Goal: Obtain resource: Obtain resource

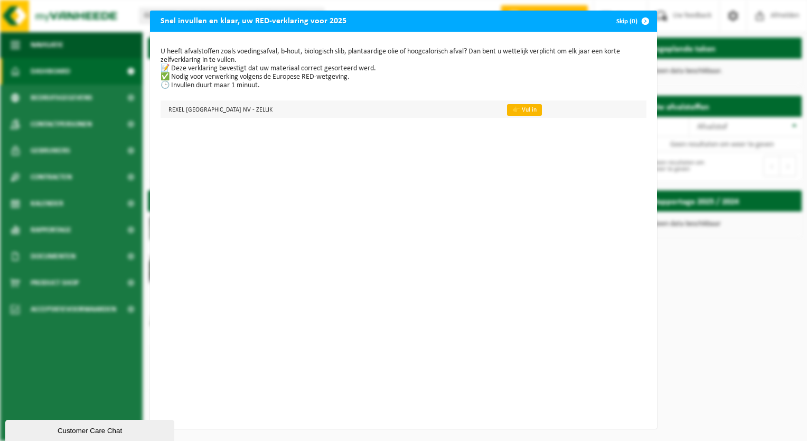
click at [507, 107] on link "👉 Vul in" at bounding box center [524, 110] width 35 height 12
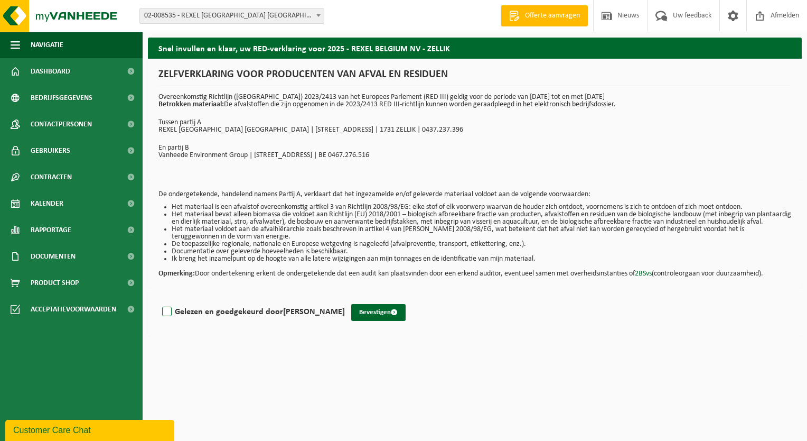
click at [165, 319] on label "Gelezen en goedgekeurd door [PERSON_NAME]" at bounding box center [252, 312] width 185 height 16
click at [345, 299] on input "Gelezen en goedgekeurd door [PERSON_NAME]" at bounding box center [345, 298] width 1 height 1
checkbox input "true"
click at [373, 319] on button "Bevestigen" at bounding box center [378, 312] width 54 height 17
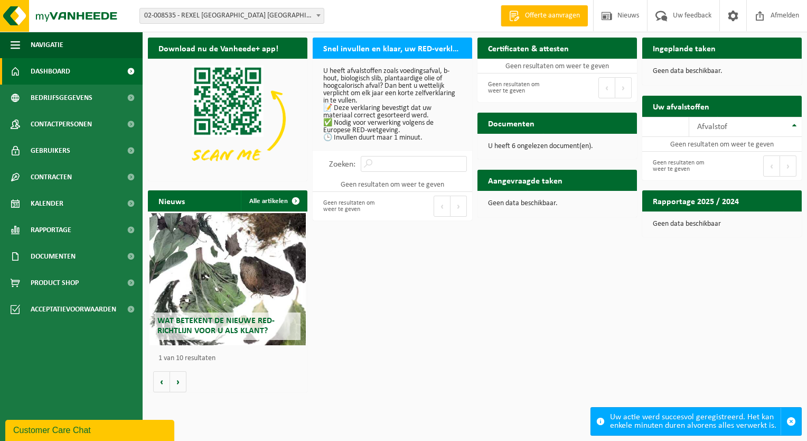
click at [61, 69] on span "Dashboard" at bounding box center [51, 71] width 40 height 26
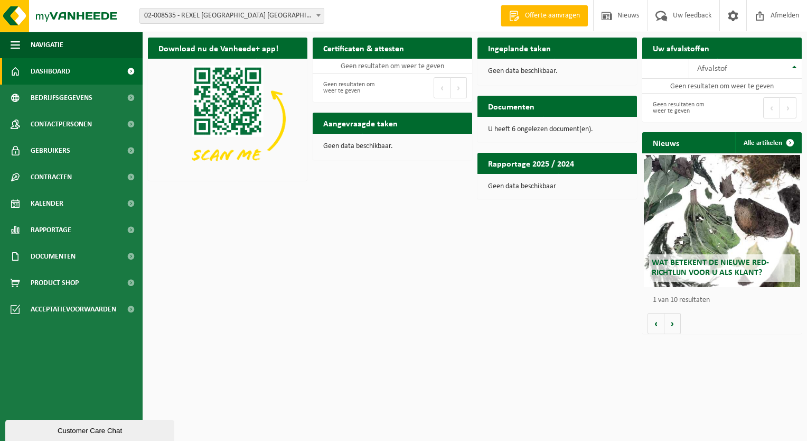
click at [320, 16] on b at bounding box center [319, 15] width 4 height 3
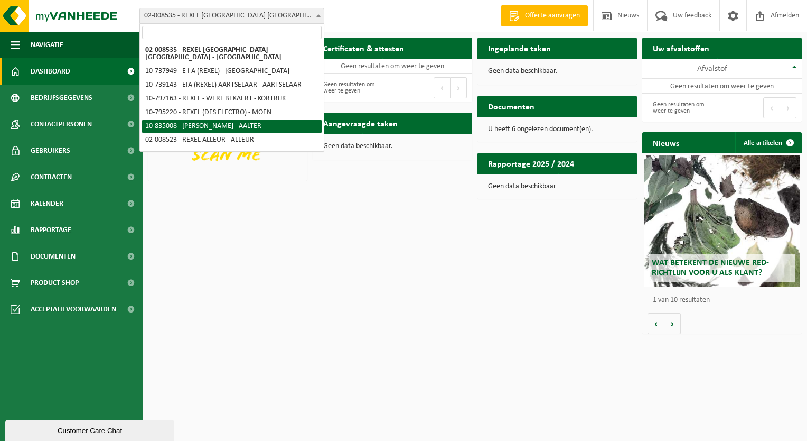
select select "90052"
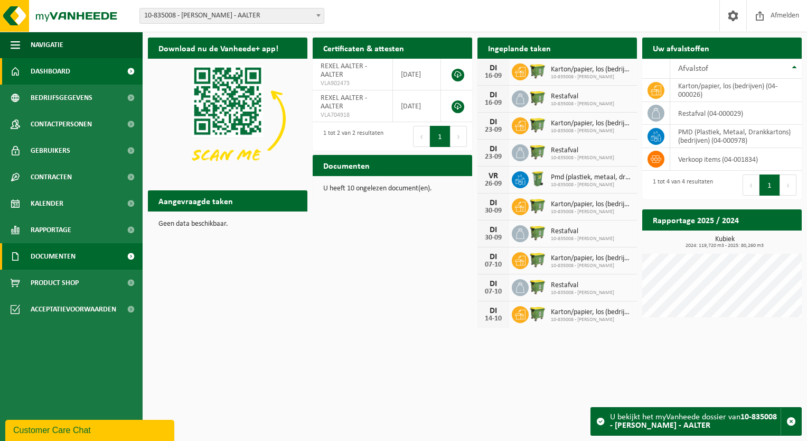
click at [82, 252] on link "Documenten" at bounding box center [71, 256] width 143 height 26
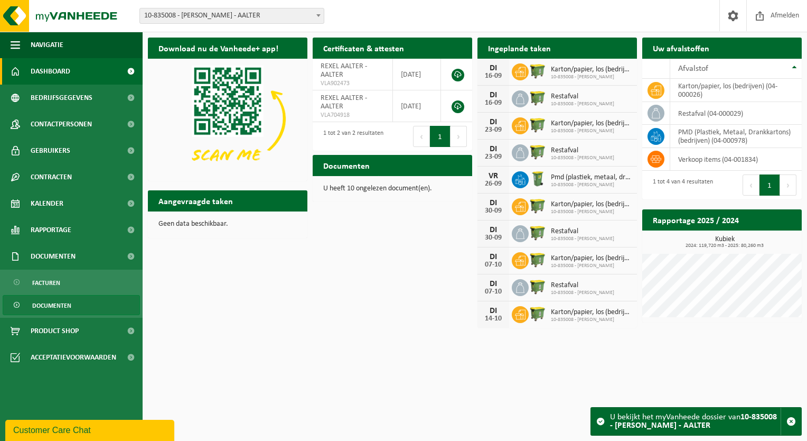
click at [63, 305] on span "Documenten" at bounding box center [51, 305] width 39 height 20
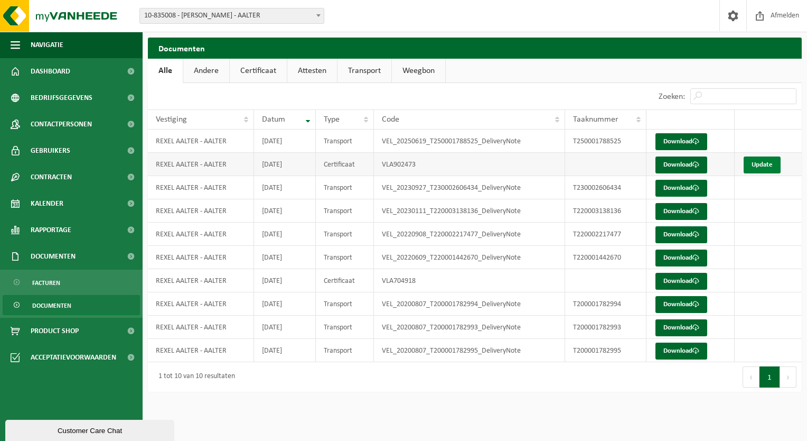
click at [756, 161] on link "Update" at bounding box center [762, 164] width 37 height 17
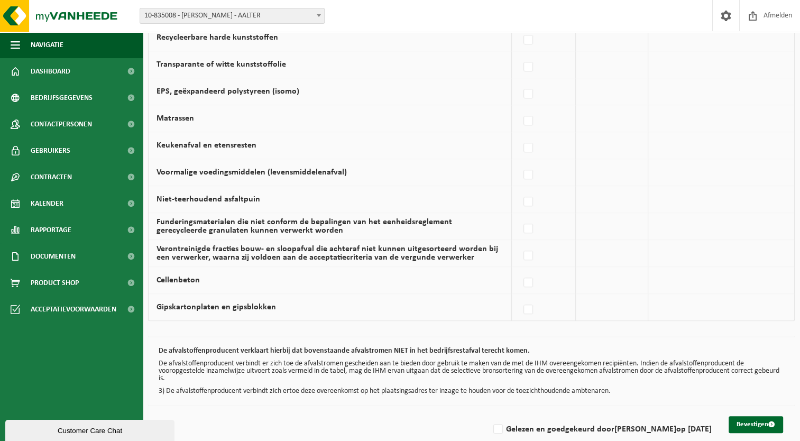
scroll to position [653, 0]
click at [757, 418] on button "Bevestigen" at bounding box center [755, 423] width 54 height 17
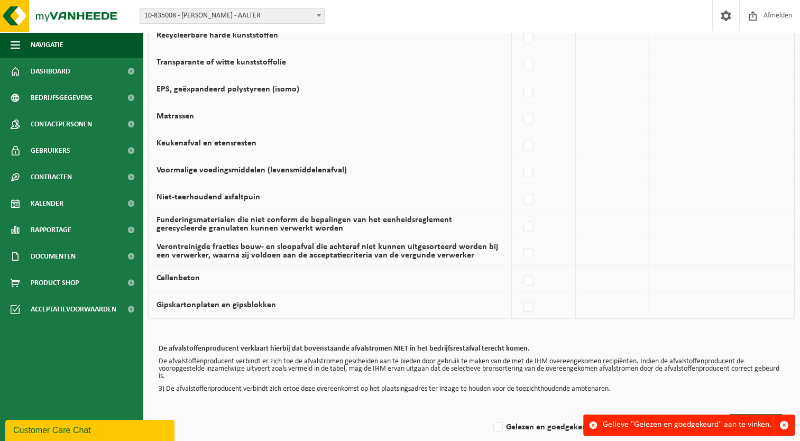
scroll to position [666, 0]
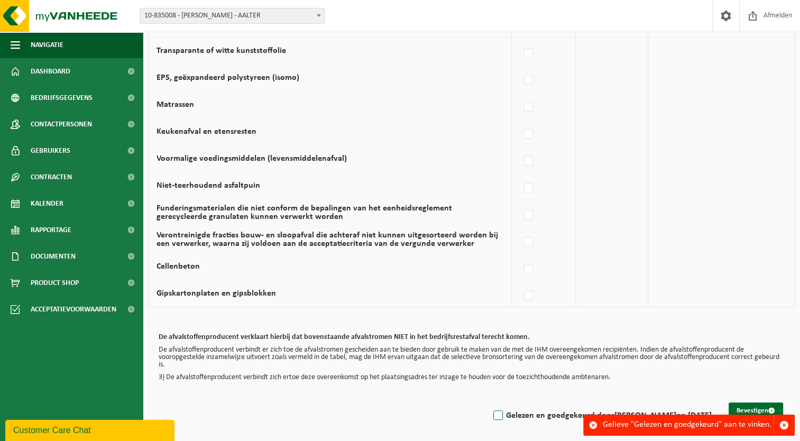
click at [491, 412] on label "Gelezen en goedgekeurd door FABRICE MOENAERT op 15/09/25" at bounding box center [601, 415] width 220 height 16
click at [489, 402] on input "Gelezen en goedgekeurd door FABRICE MOENAERT op 15/09/25" at bounding box center [489, 402] width 1 height 1
checkbox input "true"
click at [783, 423] on span "button" at bounding box center [784, 425] width 10 height 10
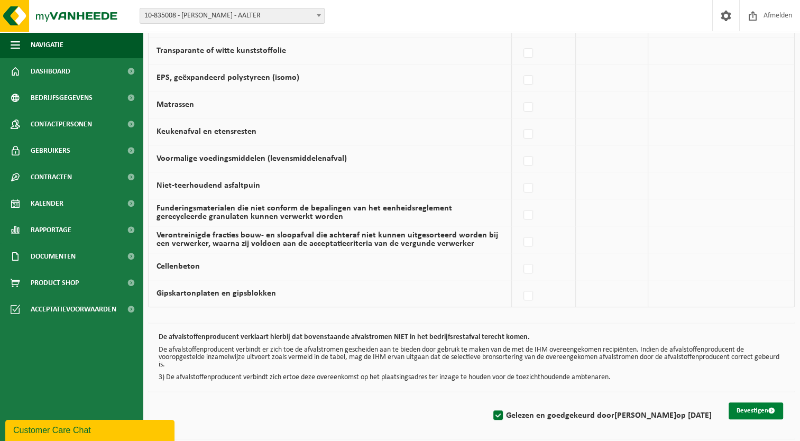
click at [763, 405] on button "Bevestigen" at bounding box center [755, 410] width 54 height 17
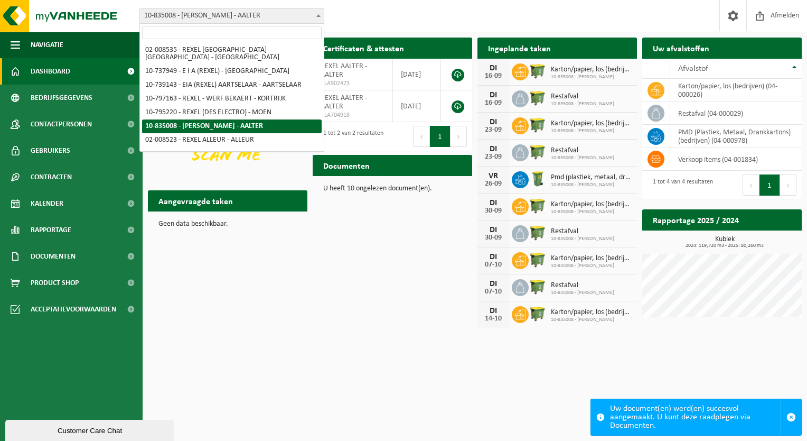
click at [317, 15] on b at bounding box center [319, 15] width 4 height 3
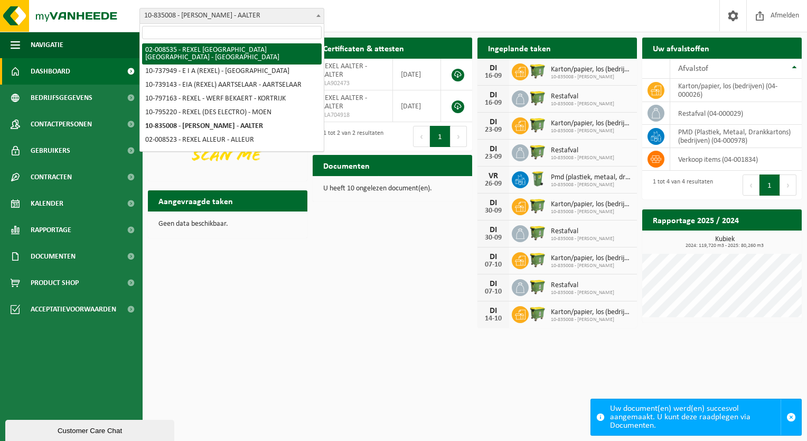
select select "1343"
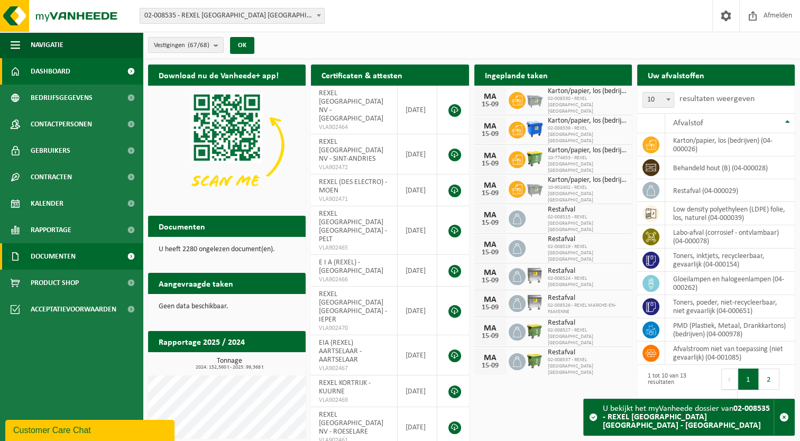
click at [60, 255] on span "Documenten" at bounding box center [53, 256] width 45 height 26
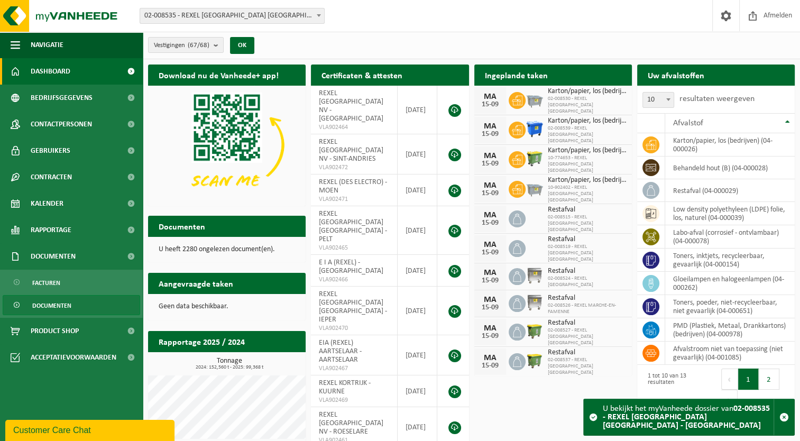
click at [63, 304] on span "Documenten" at bounding box center [51, 305] width 39 height 20
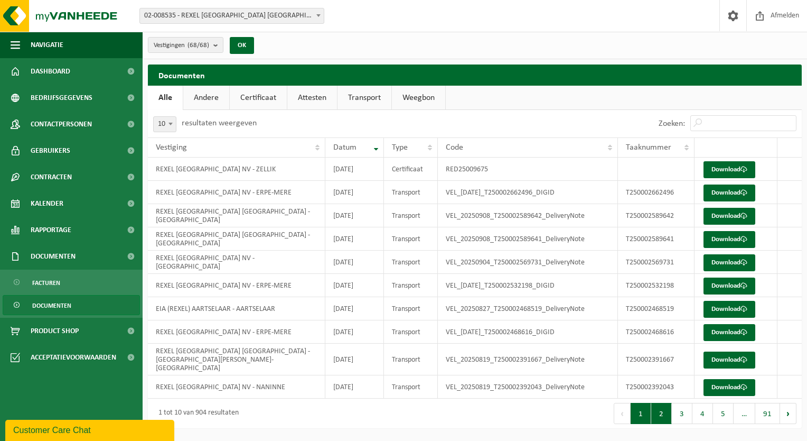
click at [664, 406] on button "2" at bounding box center [662, 413] width 21 height 21
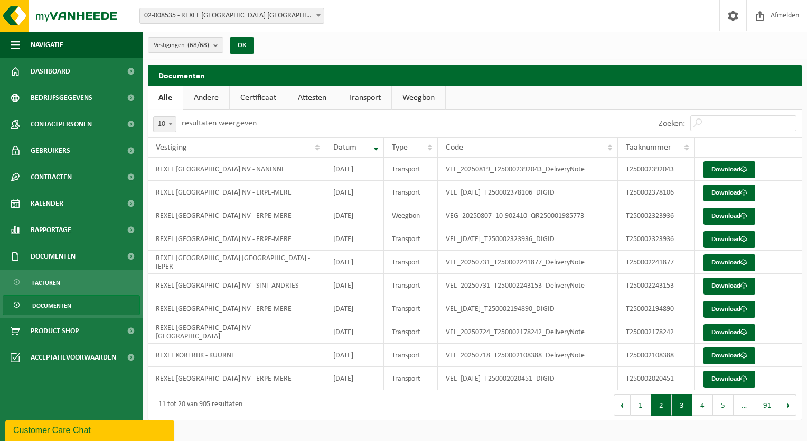
click at [687, 402] on button "3" at bounding box center [682, 404] width 21 height 21
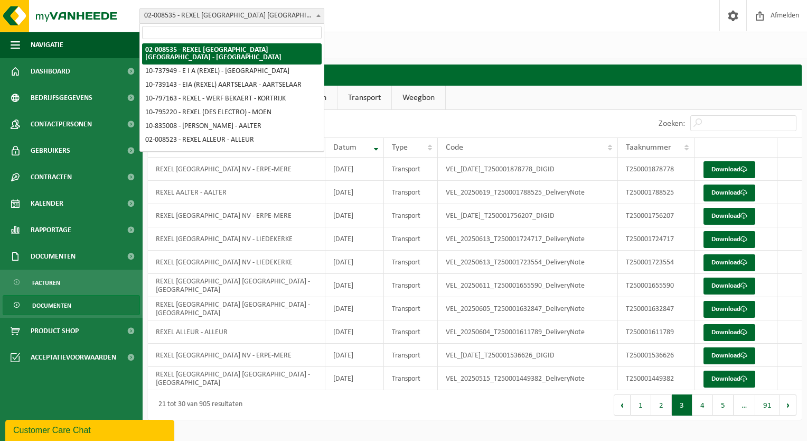
click at [319, 13] on span at bounding box center [318, 15] width 11 height 14
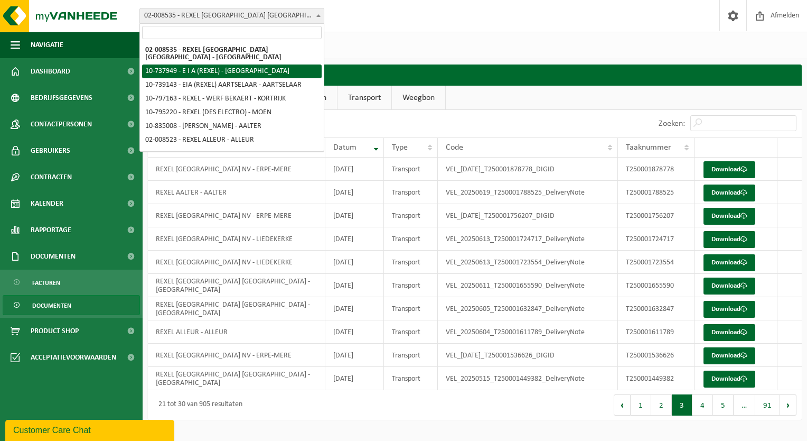
select select "3752"
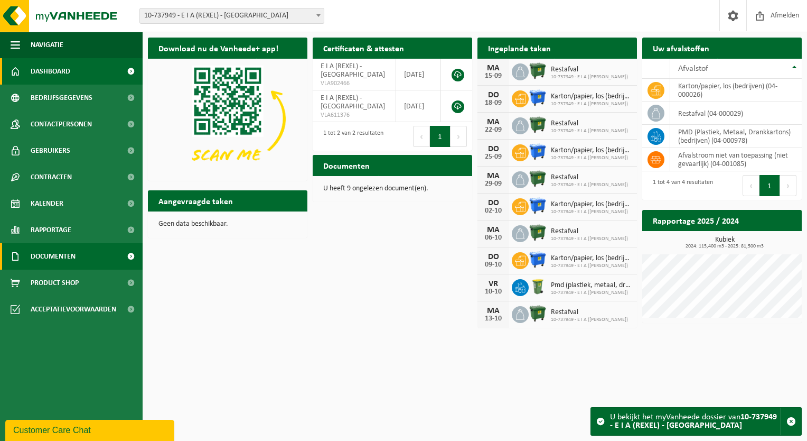
click at [88, 256] on link "Documenten" at bounding box center [71, 256] width 143 height 26
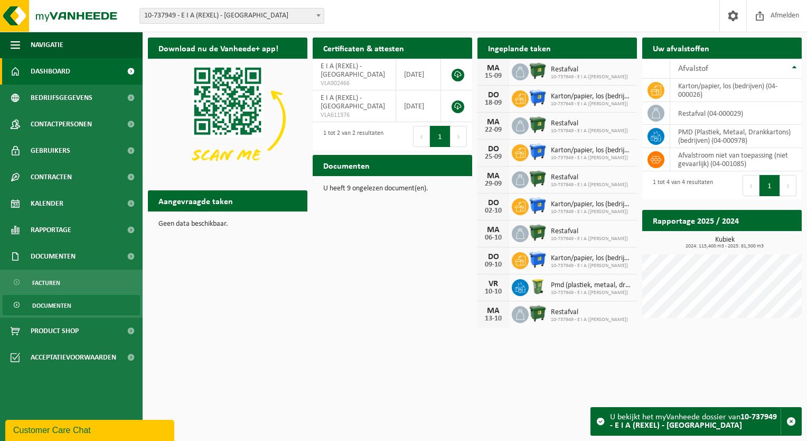
click at [78, 305] on link "Documenten" at bounding box center [71, 305] width 137 height 20
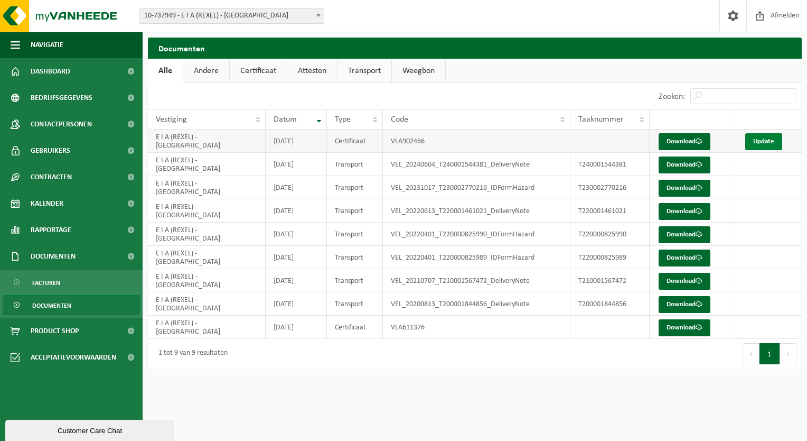
click at [765, 141] on link "Update" at bounding box center [764, 141] width 37 height 17
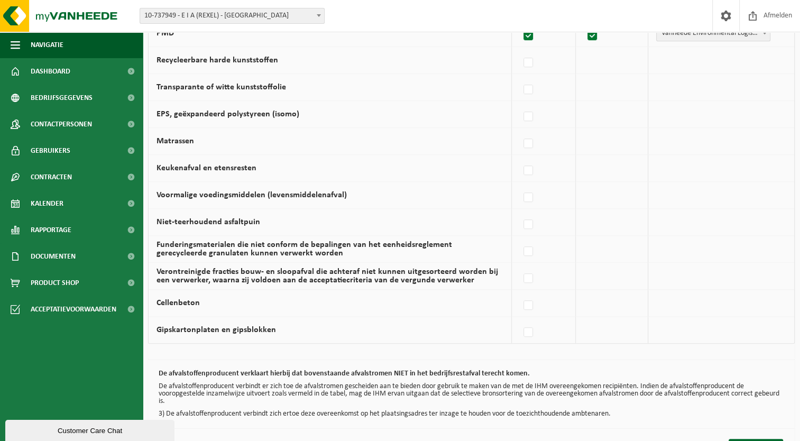
scroll to position [666, 0]
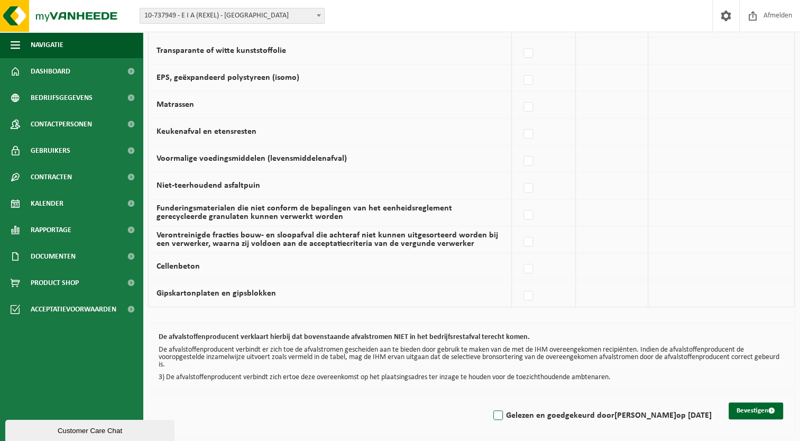
click at [491, 410] on label "Gelezen en goedgekeurd door FABRICE MOENAERT op 15/09/25" at bounding box center [601, 415] width 220 height 16
click at [489, 402] on input "Gelezen en goedgekeurd door FABRICE MOENAERT op 15/09/25" at bounding box center [489, 402] width 1 height 1
checkbox input "true"
click at [754, 402] on button "Bevestigen" at bounding box center [755, 410] width 54 height 17
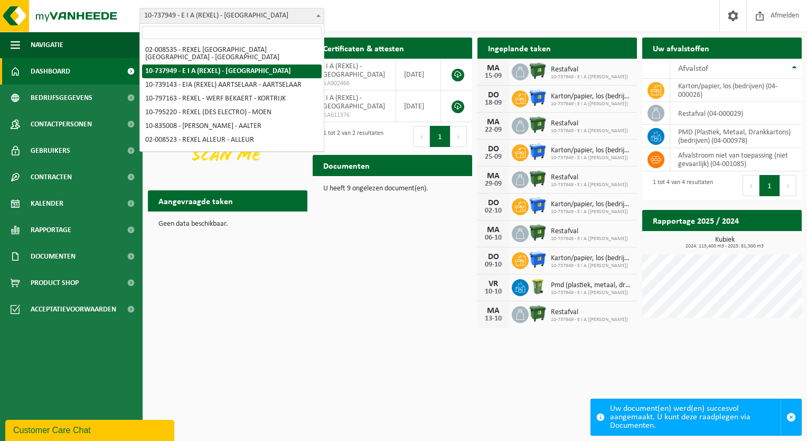
click at [320, 14] on b at bounding box center [319, 15] width 4 height 3
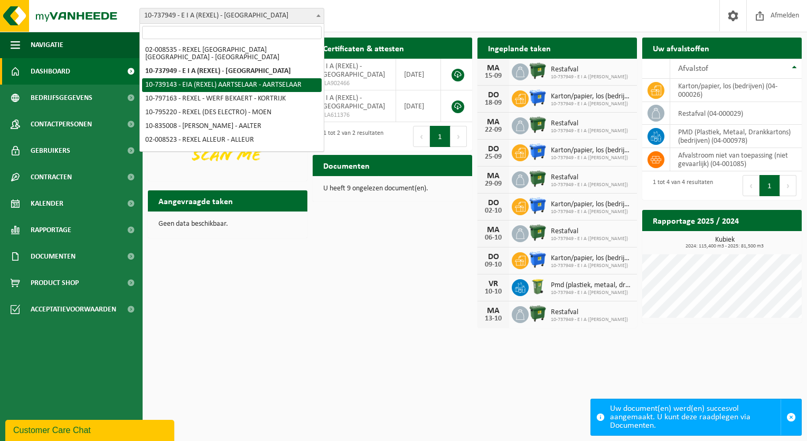
select select "3849"
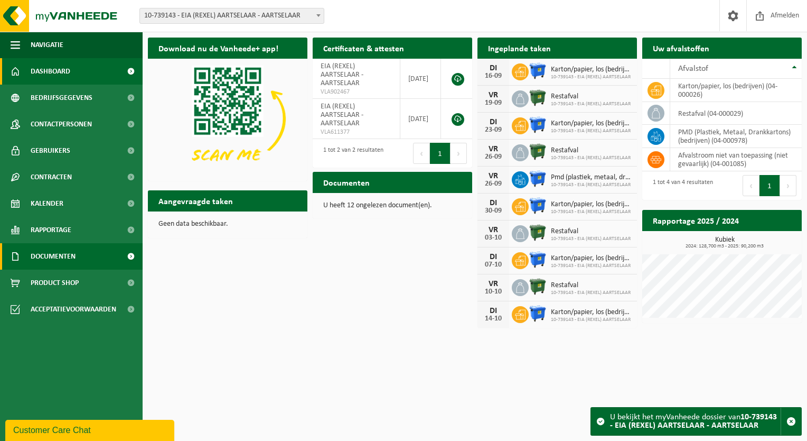
click at [36, 254] on span "Documenten" at bounding box center [53, 256] width 45 height 26
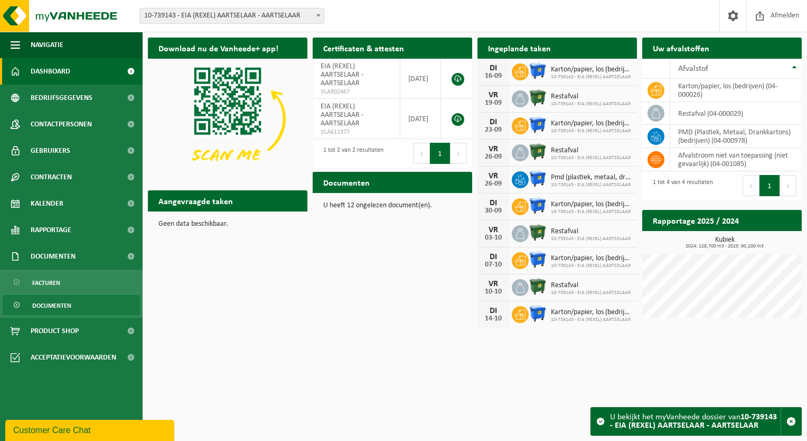
click at [52, 303] on span "Documenten" at bounding box center [51, 305] width 39 height 20
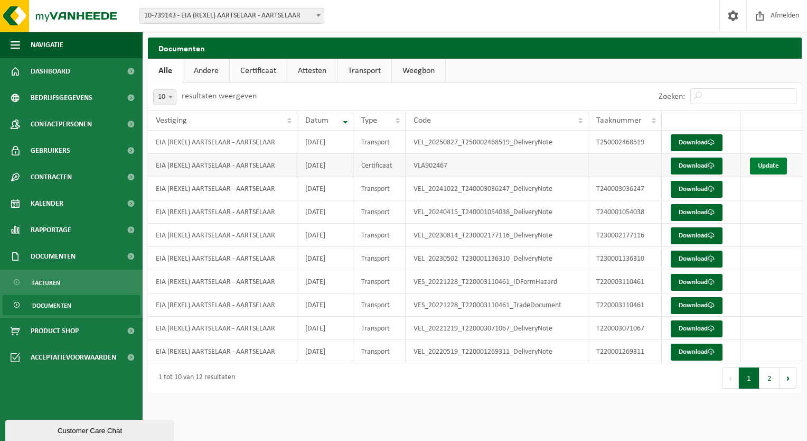
click at [765, 164] on link "Update" at bounding box center [768, 165] width 37 height 17
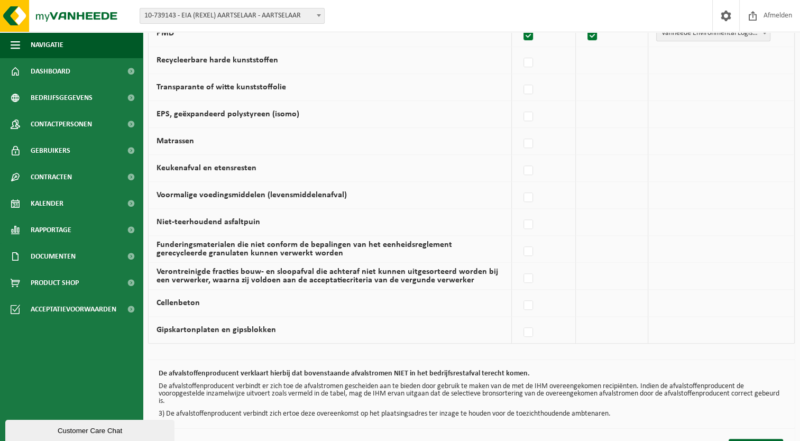
scroll to position [666, 0]
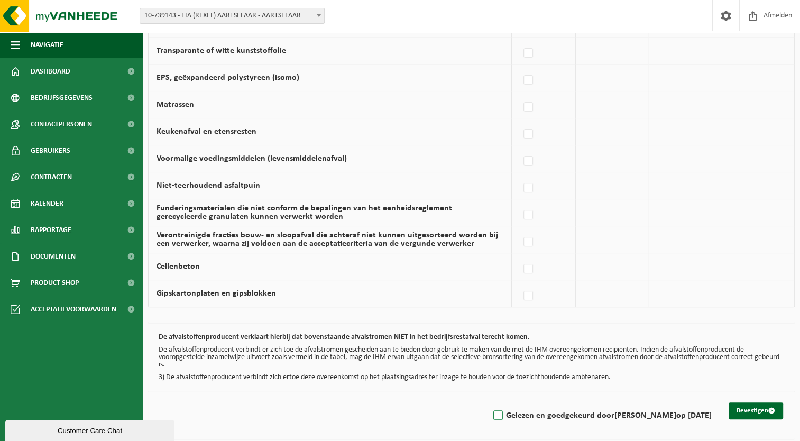
click at [491, 410] on label "Gelezen en goedgekeurd door FABRICE MOENAERT op 15/09/25" at bounding box center [601, 415] width 220 height 16
click at [489, 402] on input "Gelezen en goedgekeurd door FABRICE MOENAERT op 15/09/25" at bounding box center [489, 402] width 1 height 1
checkbox input "true"
click at [755, 406] on button "Bevestigen" at bounding box center [755, 410] width 54 height 17
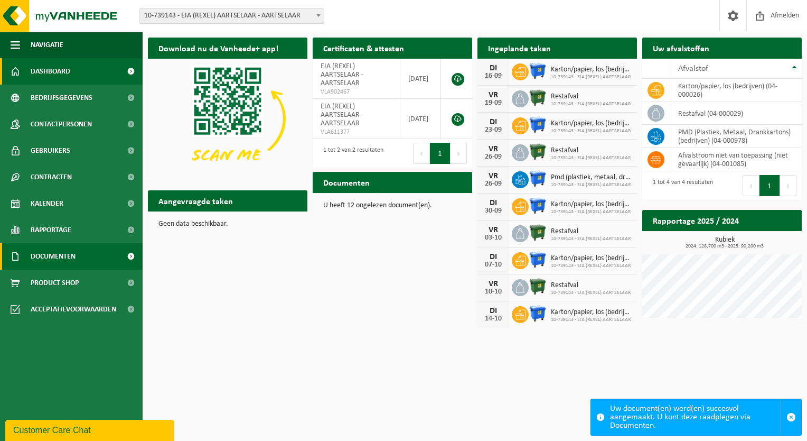
click at [61, 253] on span "Documenten" at bounding box center [53, 256] width 45 height 26
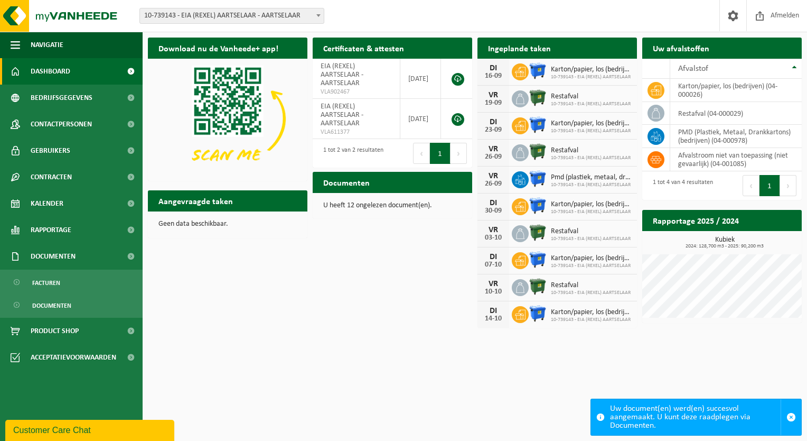
click at [321, 14] on span at bounding box center [318, 15] width 11 height 14
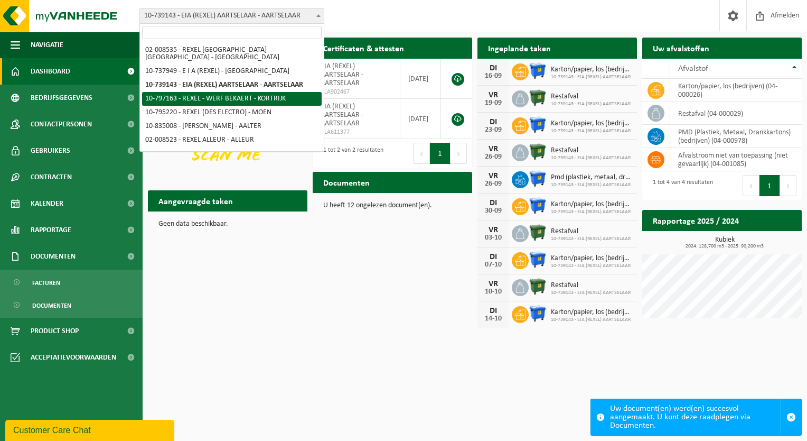
select select "32634"
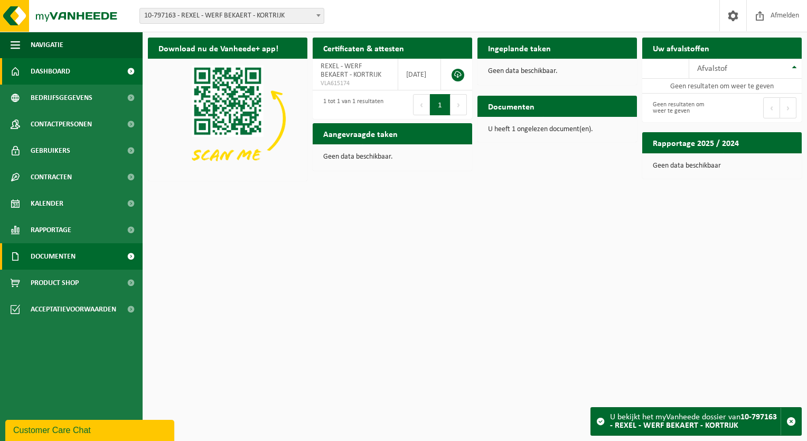
click at [95, 258] on link "Documenten" at bounding box center [71, 256] width 143 height 26
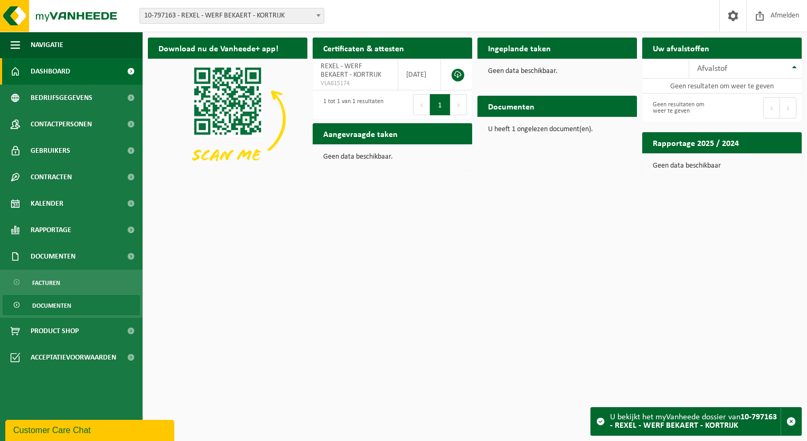
click at [71, 303] on link "Documenten" at bounding box center [71, 305] width 137 height 20
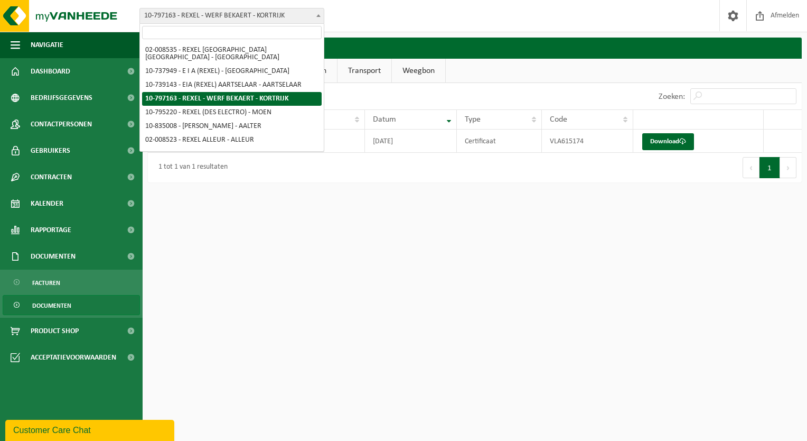
click at [320, 16] on b at bounding box center [319, 15] width 4 height 3
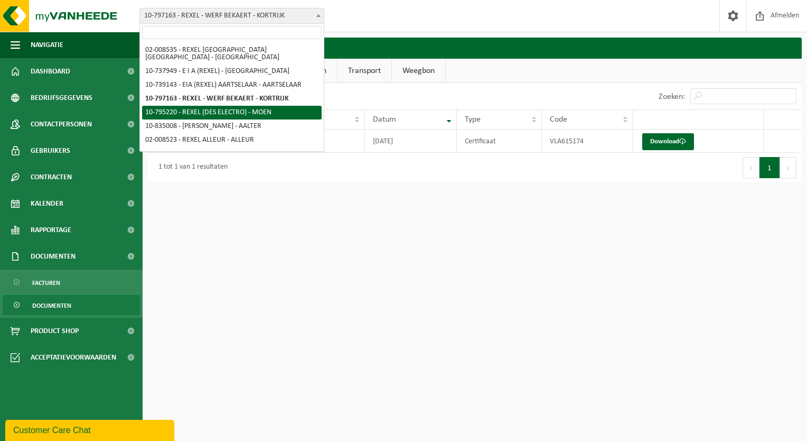
select select "32073"
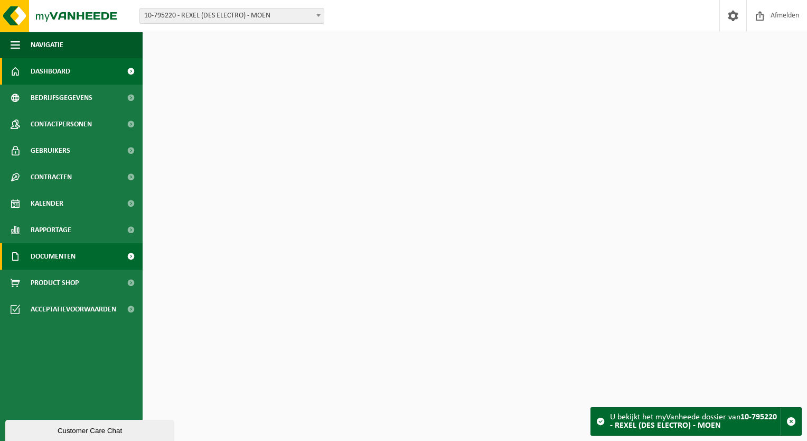
click at [79, 253] on link "Documenten" at bounding box center [71, 256] width 143 height 26
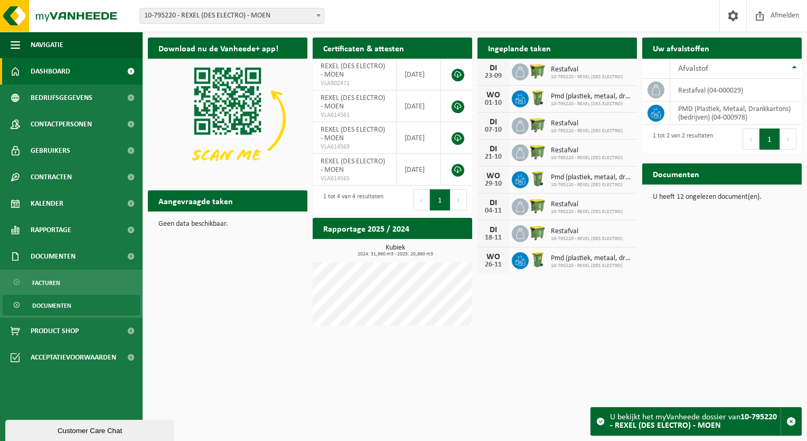
click at [60, 303] on span "Documenten" at bounding box center [51, 305] width 39 height 20
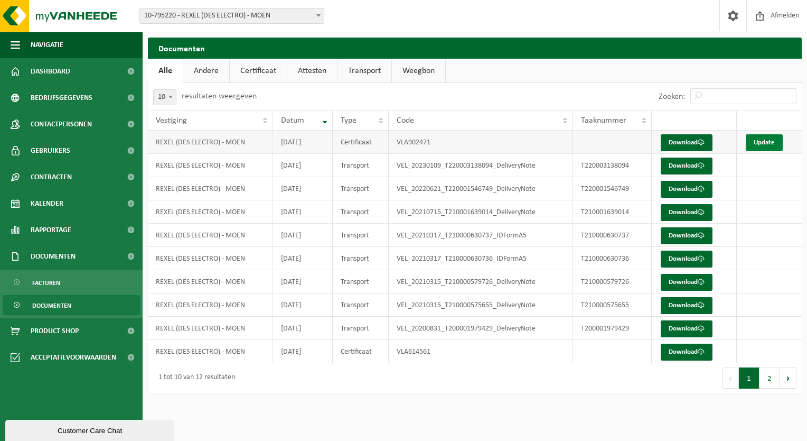
click at [765, 139] on link "Update" at bounding box center [764, 142] width 37 height 17
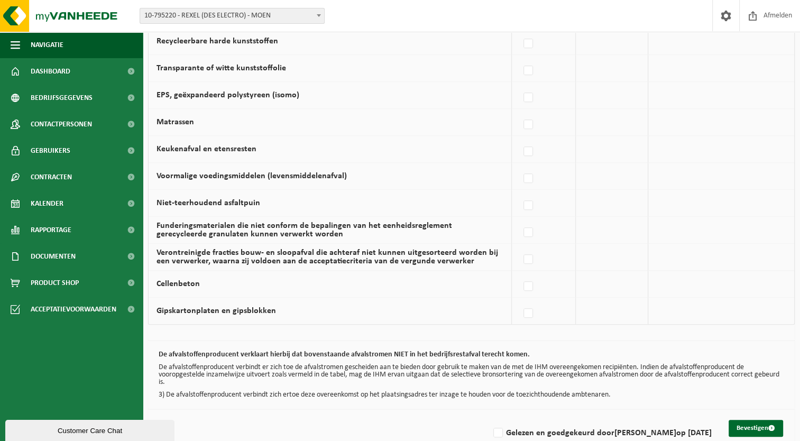
scroll to position [666, 0]
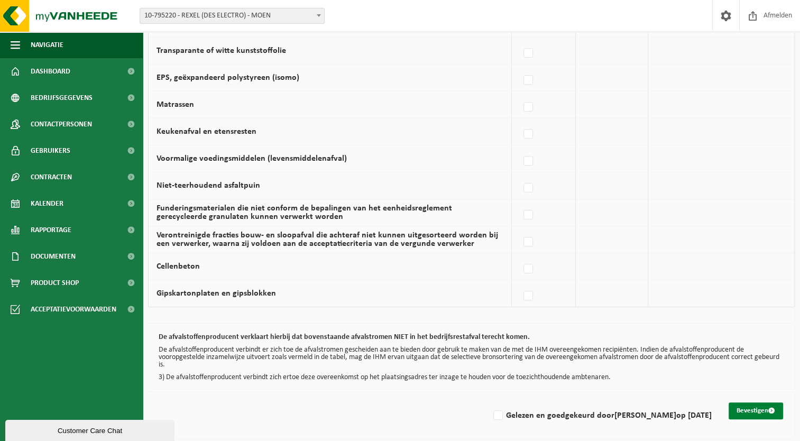
click at [742, 405] on button "Bevestigen" at bounding box center [755, 410] width 54 height 17
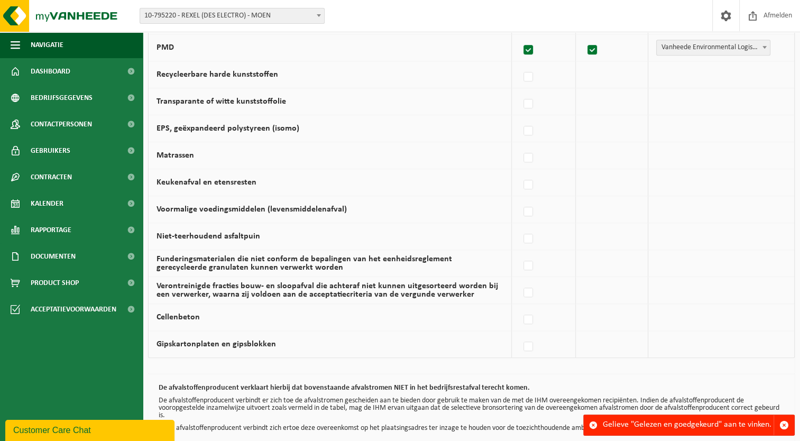
scroll to position [666, 0]
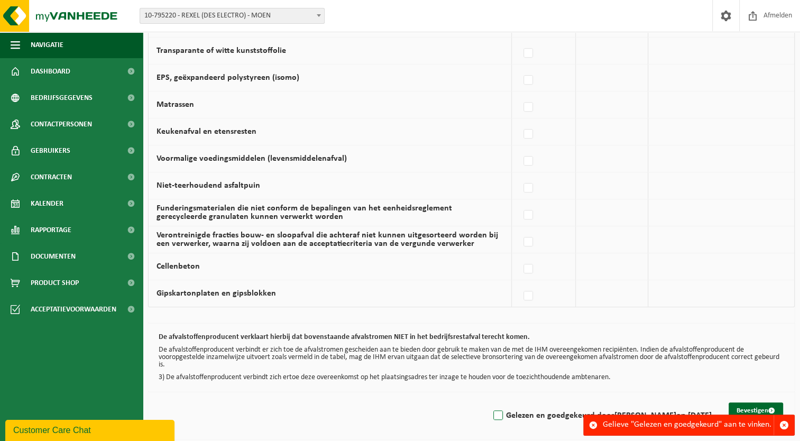
click at [491, 408] on label "Gelezen en goedgekeurd door FABRICE MOENAERT op 15/09/25" at bounding box center [601, 415] width 220 height 16
click at [489, 402] on input "Gelezen en goedgekeurd door FABRICE MOENAERT op 15/09/25" at bounding box center [489, 402] width 1 height 1
checkbox input "true"
click at [744, 405] on button "Bevestigen" at bounding box center [755, 410] width 54 height 17
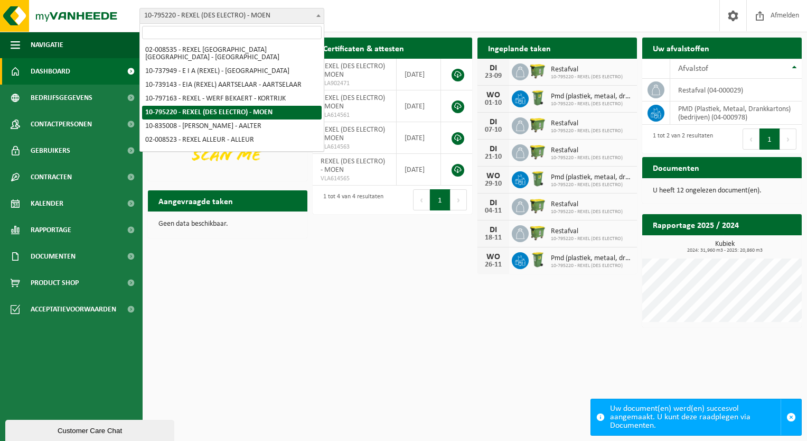
click at [318, 13] on span at bounding box center [318, 15] width 11 height 14
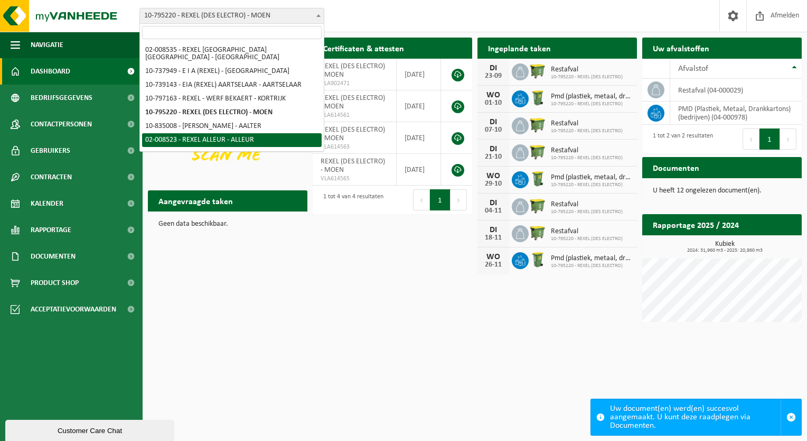
select select "1331"
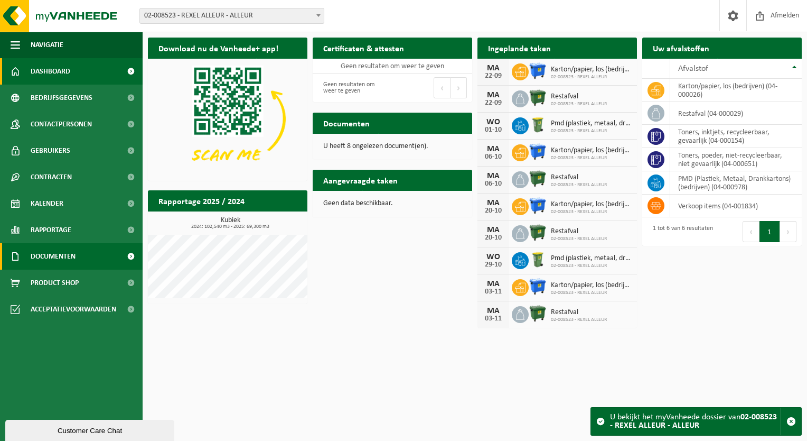
click at [66, 252] on span "Documenten" at bounding box center [53, 256] width 45 height 26
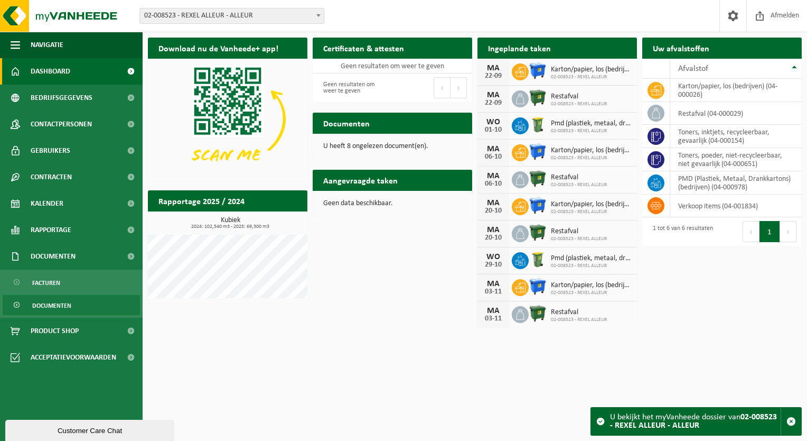
click at [57, 303] on span "Documenten" at bounding box center [51, 305] width 39 height 20
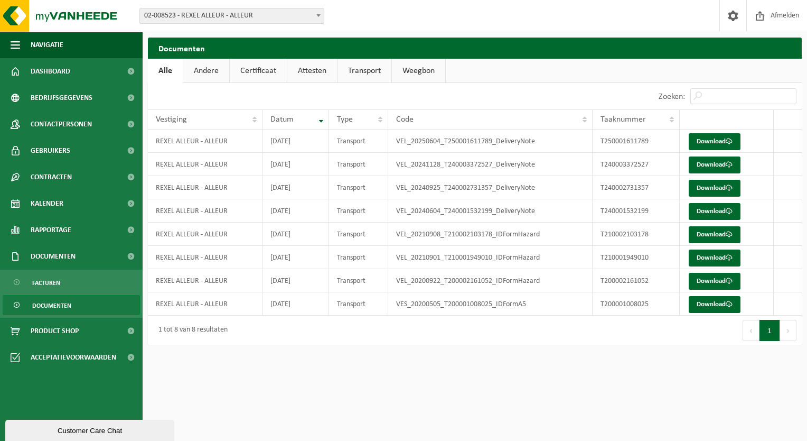
click at [319, 14] on span at bounding box center [318, 15] width 11 height 14
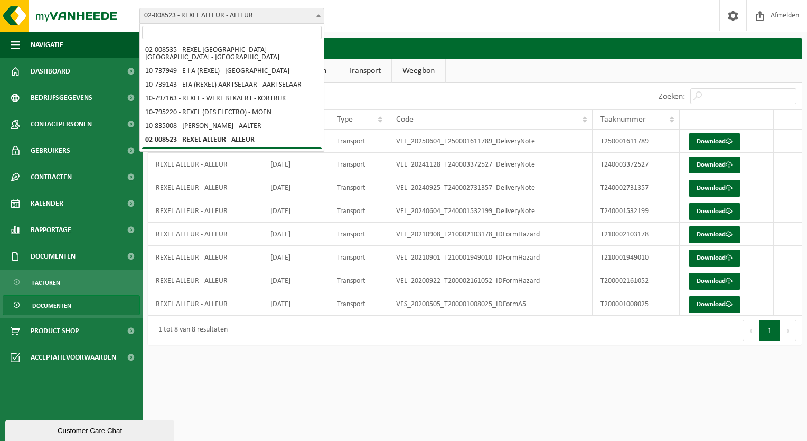
select select "1318"
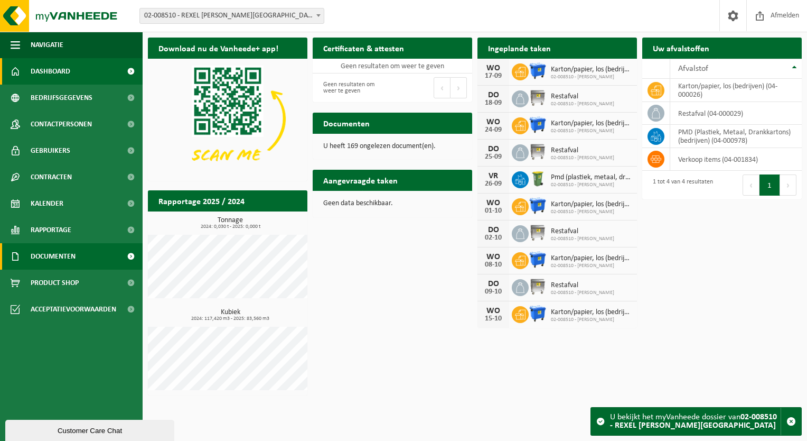
click at [91, 256] on link "Documenten" at bounding box center [71, 256] width 143 height 26
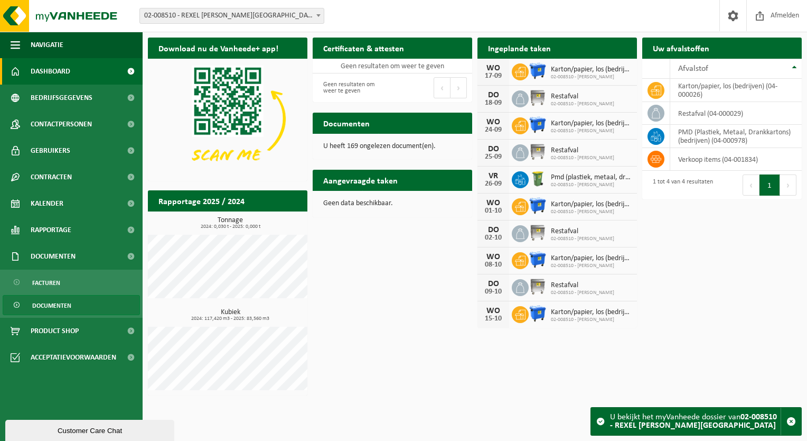
click at [78, 304] on link "Documenten" at bounding box center [71, 305] width 137 height 20
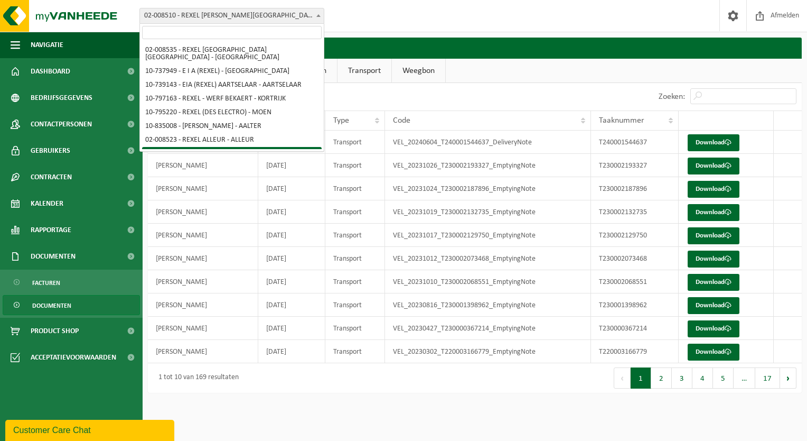
click at [320, 17] on span at bounding box center [318, 15] width 11 height 14
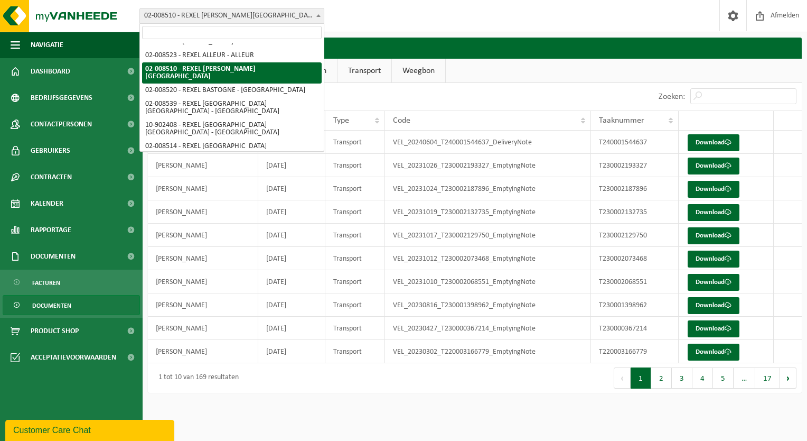
scroll to position [106, 0]
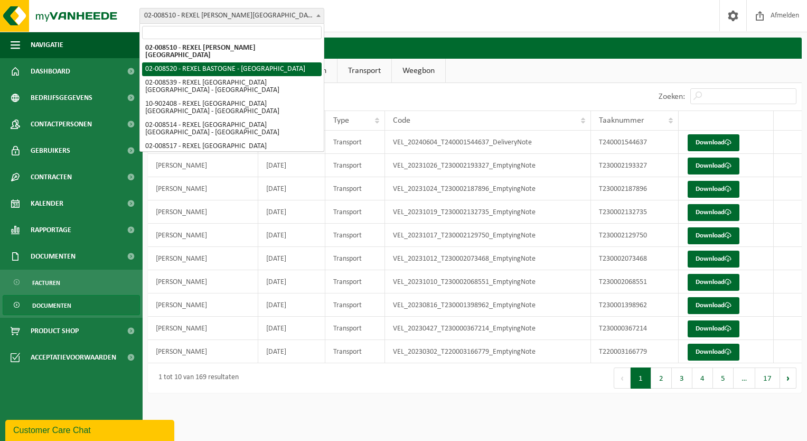
select select "1328"
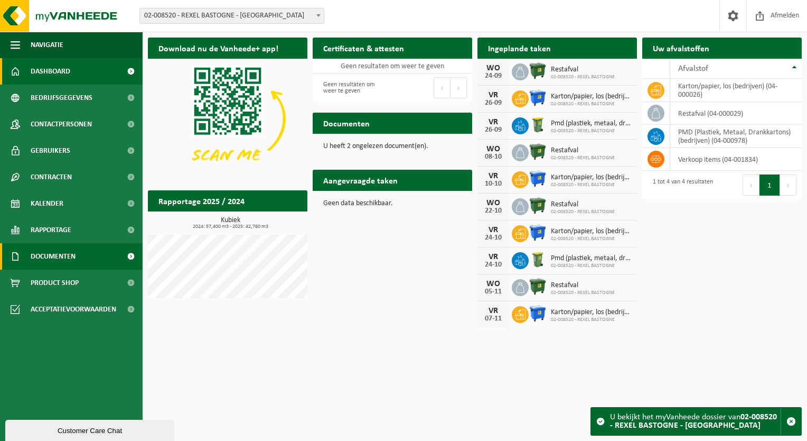
click at [91, 253] on link "Documenten" at bounding box center [71, 256] width 143 height 26
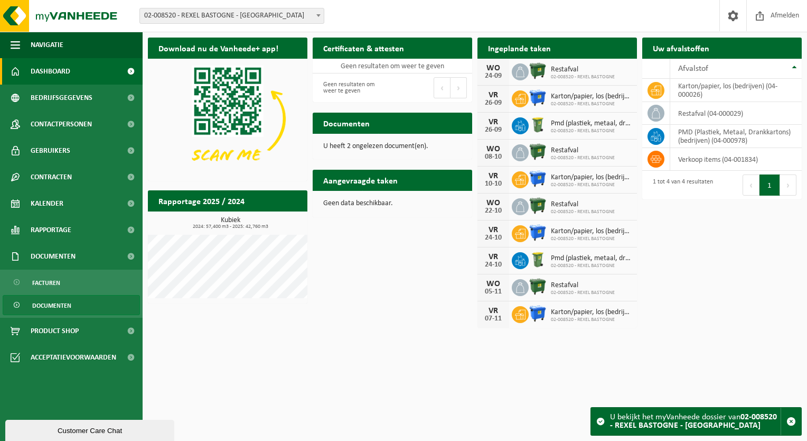
click at [68, 301] on span "Documenten" at bounding box center [51, 305] width 39 height 20
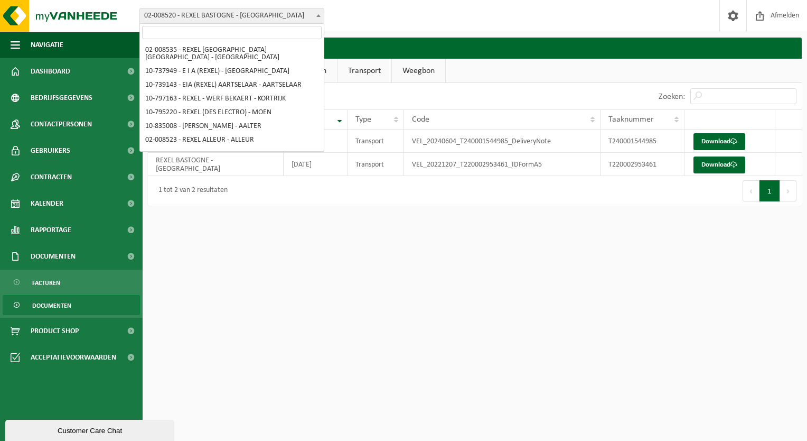
click at [319, 13] on span at bounding box center [318, 15] width 11 height 14
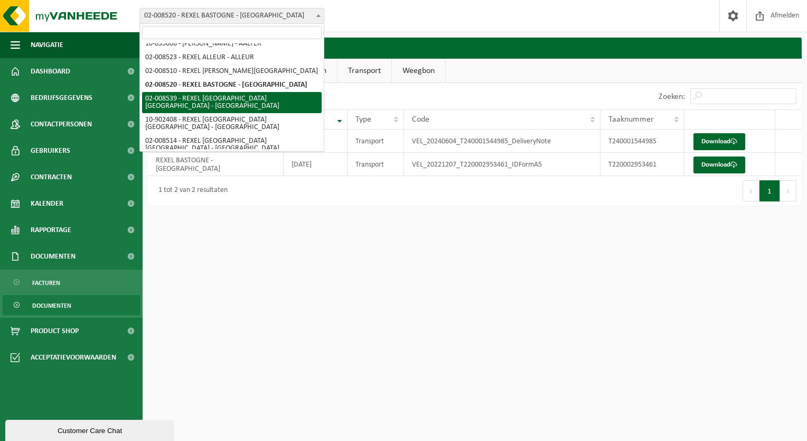
select select "1347"
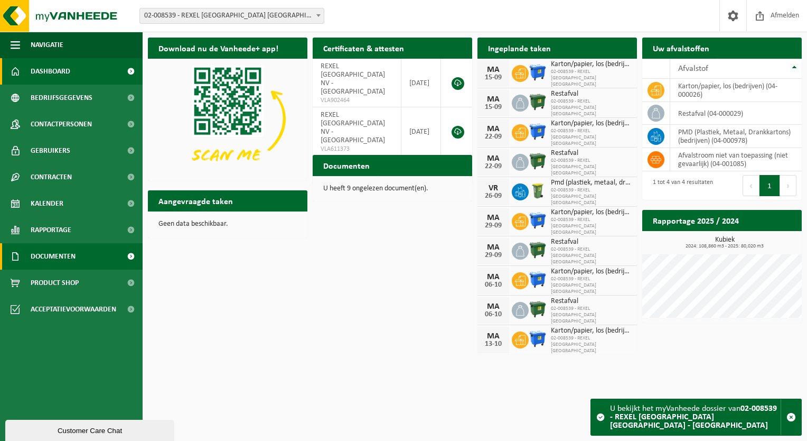
click at [76, 257] on span "Documenten" at bounding box center [53, 256] width 45 height 26
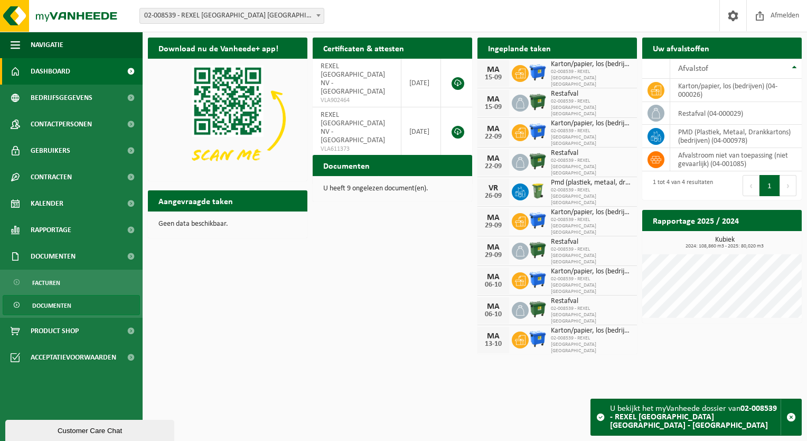
click at [60, 306] on span "Documenten" at bounding box center [51, 305] width 39 height 20
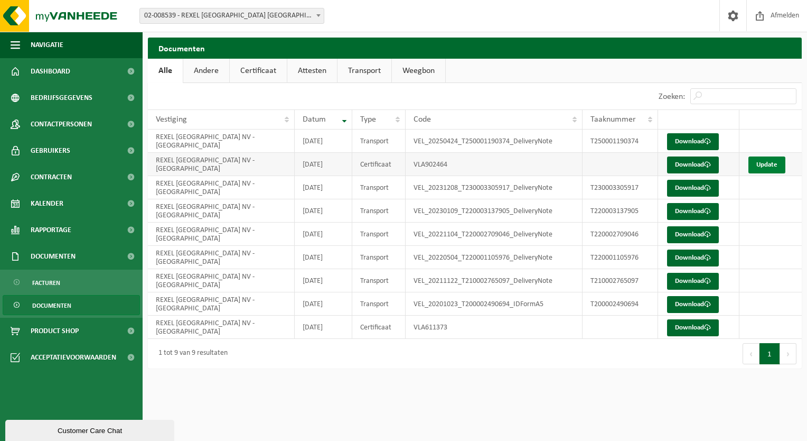
click at [761, 162] on link "Update" at bounding box center [767, 164] width 37 height 17
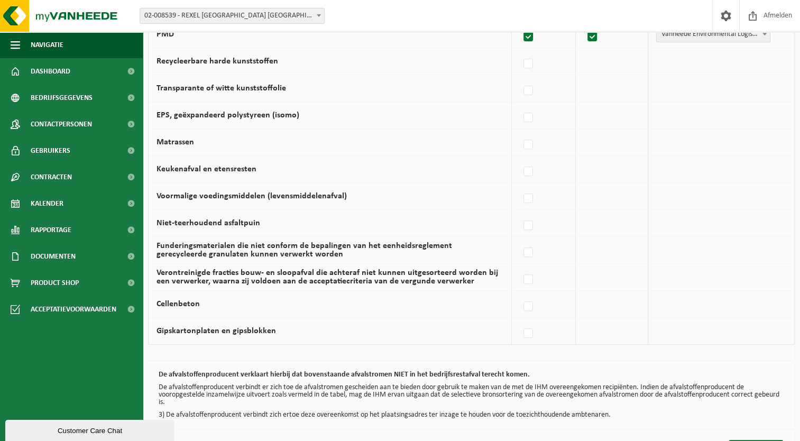
scroll to position [666, 0]
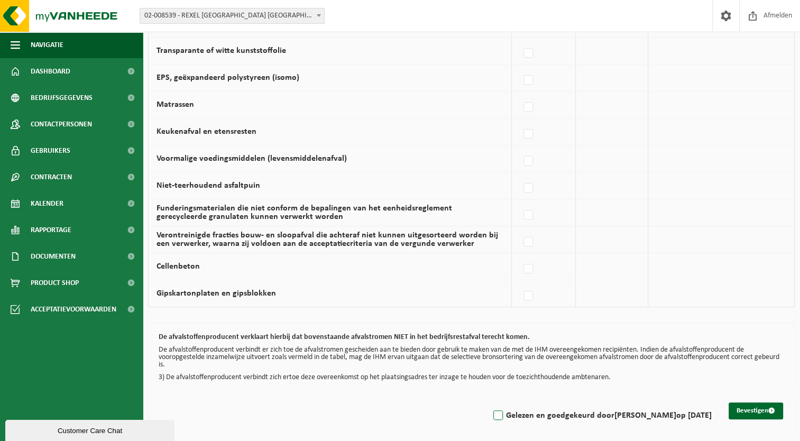
click at [491, 409] on label "Gelezen en goedgekeurd door FABRICE MOENAERT op 15/09/25" at bounding box center [601, 415] width 220 height 16
click at [489, 402] on input "Gelezen en goedgekeurd door FABRICE MOENAERT op 15/09/25" at bounding box center [489, 402] width 1 height 1
checkbox input "true"
click at [746, 403] on button "Bevestigen" at bounding box center [755, 410] width 54 height 17
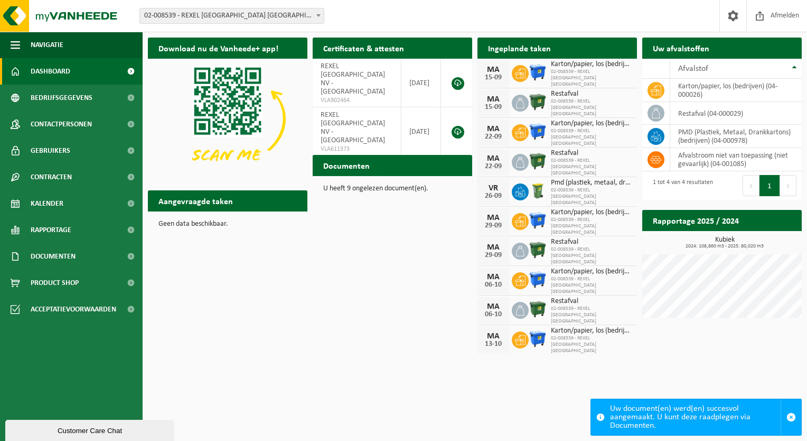
click at [319, 15] on b at bounding box center [319, 15] width 4 height 3
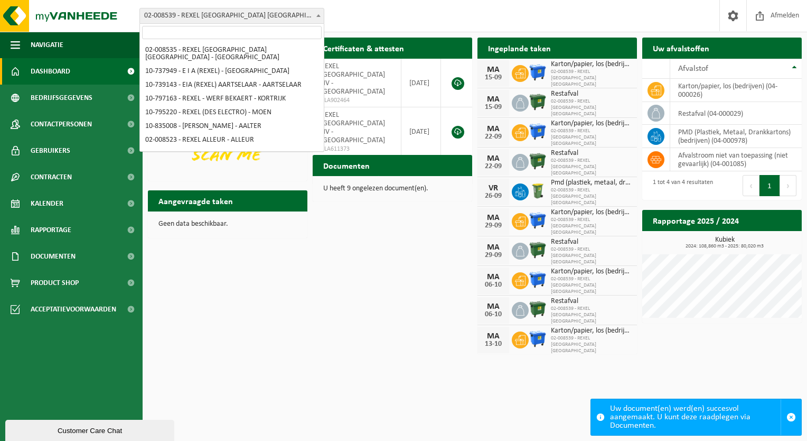
scroll to position [96, 0]
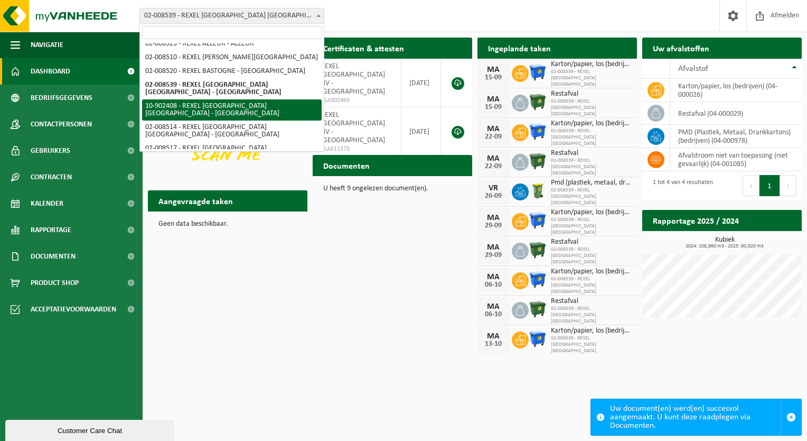
select select "120257"
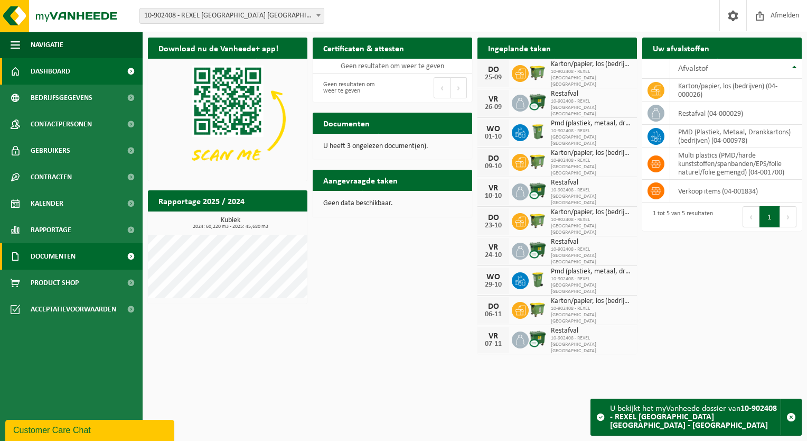
click at [72, 255] on span "Documenten" at bounding box center [53, 256] width 45 height 26
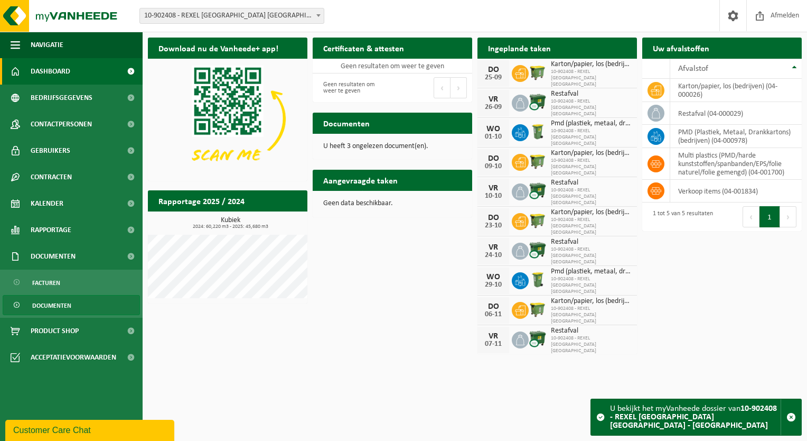
click at [57, 304] on span "Documenten" at bounding box center [51, 305] width 39 height 20
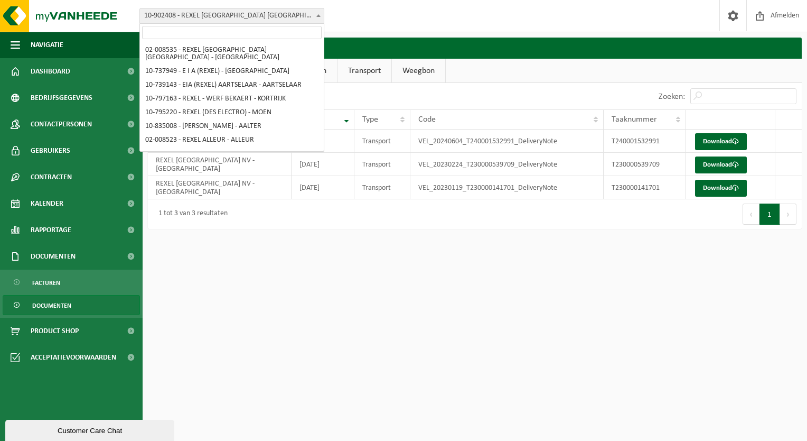
click at [315, 12] on span at bounding box center [318, 15] width 11 height 14
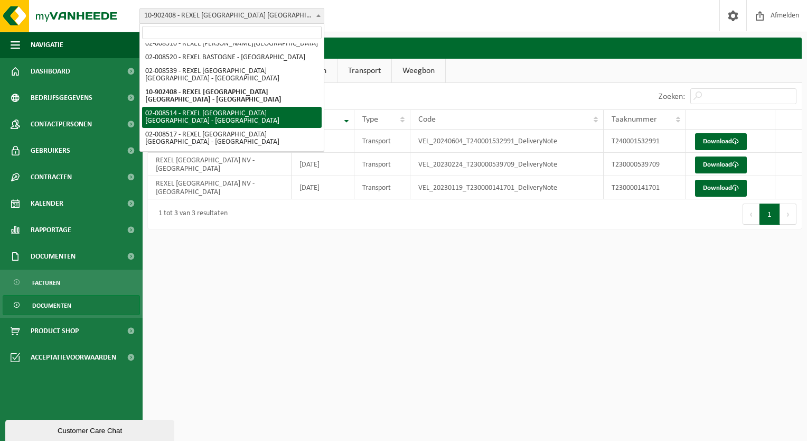
select select "1322"
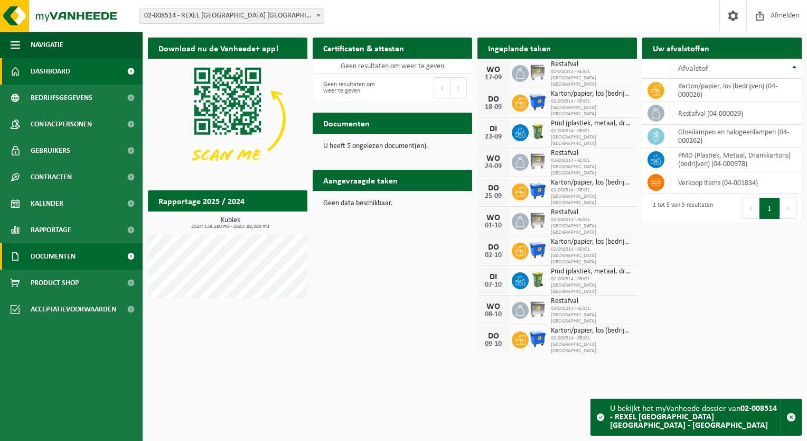
click at [82, 252] on link "Documenten" at bounding box center [71, 256] width 143 height 26
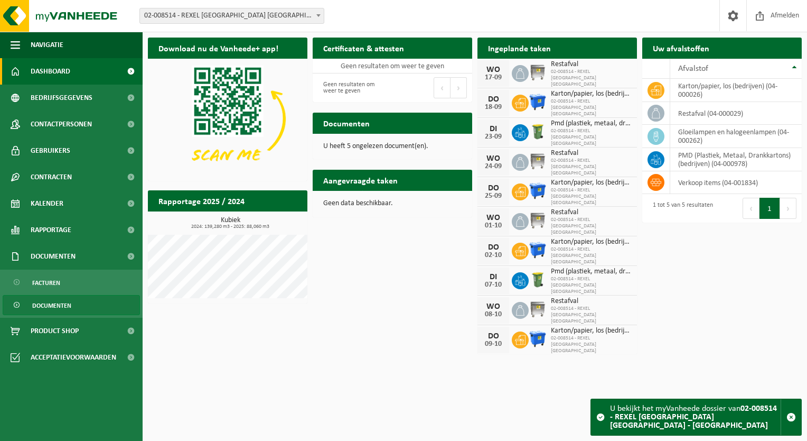
click at [68, 303] on span "Documenten" at bounding box center [51, 305] width 39 height 20
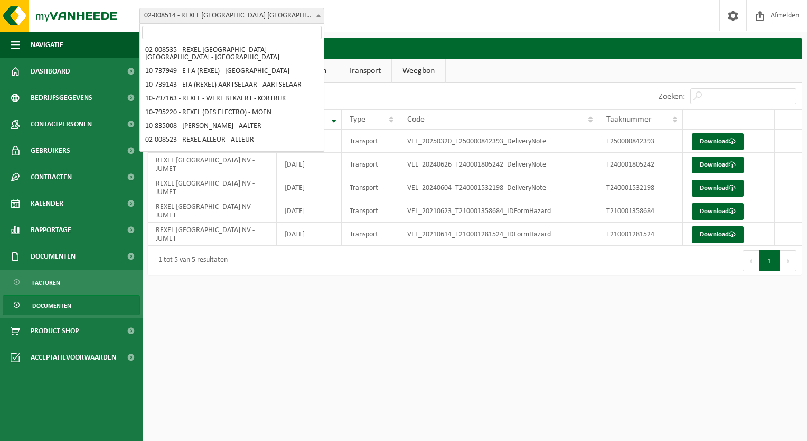
click at [315, 12] on span at bounding box center [318, 15] width 11 height 14
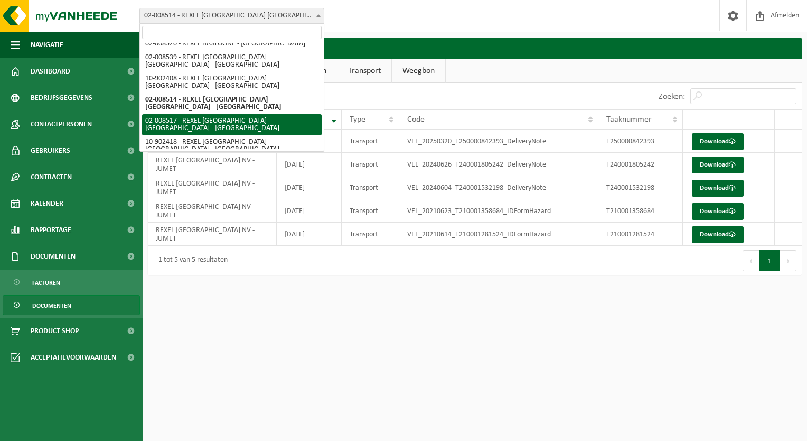
select select "1325"
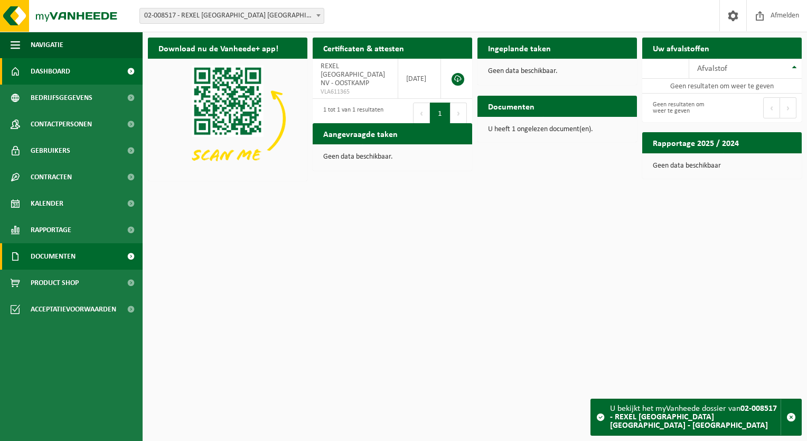
click at [71, 257] on span "Documenten" at bounding box center [53, 256] width 45 height 26
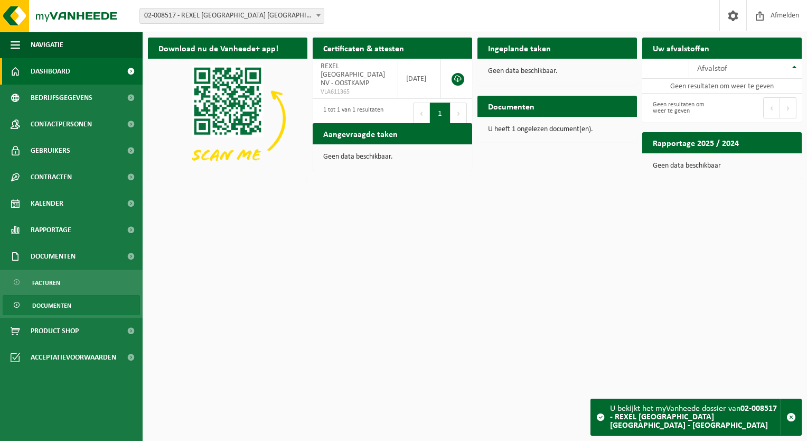
click at [62, 301] on span "Documenten" at bounding box center [51, 305] width 39 height 20
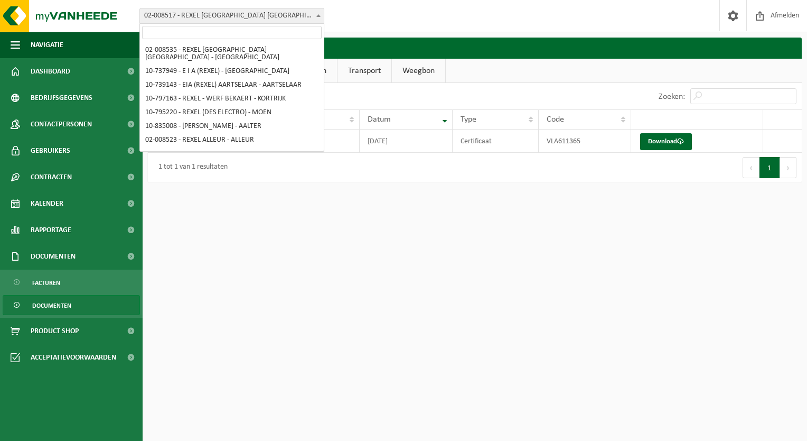
click at [318, 13] on span at bounding box center [318, 15] width 11 height 14
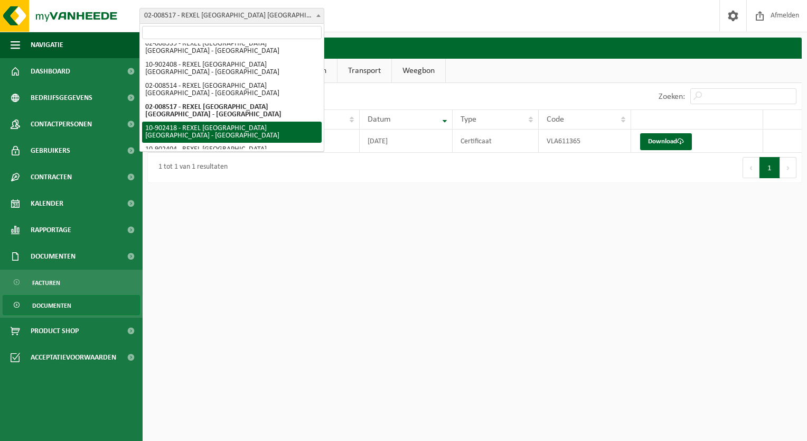
select select "120264"
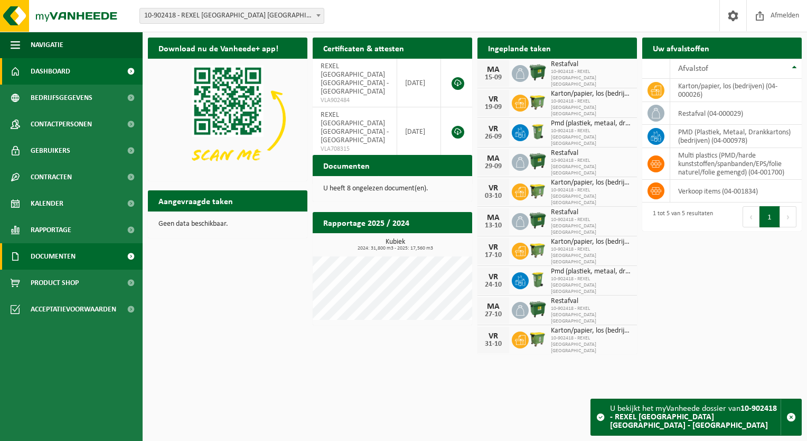
click at [66, 250] on span "Documenten" at bounding box center [53, 256] width 45 height 26
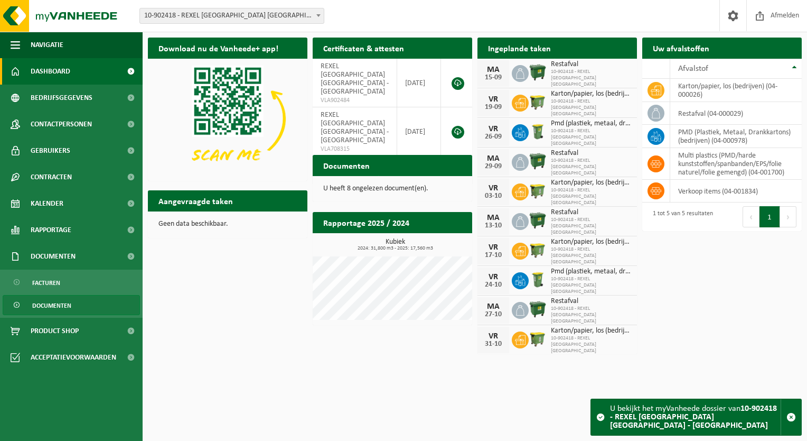
click at [59, 303] on span "Documenten" at bounding box center [51, 305] width 39 height 20
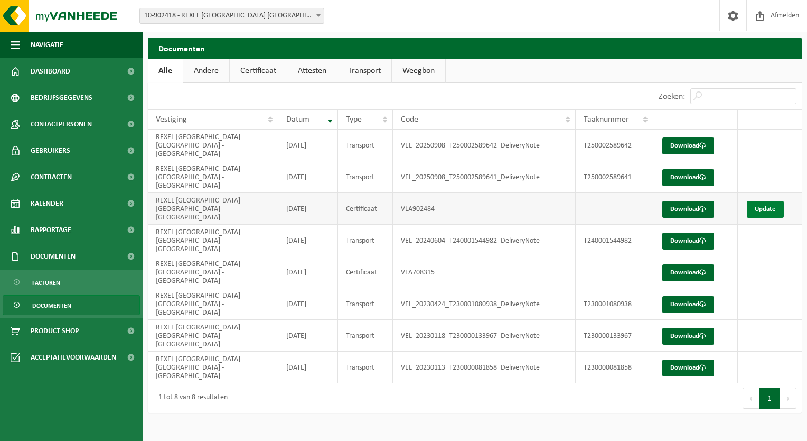
click at [765, 201] on link "Update" at bounding box center [765, 209] width 37 height 17
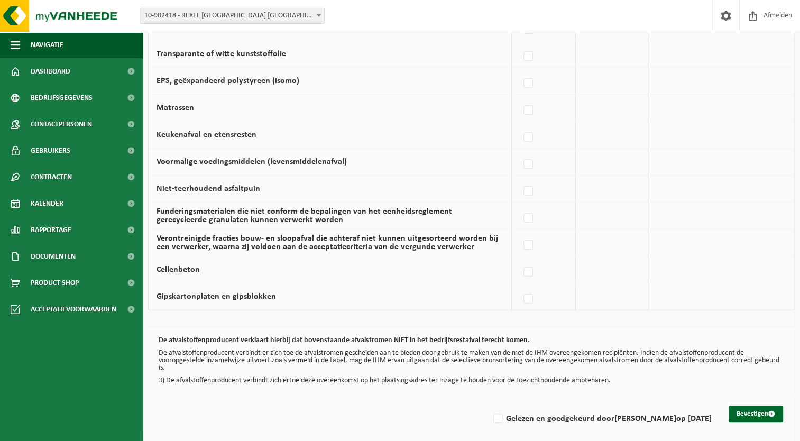
scroll to position [666, 0]
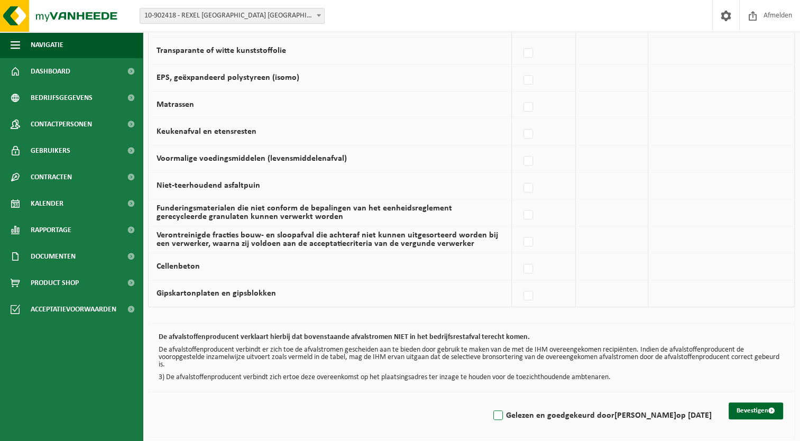
click at [491, 412] on label "Gelezen en goedgekeurd door [PERSON_NAME] op [DATE]" at bounding box center [601, 415] width 220 height 16
click at [489, 402] on input "Gelezen en goedgekeurd door [PERSON_NAME] op [DATE]" at bounding box center [489, 402] width 1 height 1
checkbox input "true"
click at [744, 403] on button "Bevestigen" at bounding box center [755, 410] width 54 height 17
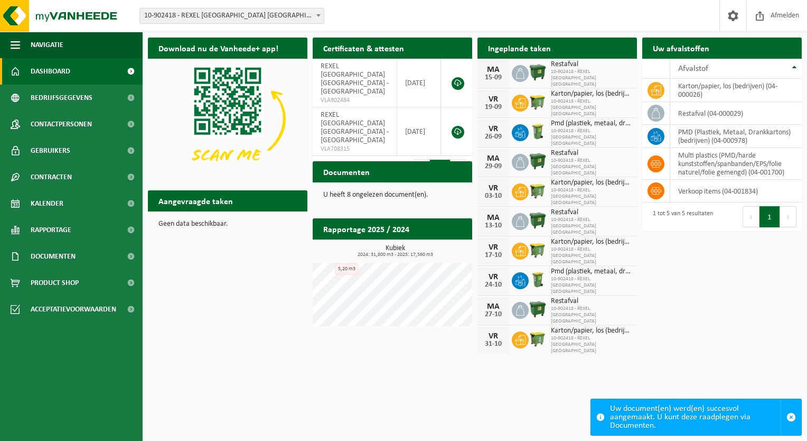
click at [319, 11] on span at bounding box center [318, 15] width 11 height 14
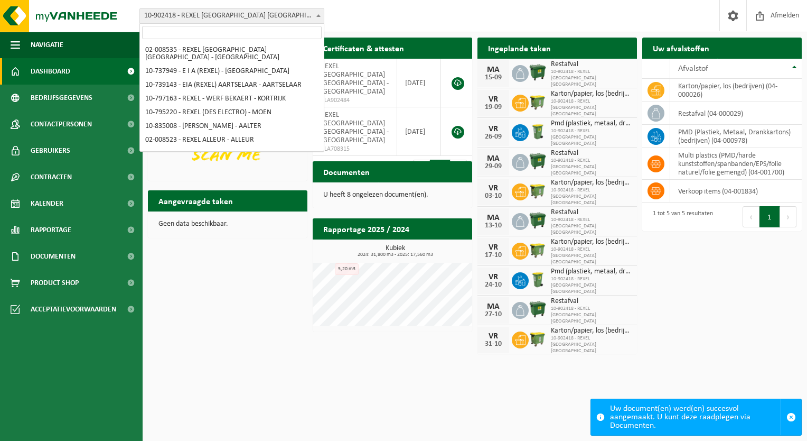
scroll to position [151, 0]
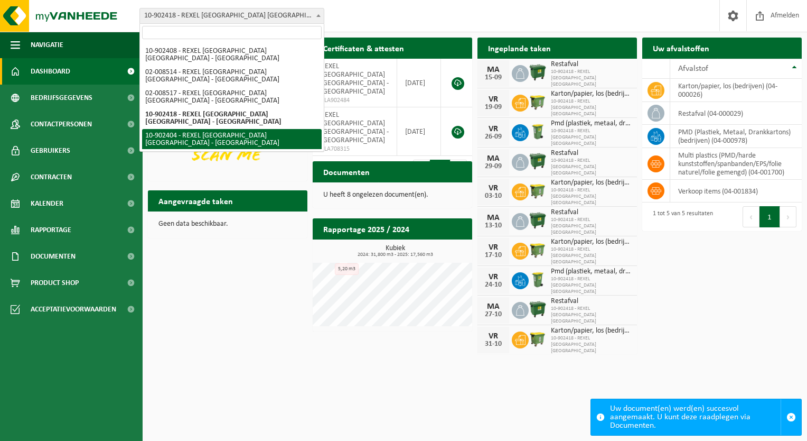
select select "120253"
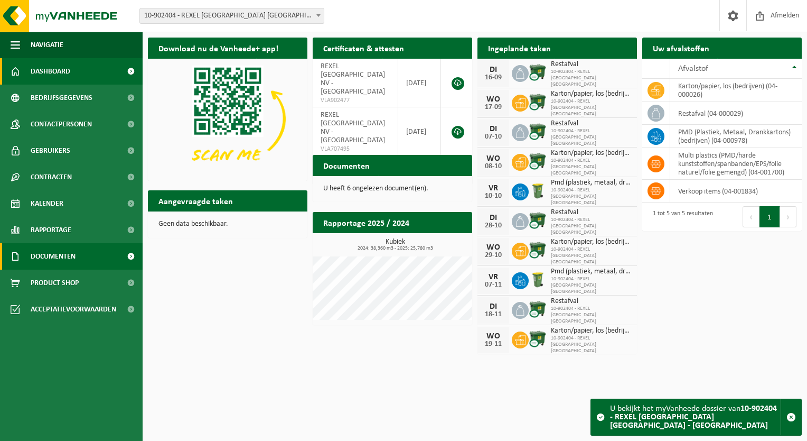
click at [55, 254] on span "Documenten" at bounding box center [53, 256] width 45 height 26
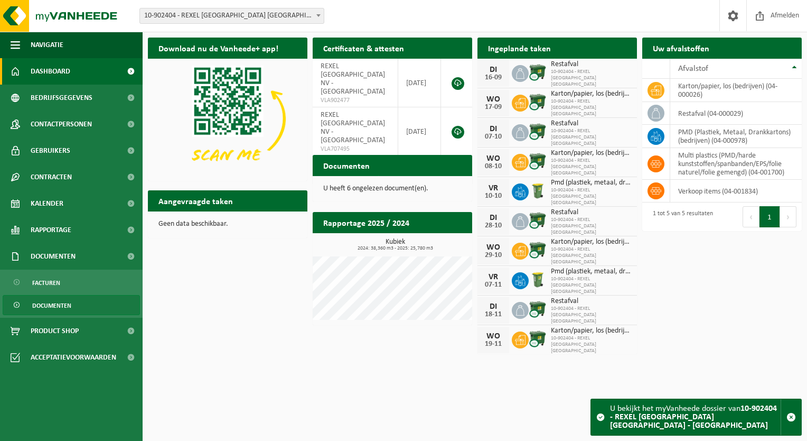
click at [68, 304] on span "Documenten" at bounding box center [51, 305] width 39 height 20
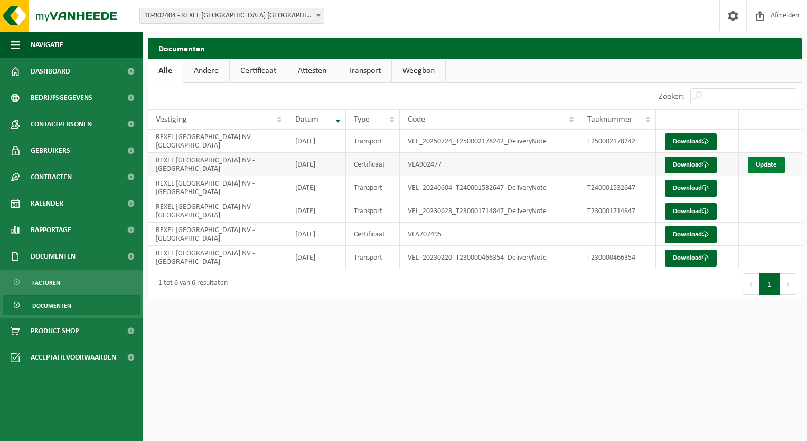
click at [765, 163] on link "Update" at bounding box center [766, 164] width 37 height 17
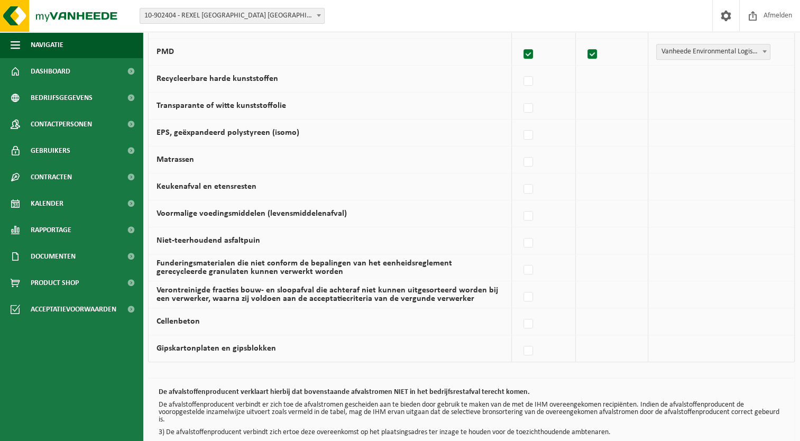
scroll to position [666, 0]
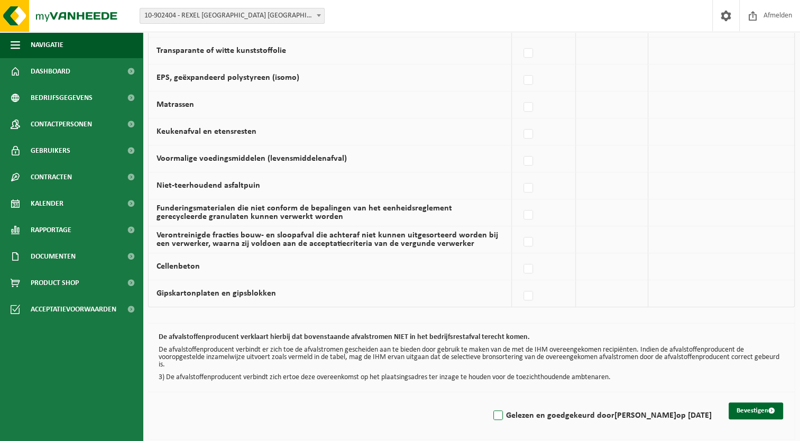
click at [491, 411] on label "Gelezen en goedgekeurd door FABRICE MOENAERT op 15/09/25" at bounding box center [601, 415] width 220 height 16
click at [489, 402] on input "Gelezen en goedgekeurd door FABRICE MOENAERT op 15/09/25" at bounding box center [489, 402] width 1 height 1
checkbox input "true"
click at [753, 405] on button "Bevestigen" at bounding box center [755, 410] width 54 height 17
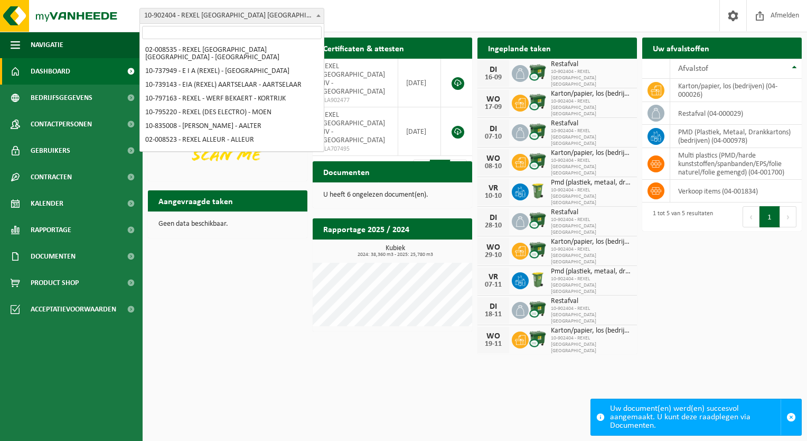
click at [320, 15] on b at bounding box center [319, 15] width 4 height 3
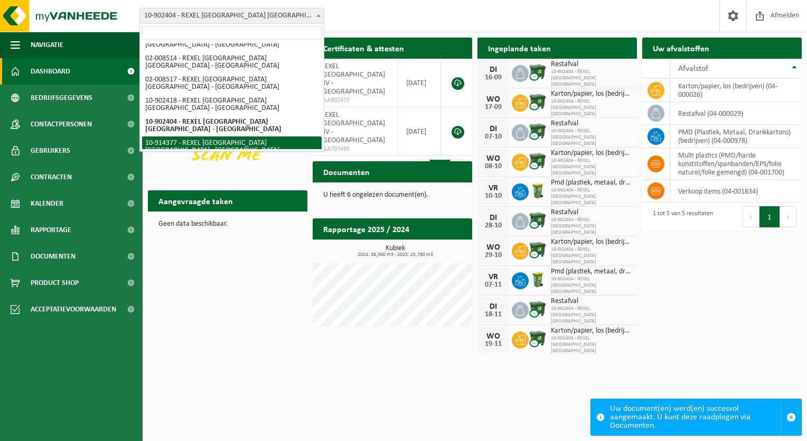
select select "126528"
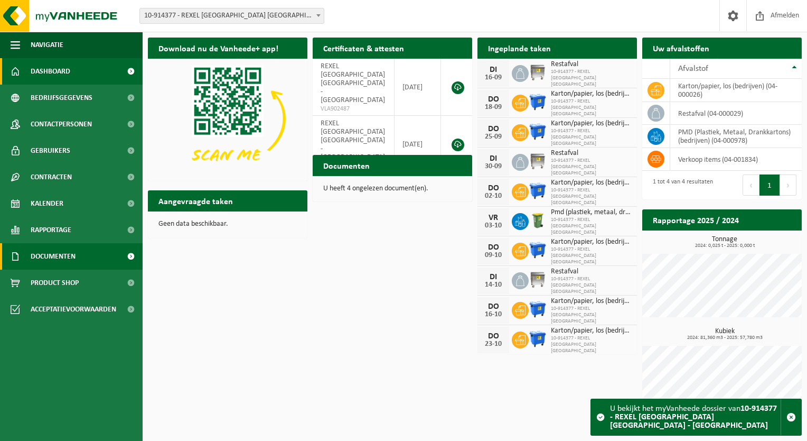
click at [75, 255] on span "Documenten" at bounding box center [53, 256] width 45 height 26
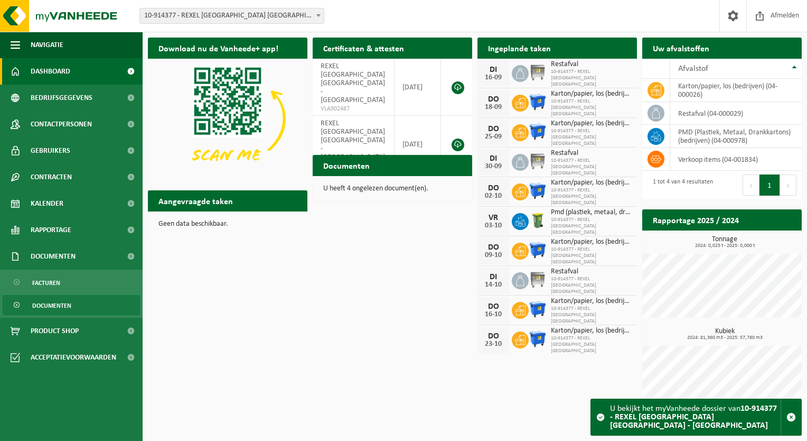
click at [71, 303] on span "Documenten" at bounding box center [51, 305] width 39 height 20
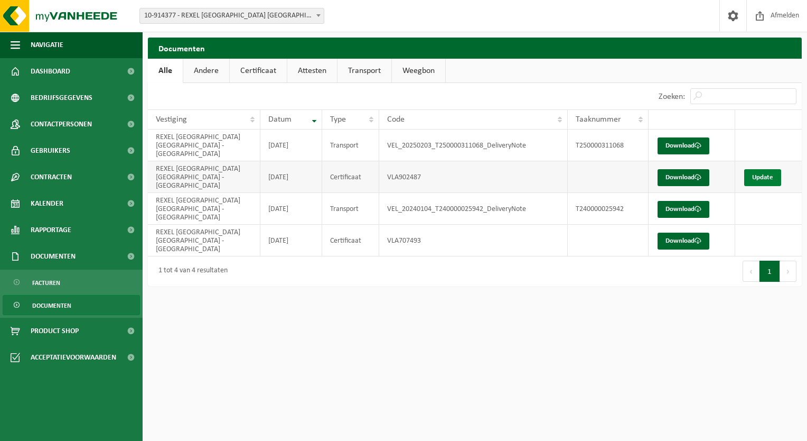
click at [765, 169] on link "Update" at bounding box center [763, 177] width 37 height 17
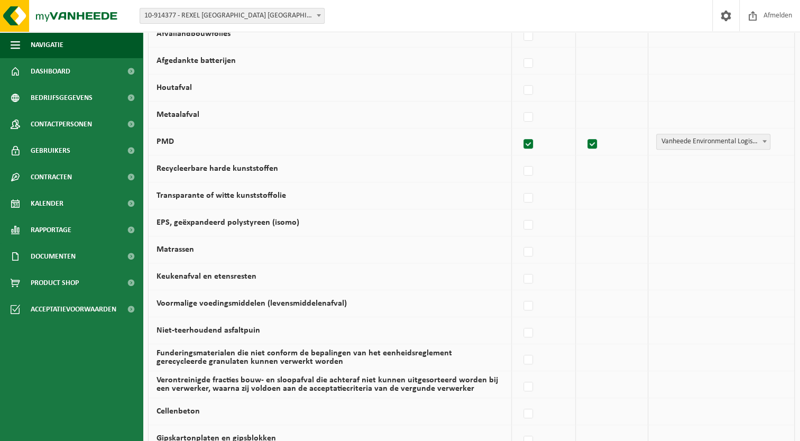
scroll to position [666, 0]
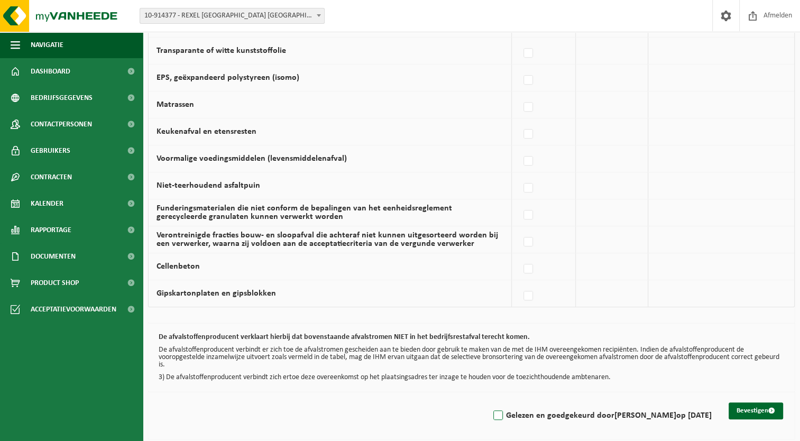
click at [491, 412] on label "Gelezen en goedgekeurd door [PERSON_NAME] op [DATE]" at bounding box center [601, 415] width 220 height 16
click at [489, 402] on input "Gelezen en goedgekeurd door [PERSON_NAME] op [DATE]" at bounding box center [489, 402] width 1 height 1
checkbox input "true"
click at [740, 402] on button "Bevestigen" at bounding box center [755, 410] width 54 height 17
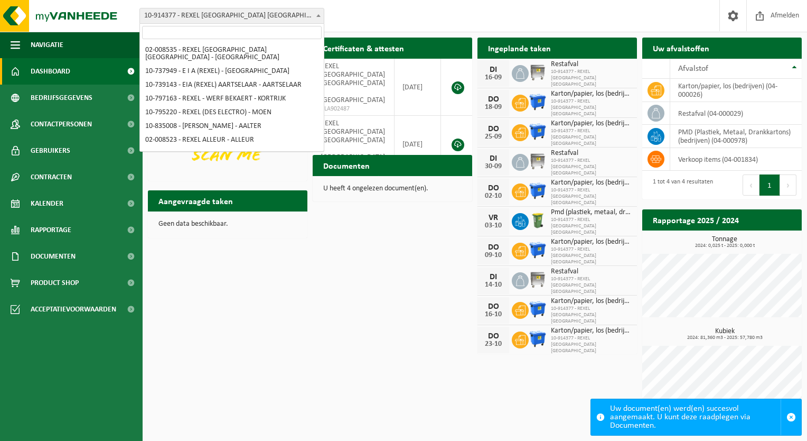
click at [317, 14] on b at bounding box center [319, 15] width 4 height 3
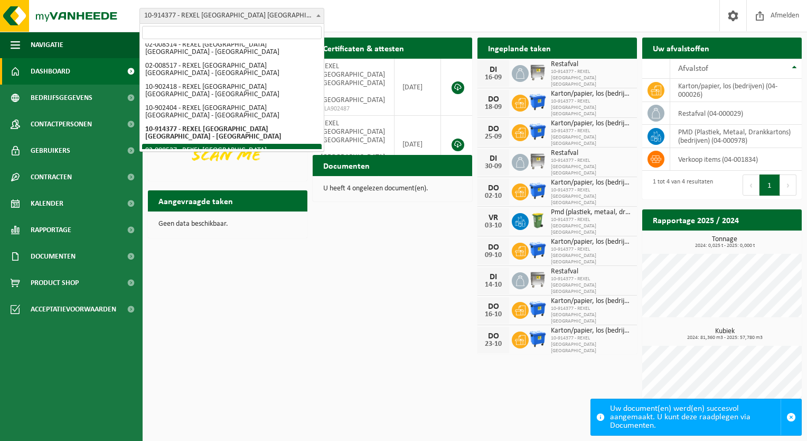
select select "1345"
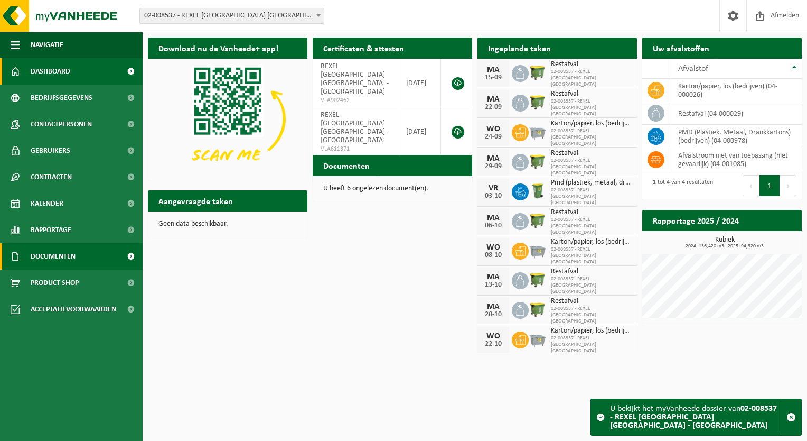
click at [73, 256] on span "Documenten" at bounding box center [53, 256] width 45 height 26
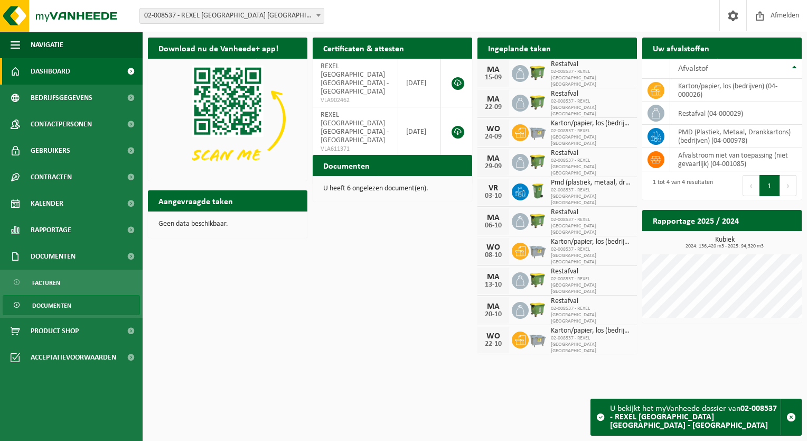
click at [60, 302] on span "Documenten" at bounding box center [51, 305] width 39 height 20
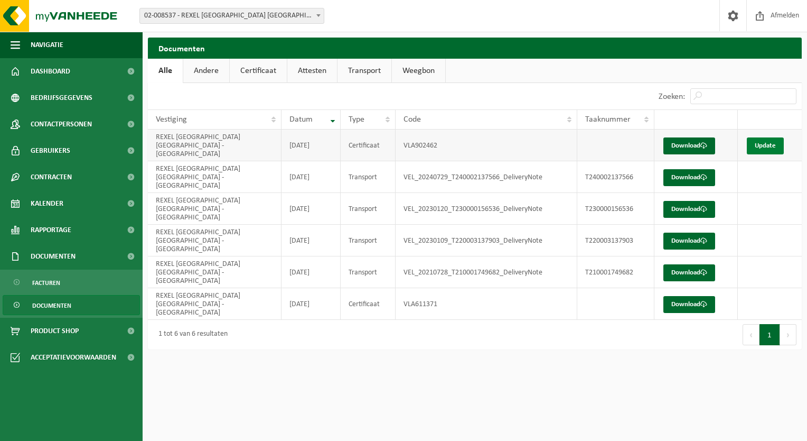
click at [768, 137] on link "Update" at bounding box center [765, 145] width 37 height 17
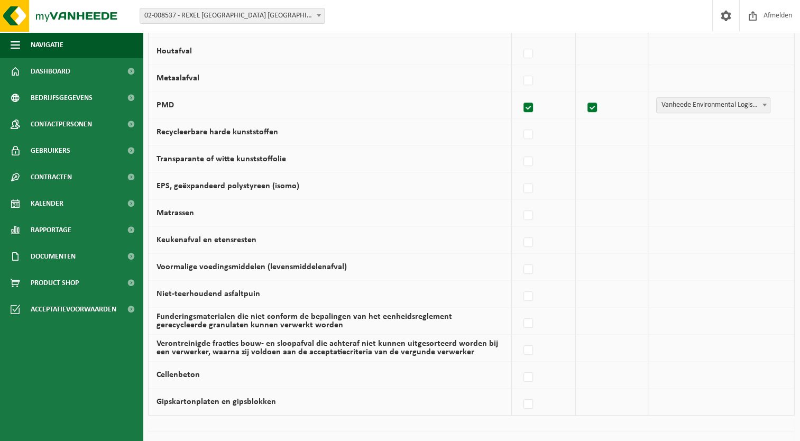
scroll to position [666, 0]
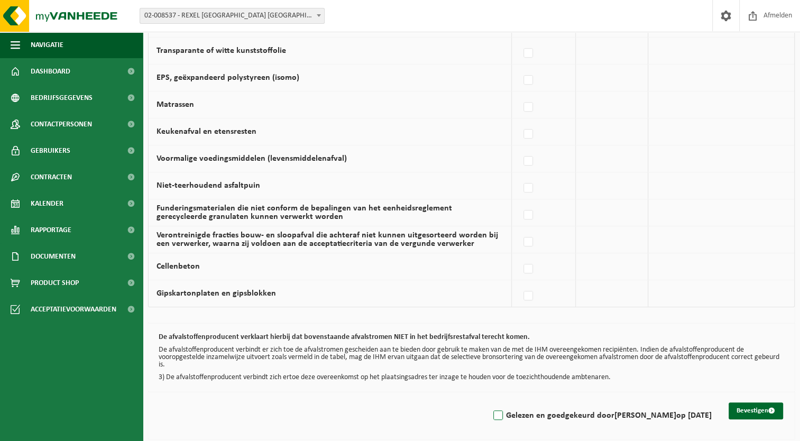
click at [491, 411] on label "Gelezen en goedgekeurd door FABRICE MOENAERT op 15/09/25" at bounding box center [601, 415] width 220 height 16
click at [489, 402] on input "Gelezen en goedgekeurd door FABRICE MOENAERT op 15/09/25" at bounding box center [489, 402] width 1 height 1
checkbox input "true"
click at [748, 406] on button "Bevestigen" at bounding box center [755, 410] width 54 height 17
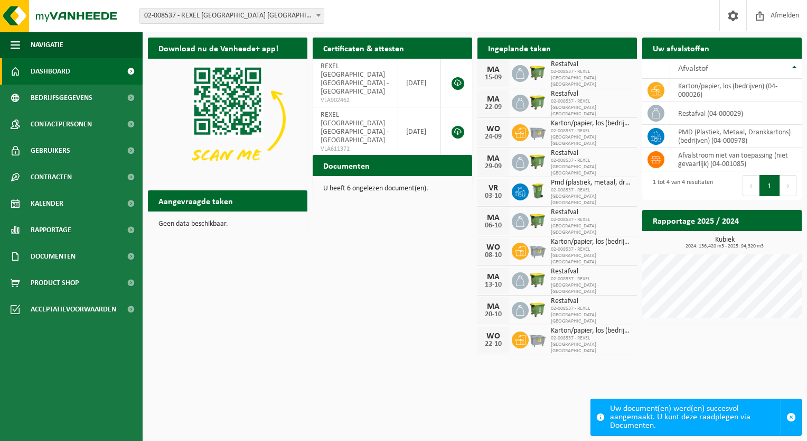
click at [318, 14] on b at bounding box center [319, 15] width 4 height 3
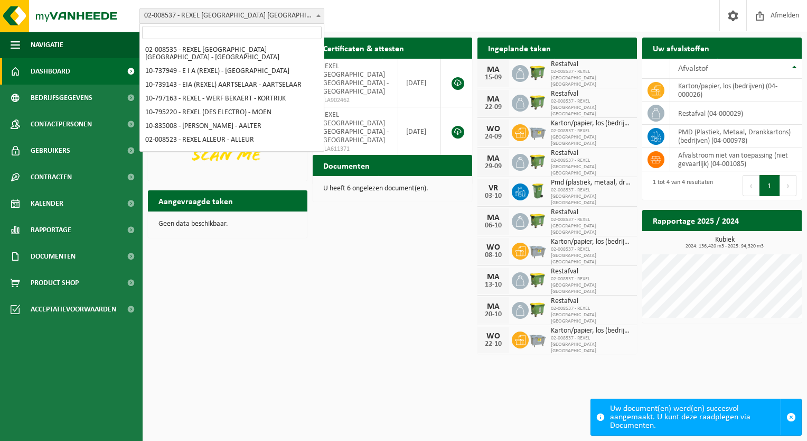
scroll to position [192, 0]
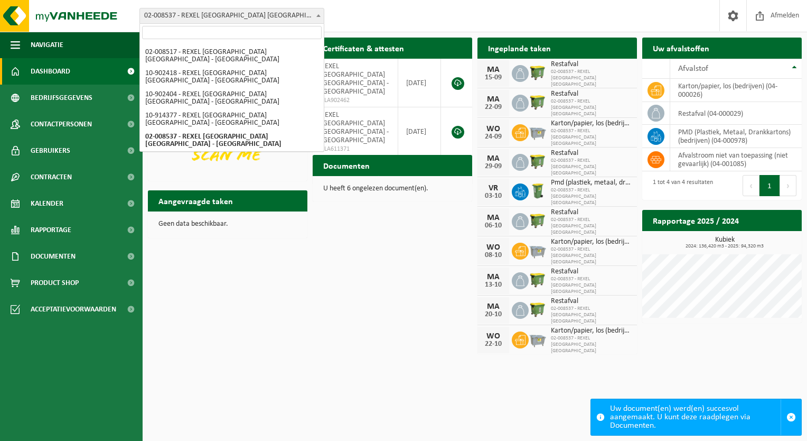
select select "127404"
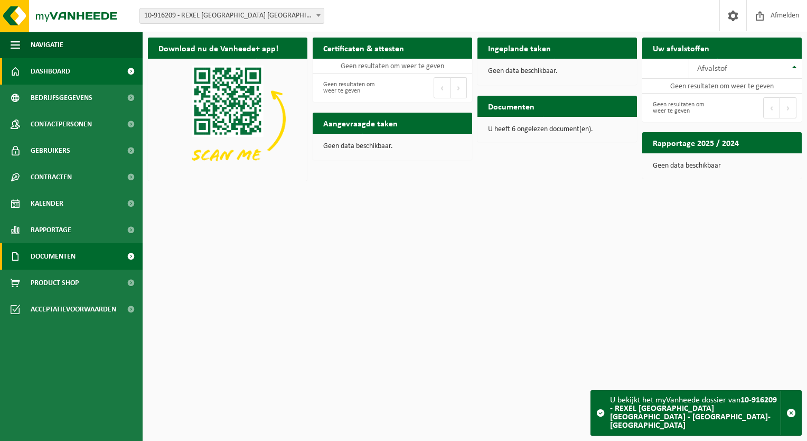
click at [95, 253] on link "Documenten" at bounding box center [71, 256] width 143 height 26
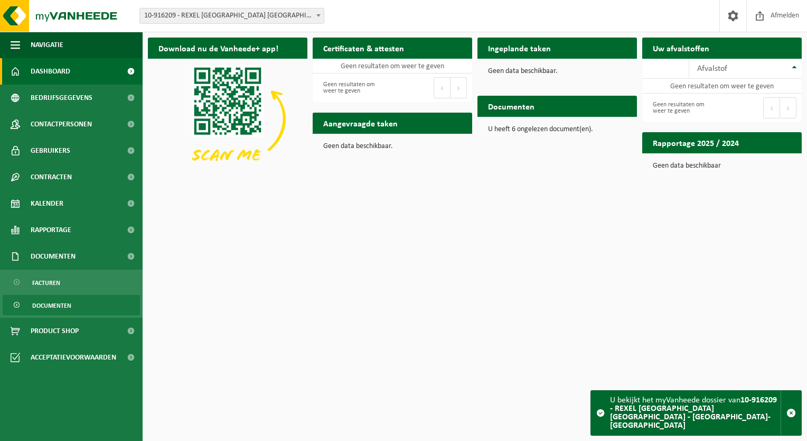
click at [77, 302] on link "Documenten" at bounding box center [71, 305] width 137 height 20
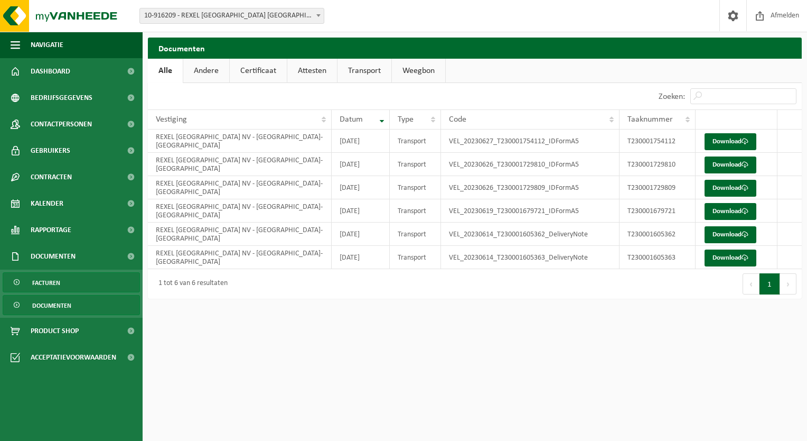
click at [85, 280] on link "Facturen" at bounding box center [71, 282] width 137 height 20
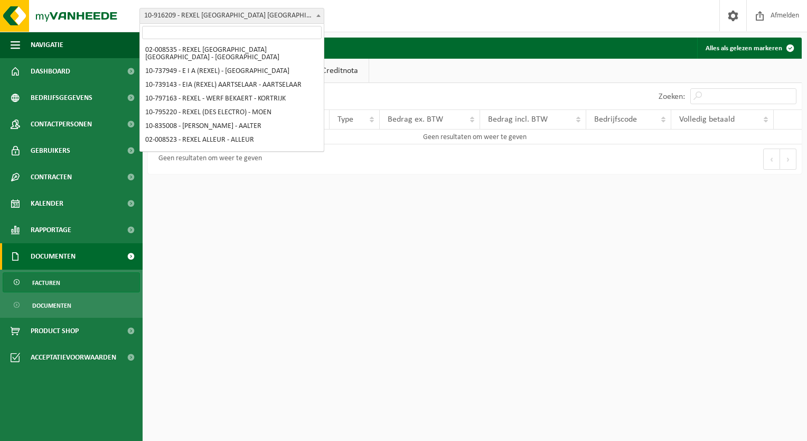
click at [321, 16] on span at bounding box center [318, 15] width 11 height 14
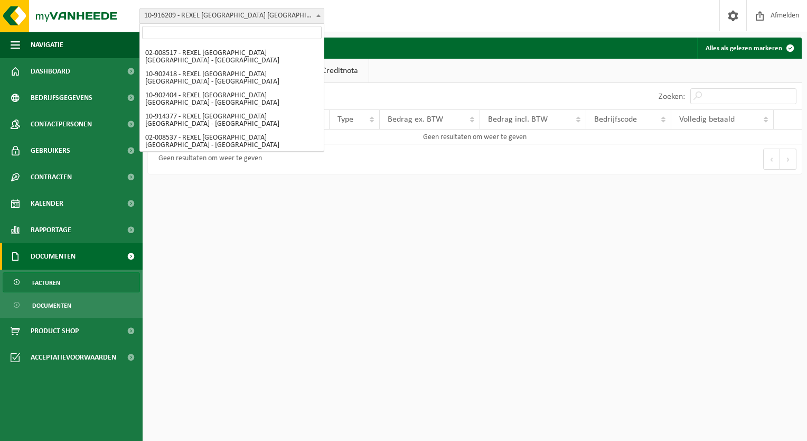
select select "20641"
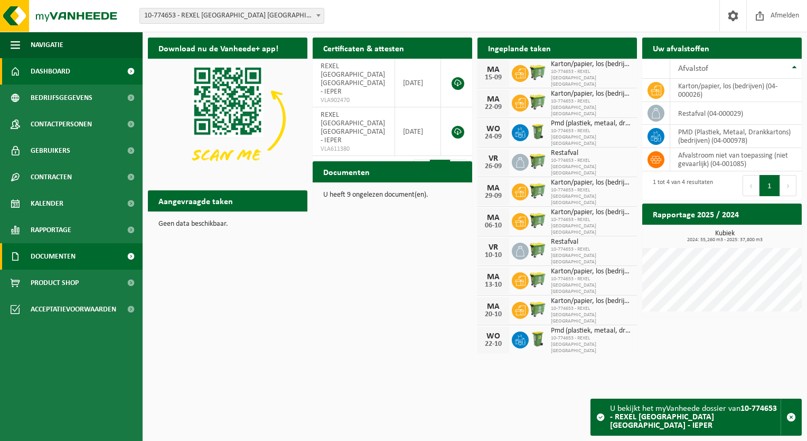
click at [87, 249] on link "Documenten" at bounding box center [71, 256] width 143 height 26
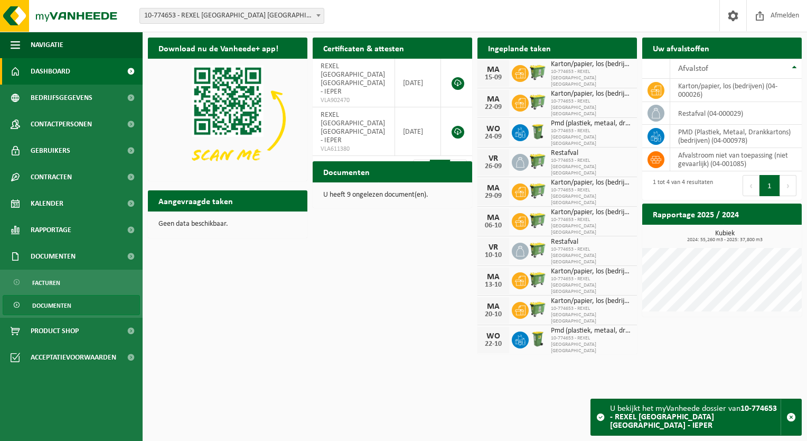
click at [82, 304] on link "Documenten" at bounding box center [71, 305] width 137 height 20
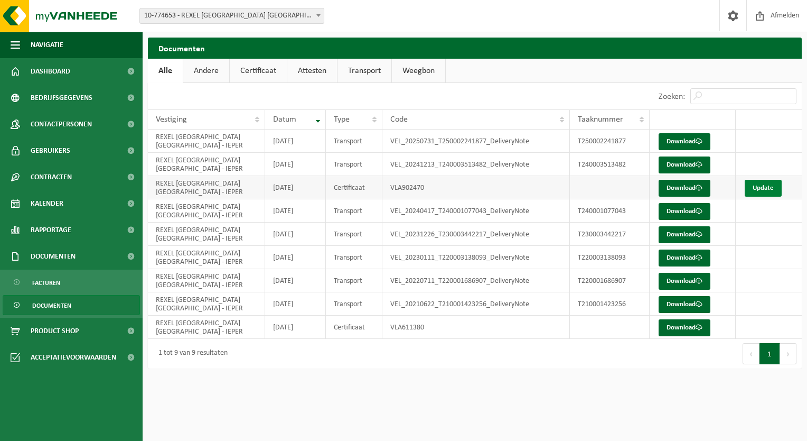
click at [768, 185] on link "Update" at bounding box center [763, 188] width 37 height 17
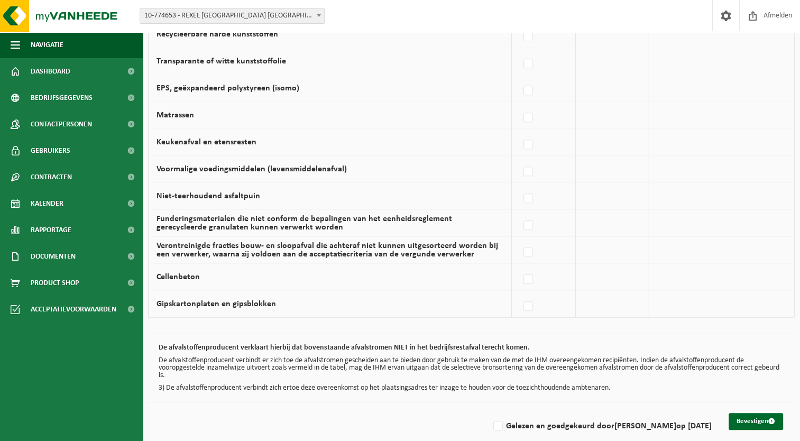
scroll to position [666, 0]
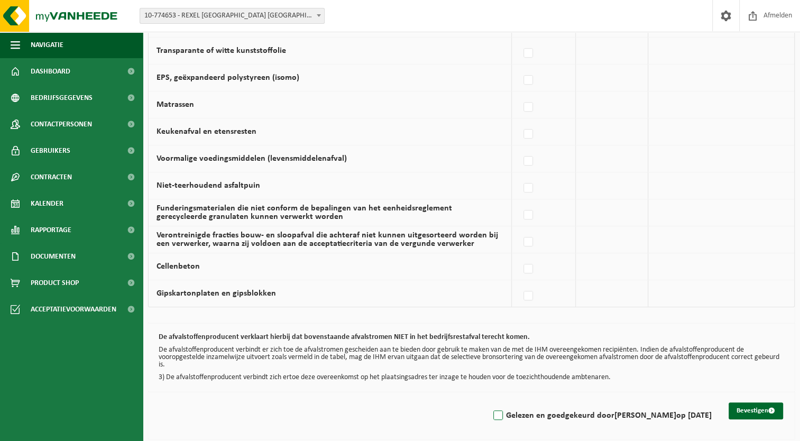
click at [491, 407] on label "Gelezen en goedgekeurd door FABRICE MOENAERT op 15/09/25" at bounding box center [601, 415] width 220 height 16
click at [489, 402] on input "Gelezen en goedgekeurd door FABRICE MOENAERT op 15/09/25" at bounding box center [489, 402] width 1 height 1
checkbox input "true"
click at [747, 407] on button "Bevestigen" at bounding box center [755, 410] width 54 height 17
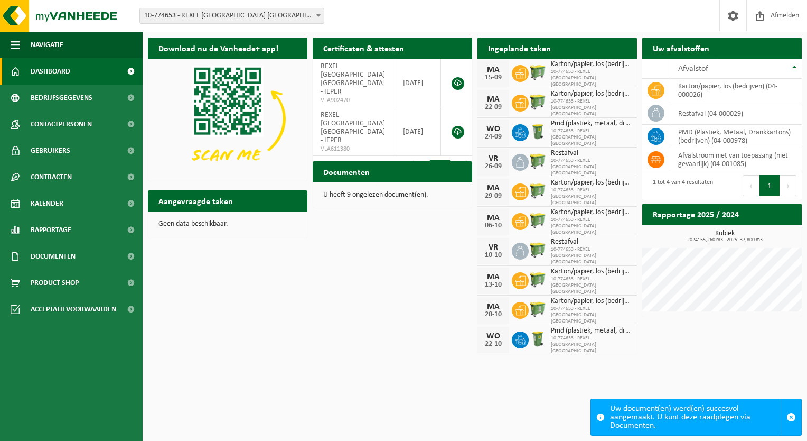
click at [315, 13] on span at bounding box center [318, 15] width 11 height 14
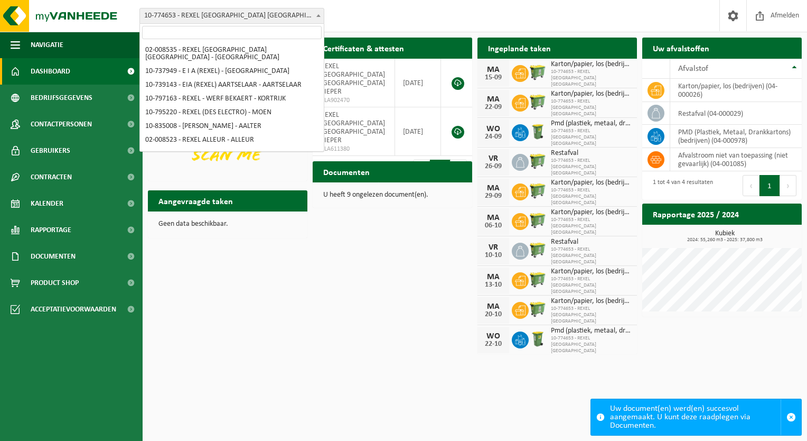
scroll to position [227, 0]
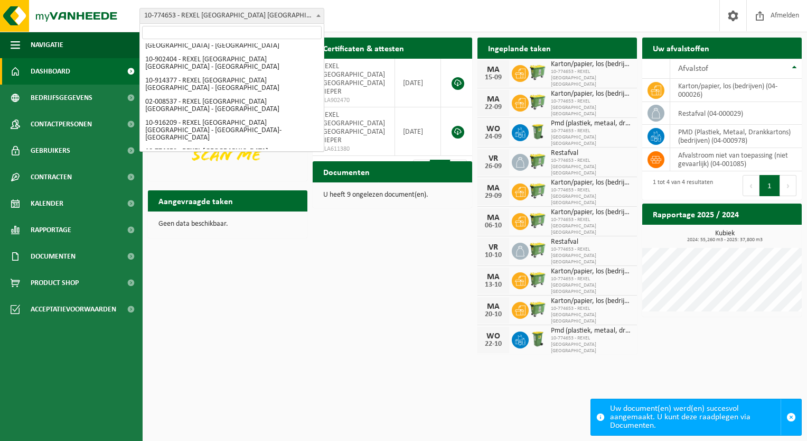
select select "128501"
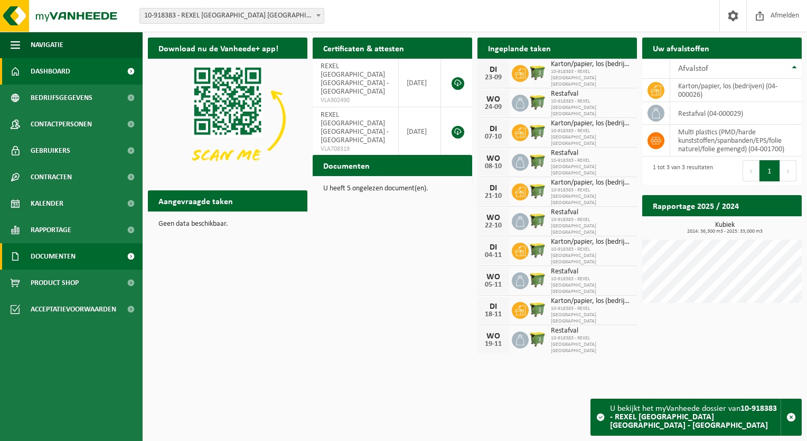
click at [95, 253] on link "Documenten" at bounding box center [71, 256] width 143 height 26
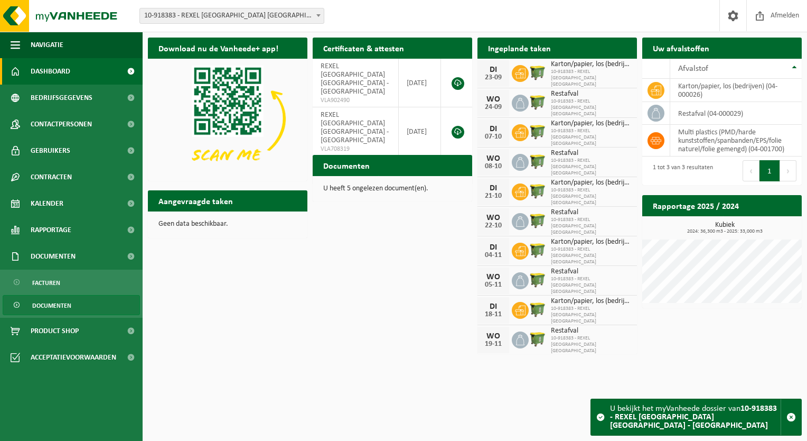
click at [78, 303] on link "Documenten" at bounding box center [71, 305] width 137 height 20
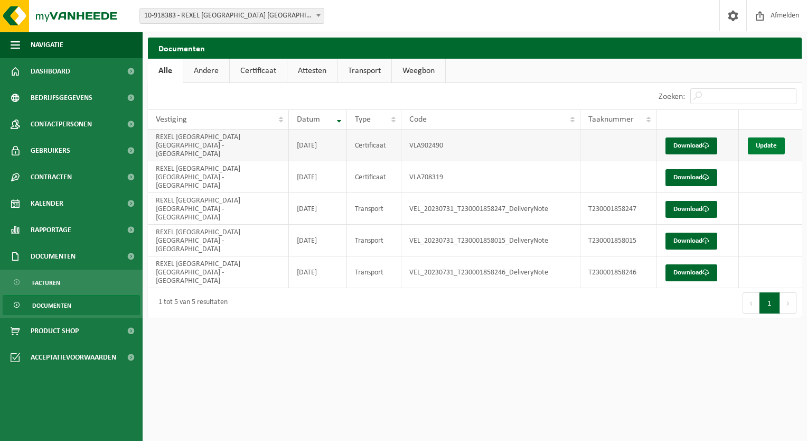
click at [773, 138] on link "Update" at bounding box center [766, 145] width 37 height 17
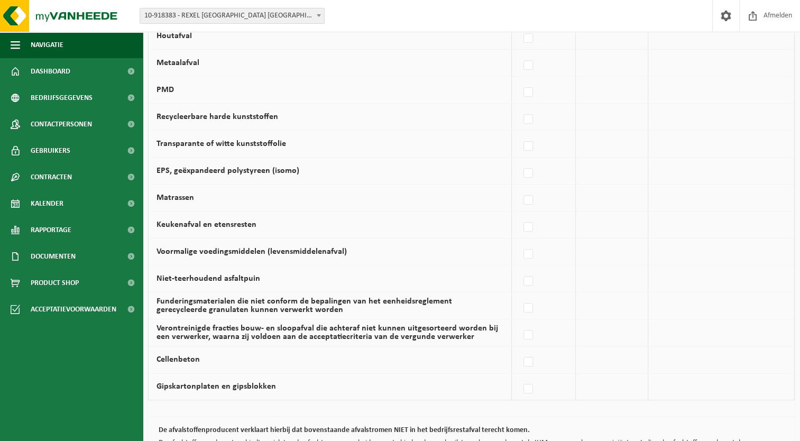
scroll to position [666, 0]
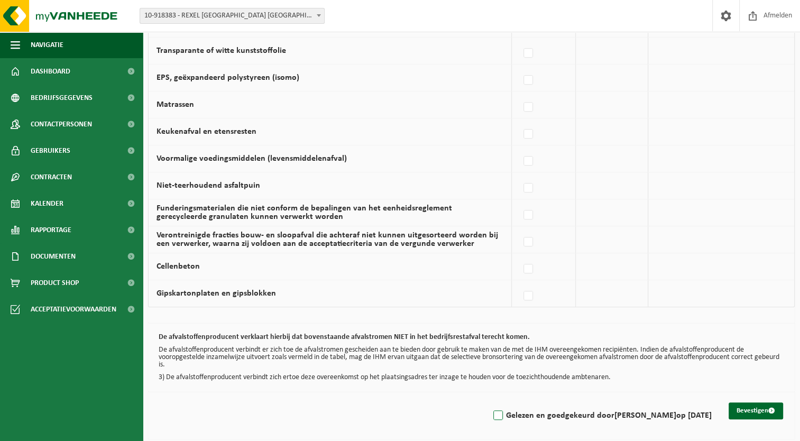
click at [491, 413] on label "Gelezen en goedgekeurd door FABRICE MOENAERT op 15/09/25" at bounding box center [601, 415] width 220 height 16
click at [489, 402] on input "Gelezen en goedgekeurd door FABRICE MOENAERT op 15/09/25" at bounding box center [489, 402] width 1 height 1
checkbox input "true"
click at [744, 405] on button "Bevestigen" at bounding box center [755, 410] width 54 height 17
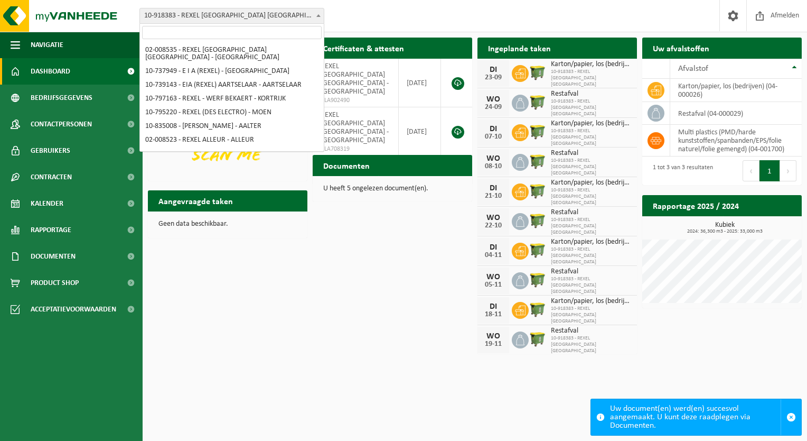
scroll to position [241, 0]
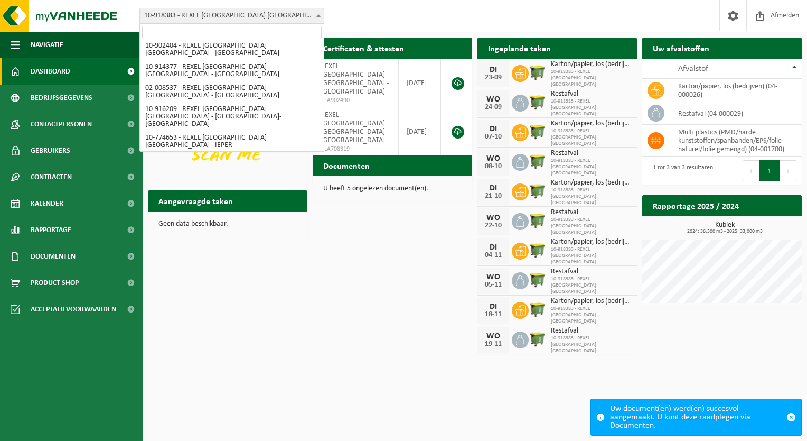
click at [317, 14] on span at bounding box center [318, 15] width 11 height 14
select select "91932"
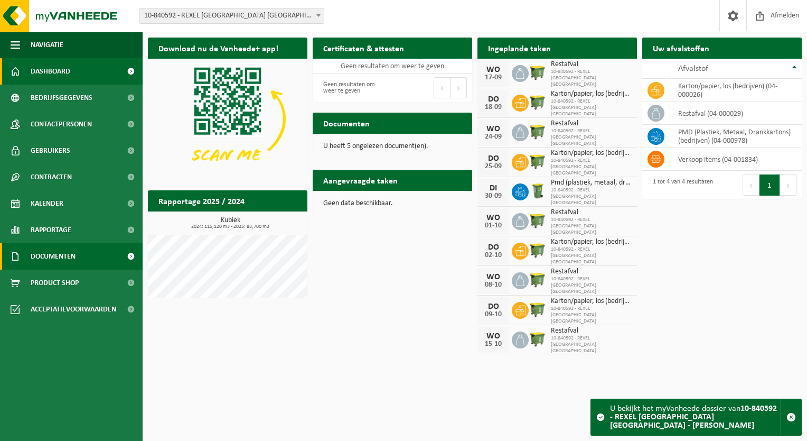
click at [71, 250] on span "Documenten" at bounding box center [53, 256] width 45 height 26
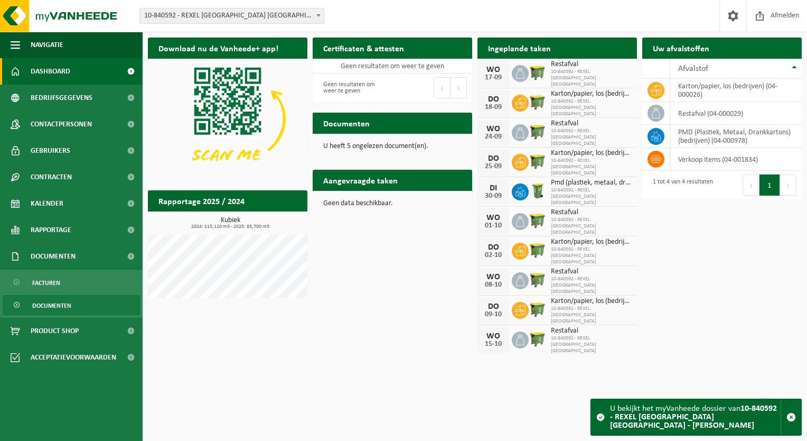
click at [85, 301] on link "Documenten" at bounding box center [71, 305] width 137 height 20
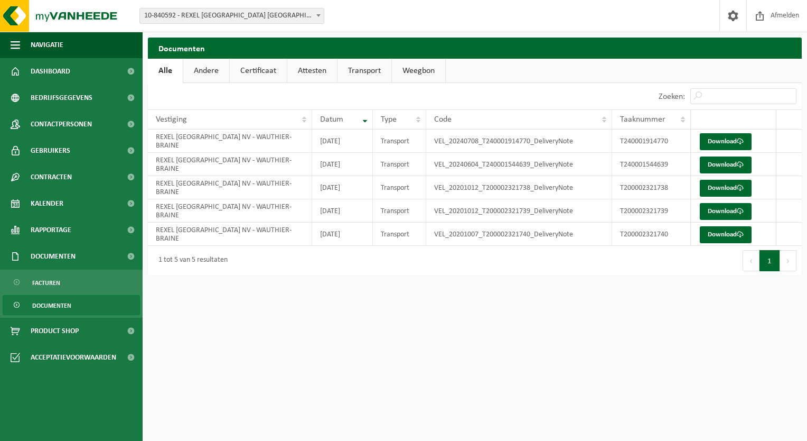
click at [317, 16] on b at bounding box center [319, 15] width 4 height 3
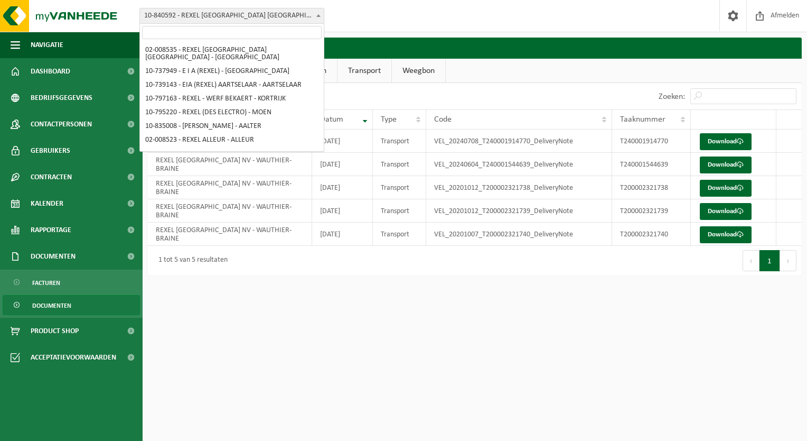
scroll to position [255, 0]
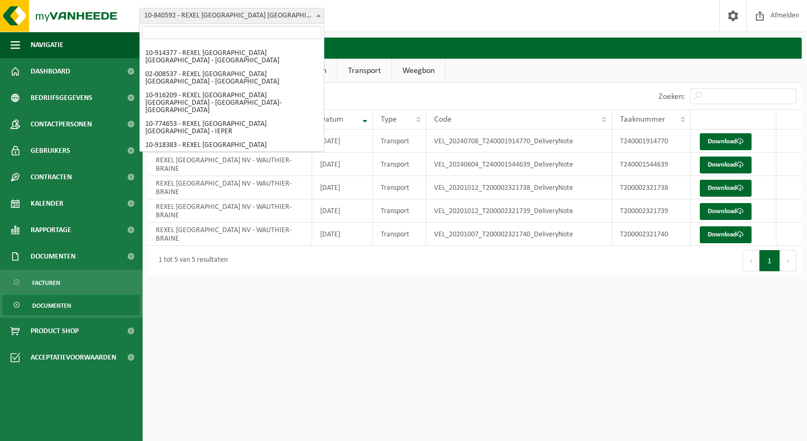
select select "120263"
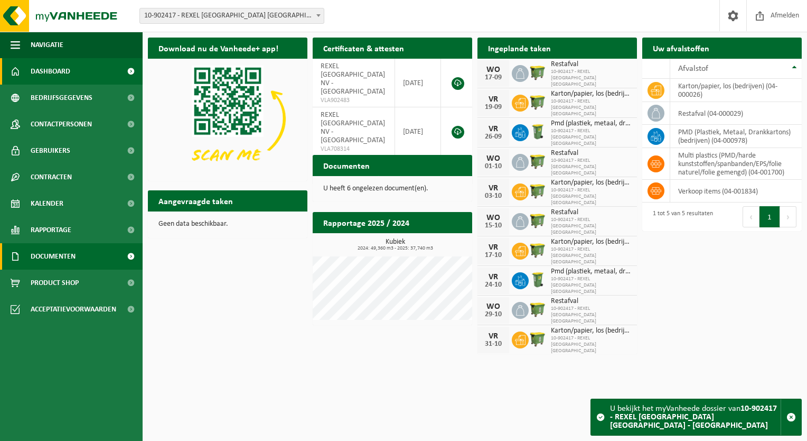
click at [87, 255] on link "Documenten" at bounding box center [71, 256] width 143 height 26
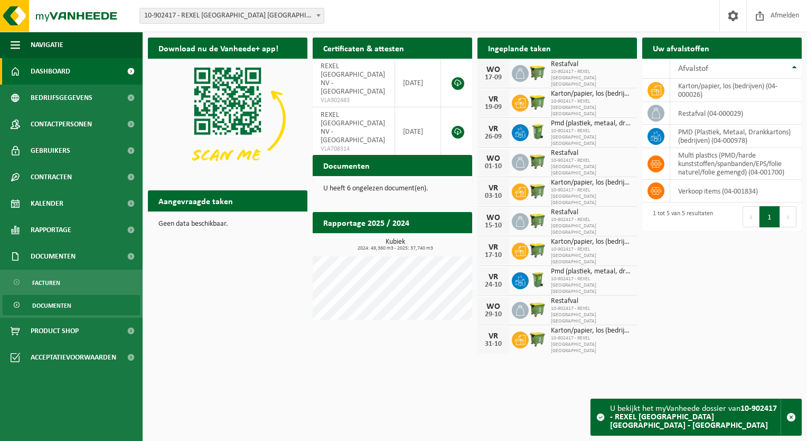
click at [68, 305] on span "Documenten" at bounding box center [51, 305] width 39 height 20
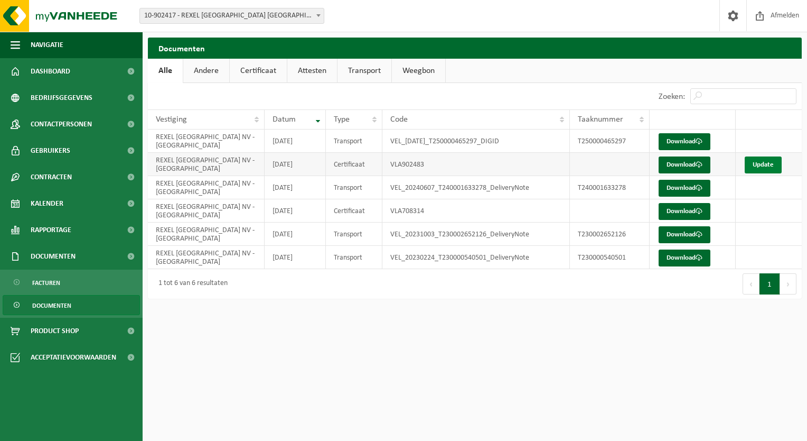
click at [759, 160] on link "Update" at bounding box center [763, 164] width 37 height 17
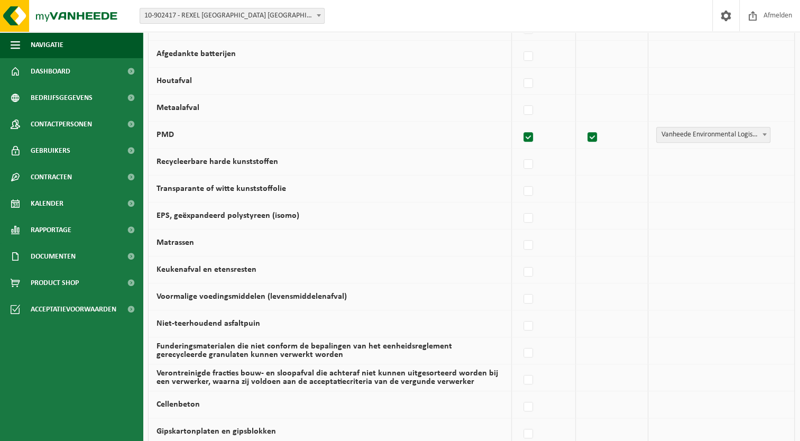
scroll to position [666, 0]
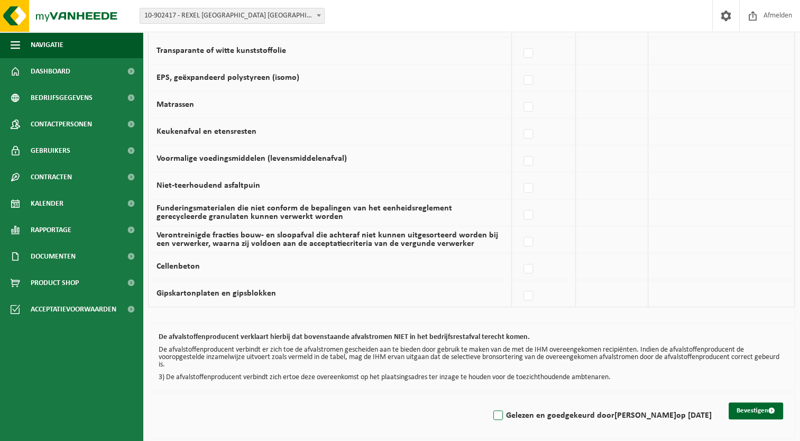
click at [491, 408] on label "Gelezen en goedgekeurd door FABRICE MOENAERT op 15/09/25" at bounding box center [601, 415] width 220 height 16
click at [489, 402] on input "Gelezen en goedgekeurd door FABRICE MOENAERT op 15/09/25" at bounding box center [489, 402] width 1 height 1
checkbox input "true"
click at [742, 402] on button "Bevestigen" at bounding box center [755, 410] width 54 height 17
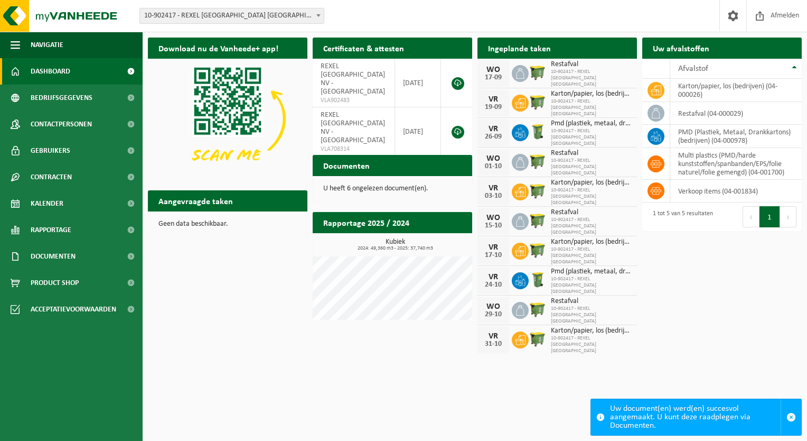
click at [319, 14] on span at bounding box center [318, 15] width 11 height 14
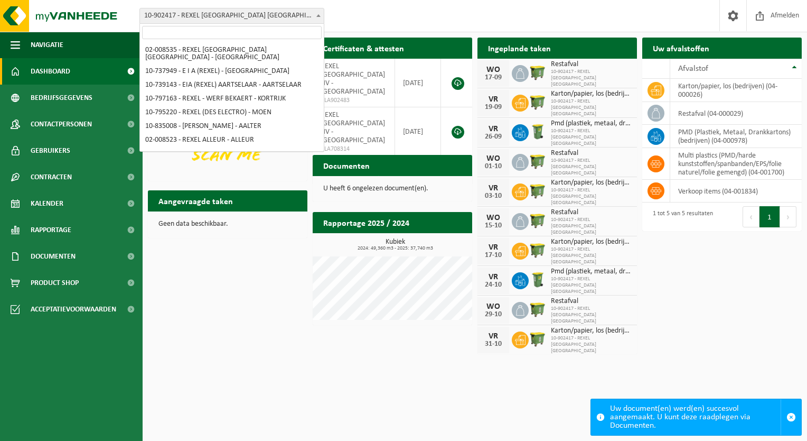
scroll to position [268, 0]
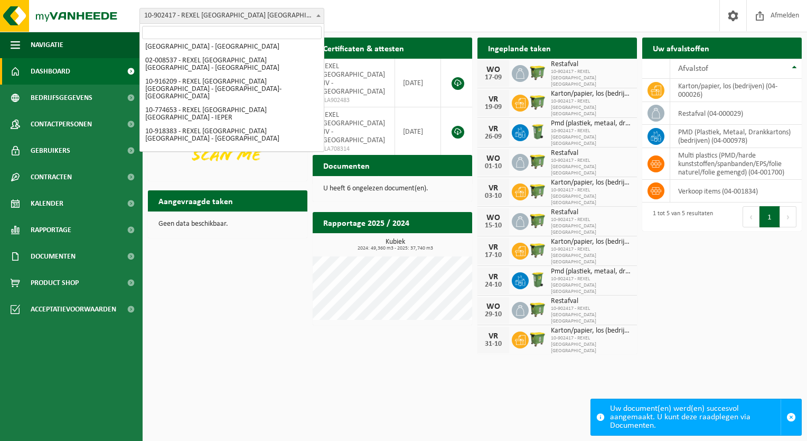
select select "1321"
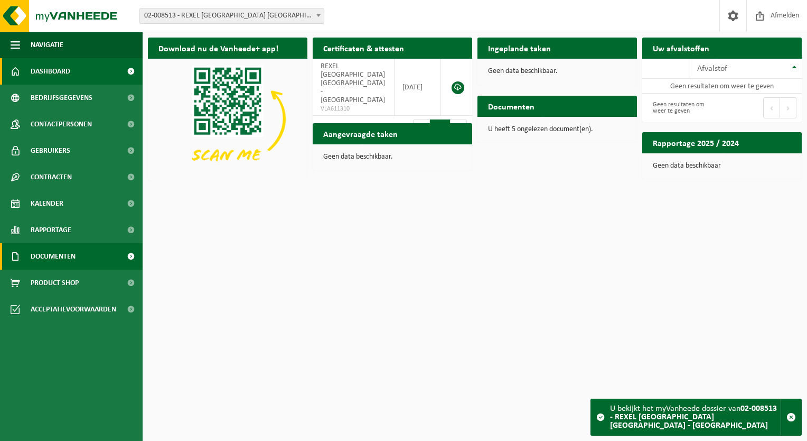
click at [44, 253] on span "Documenten" at bounding box center [53, 256] width 45 height 26
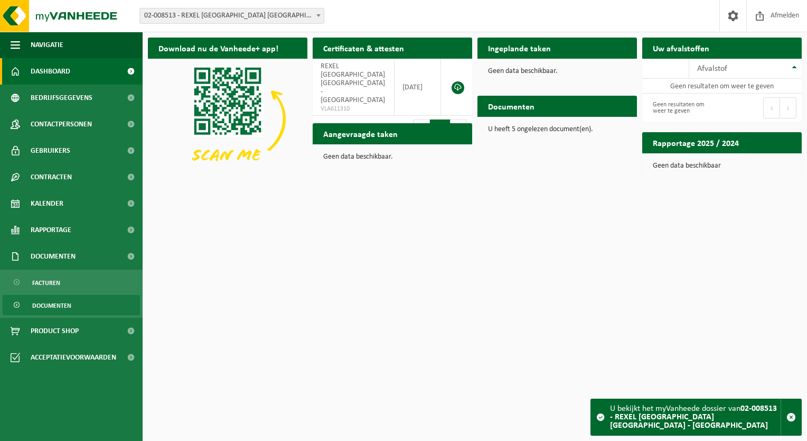
click at [48, 305] on span "Documenten" at bounding box center [51, 305] width 39 height 20
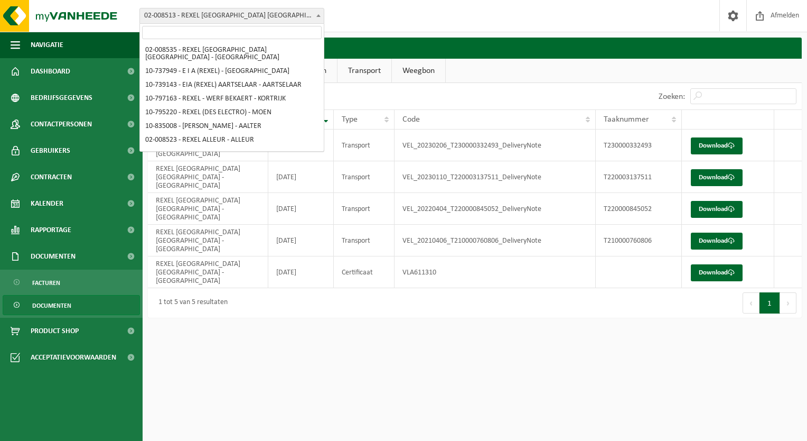
click at [317, 12] on span at bounding box center [318, 15] width 11 height 14
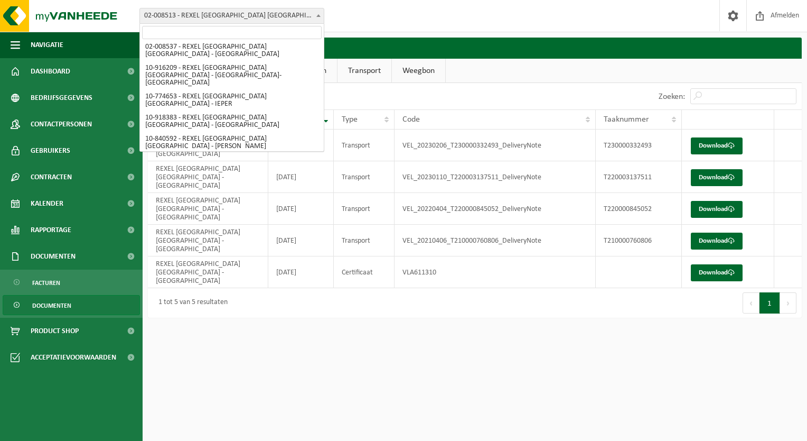
select select "120259"
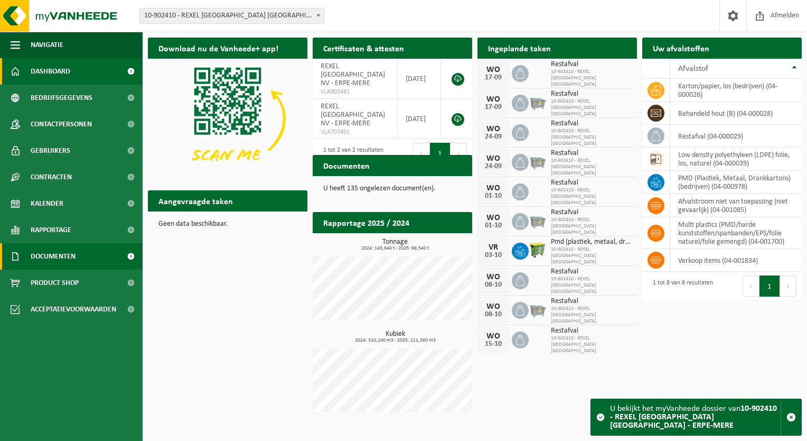
click at [101, 257] on link "Documenten" at bounding box center [71, 256] width 143 height 26
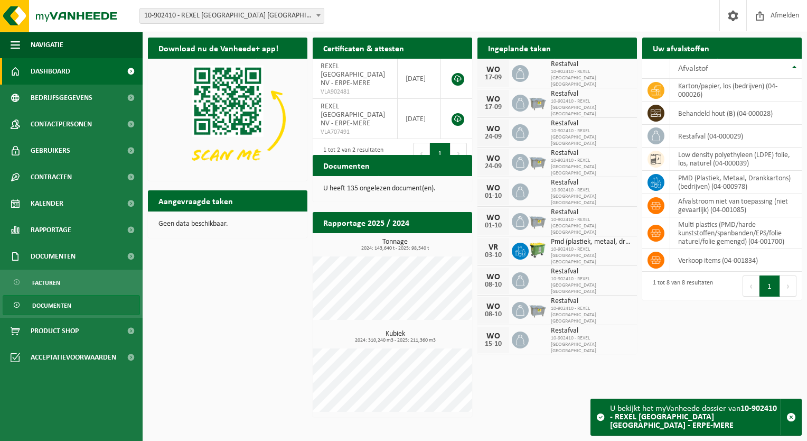
click at [72, 303] on link "Documenten" at bounding box center [71, 305] width 137 height 20
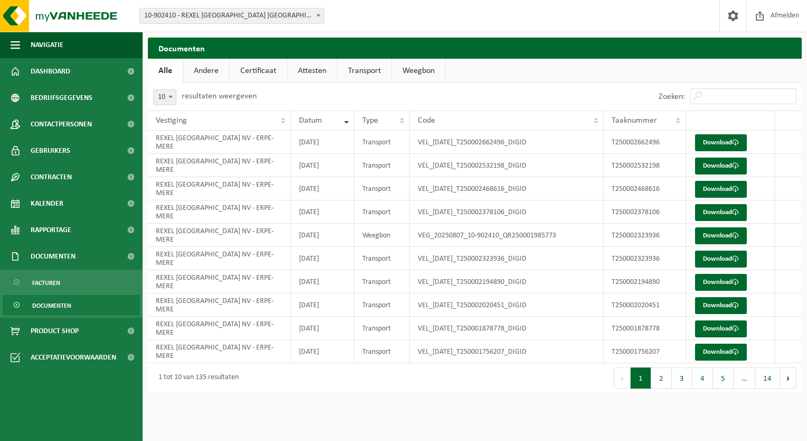
click at [322, 14] on span at bounding box center [318, 15] width 11 height 14
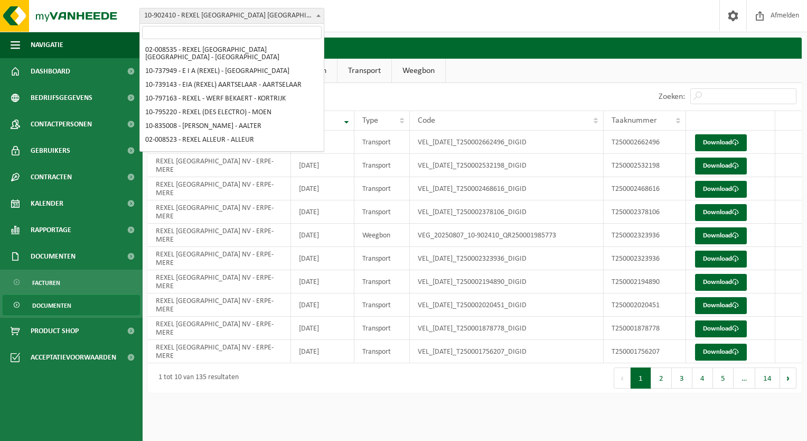
scroll to position [296, 0]
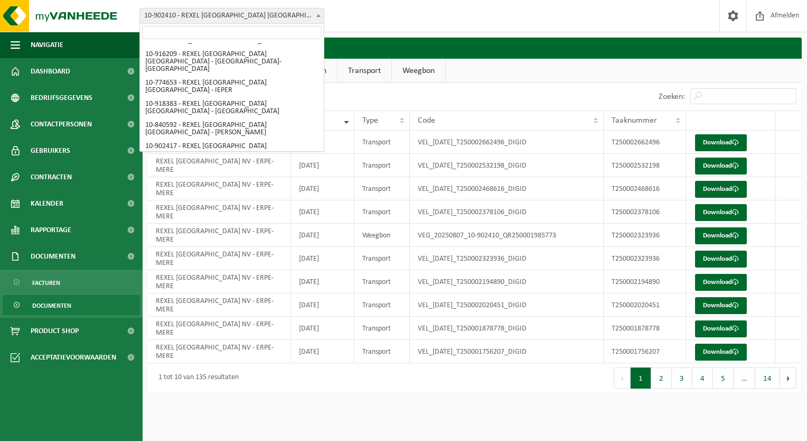
select select "1324"
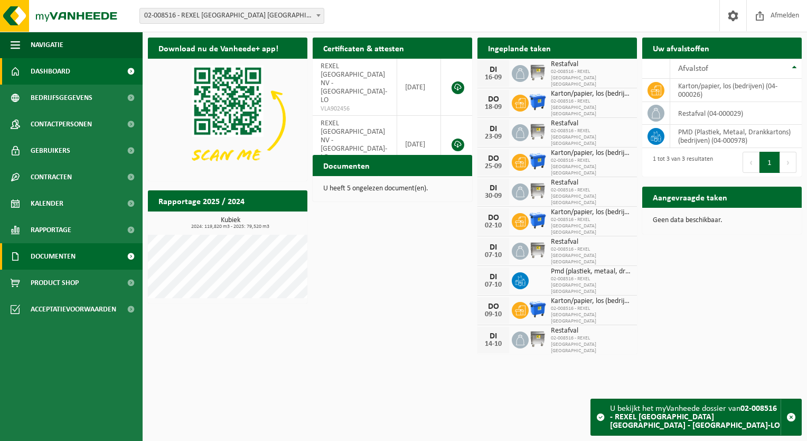
click at [79, 250] on link "Documenten" at bounding box center [71, 256] width 143 height 26
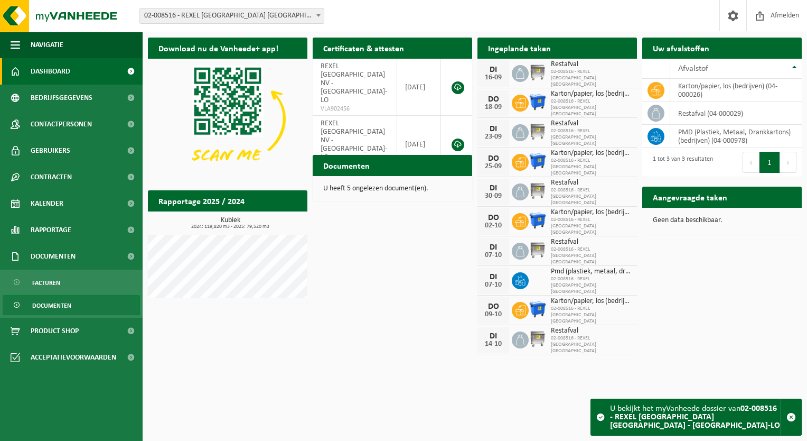
click at [56, 303] on span "Documenten" at bounding box center [51, 305] width 39 height 20
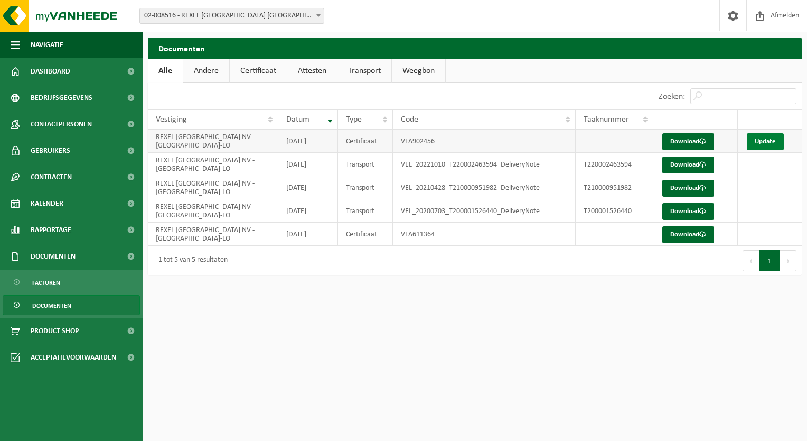
click at [761, 142] on link "Update" at bounding box center [765, 141] width 37 height 17
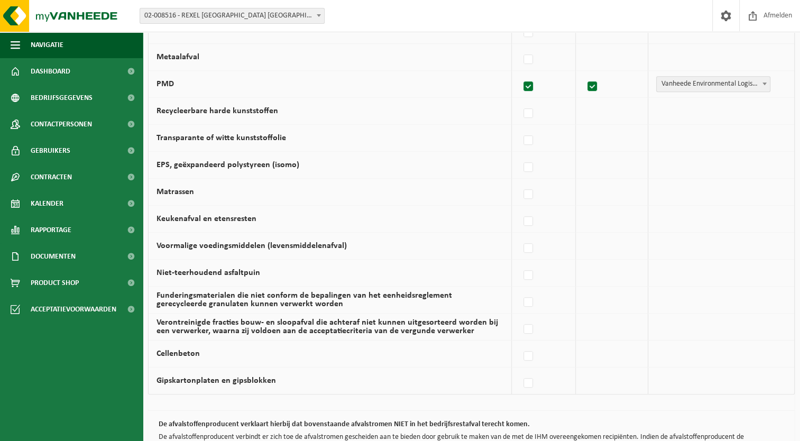
scroll to position [666, 0]
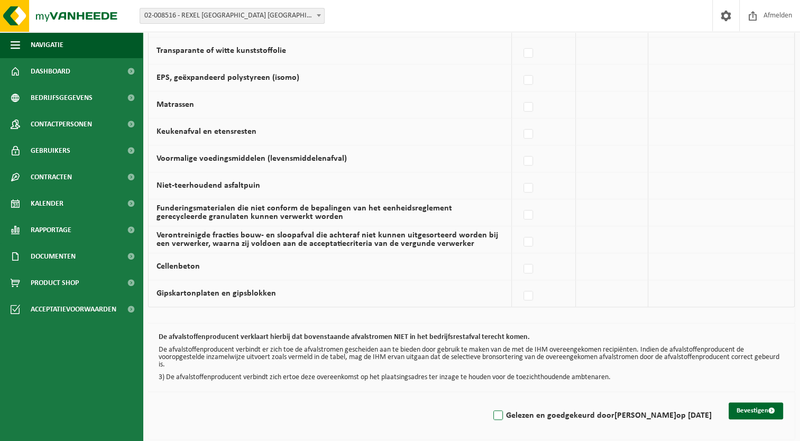
click at [491, 413] on label "Gelezen en goedgekeurd door FABRICE MOENAERT op 15/09/25" at bounding box center [601, 415] width 220 height 16
click at [489, 402] on input "Gelezen en goedgekeurd door FABRICE MOENAERT op 15/09/25" at bounding box center [489, 402] width 1 height 1
checkbox input "true"
click at [751, 405] on button "Bevestigen" at bounding box center [755, 410] width 54 height 17
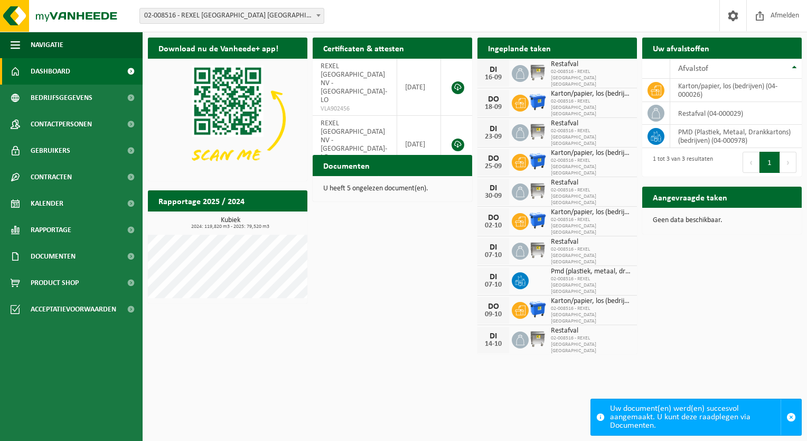
click at [321, 12] on span at bounding box center [318, 15] width 11 height 14
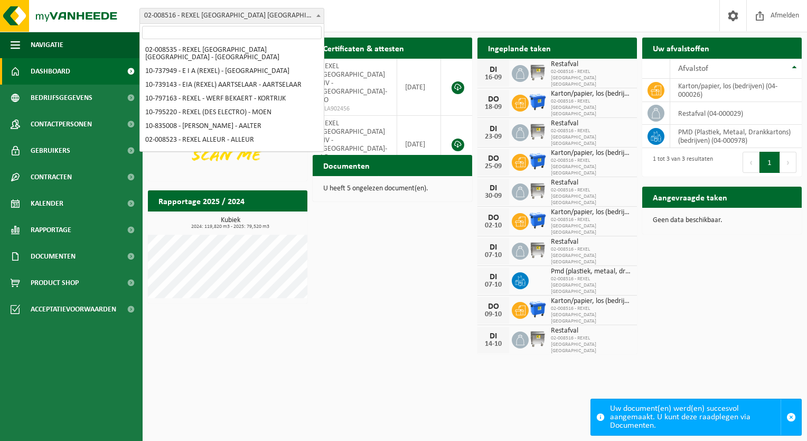
scroll to position [310, 0]
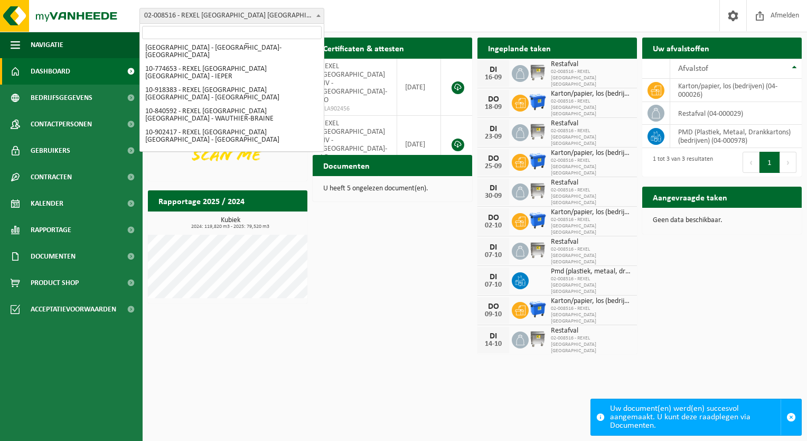
select select "3560"
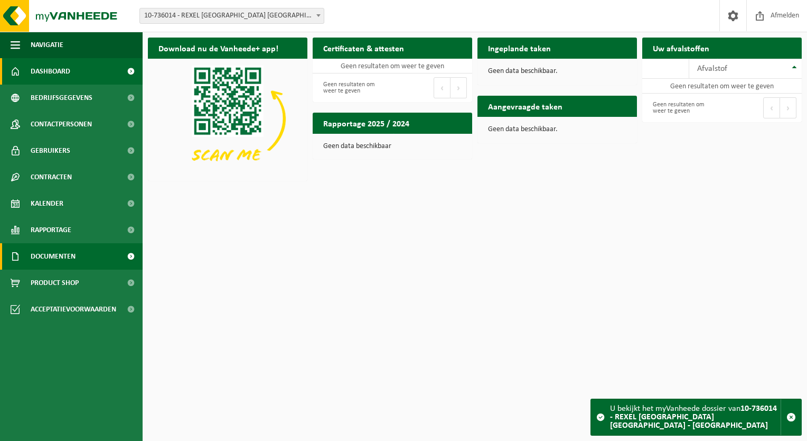
click at [69, 255] on span "Documenten" at bounding box center [53, 256] width 45 height 26
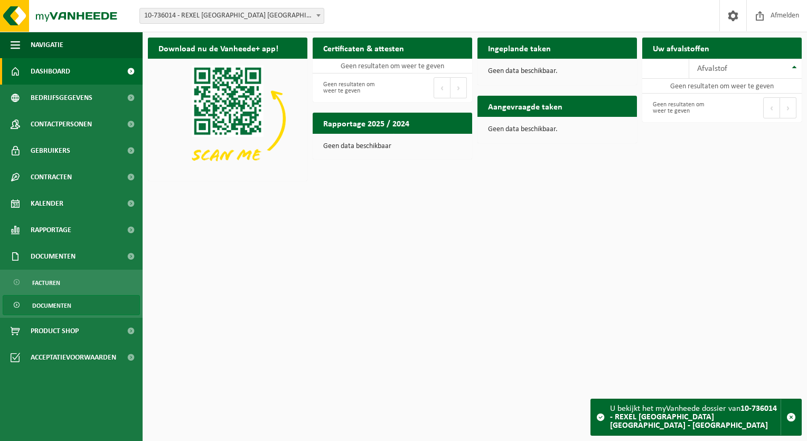
click at [61, 302] on span "Documenten" at bounding box center [51, 305] width 39 height 20
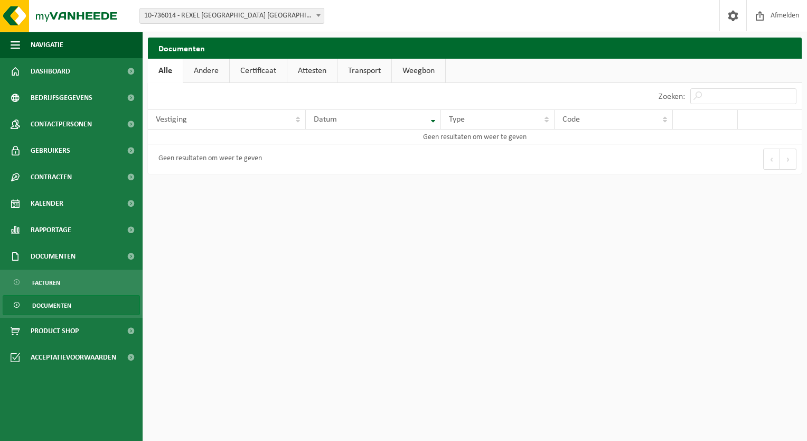
click at [314, 13] on span at bounding box center [318, 15] width 11 height 14
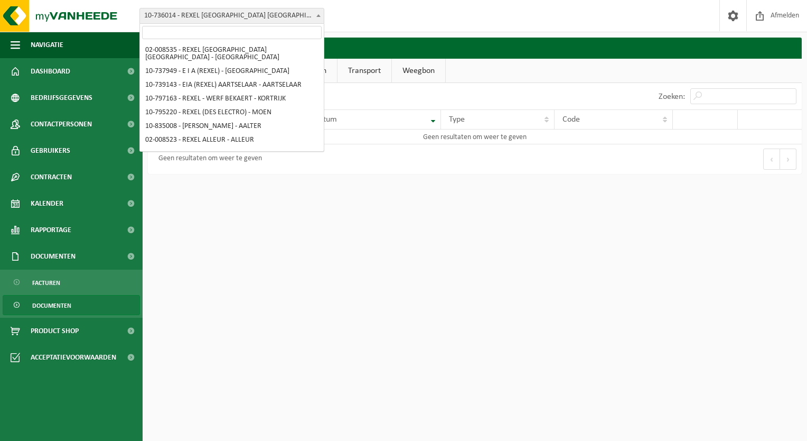
scroll to position [323, 0]
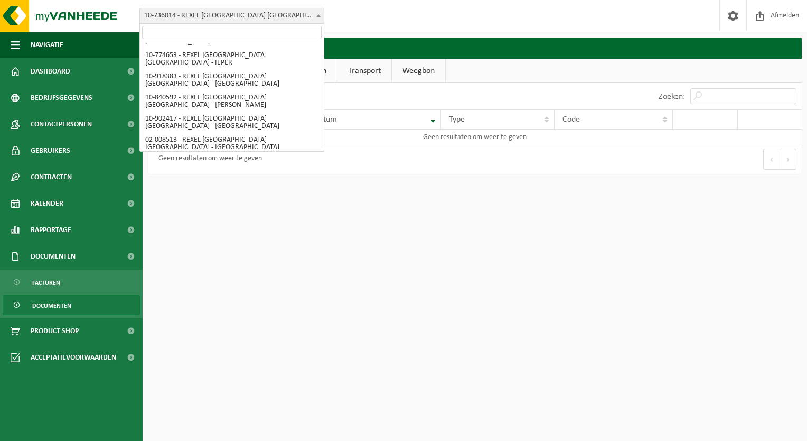
select select "1348"
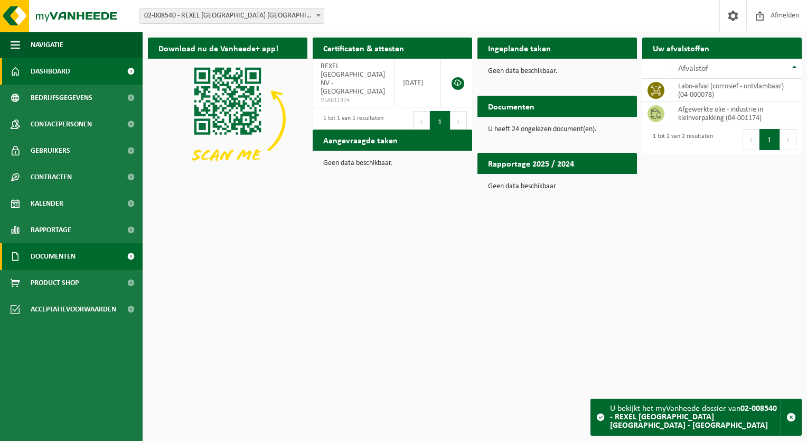
click at [90, 250] on link "Documenten" at bounding box center [71, 256] width 143 height 26
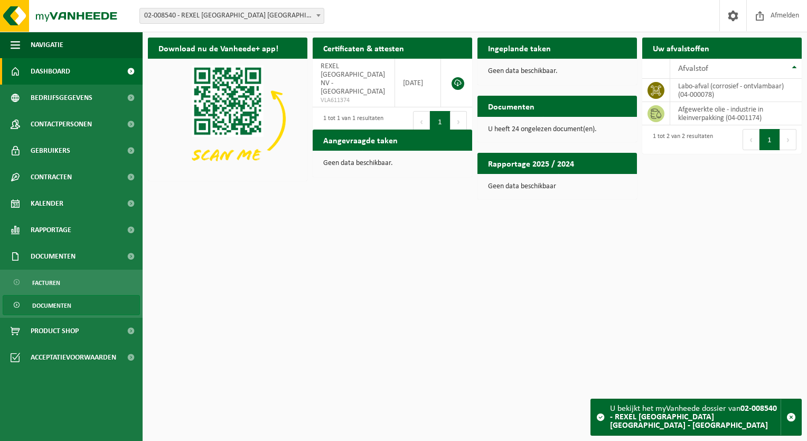
click at [88, 303] on link "Documenten" at bounding box center [71, 305] width 137 height 20
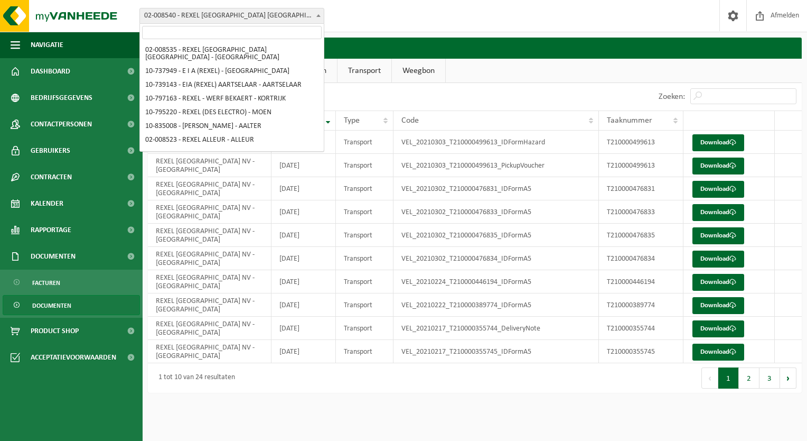
click at [317, 10] on span at bounding box center [318, 15] width 11 height 14
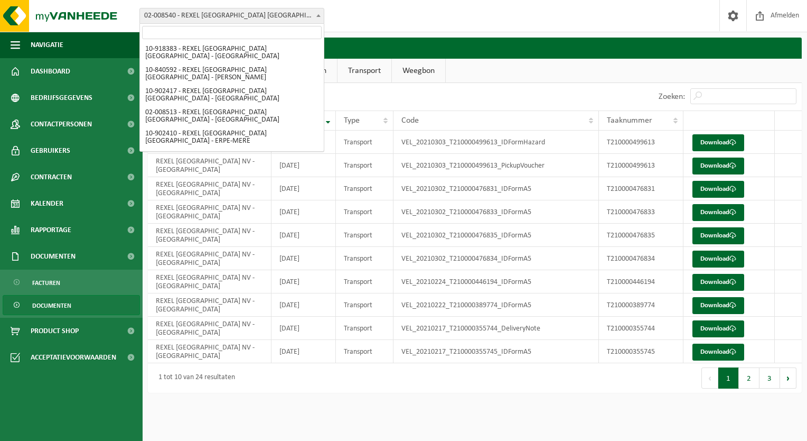
select select "120266"
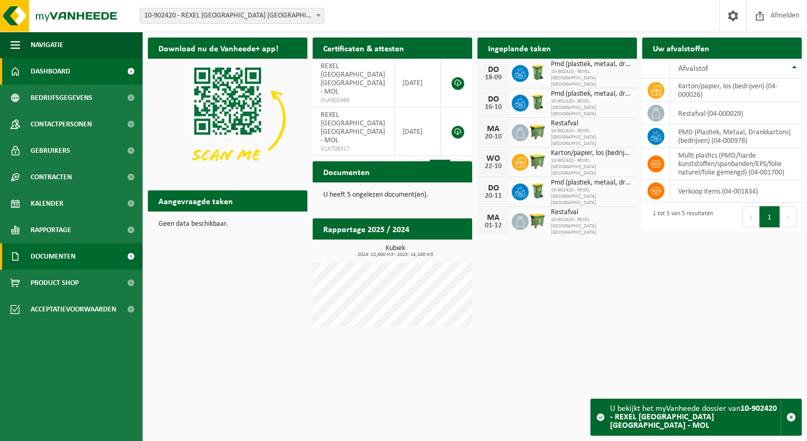
click at [76, 259] on span "Documenten" at bounding box center [53, 256] width 45 height 26
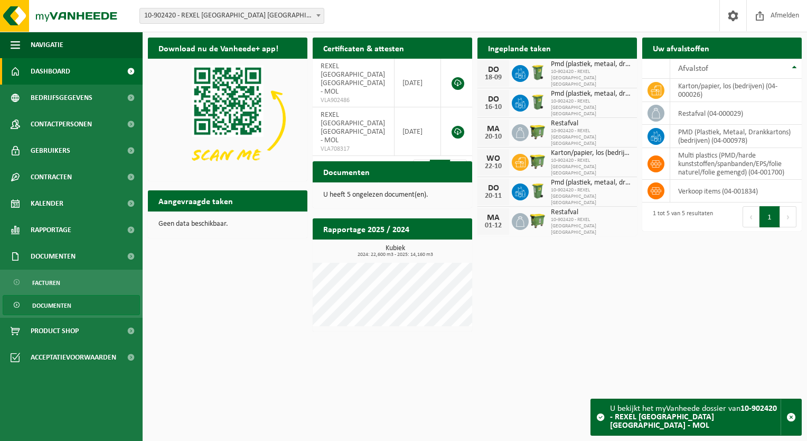
click at [54, 305] on span "Documenten" at bounding box center [51, 305] width 39 height 20
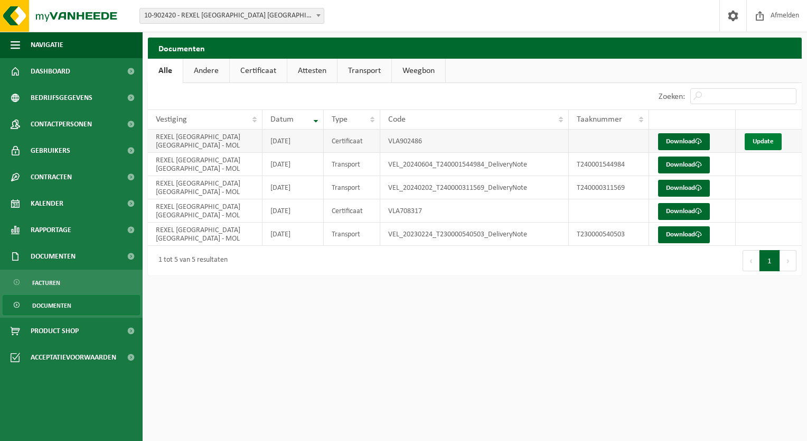
click at [758, 141] on link "Update" at bounding box center [763, 141] width 37 height 17
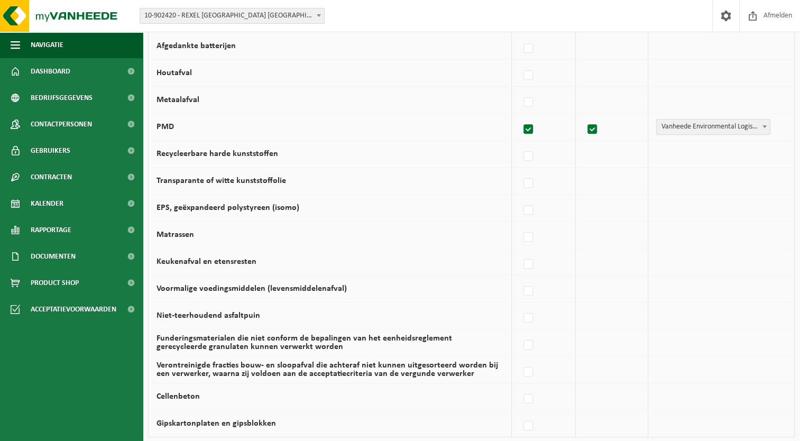
scroll to position [666, 0]
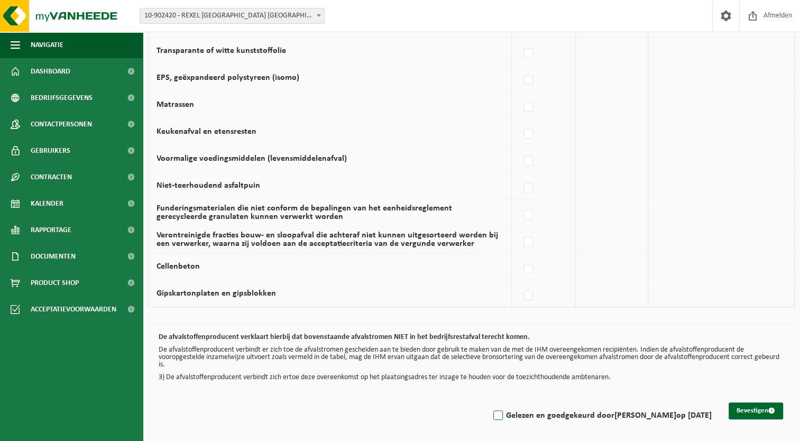
click at [491, 407] on label "Gelezen en goedgekeurd door [PERSON_NAME] op [DATE]" at bounding box center [601, 415] width 220 height 16
click at [489, 402] on input "Gelezen en goedgekeurd door [PERSON_NAME] op [DATE]" at bounding box center [489, 402] width 1 height 1
checkbox input "true"
click at [753, 406] on button "Bevestigen" at bounding box center [755, 410] width 54 height 17
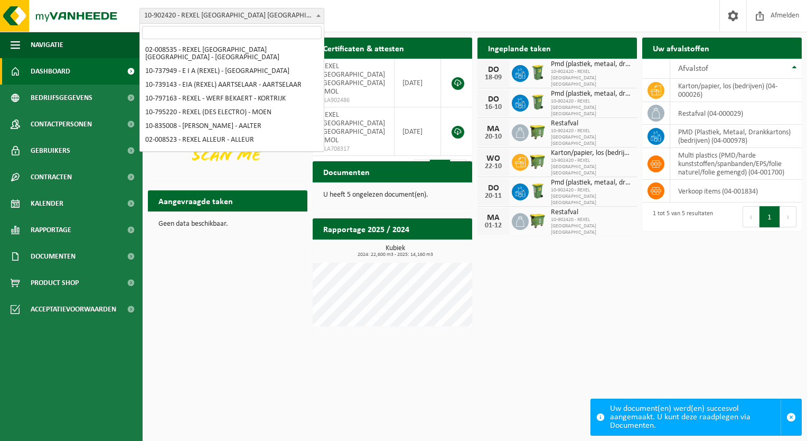
click at [318, 12] on span at bounding box center [318, 15] width 11 height 14
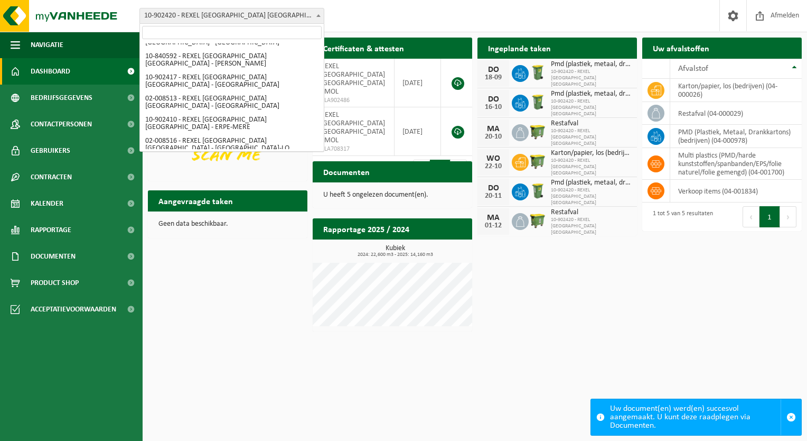
select select "120255"
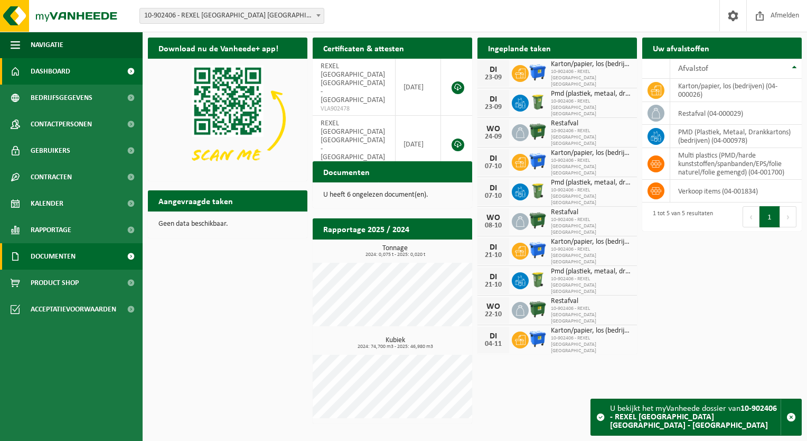
click at [65, 255] on span "Documenten" at bounding box center [53, 256] width 45 height 26
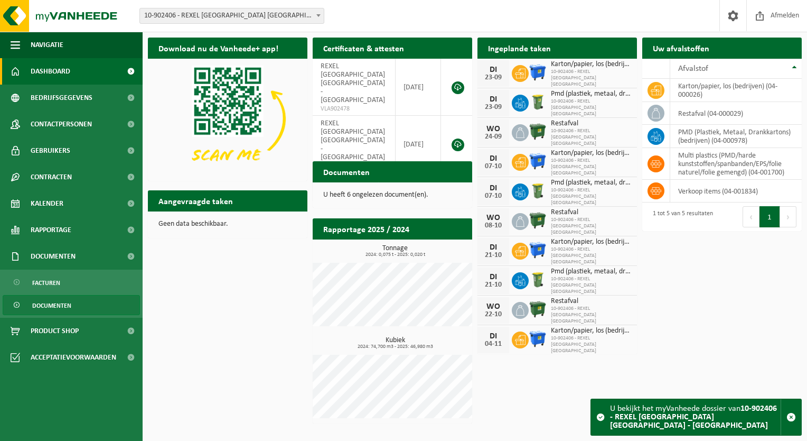
click at [54, 301] on span "Documenten" at bounding box center [51, 305] width 39 height 20
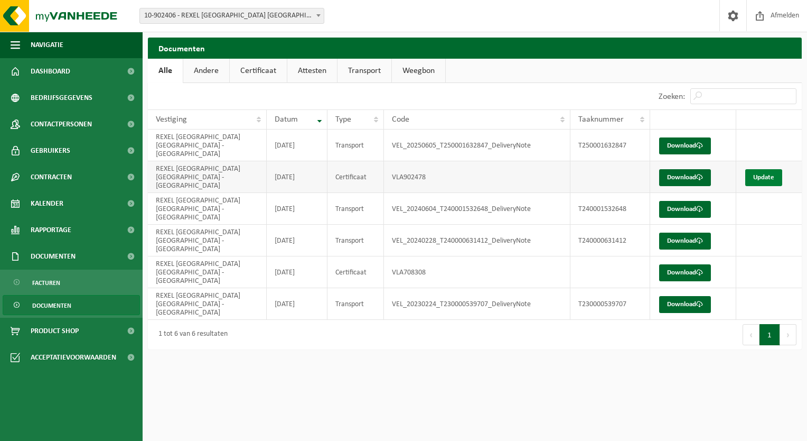
click at [765, 169] on link "Update" at bounding box center [764, 177] width 37 height 17
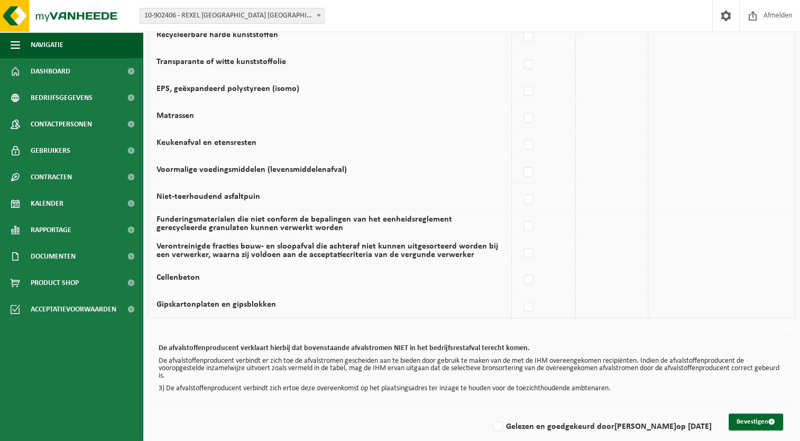
scroll to position [666, 0]
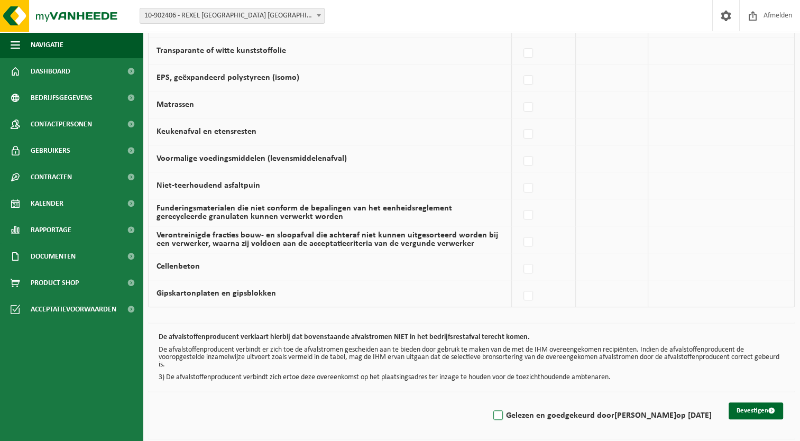
drag, startPoint x: 477, startPoint y: 414, endPoint x: 486, endPoint y: 415, distance: 9.1
click at [491, 414] on label "Gelezen en goedgekeurd door FABRICE MOENAERT op 15/09/25" at bounding box center [601, 415] width 220 height 16
click at [489, 402] on input "Gelezen en goedgekeurd door FABRICE MOENAERT op 15/09/25" at bounding box center [489, 402] width 1 height 1
checkbox input "true"
click at [742, 403] on button "Bevestigen" at bounding box center [755, 410] width 54 height 17
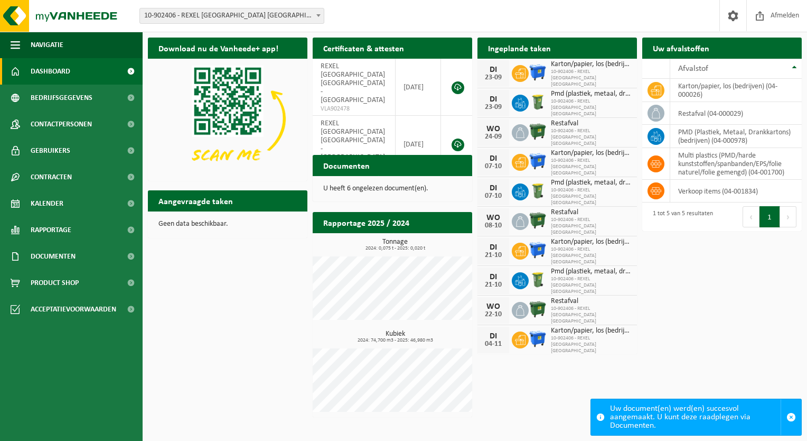
click at [322, 15] on span at bounding box center [318, 15] width 11 height 14
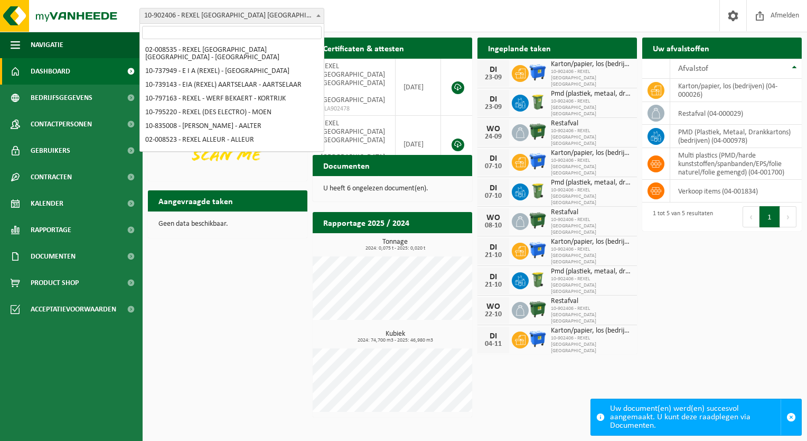
scroll to position [378, 0]
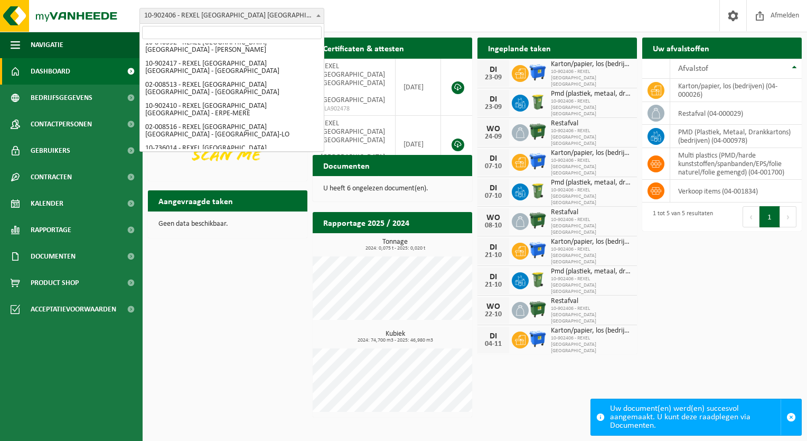
select select "1320"
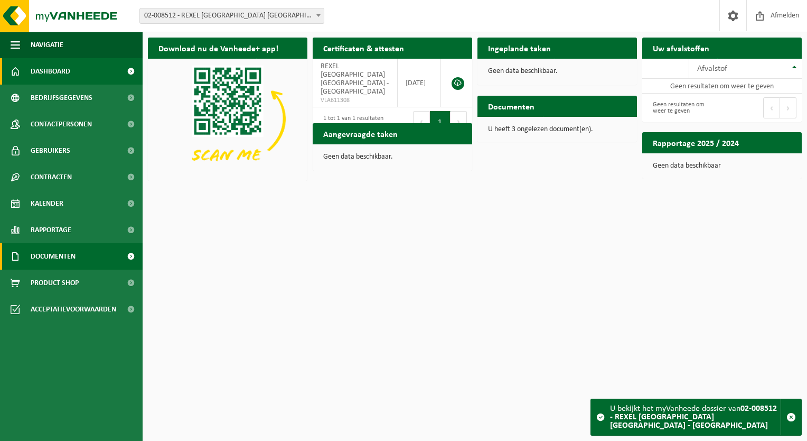
click at [62, 256] on span "Documenten" at bounding box center [53, 256] width 45 height 26
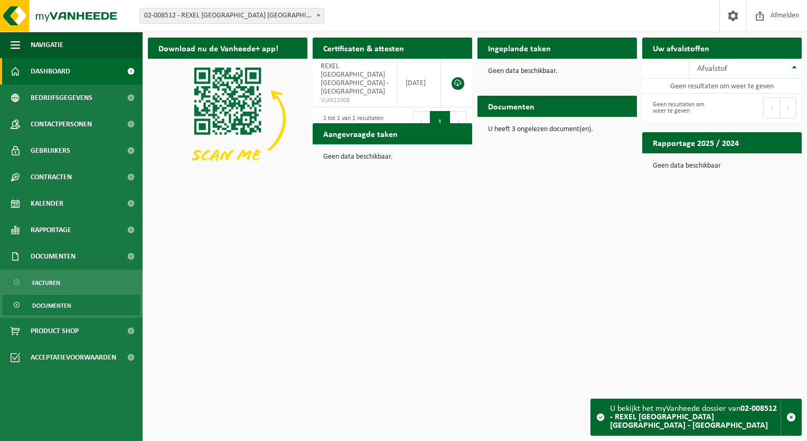
click at [51, 303] on span "Documenten" at bounding box center [51, 305] width 39 height 20
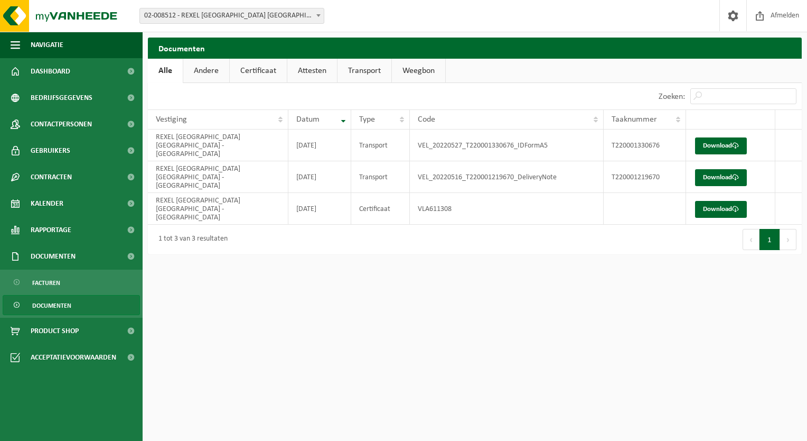
click at [317, 14] on b at bounding box center [319, 15] width 4 height 3
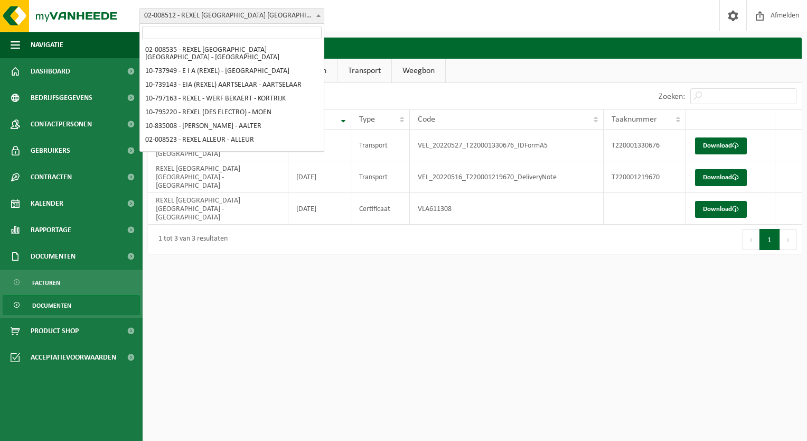
scroll to position [392, 0]
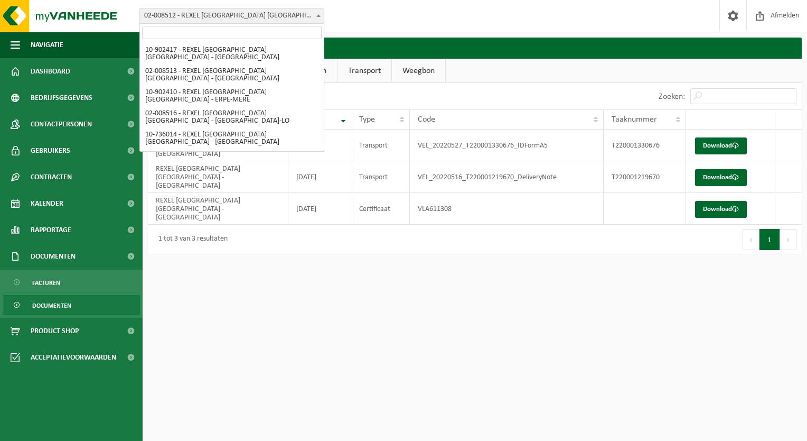
select select "1316"
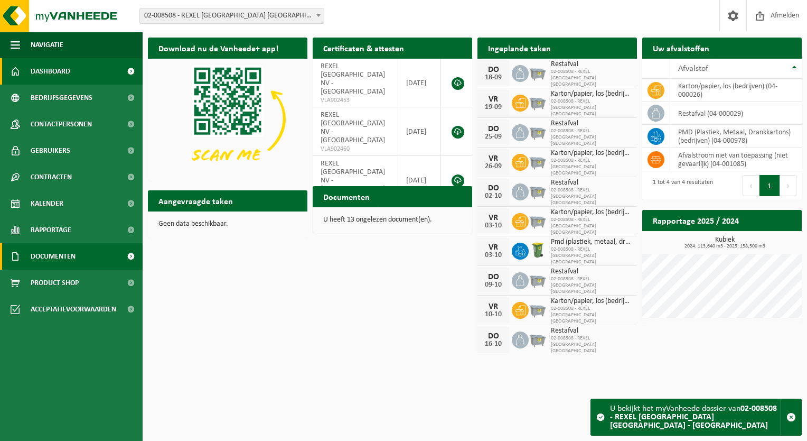
click at [81, 248] on link "Documenten" at bounding box center [71, 256] width 143 height 26
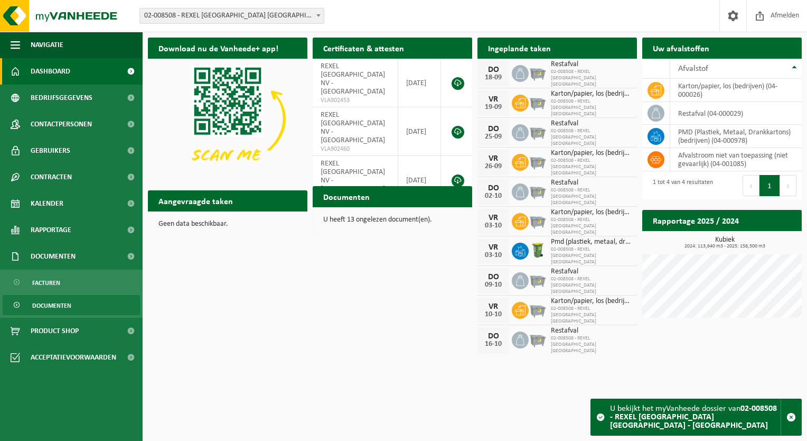
click at [61, 305] on span "Documenten" at bounding box center [51, 305] width 39 height 20
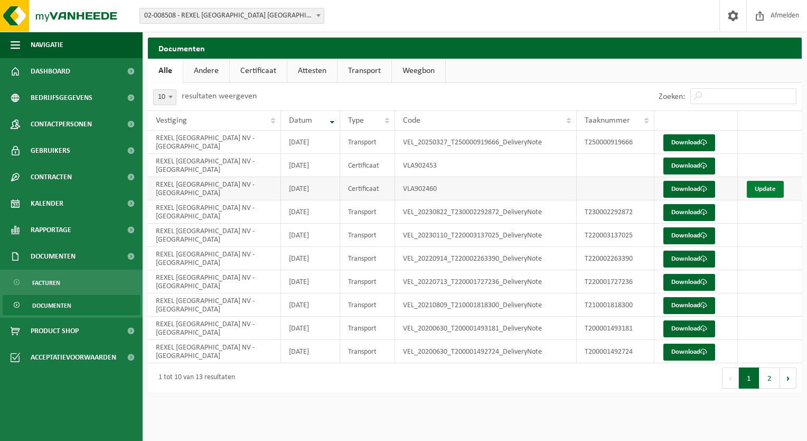
click at [770, 185] on link "Update" at bounding box center [765, 189] width 37 height 17
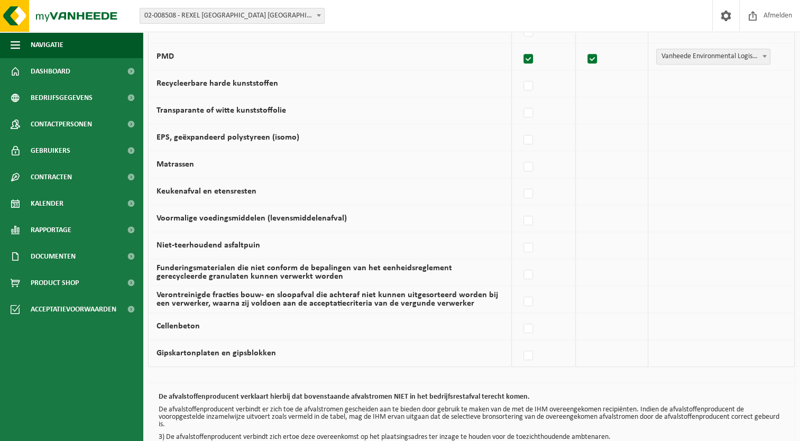
scroll to position [666, 0]
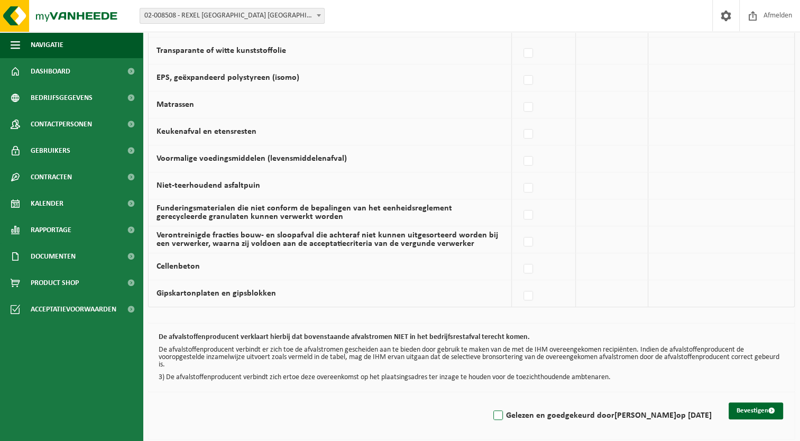
click at [491, 408] on label "Gelezen en goedgekeurd door FABRICE MOENAERT op 15/09/25" at bounding box center [601, 415] width 220 height 16
click at [489, 402] on input "Gelezen en goedgekeurd door FABRICE MOENAERT op 15/09/25" at bounding box center [489, 402] width 1 height 1
checkbox input "true"
click at [742, 403] on button "Bevestigen" at bounding box center [755, 410] width 54 height 17
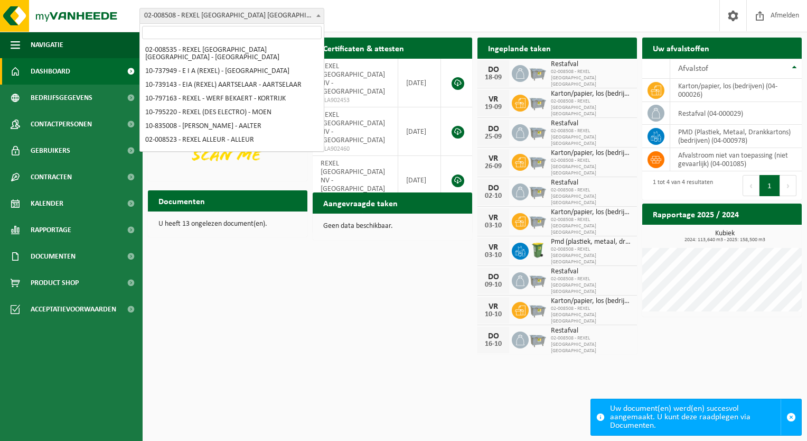
click at [318, 14] on b at bounding box center [319, 15] width 4 height 3
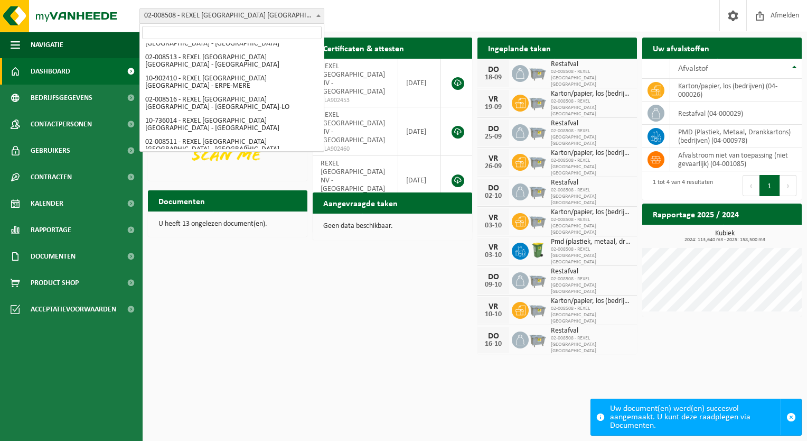
select select "120258"
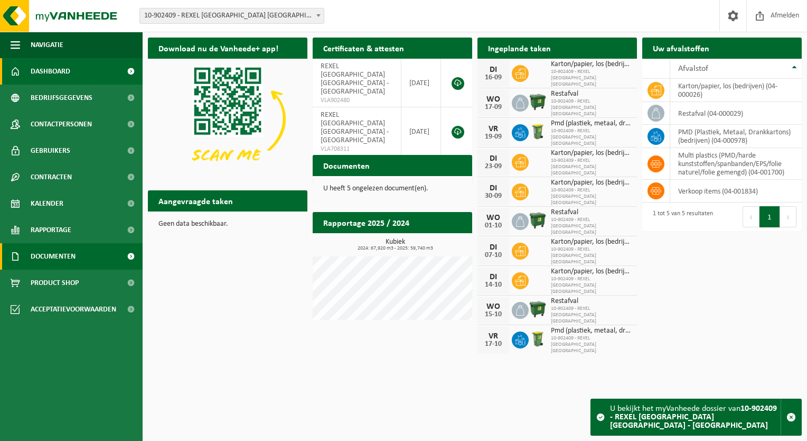
click at [68, 253] on span "Documenten" at bounding box center [53, 256] width 45 height 26
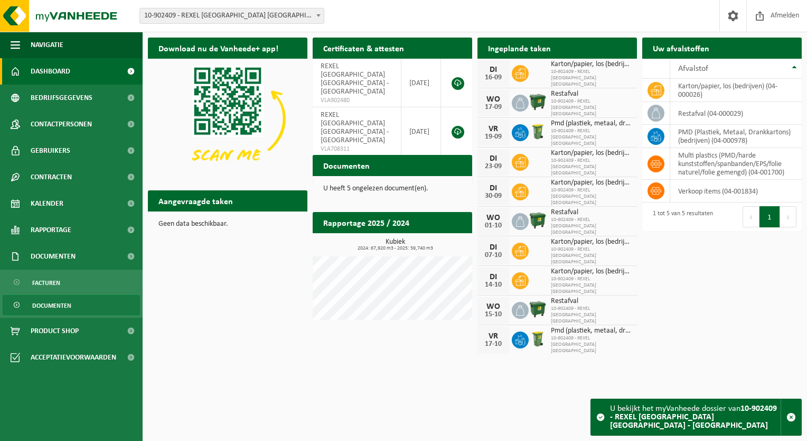
click at [51, 302] on span "Documenten" at bounding box center [51, 305] width 39 height 20
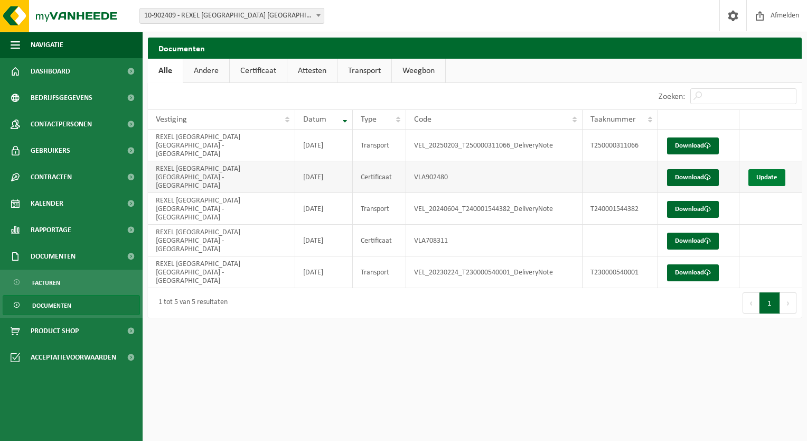
click at [778, 169] on link "Update" at bounding box center [767, 177] width 37 height 17
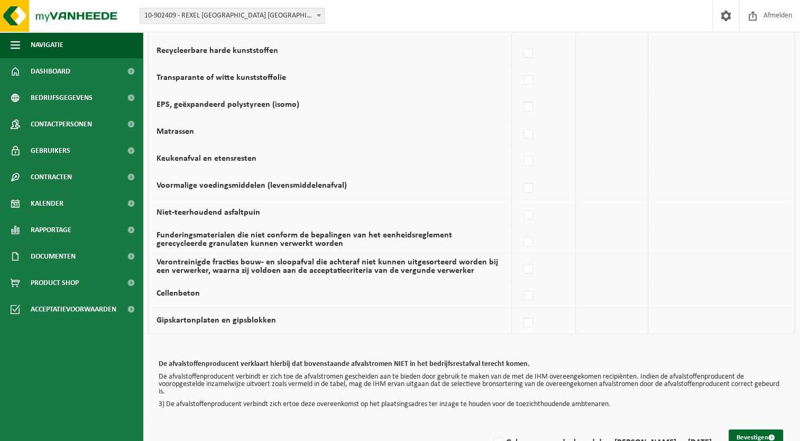
scroll to position [666, 0]
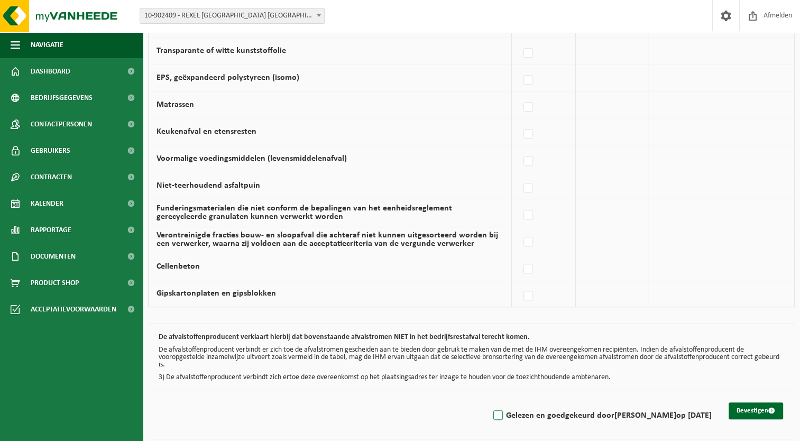
click at [491, 409] on label "Gelezen en goedgekeurd door [PERSON_NAME] op [DATE]" at bounding box center [601, 415] width 220 height 16
click at [489, 402] on input "Gelezen en goedgekeurd door [PERSON_NAME] op [DATE]" at bounding box center [489, 402] width 1 height 1
checkbox input "true"
click at [737, 402] on button "Bevestigen" at bounding box center [755, 410] width 54 height 17
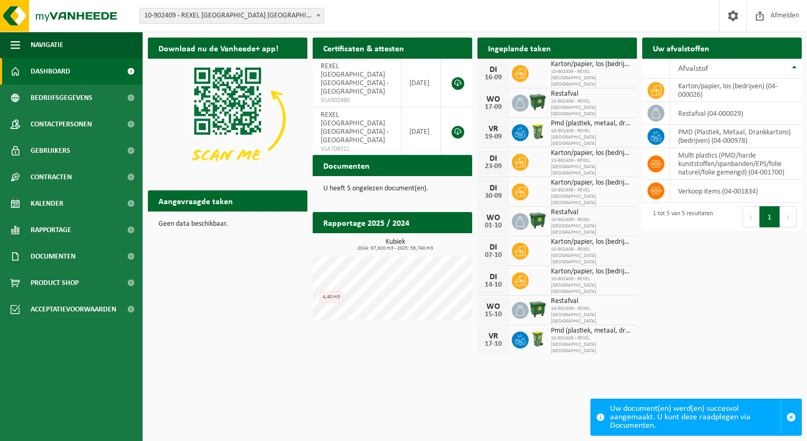
click at [319, 16] on b at bounding box center [319, 15] width 4 height 3
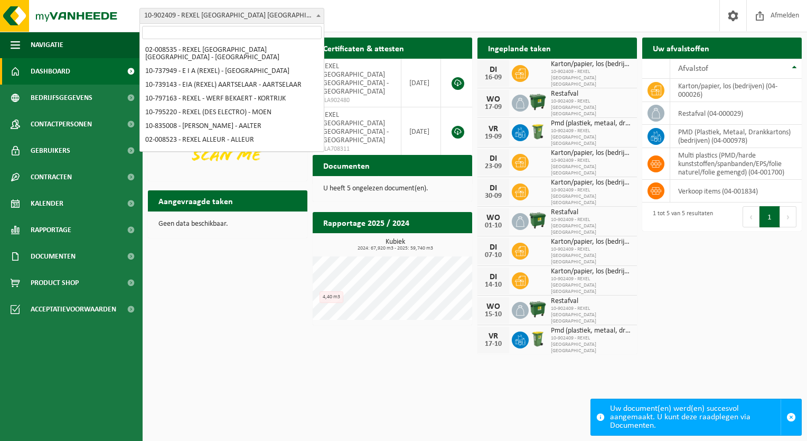
scroll to position [420, 0]
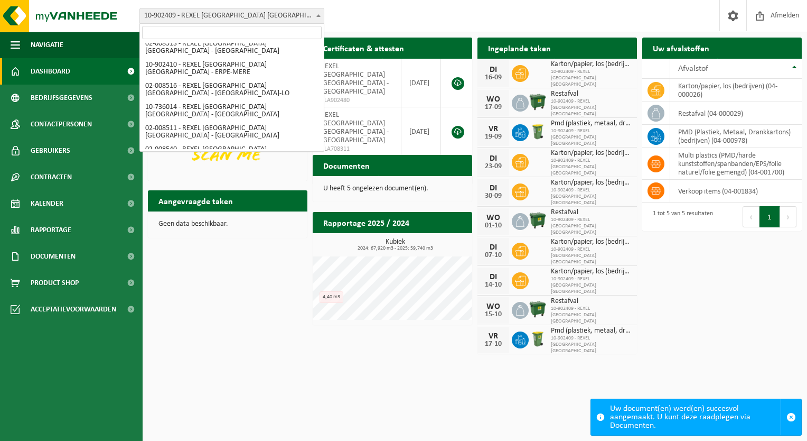
select select "1350"
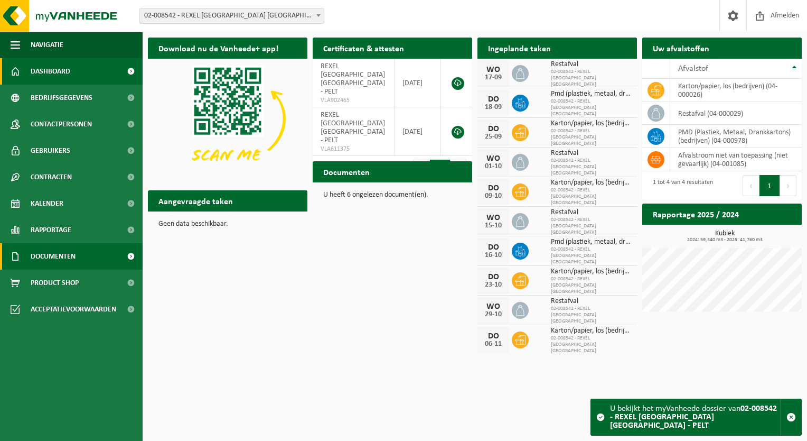
click at [67, 257] on span "Documenten" at bounding box center [53, 256] width 45 height 26
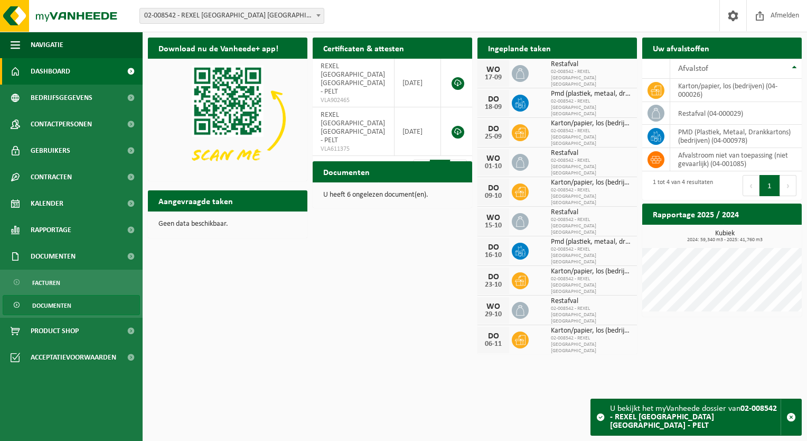
click at [63, 303] on span "Documenten" at bounding box center [51, 305] width 39 height 20
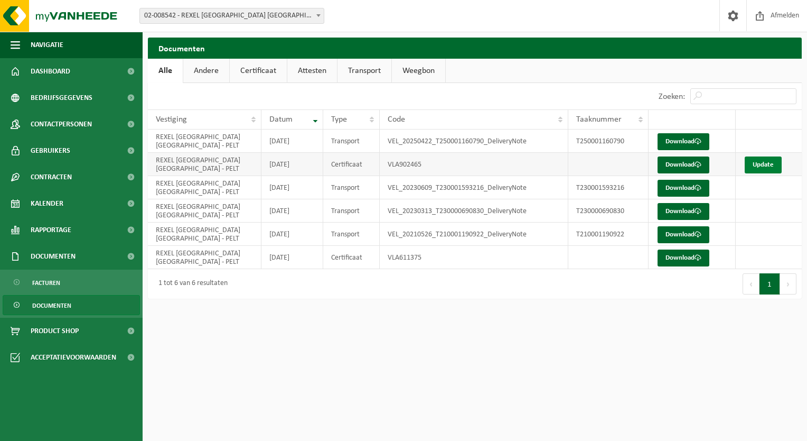
click at [758, 161] on link "Update" at bounding box center [763, 164] width 37 height 17
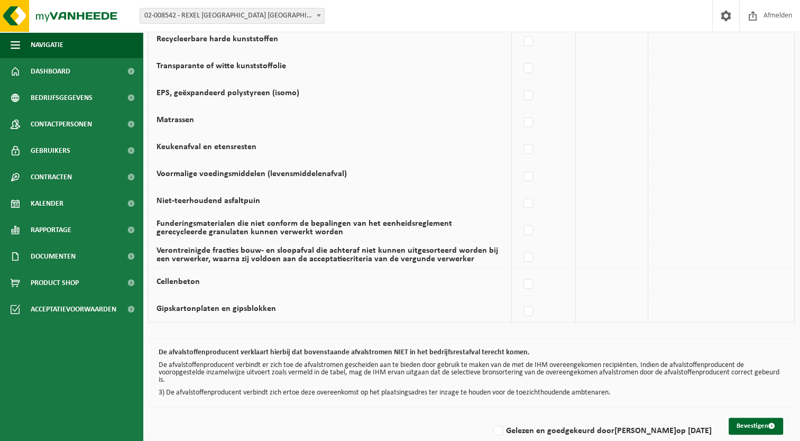
scroll to position [666, 0]
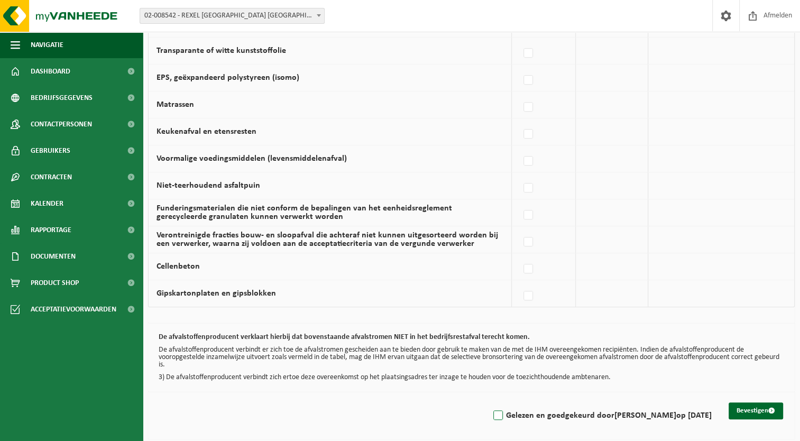
click at [491, 410] on label "Gelezen en goedgekeurd door FABRICE MOENAERT op 15/09/25" at bounding box center [601, 415] width 220 height 16
click at [489, 402] on input "Gelezen en goedgekeurd door FABRICE MOENAERT op 15/09/25" at bounding box center [489, 402] width 1 height 1
checkbox input "true"
click at [743, 402] on button "Bevestigen" at bounding box center [755, 410] width 54 height 17
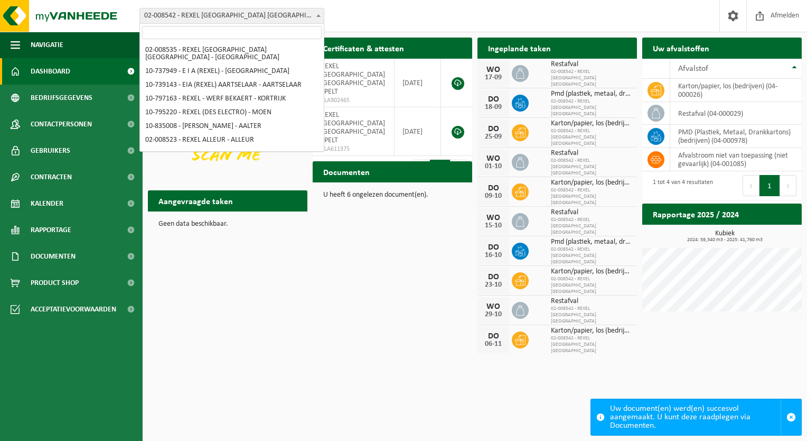
click at [315, 16] on span at bounding box center [318, 15] width 11 height 14
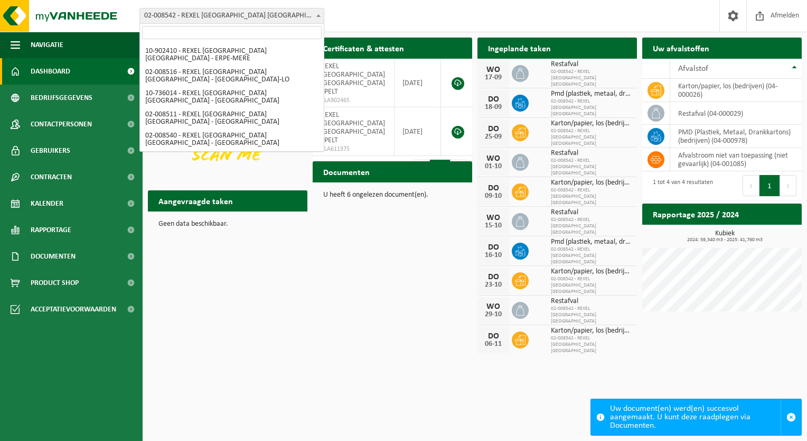
select select "1326"
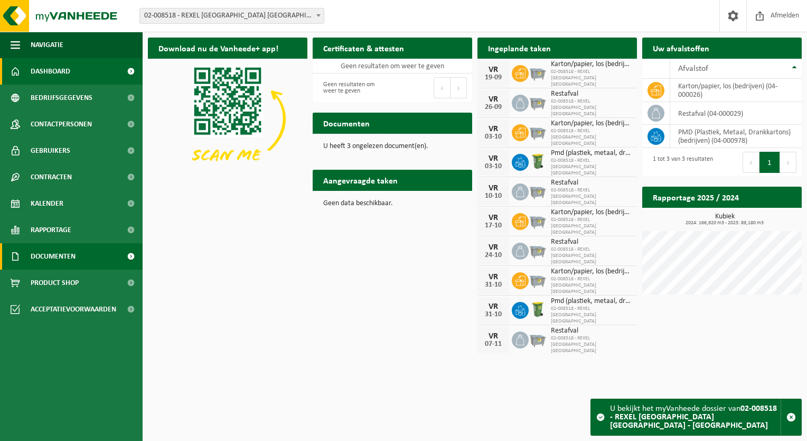
click at [85, 254] on link "Documenten" at bounding box center [71, 256] width 143 height 26
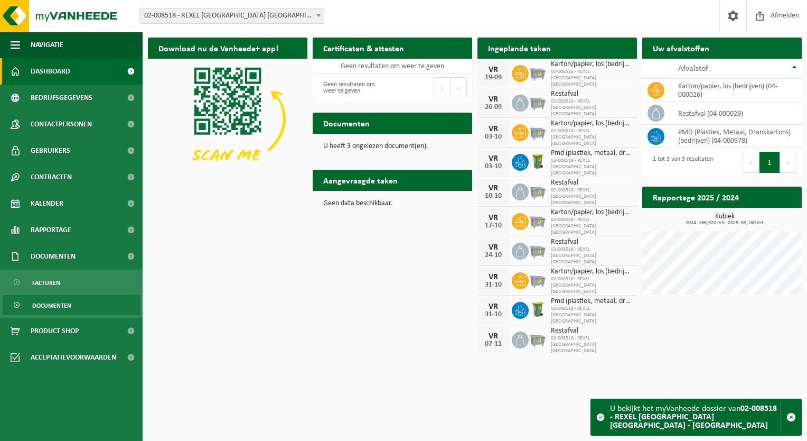
click at [61, 304] on span "Documenten" at bounding box center [51, 305] width 39 height 20
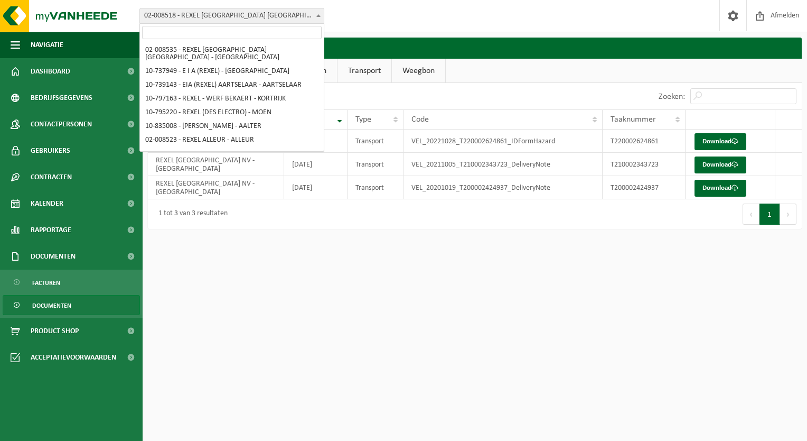
click at [315, 16] on span at bounding box center [318, 15] width 11 height 14
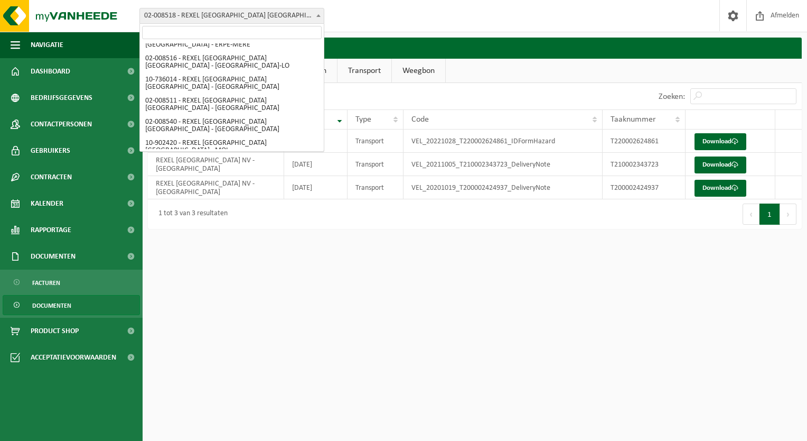
select select "120252"
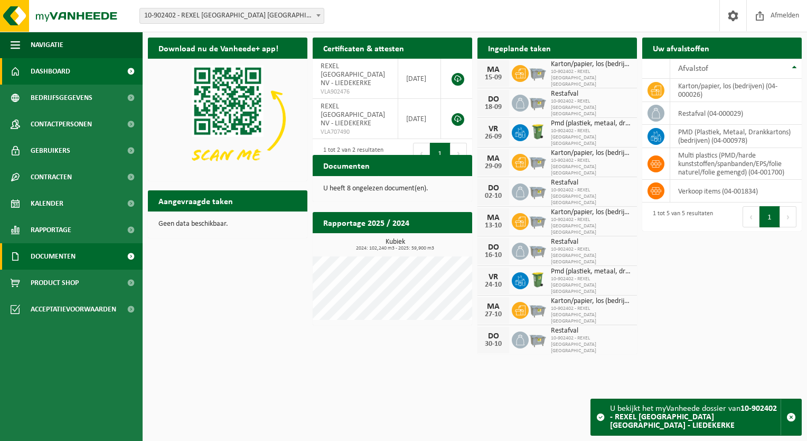
click at [91, 257] on link "Documenten" at bounding box center [71, 256] width 143 height 26
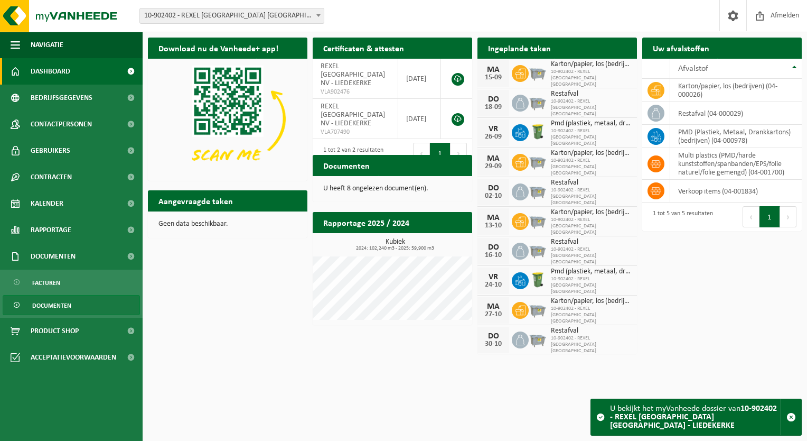
click at [71, 303] on link "Documenten" at bounding box center [71, 305] width 137 height 20
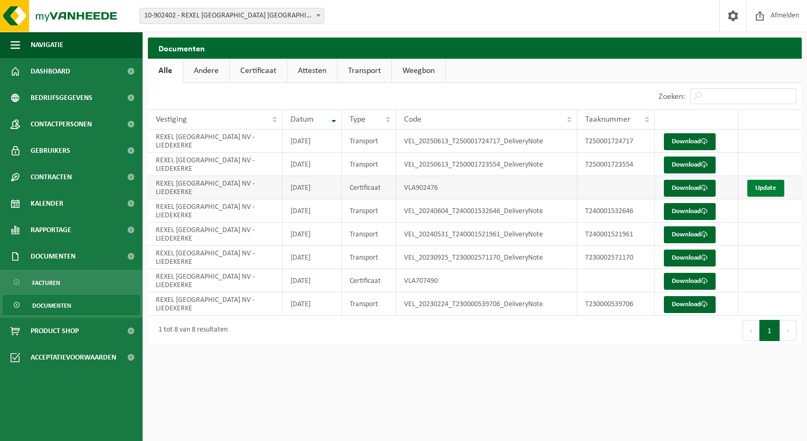
click at [769, 190] on link "Update" at bounding box center [766, 188] width 37 height 17
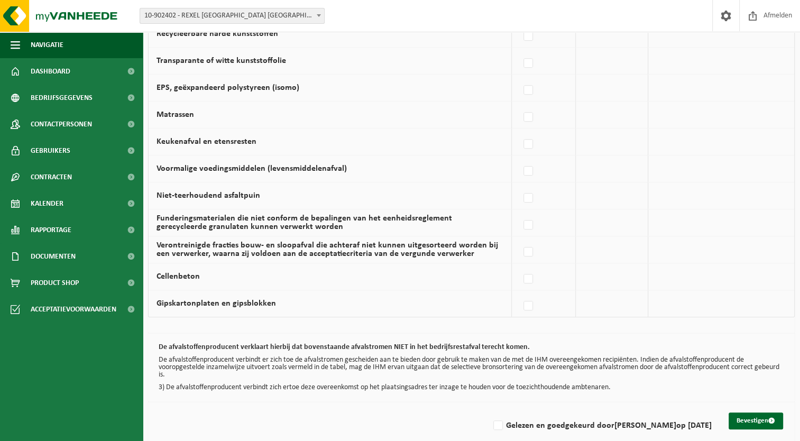
scroll to position [666, 0]
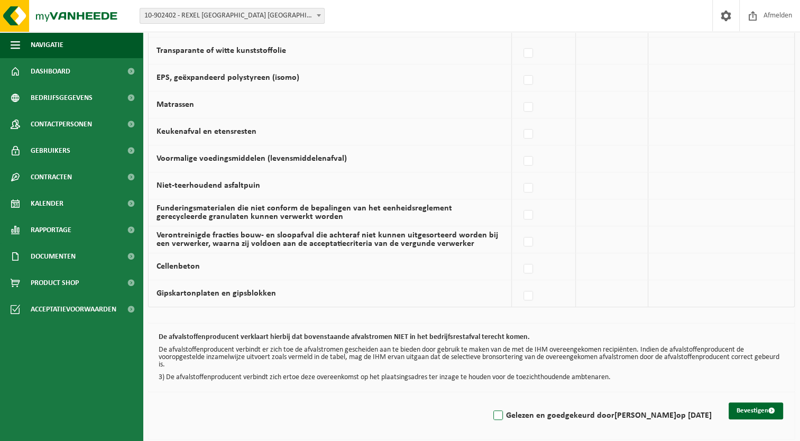
click at [491, 407] on label "Gelezen en goedgekeurd door [PERSON_NAME] op [DATE]" at bounding box center [601, 415] width 220 height 16
click at [489, 402] on input "Gelezen en goedgekeurd door [PERSON_NAME] op [DATE]" at bounding box center [489, 402] width 1 height 1
checkbox input "true"
click at [738, 403] on button "Bevestigen" at bounding box center [755, 410] width 54 height 17
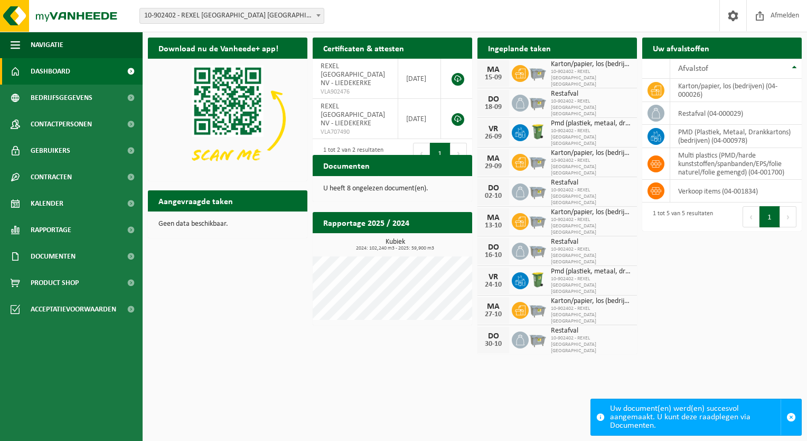
click at [318, 16] on b at bounding box center [319, 15] width 4 height 3
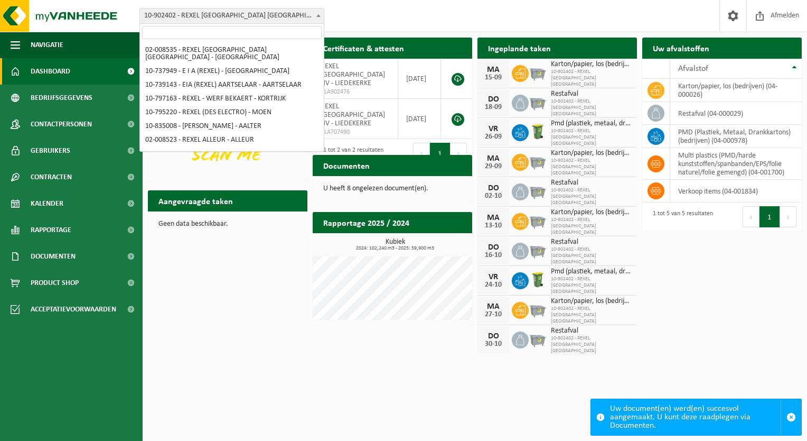
scroll to position [461, 0]
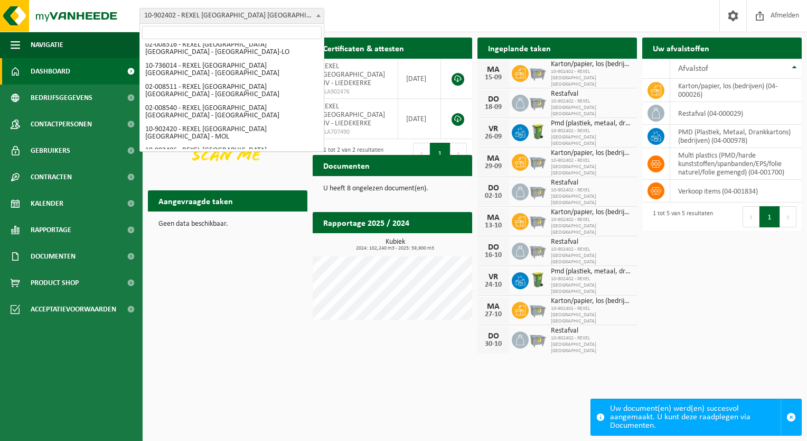
select select "95446"
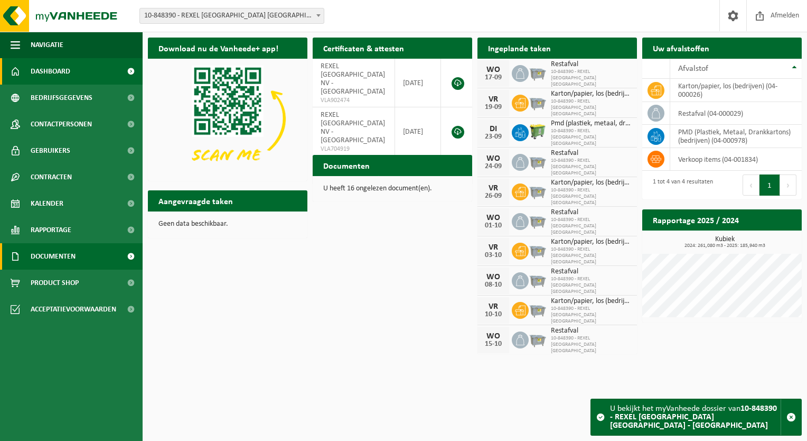
click at [70, 256] on span "Documenten" at bounding box center [53, 256] width 45 height 26
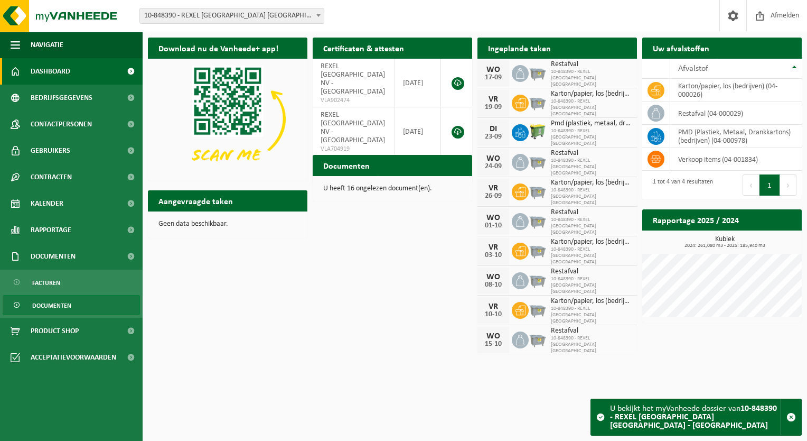
click at [57, 303] on span "Documenten" at bounding box center [51, 305] width 39 height 20
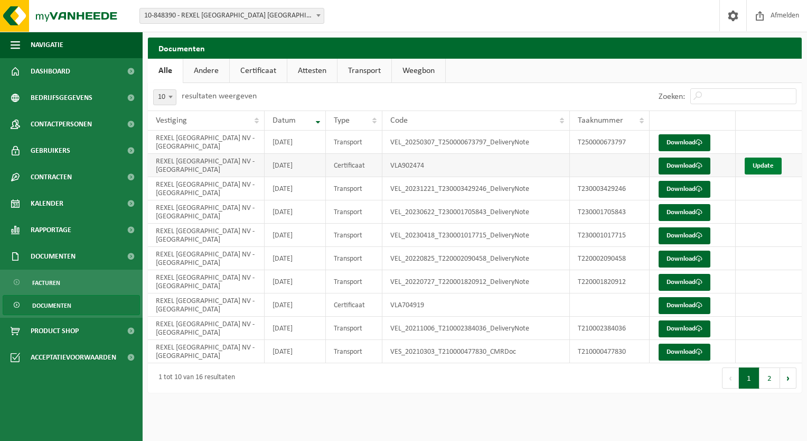
click at [758, 162] on link "Update" at bounding box center [763, 165] width 37 height 17
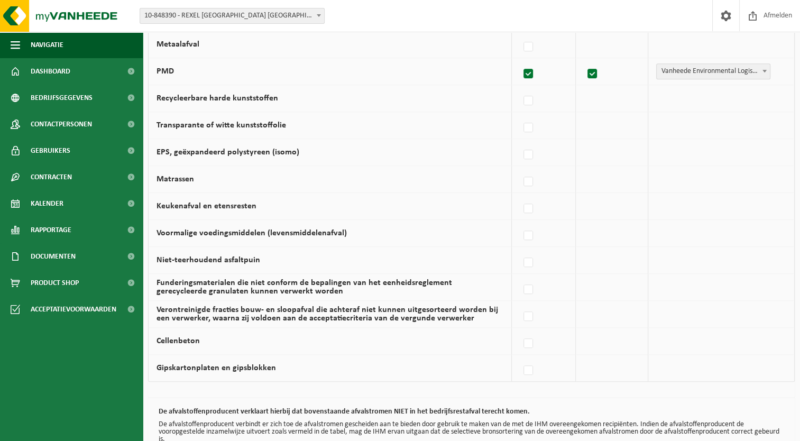
scroll to position [666, 0]
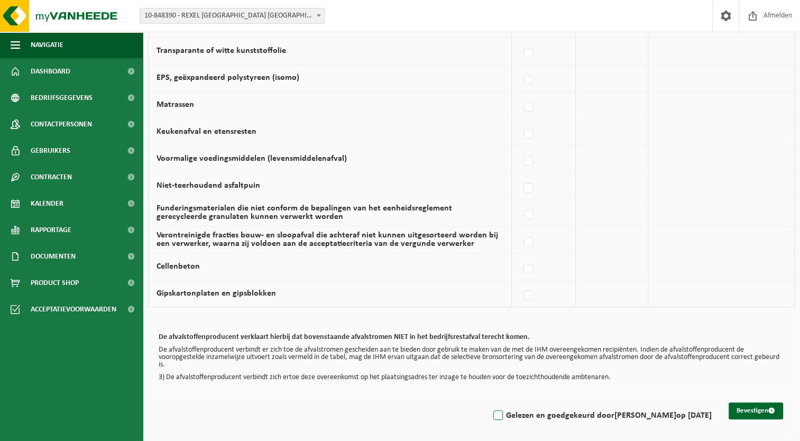
drag, startPoint x: 478, startPoint y: 408, endPoint x: 484, endPoint y: 409, distance: 5.9
click at [491, 407] on label "Gelezen en goedgekeurd door FABRICE MOENAERT op 15/09/25" at bounding box center [601, 415] width 220 height 16
click at [489, 402] on input "Gelezen en goedgekeurd door FABRICE MOENAERT op 15/09/25" at bounding box center [489, 402] width 1 height 1
checkbox input "true"
click at [734, 403] on button "Bevestigen" at bounding box center [755, 410] width 54 height 17
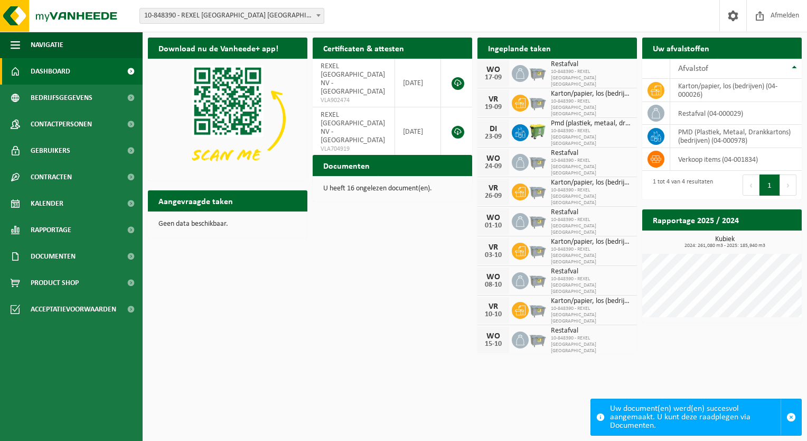
click at [315, 15] on span at bounding box center [318, 15] width 11 height 14
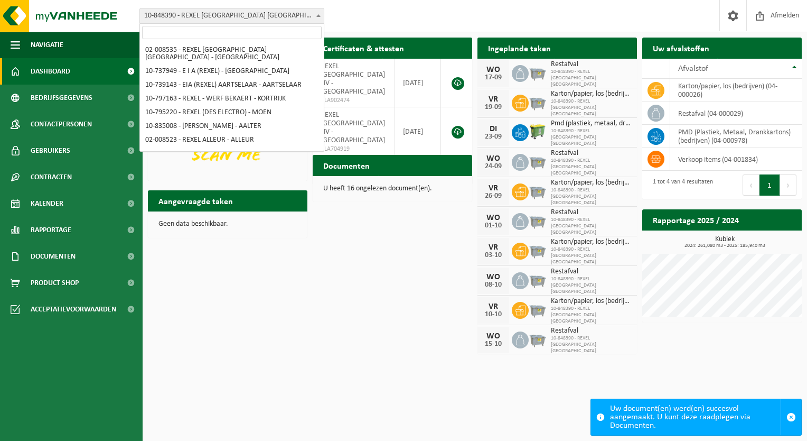
scroll to position [475, 0]
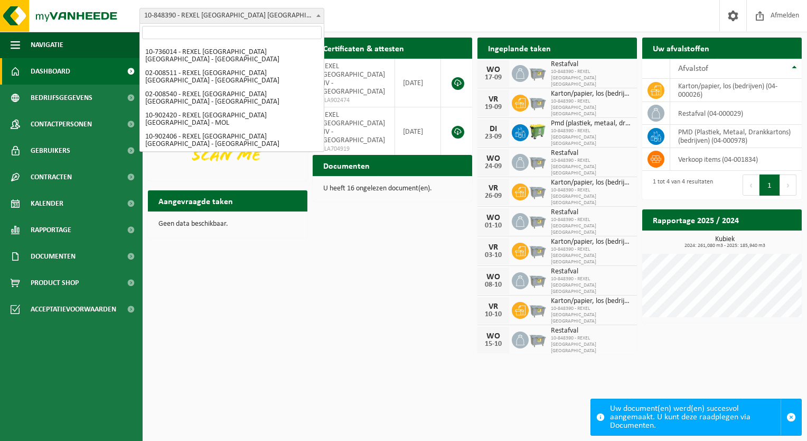
select select "1340"
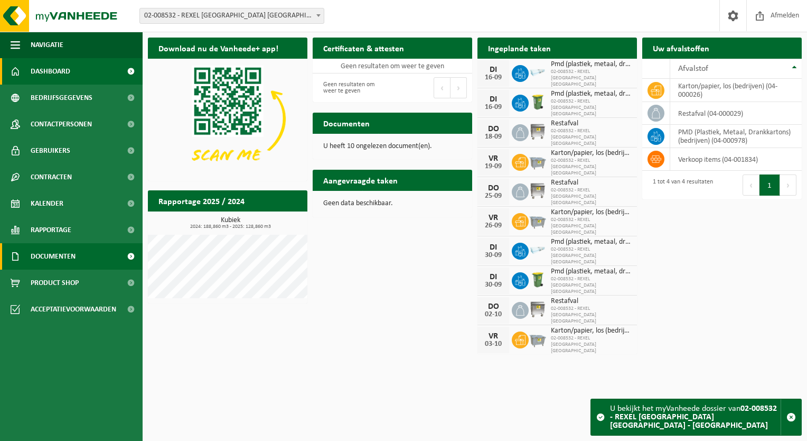
click at [68, 249] on span "Documenten" at bounding box center [53, 256] width 45 height 26
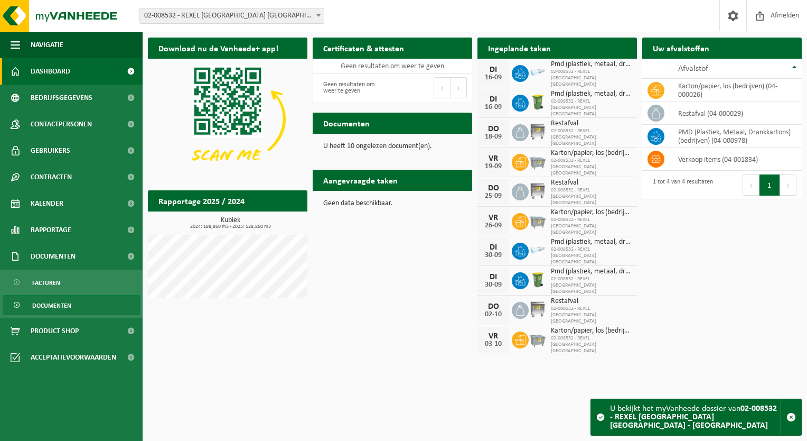
click at [45, 304] on span "Documenten" at bounding box center [51, 305] width 39 height 20
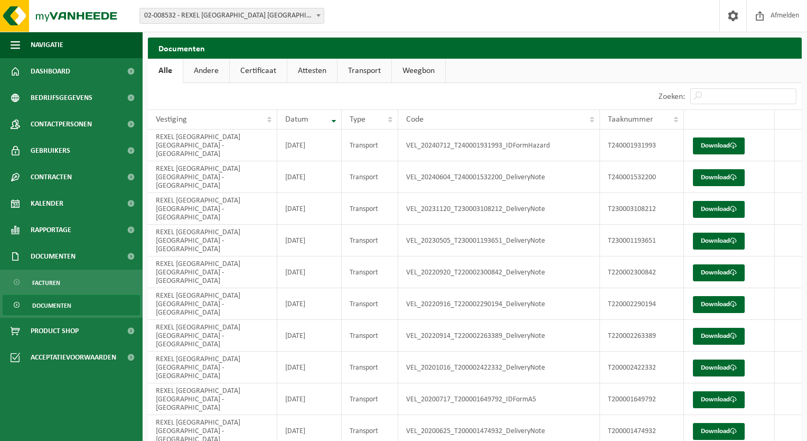
click at [318, 11] on span at bounding box center [318, 15] width 11 height 14
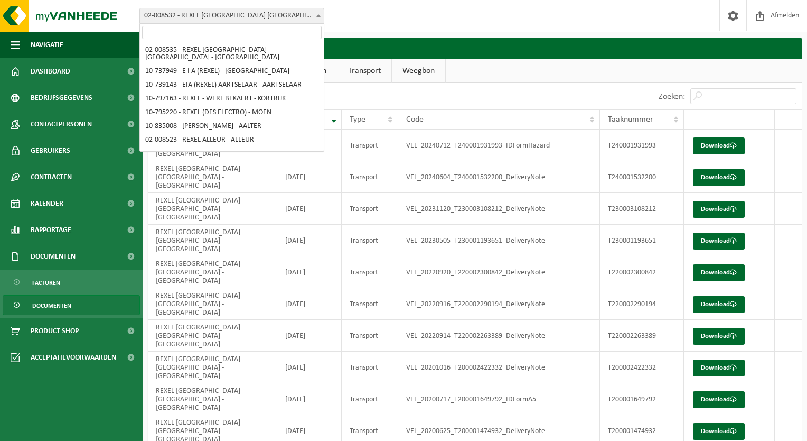
scroll to position [488, 0]
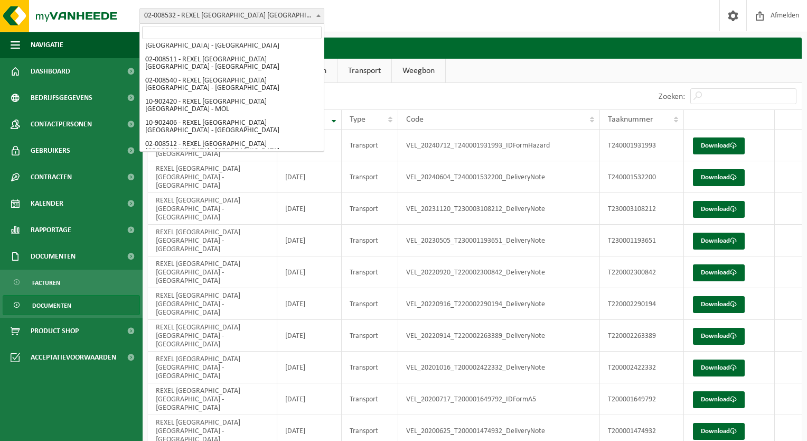
select select "121207"
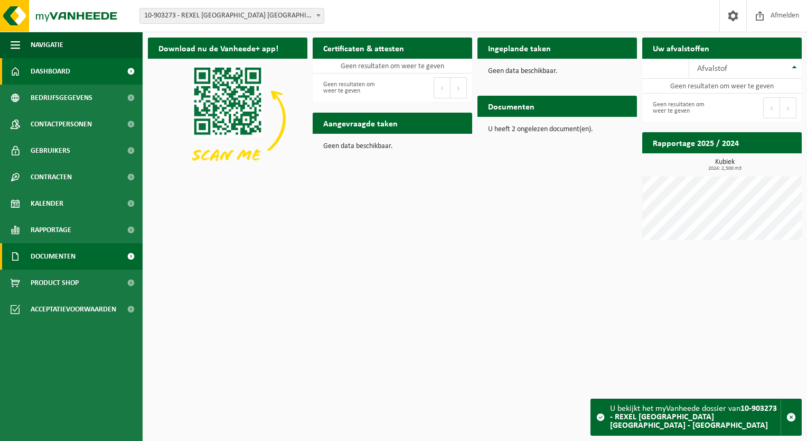
click at [61, 255] on span "Documenten" at bounding box center [53, 256] width 45 height 26
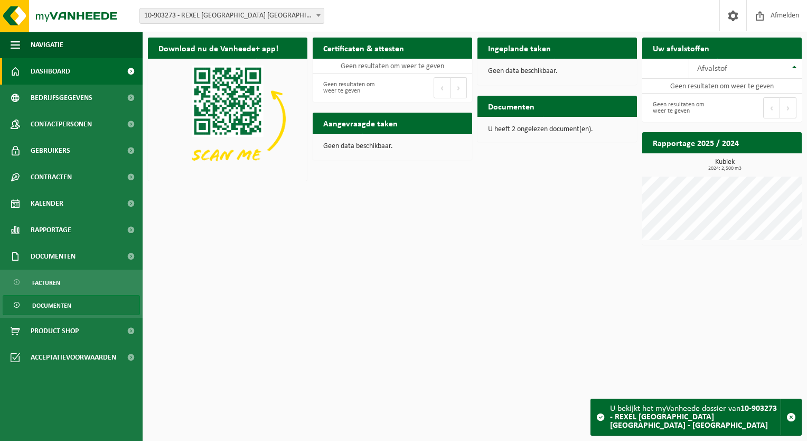
click at [53, 303] on span "Documenten" at bounding box center [51, 305] width 39 height 20
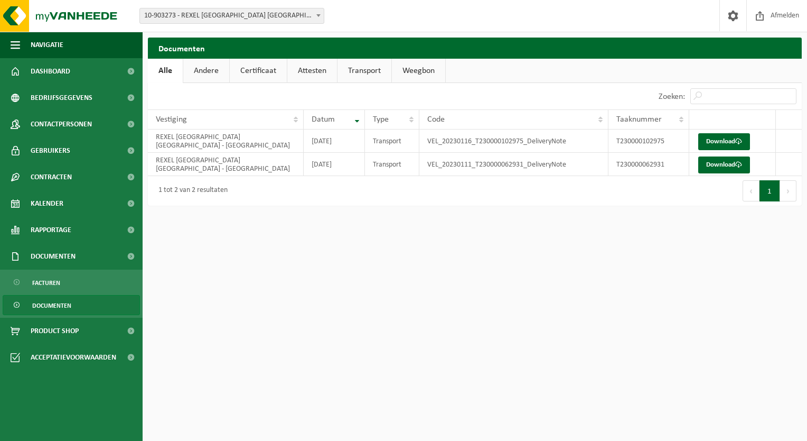
click at [319, 16] on b at bounding box center [319, 15] width 4 height 3
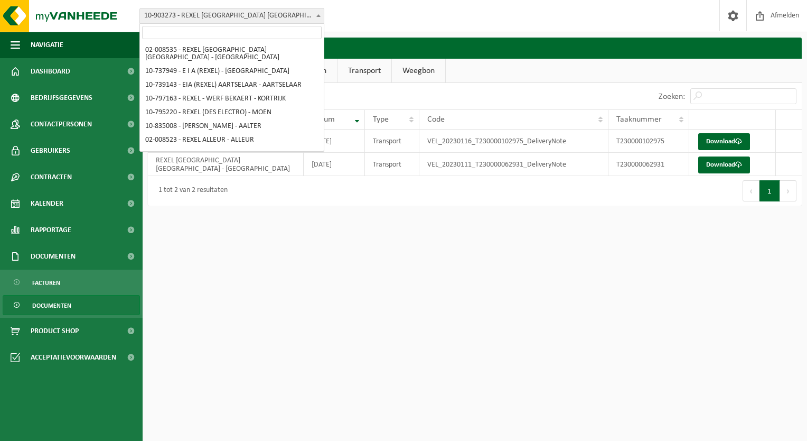
scroll to position [502, 0]
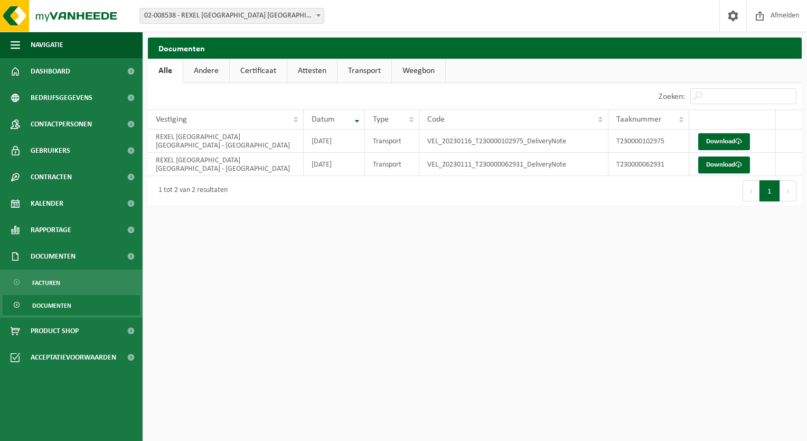
select select "1346"
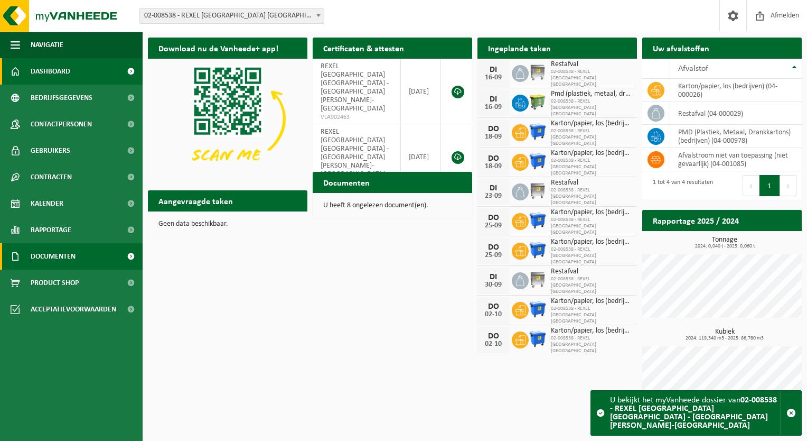
click at [71, 255] on span "Documenten" at bounding box center [53, 256] width 45 height 26
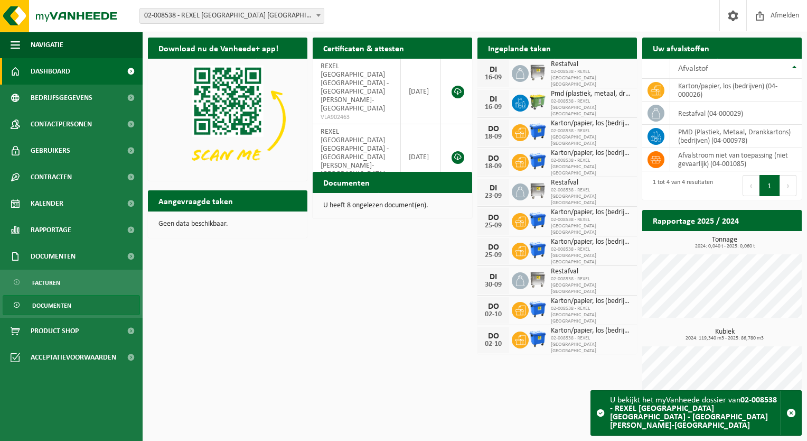
click at [64, 302] on span "Documenten" at bounding box center [51, 305] width 39 height 20
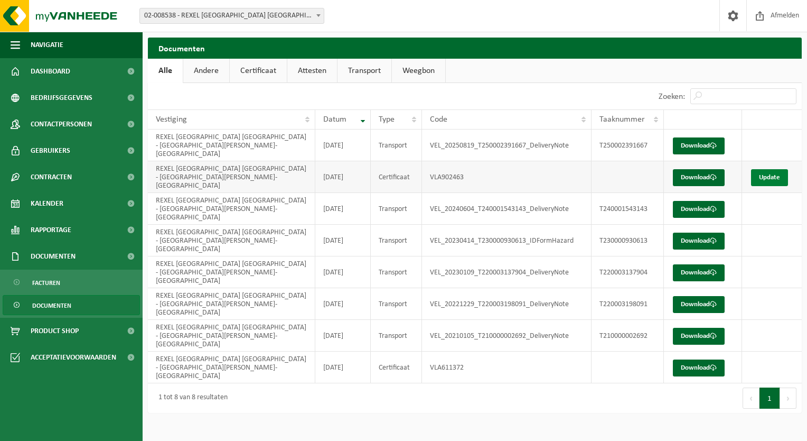
click at [763, 169] on link "Update" at bounding box center [769, 177] width 37 height 17
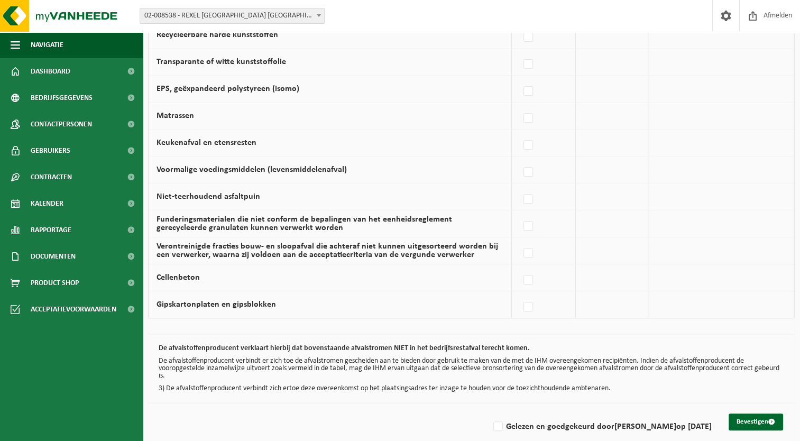
scroll to position [666, 0]
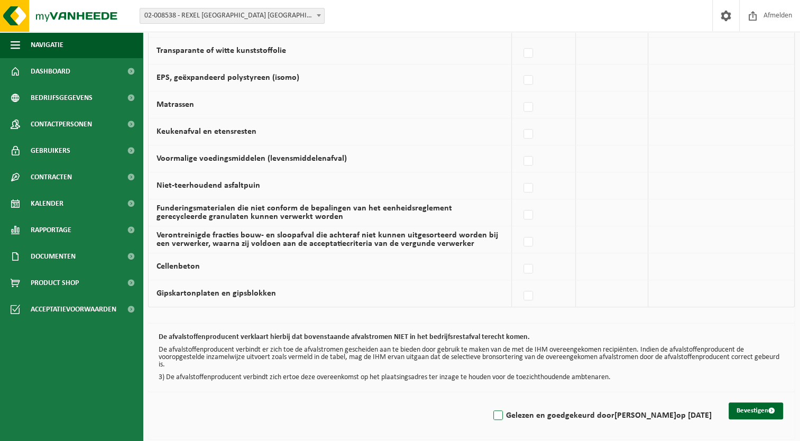
click at [491, 408] on label "Gelezen en goedgekeurd door FABRICE MOENAERT op 15/09/25" at bounding box center [601, 415] width 220 height 16
click at [489, 402] on input "Gelezen en goedgekeurd door FABRICE MOENAERT op 15/09/25" at bounding box center [489, 402] width 1 height 1
checkbox input "true"
click at [748, 405] on button "Bevestigen" at bounding box center [755, 410] width 54 height 17
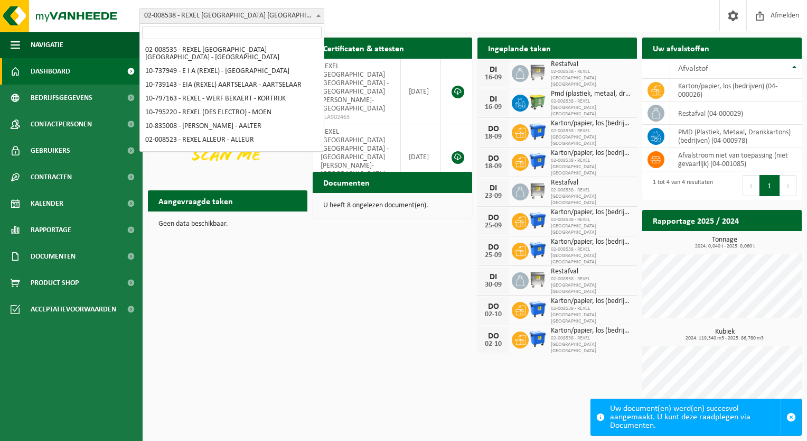
click at [319, 10] on span at bounding box center [318, 15] width 11 height 14
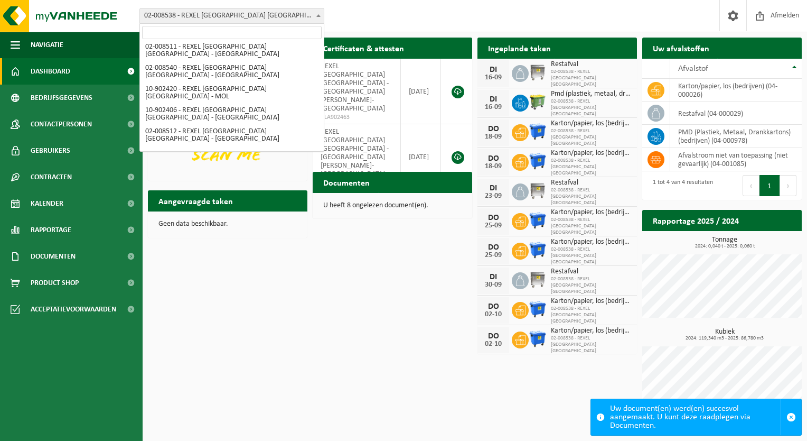
select select "127560"
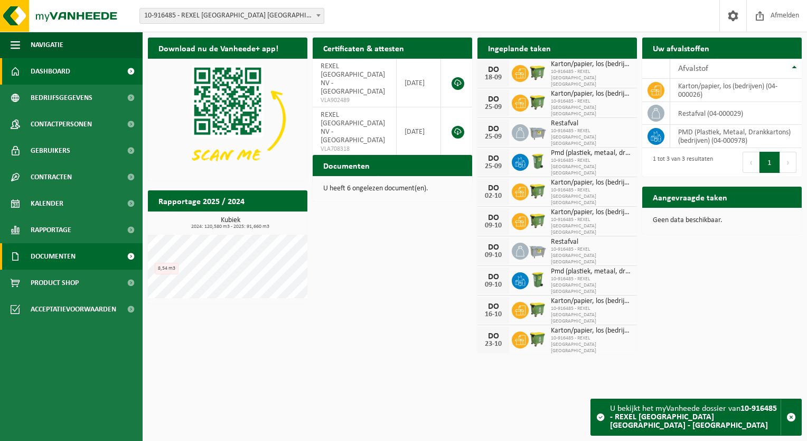
click at [92, 257] on link "Documenten" at bounding box center [71, 256] width 143 height 26
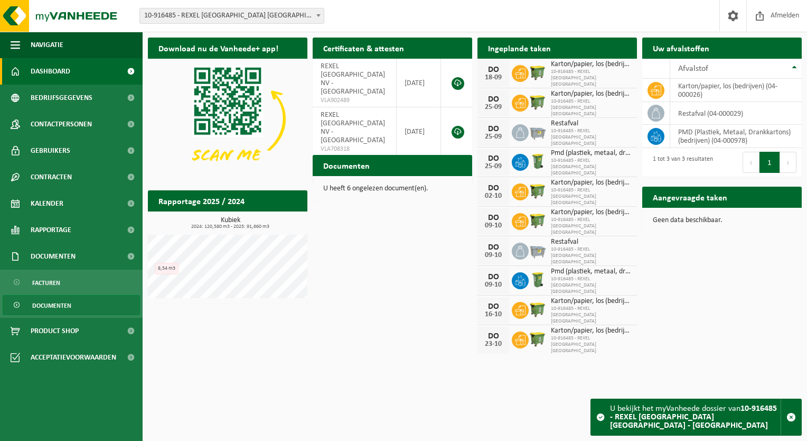
click at [66, 301] on span "Documenten" at bounding box center [51, 305] width 39 height 20
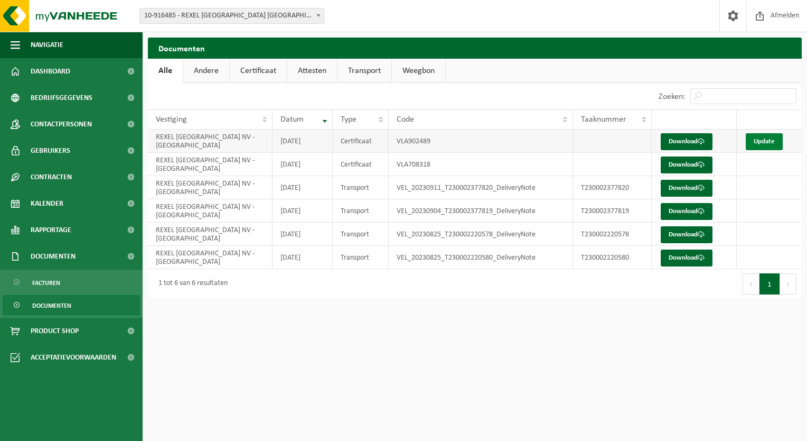
click at [756, 141] on link "Update" at bounding box center [764, 141] width 37 height 17
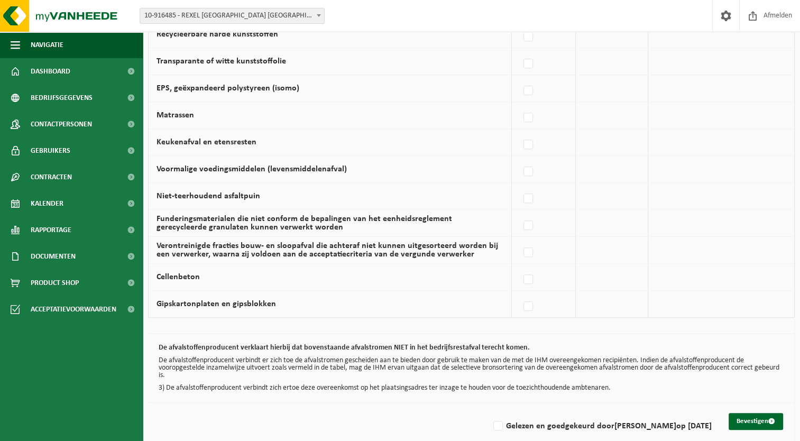
scroll to position [666, 0]
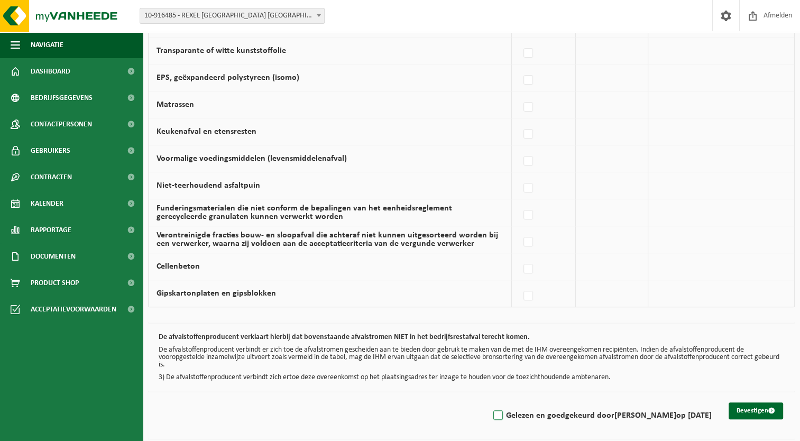
click at [491, 407] on label "Gelezen en goedgekeurd door FABRICE MOENAERT op 15/09/25" at bounding box center [601, 415] width 220 height 16
click at [489, 402] on input "Gelezen en goedgekeurd door FABRICE MOENAERT op 15/09/25" at bounding box center [489, 402] width 1 height 1
checkbox input "true"
click at [745, 406] on button "Bevestigen" at bounding box center [755, 410] width 54 height 17
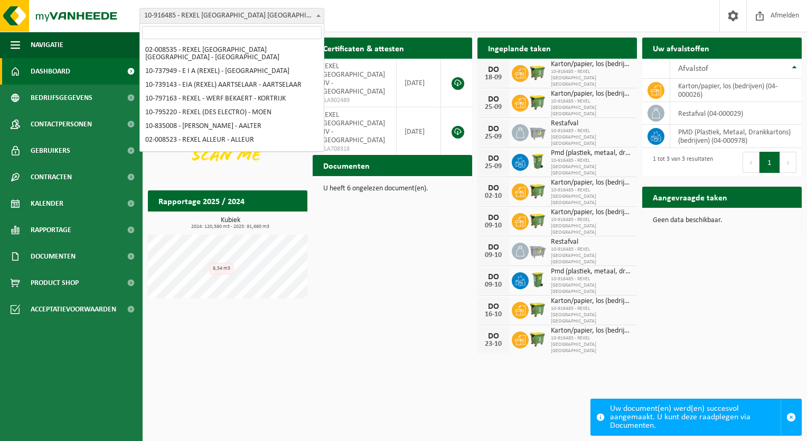
click at [317, 14] on span at bounding box center [318, 15] width 11 height 14
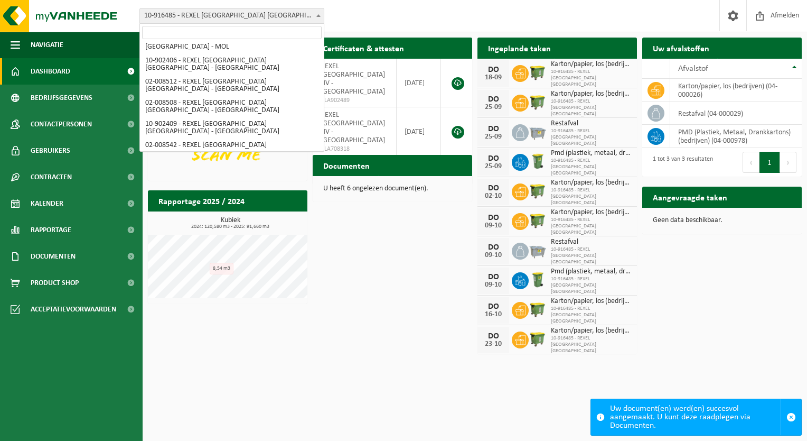
select select "35123"
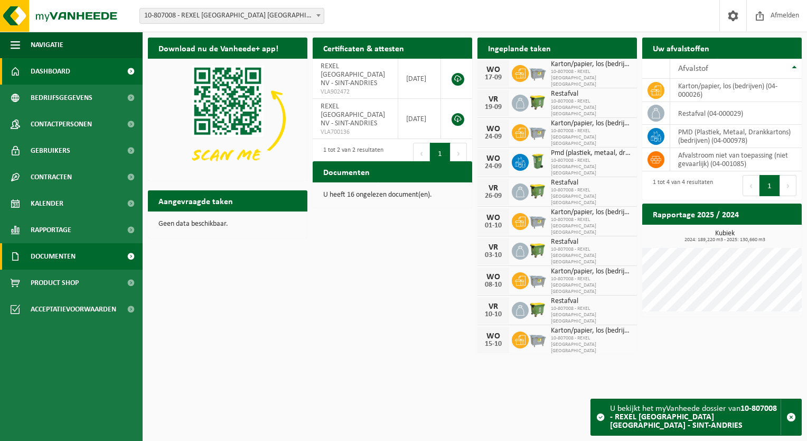
click at [73, 256] on span "Documenten" at bounding box center [53, 256] width 45 height 26
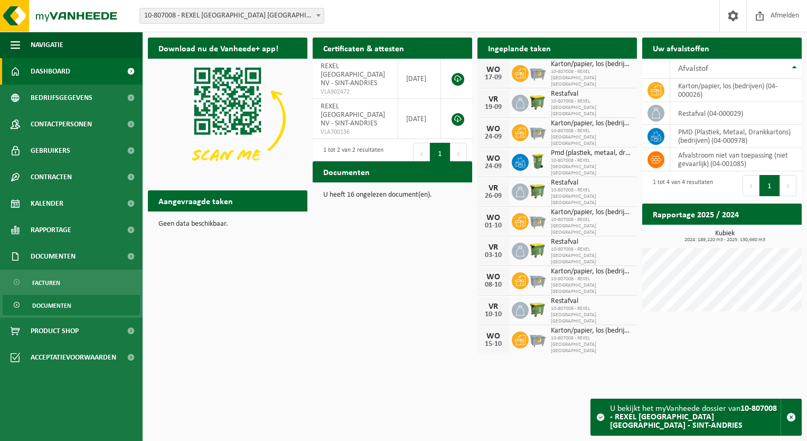
click at [64, 305] on span "Documenten" at bounding box center [51, 305] width 39 height 20
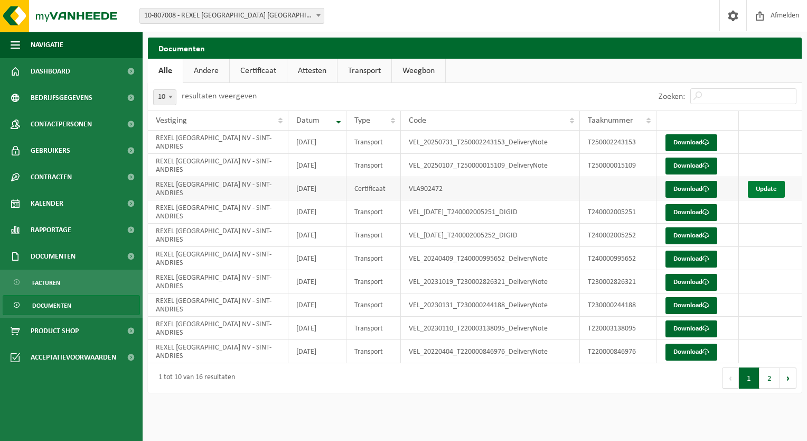
click at [769, 186] on link "Update" at bounding box center [766, 189] width 37 height 17
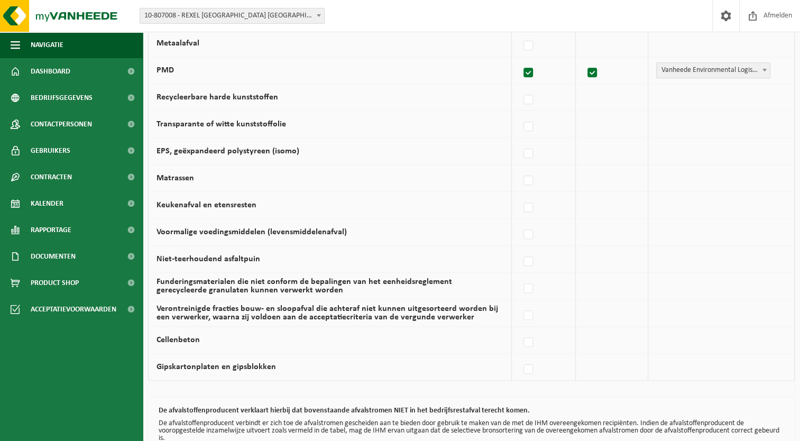
scroll to position [666, 0]
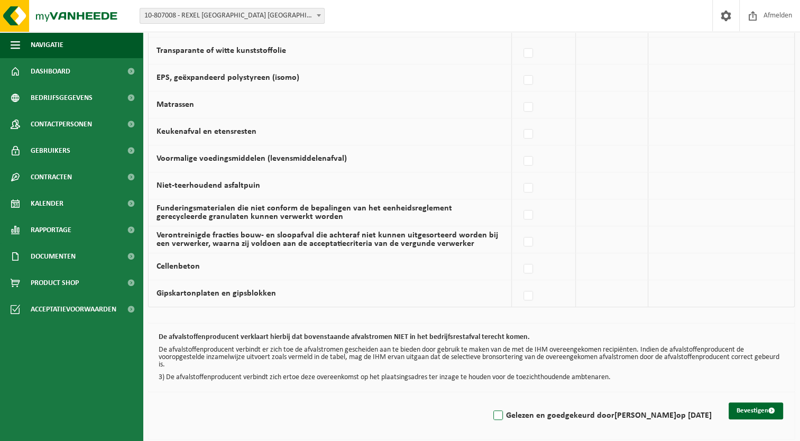
click at [491, 412] on label "Gelezen en goedgekeurd door FABRICE MOENAERT op 15/09/25" at bounding box center [601, 415] width 220 height 16
click at [489, 402] on input "Gelezen en goedgekeurd door FABRICE MOENAERT op 15/09/25" at bounding box center [489, 402] width 1 height 1
checkbox input "true"
click at [755, 406] on button "Bevestigen" at bounding box center [755, 410] width 54 height 17
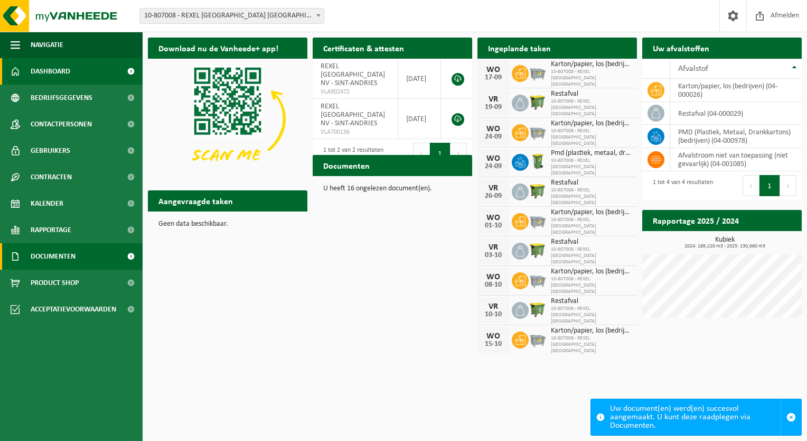
click at [70, 255] on span "Documenten" at bounding box center [53, 256] width 45 height 26
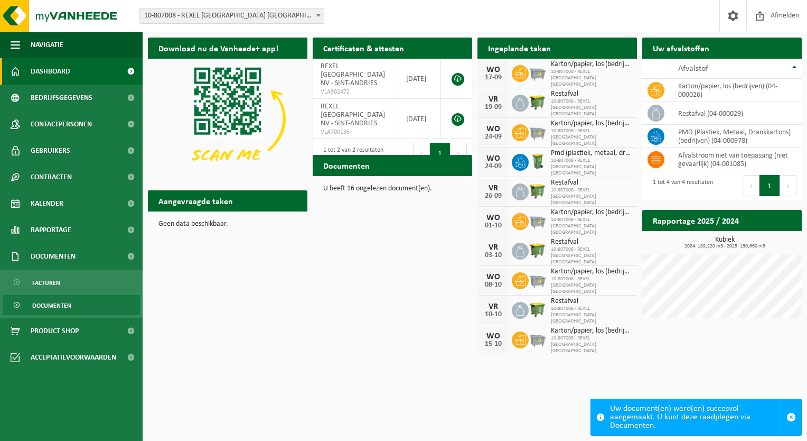
click at [49, 302] on span "Documenten" at bounding box center [51, 305] width 39 height 20
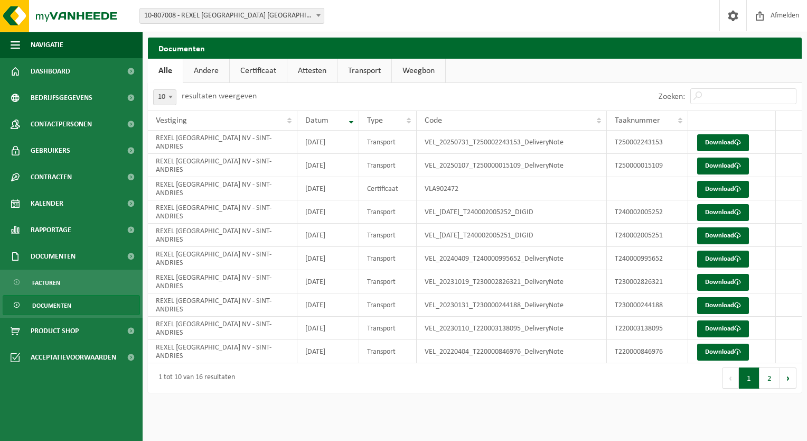
click at [321, 14] on span at bounding box center [318, 15] width 11 height 14
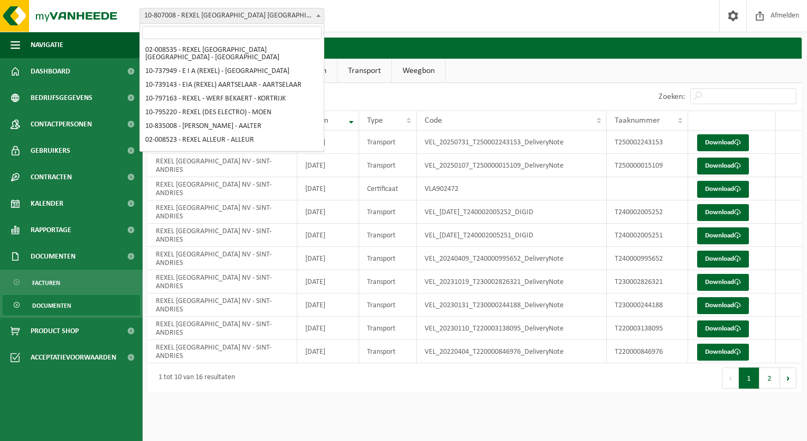
scroll to position [564, 0]
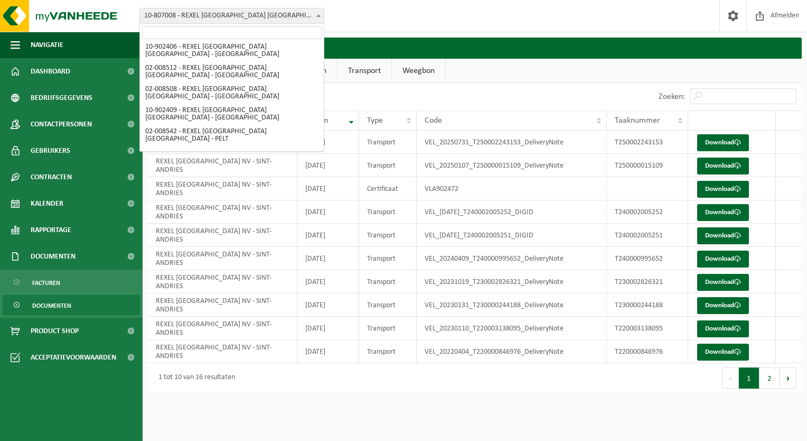
select select "120276"
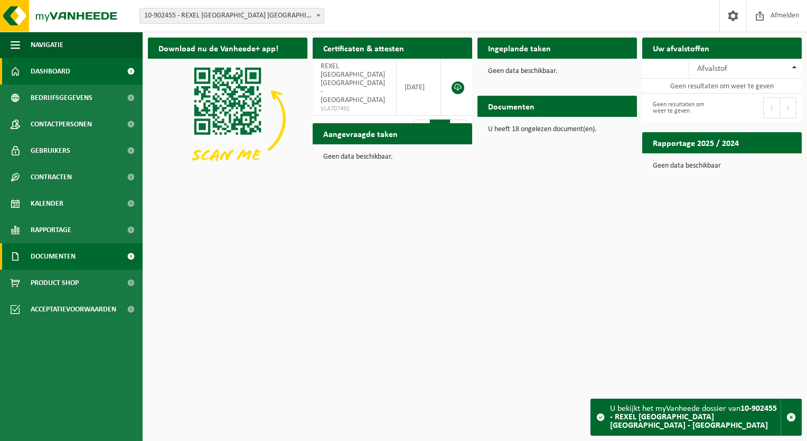
click at [66, 259] on span "Documenten" at bounding box center [53, 256] width 45 height 26
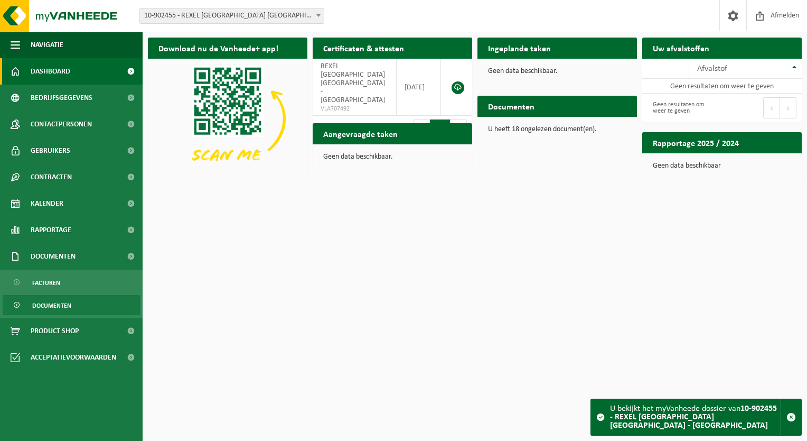
click at [57, 302] on span "Documenten" at bounding box center [51, 305] width 39 height 20
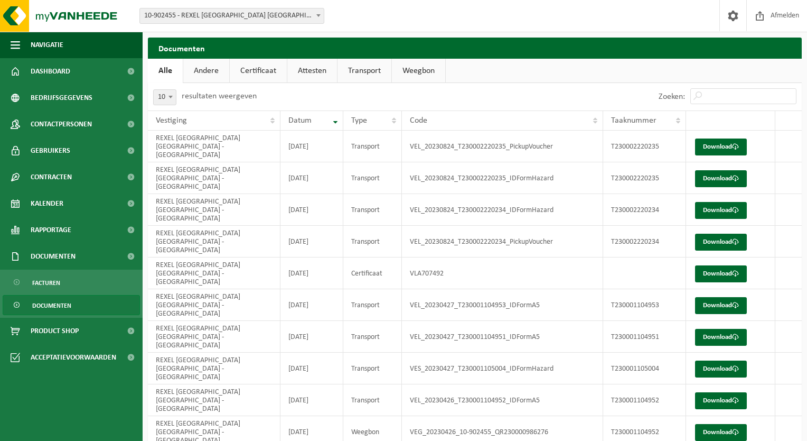
click at [322, 14] on span at bounding box center [318, 15] width 11 height 14
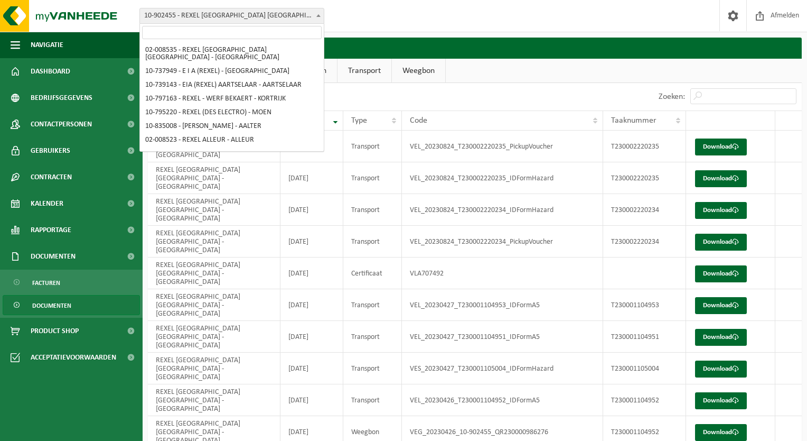
scroll to position [578, 0]
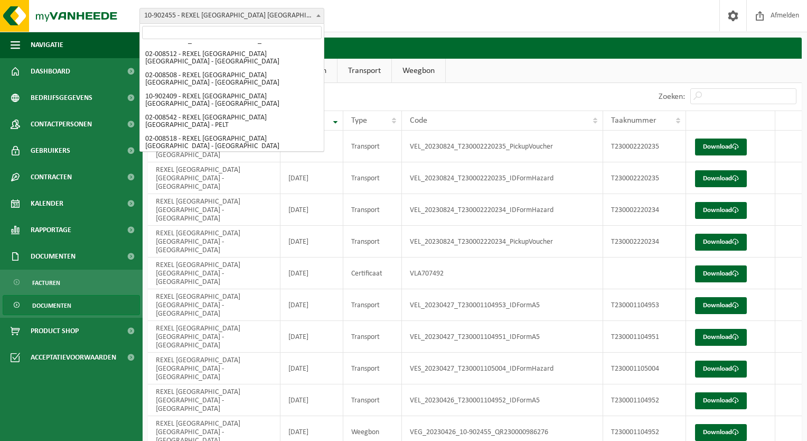
select select "1317"
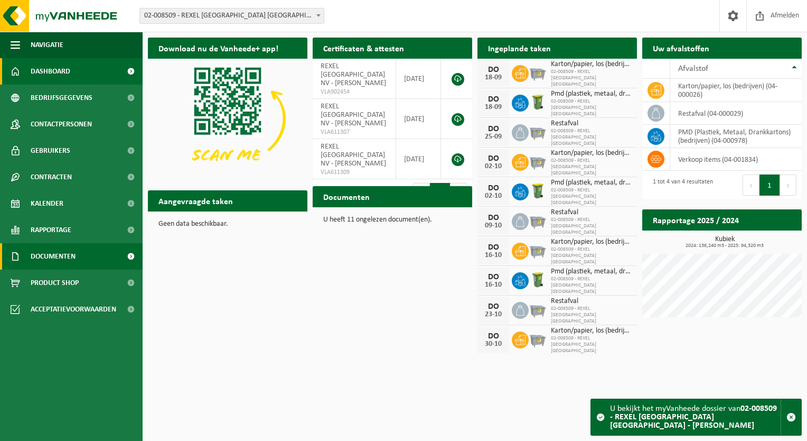
click at [54, 257] on span "Documenten" at bounding box center [53, 256] width 45 height 26
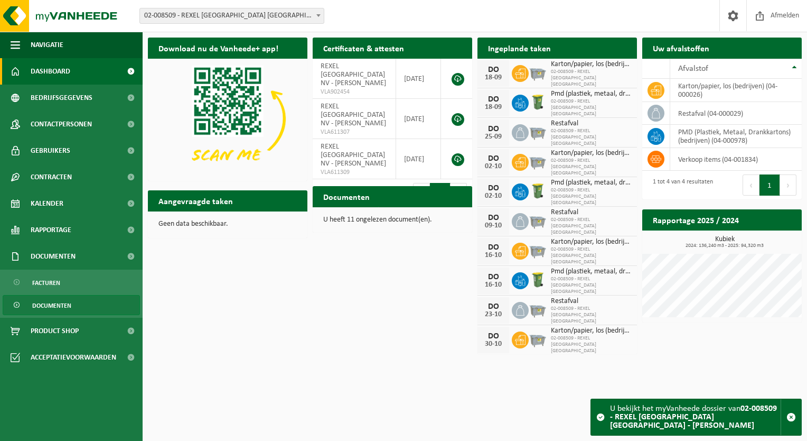
click at [49, 303] on span "Documenten" at bounding box center [51, 305] width 39 height 20
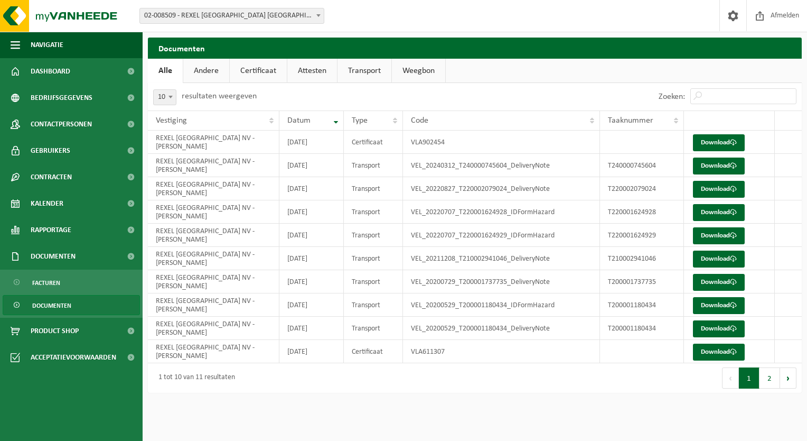
click at [319, 13] on span at bounding box center [318, 15] width 11 height 14
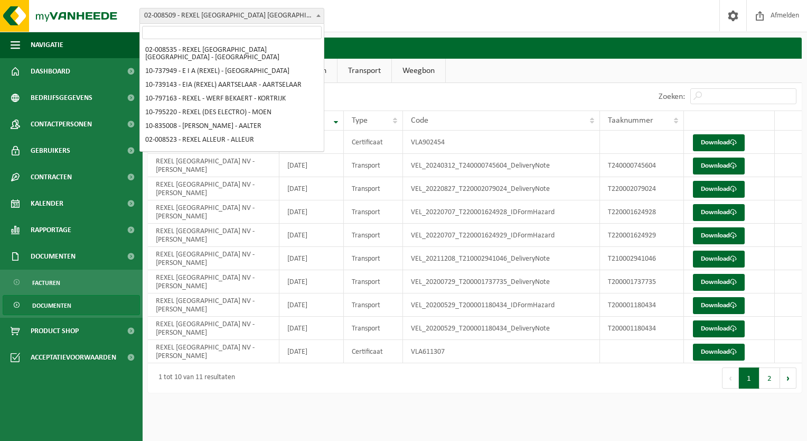
scroll to position [592, 0]
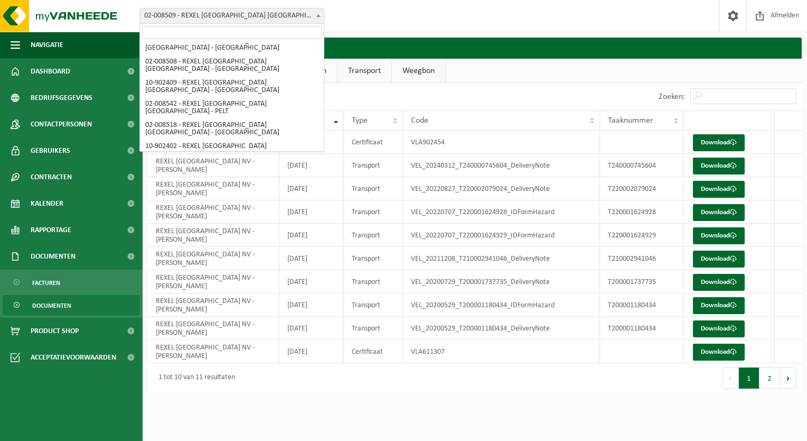
select select "120256"
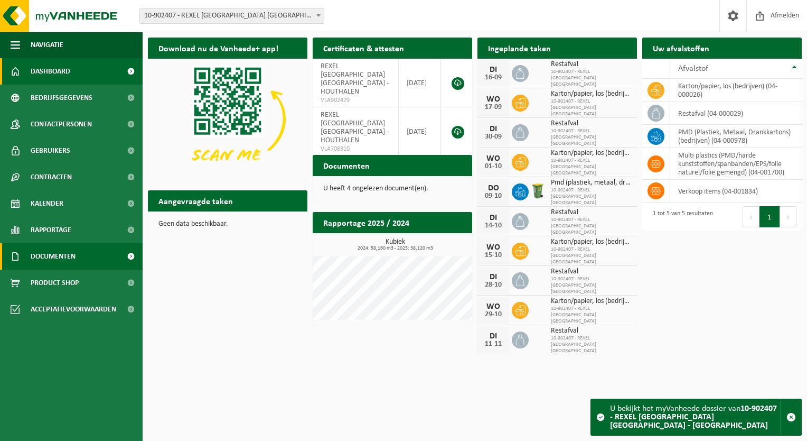
click at [64, 254] on span "Documenten" at bounding box center [53, 256] width 45 height 26
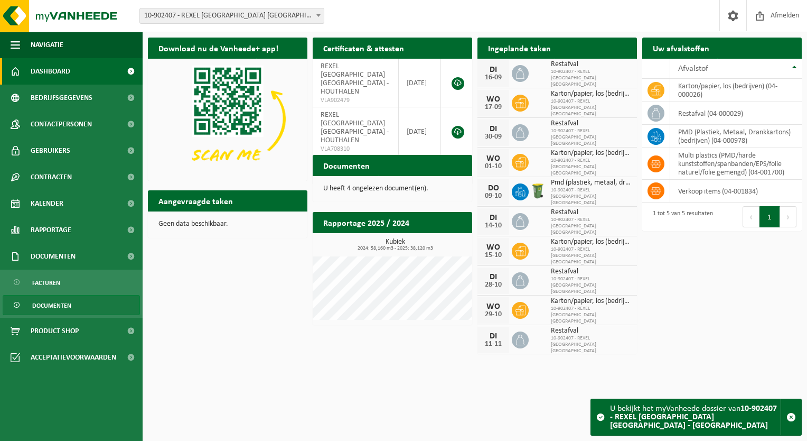
click at [57, 301] on span "Documenten" at bounding box center [51, 305] width 39 height 20
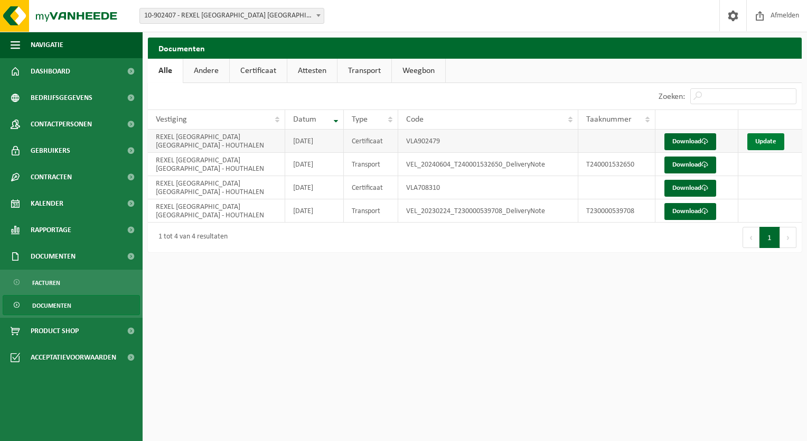
click at [768, 138] on link "Update" at bounding box center [766, 141] width 37 height 17
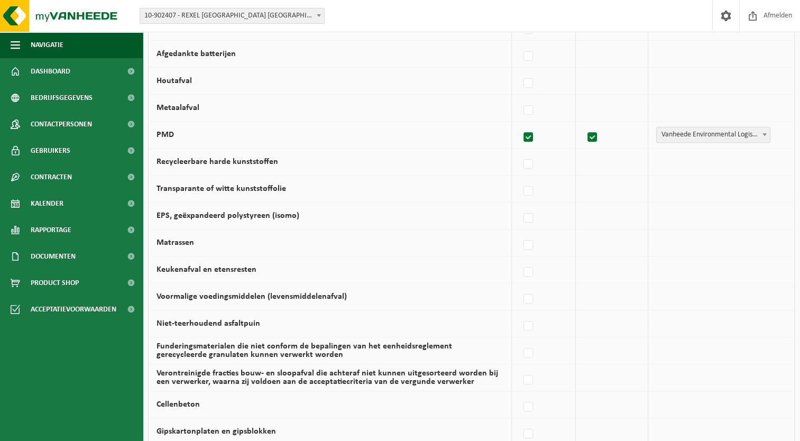
scroll to position [666, 0]
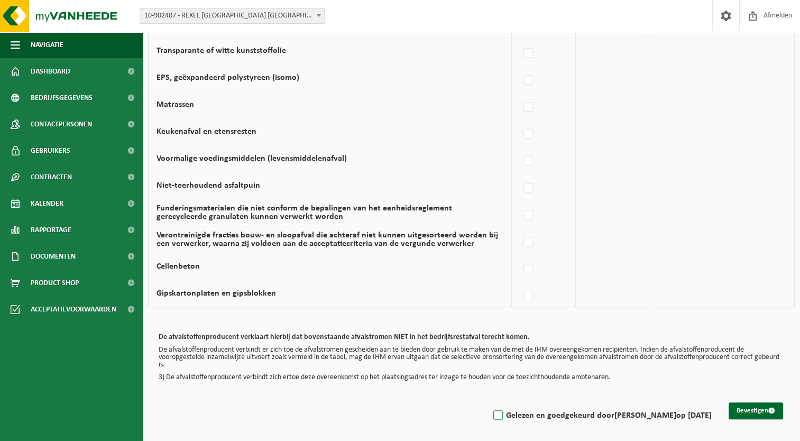
click at [491, 412] on label "Gelezen en goedgekeurd door [PERSON_NAME] op [DATE]" at bounding box center [601, 415] width 220 height 16
click at [489, 402] on input "Gelezen en goedgekeurd door [PERSON_NAME] op [DATE]" at bounding box center [489, 402] width 1 height 1
checkbox input "true"
click at [757, 408] on button "Bevestigen" at bounding box center [755, 410] width 54 height 17
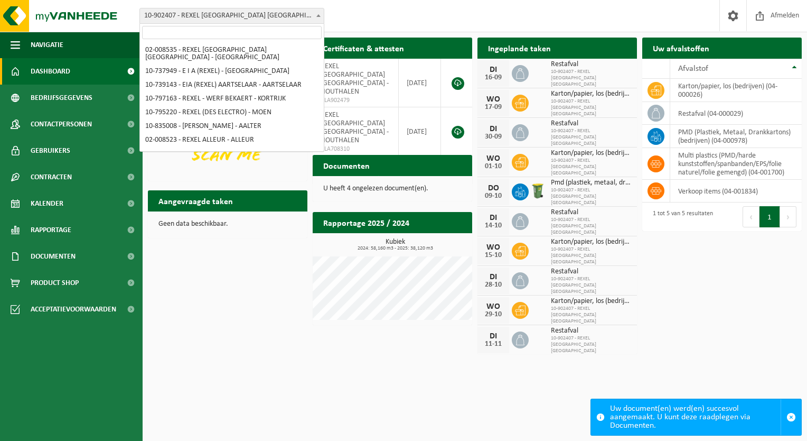
click at [316, 12] on span at bounding box center [318, 15] width 11 height 14
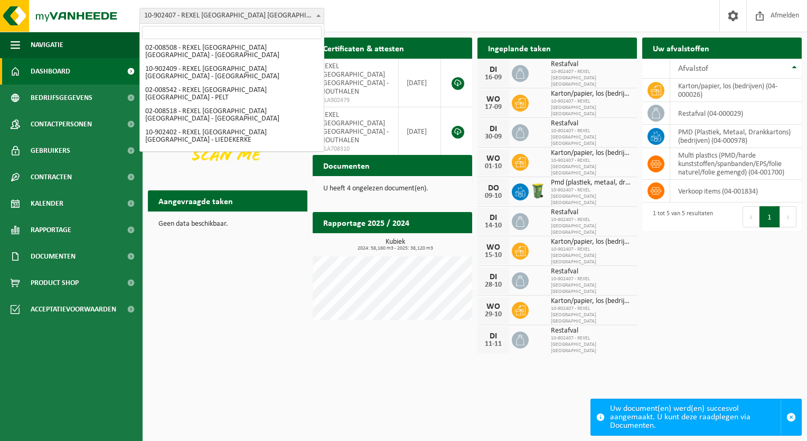
select select "1323"
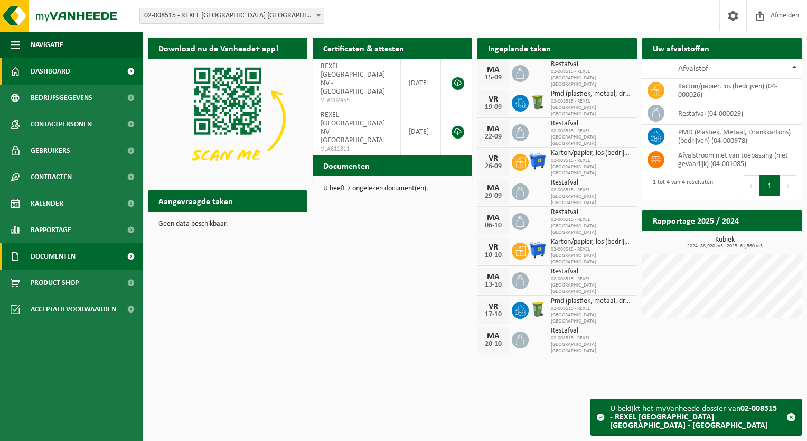
click at [103, 255] on link "Documenten" at bounding box center [71, 256] width 143 height 26
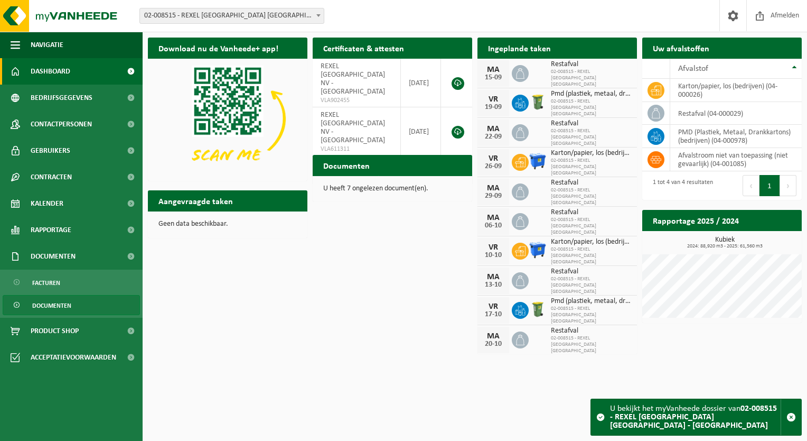
click at [66, 303] on span "Documenten" at bounding box center [51, 305] width 39 height 20
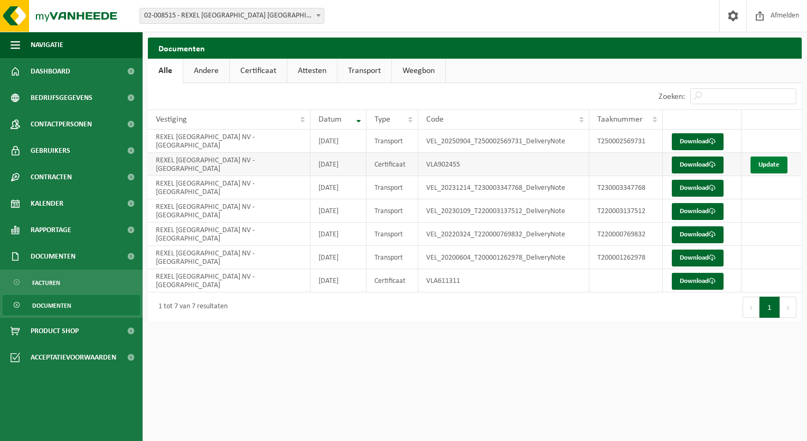
click at [759, 164] on link "Update" at bounding box center [769, 164] width 37 height 17
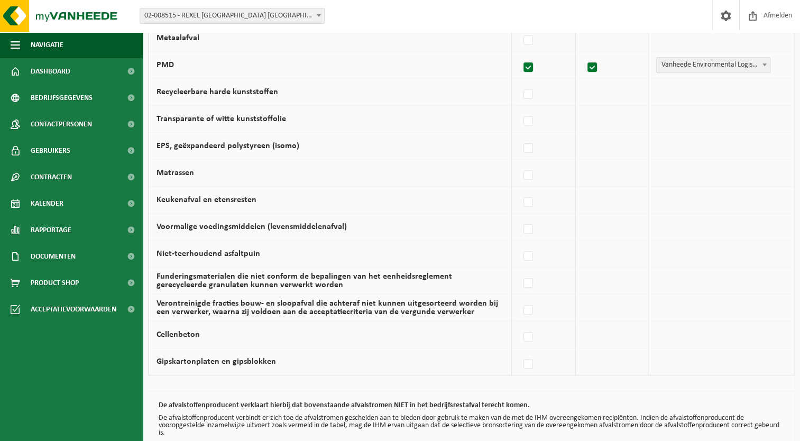
scroll to position [666, 0]
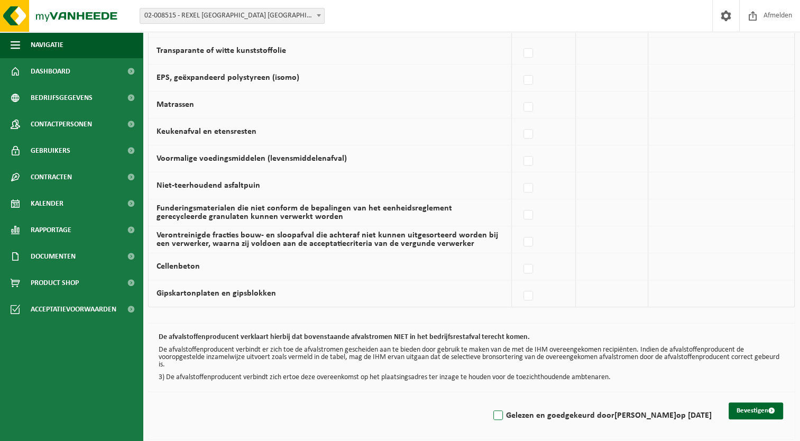
click at [491, 408] on label "Gelezen en goedgekeurd door FABRICE MOENAERT op 15/09/25" at bounding box center [601, 415] width 220 height 16
click at [489, 402] on input "Gelezen en goedgekeurd door FABRICE MOENAERT op 15/09/25" at bounding box center [489, 402] width 1 height 1
checkbox input "true"
click at [737, 403] on button "Bevestigen" at bounding box center [755, 410] width 54 height 17
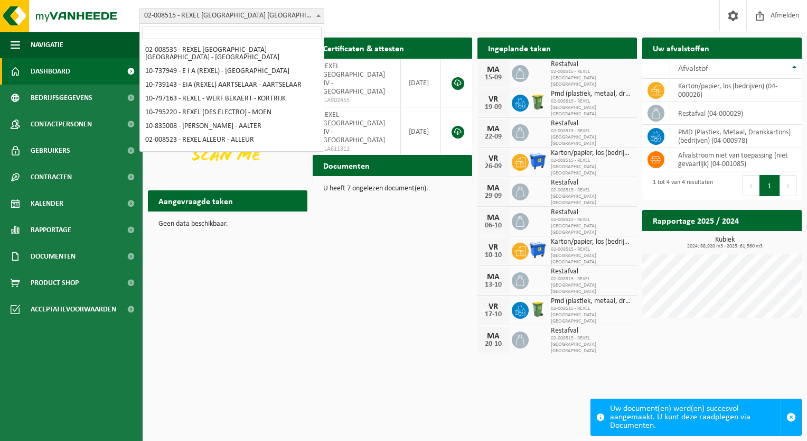
click at [317, 17] on span at bounding box center [318, 15] width 11 height 14
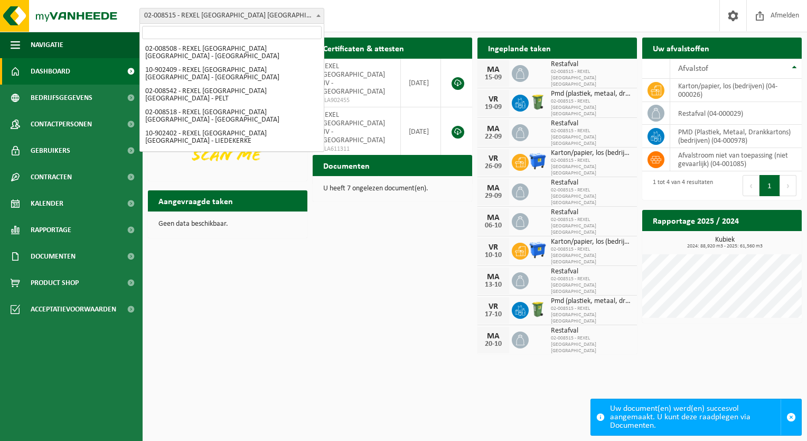
select select "120260"
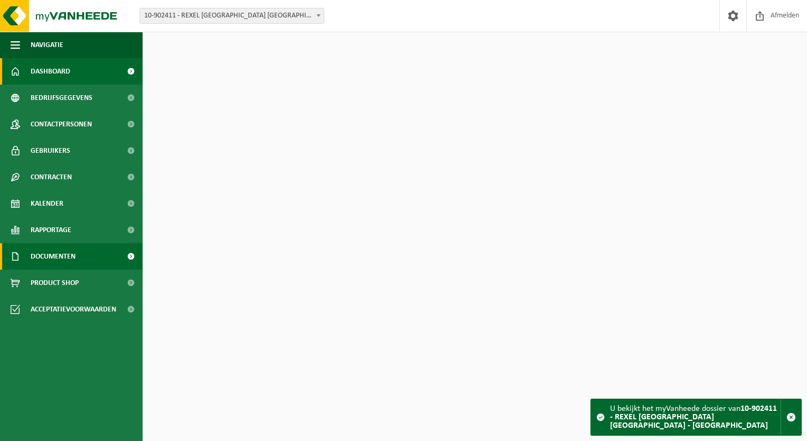
click at [110, 258] on link "Documenten" at bounding box center [71, 256] width 143 height 26
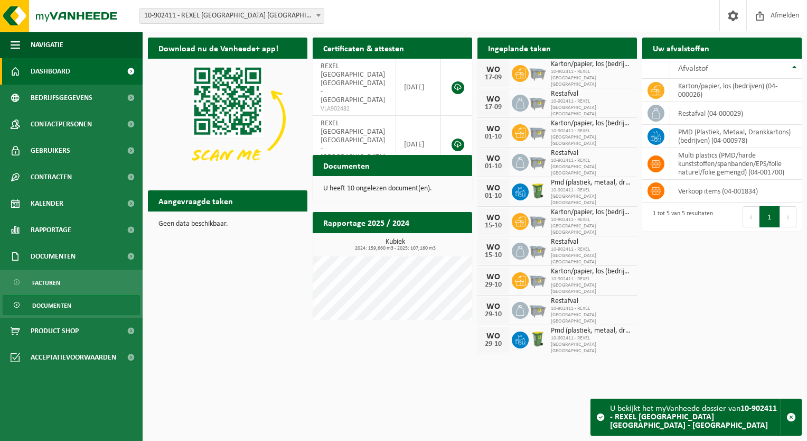
click at [73, 301] on link "Documenten" at bounding box center [71, 305] width 137 height 20
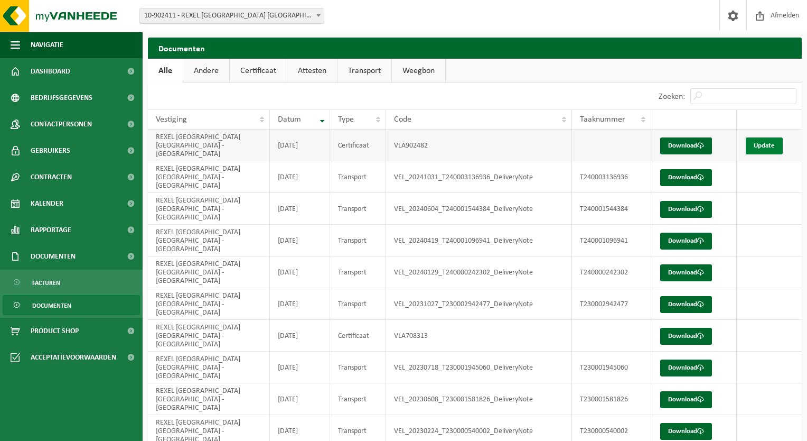
click at [767, 138] on link "Update" at bounding box center [764, 145] width 37 height 17
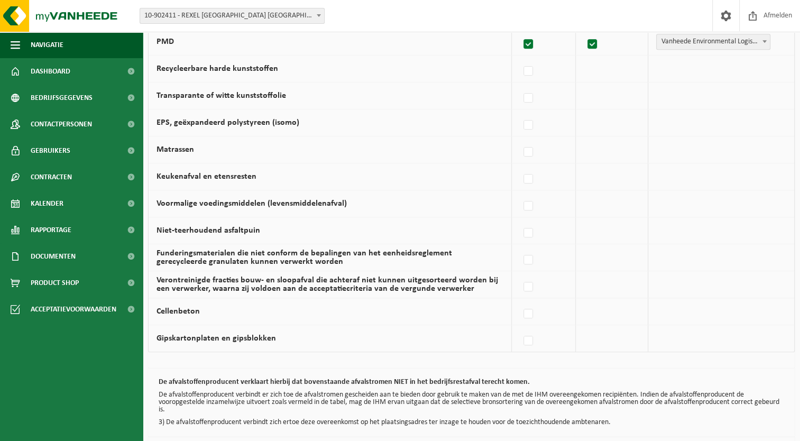
scroll to position [666, 0]
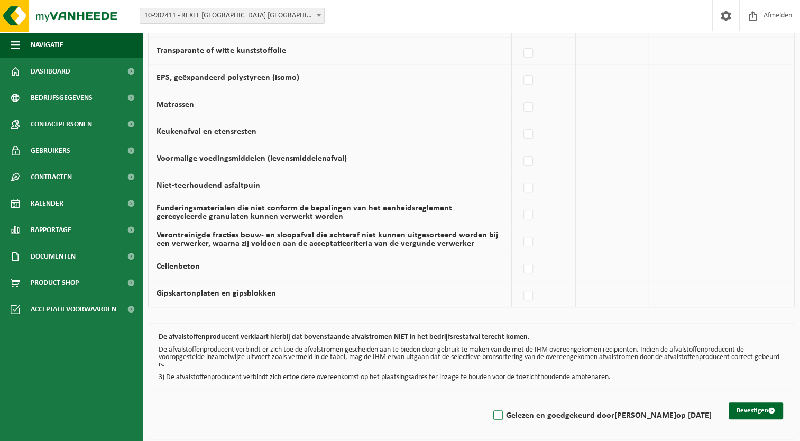
click at [491, 409] on label "Gelezen en goedgekeurd door FABRICE MOENAERT op 15/09/25" at bounding box center [601, 415] width 220 height 16
click at [489, 402] on input "Gelezen en goedgekeurd door FABRICE MOENAERT op 15/09/25" at bounding box center [489, 402] width 1 height 1
checkbox input "true"
click at [748, 404] on button "Bevestigen" at bounding box center [755, 410] width 54 height 17
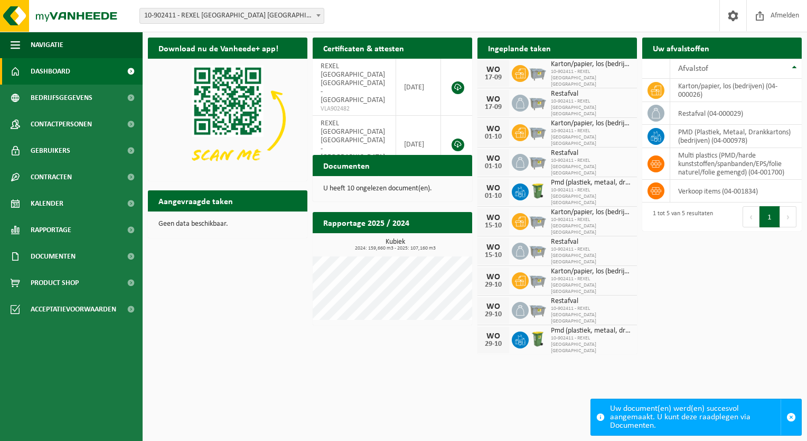
click at [320, 12] on span at bounding box center [318, 15] width 11 height 14
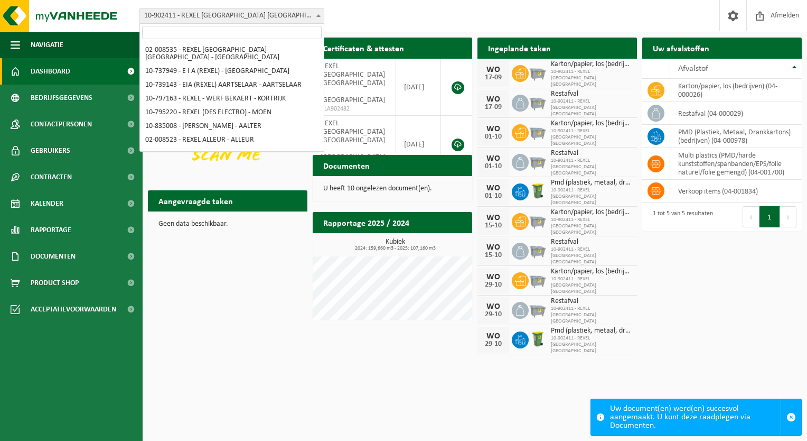
scroll to position [640, 0]
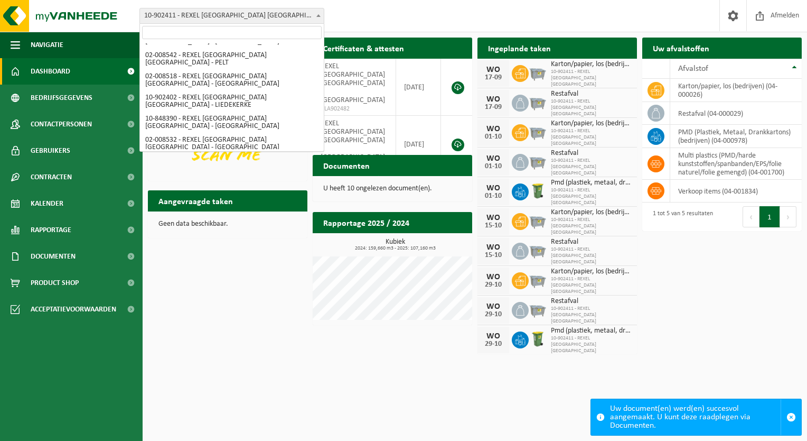
select select "1327"
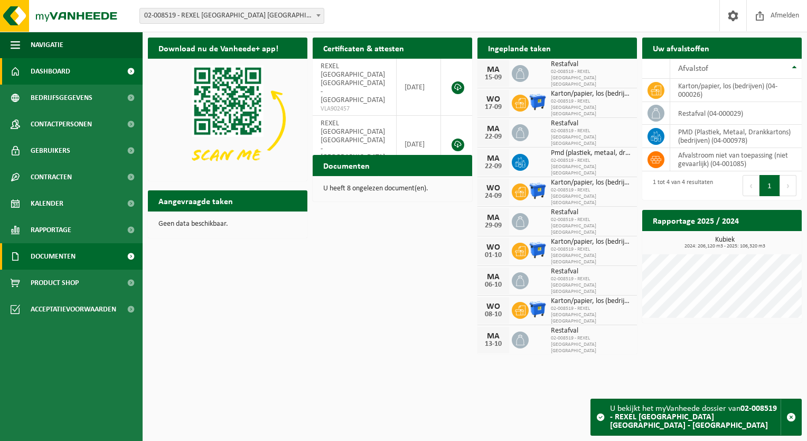
click at [89, 249] on link "Documenten" at bounding box center [71, 256] width 143 height 26
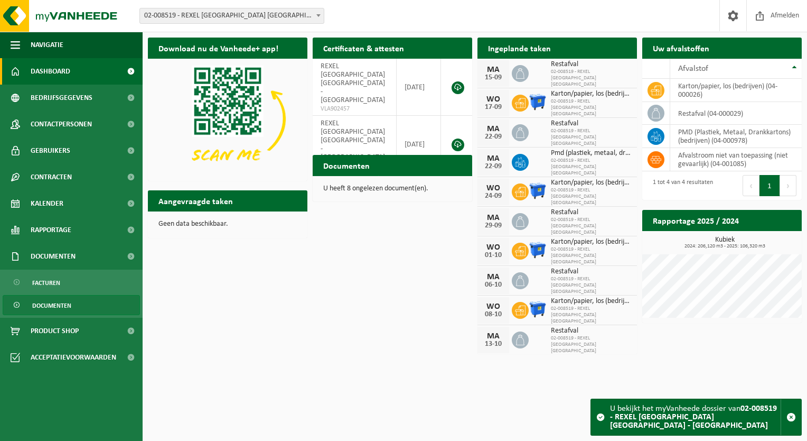
click at [70, 303] on span "Documenten" at bounding box center [51, 305] width 39 height 20
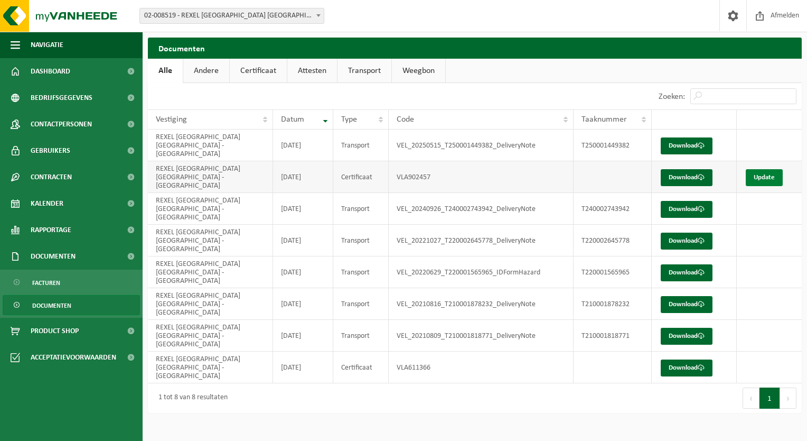
click at [766, 169] on link "Update" at bounding box center [764, 177] width 37 height 17
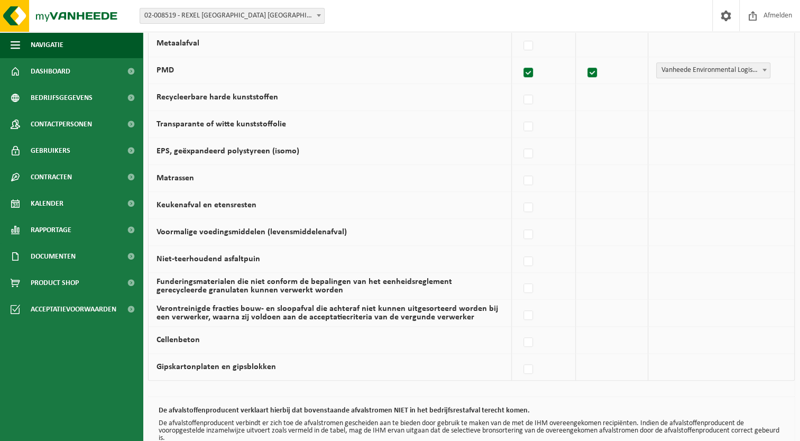
scroll to position [666, 0]
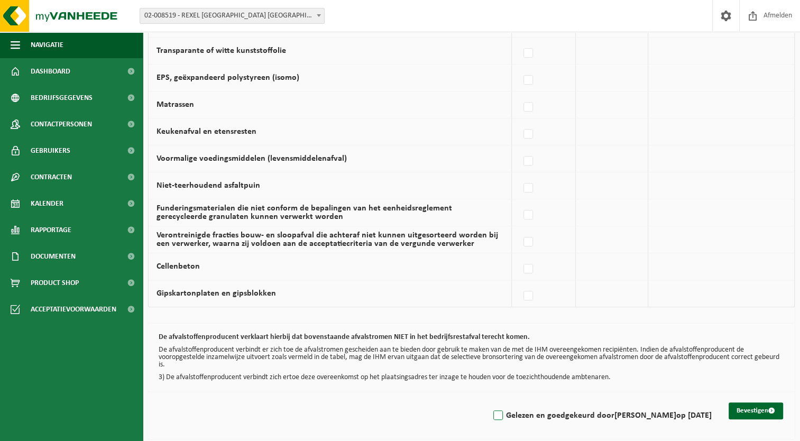
click at [491, 412] on label "Gelezen en goedgekeurd door FABRICE MOENAERT op 15/09/25" at bounding box center [601, 415] width 220 height 16
click at [489, 402] on input "Gelezen en goedgekeurd door FABRICE MOENAERT op 15/09/25" at bounding box center [489, 402] width 1 height 1
checkbox input "true"
click at [748, 407] on button "Bevestigen" at bounding box center [755, 410] width 54 height 17
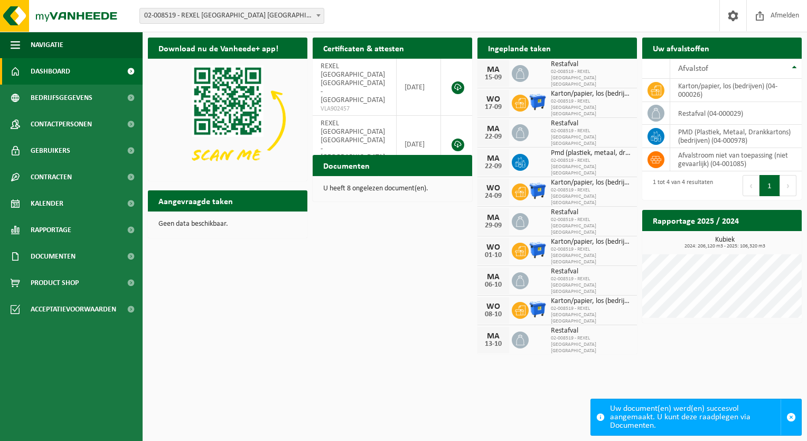
click at [318, 17] on span at bounding box center [318, 15] width 11 height 14
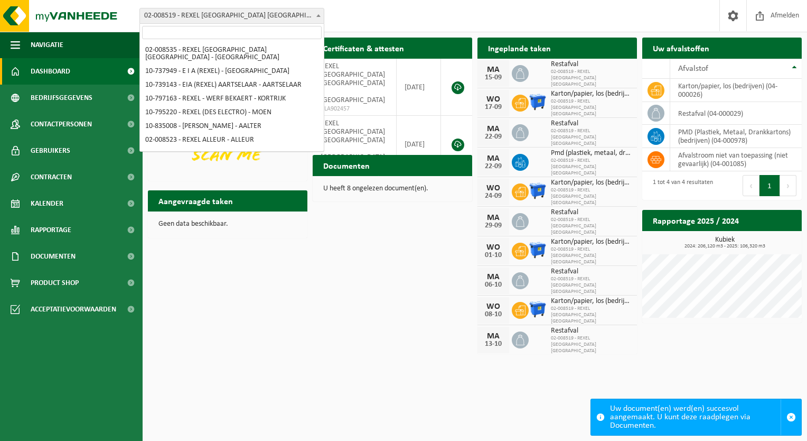
scroll to position [654, 0]
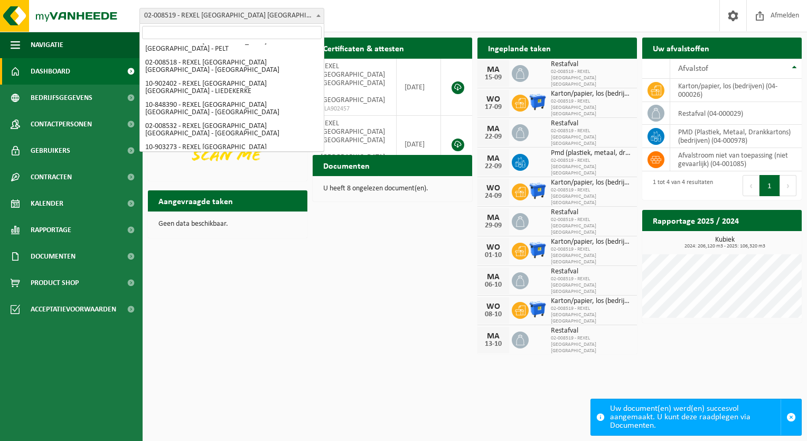
select select "1338"
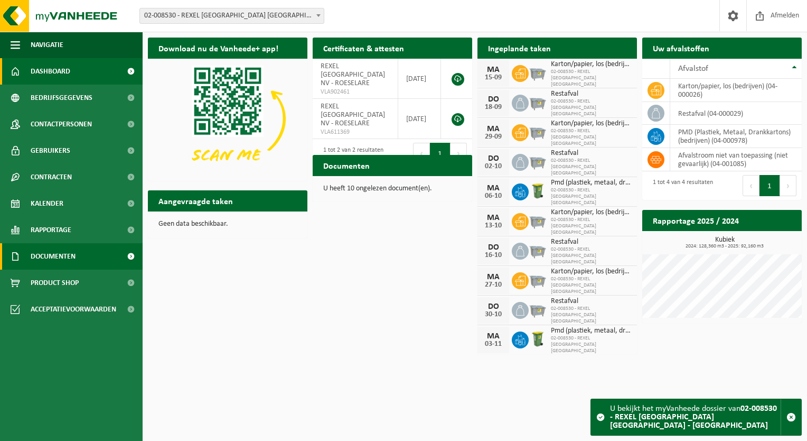
click at [107, 247] on link "Documenten" at bounding box center [71, 256] width 143 height 26
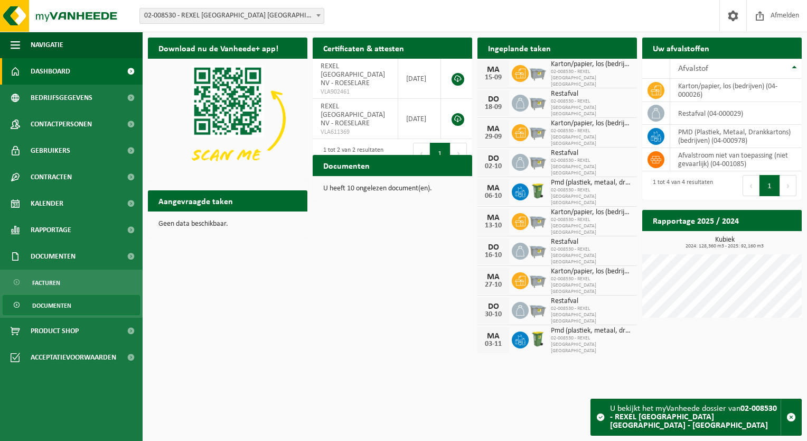
click at [68, 304] on span "Documenten" at bounding box center [51, 305] width 39 height 20
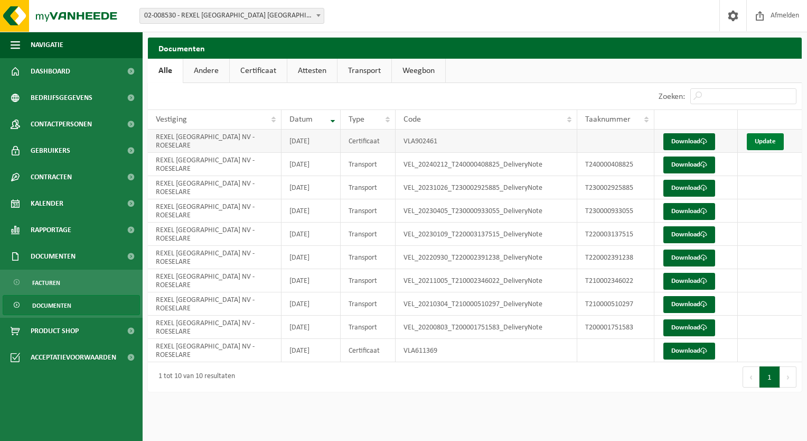
click at [763, 140] on link "Update" at bounding box center [765, 141] width 37 height 17
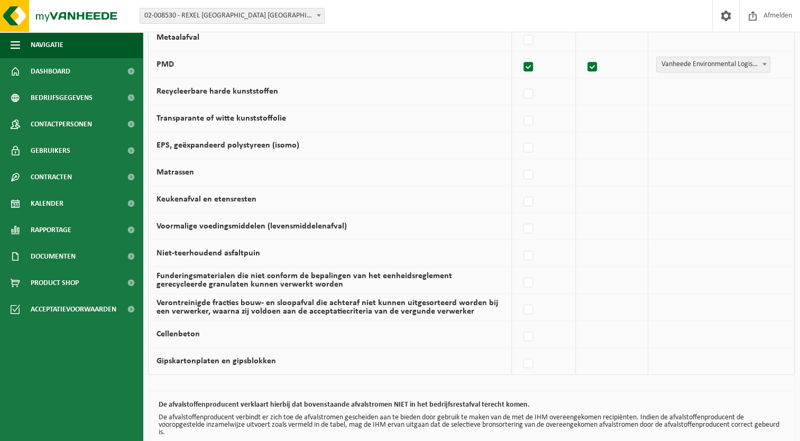
scroll to position [666, 0]
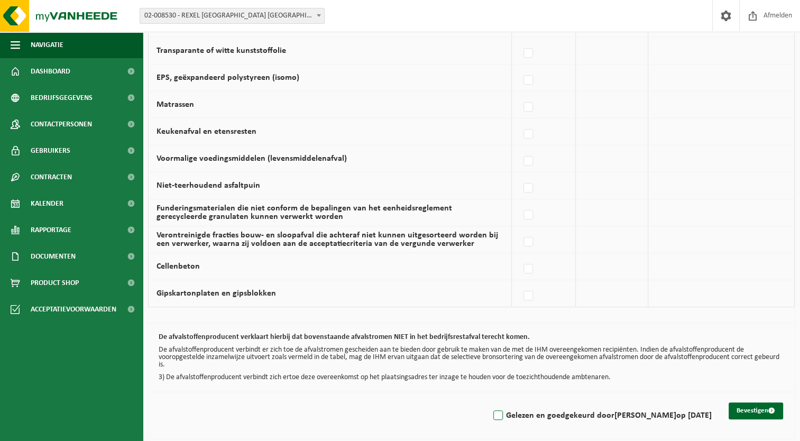
click at [491, 411] on label "Gelezen en goedgekeurd door FABRICE MOENAERT op 15/09/25" at bounding box center [601, 415] width 220 height 16
click at [489, 402] on input "Gelezen en goedgekeurd door FABRICE MOENAERT op 15/09/25" at bounding box center [489, 402] width 1 height 1
checkbox input "true"
click at [739, 406] on button "Bevestigen" at bounding box center [755, 410] width 54 height 17
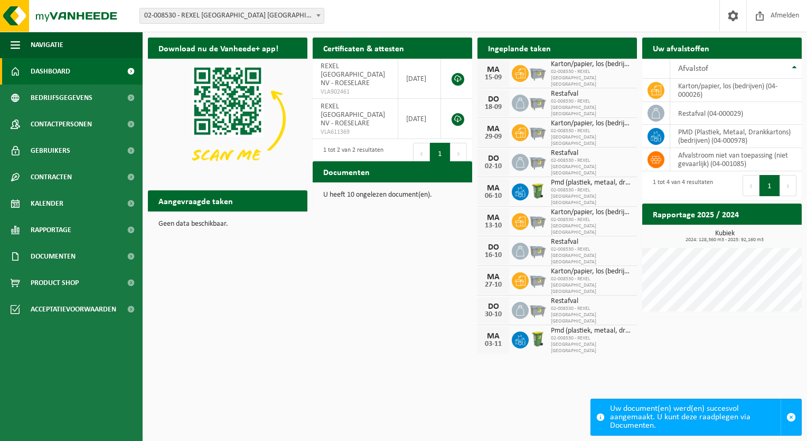
click at [314, 18] on span at bounding box center [318, 15] width 11 height 14
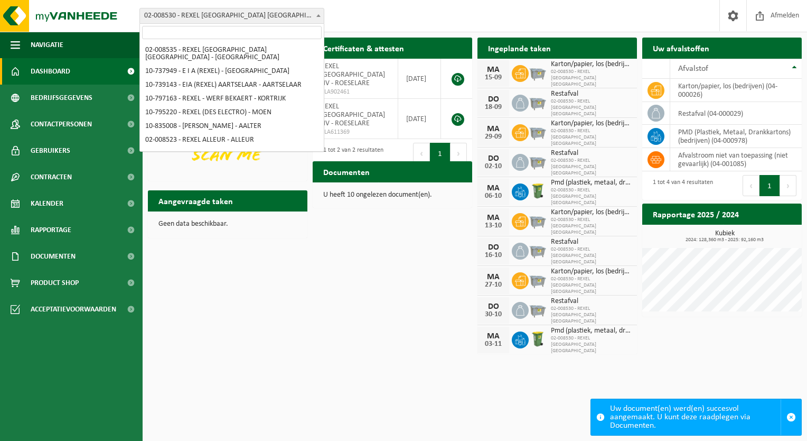
scroll to position [668, 0]
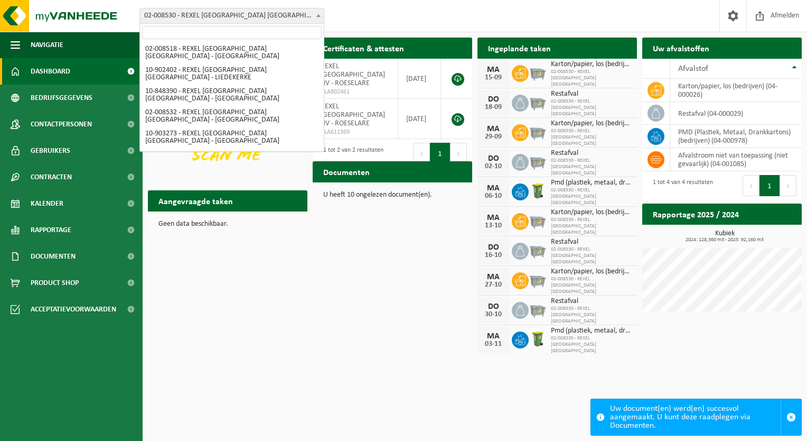
select select "1335"
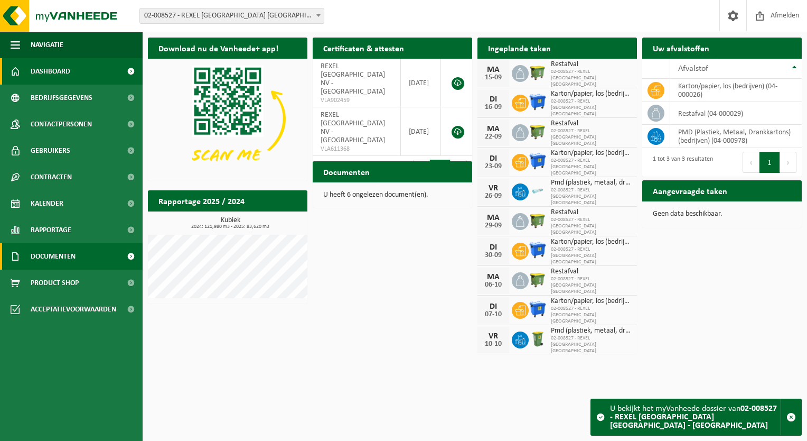
click at [67, 253] on span "Documenten" at bounding box center [53, 256] width 45 height 26
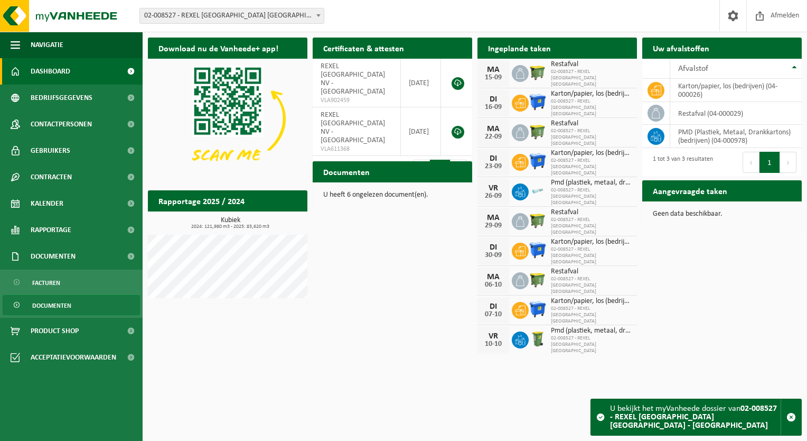
click at [58, 302] on span "Documenten" at bounding box center [51, 305] width 39 height 20
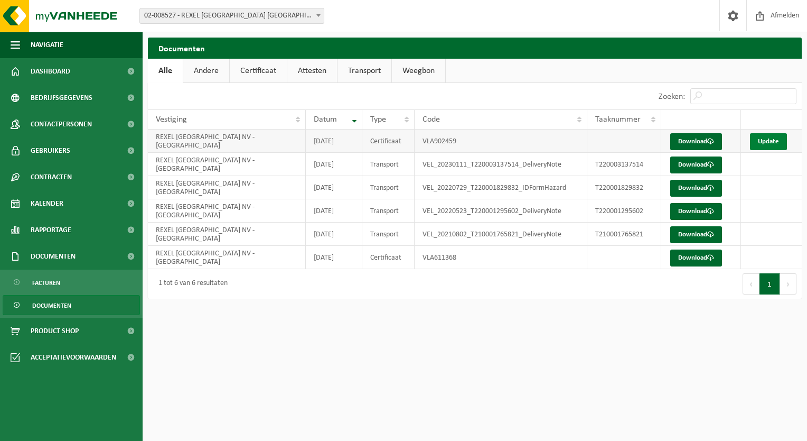
click at [762, 138] on link "Update" at bounding box center [768, 141] width 37 height 17
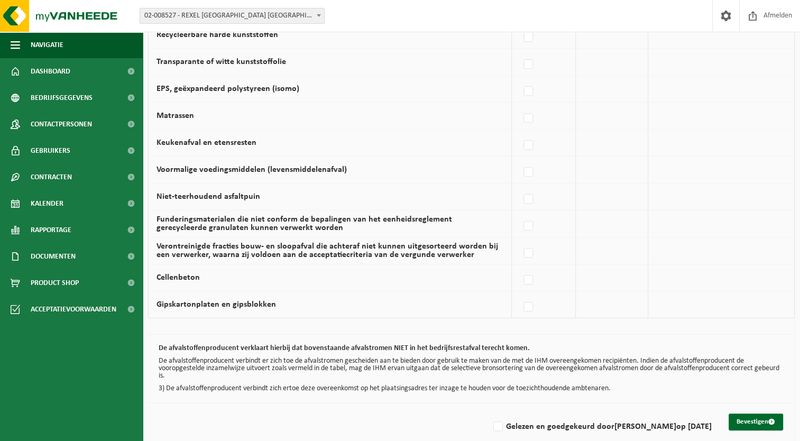
scroll to position [666, 0]
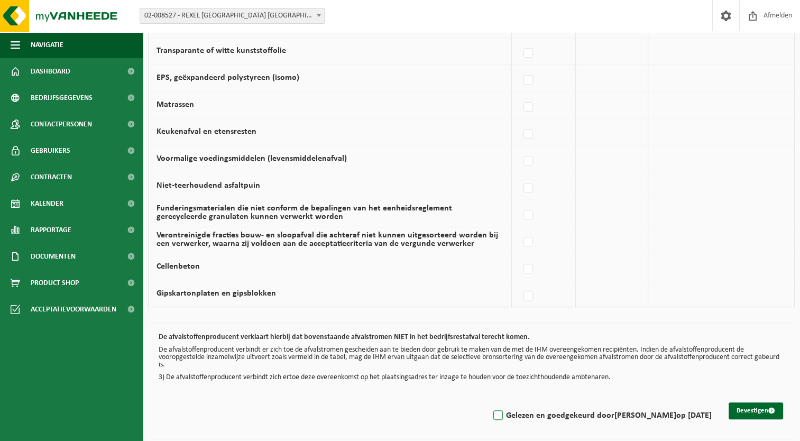
click at [491, 413] on label "Gelezen en goedgekeurd door FABRICE MOENAERT op 15/09/25" at bounding box center [601, 415] width 220 height 16
click at [489, 402] on input "Gelezen en goedgekeurd door FABRICE MOENAERT op 15/09/25" at bounding box center [489, 402] width 1 height 1
checkbox input "true"
click at [746, 403] on button "Bevestigen" at bounding box center [755, 410] width 54 height 17
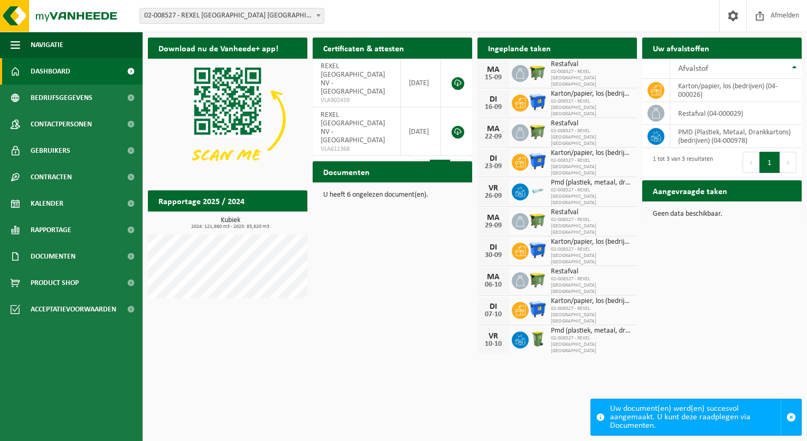
click at [320, 14] on span at bounding box center [318, 15] width 11 height 14
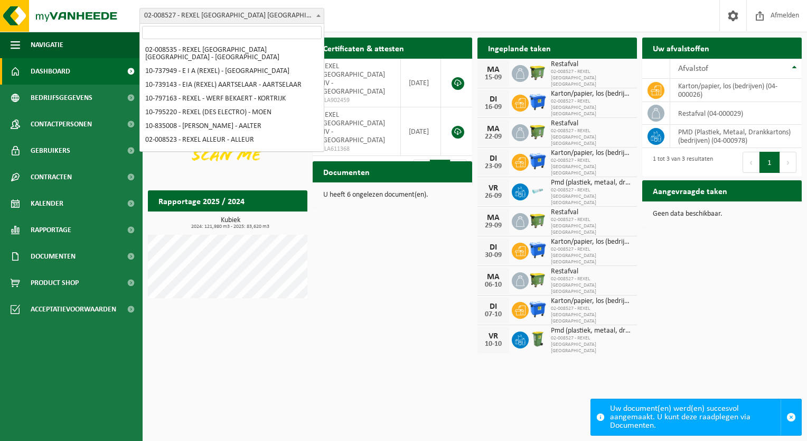
scroll to position [667, 0]
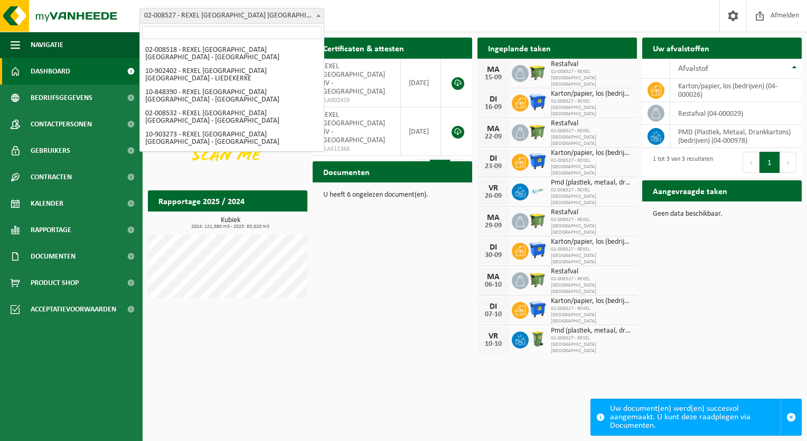
select select "112340"
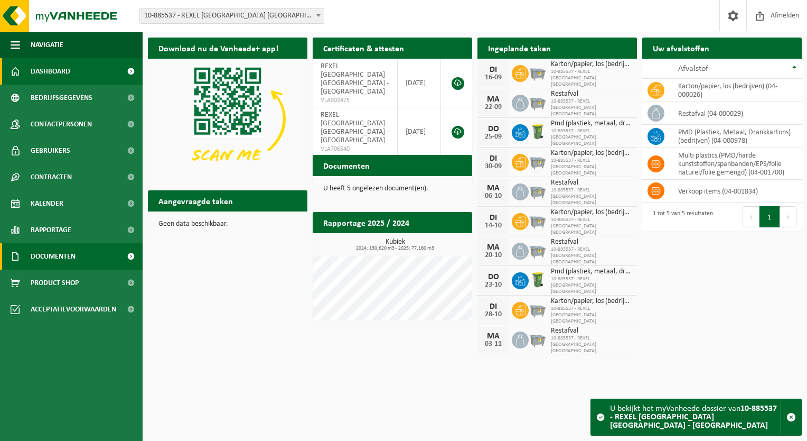
click at [84, 257] on link "Documenten" at bounding box center [71, 256] width 143 height 26
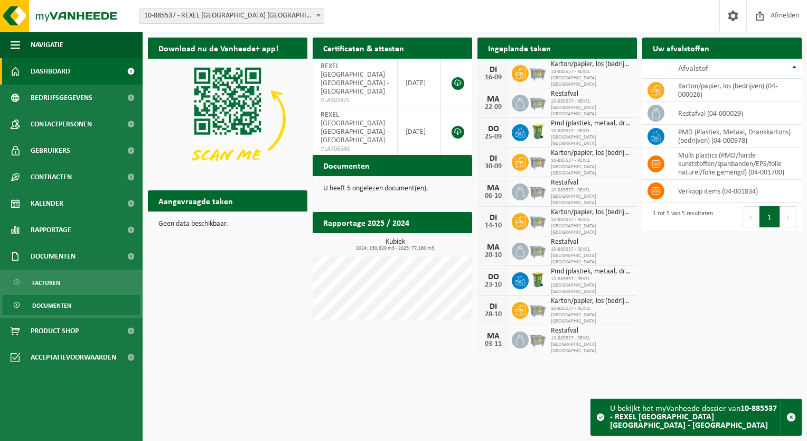
click at [63, 304] on span "Documenten" at bounding box center [51, 305] width 39 height 20
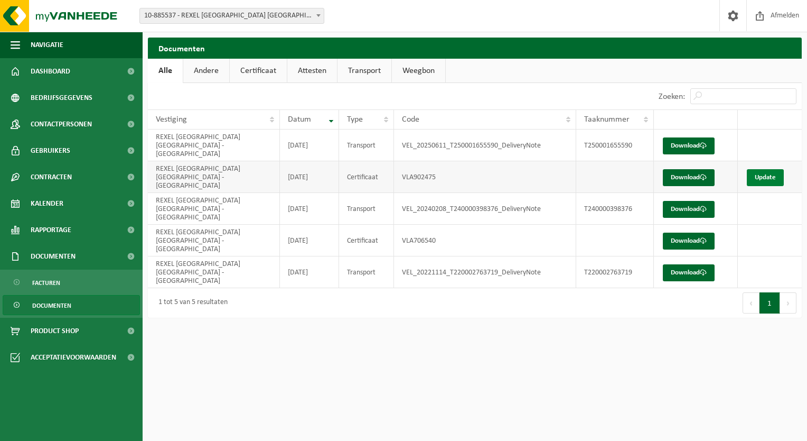
click at [764, 169] on link "Update" at bounding box center [765, 177] width 37 height 17
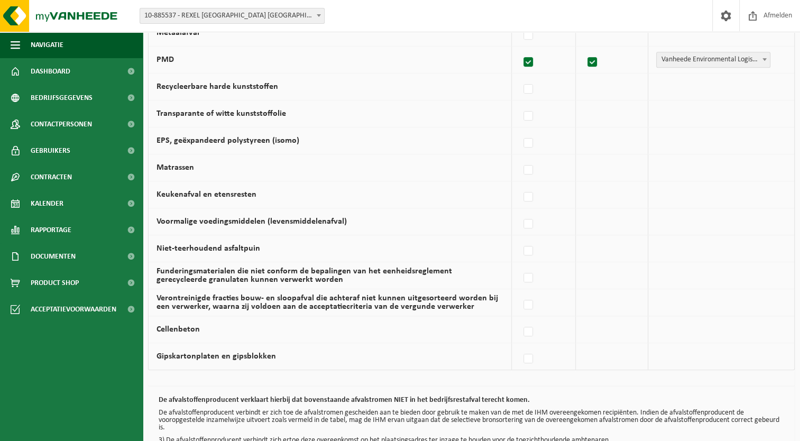
scroll to position [666, 0]
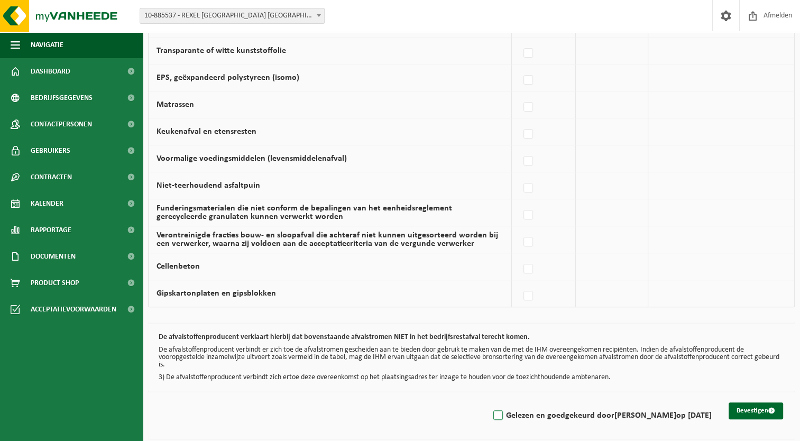
click at [491, 414] on label "Gelezen en goedgekeurd door [PERSON_NAME] op [DATE]" at bounding box center [601, 415] width 220 height 16
click at [489, 402] on input "Gelezen en goedgekeurd door [PERSON_NAME] op [DATE]" at bounding box center [489, 402] width 1 height 1
checkbox input "true"
click at [749, 404] on button "Bevestigen" at bounding box center [755, 410] width 54 height 17
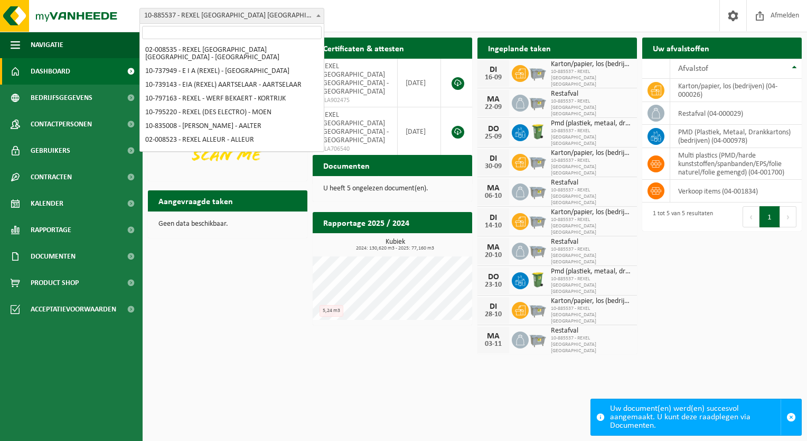
click at [320, 14] on span at bounding box center [318, 15] width 11 height 14
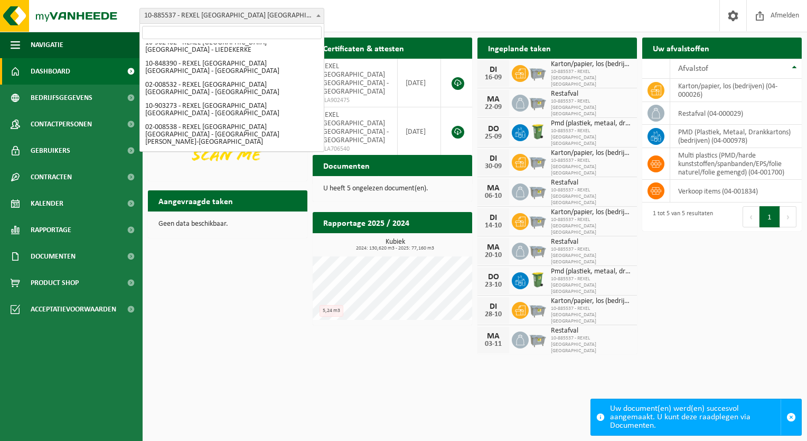
select select "120265"
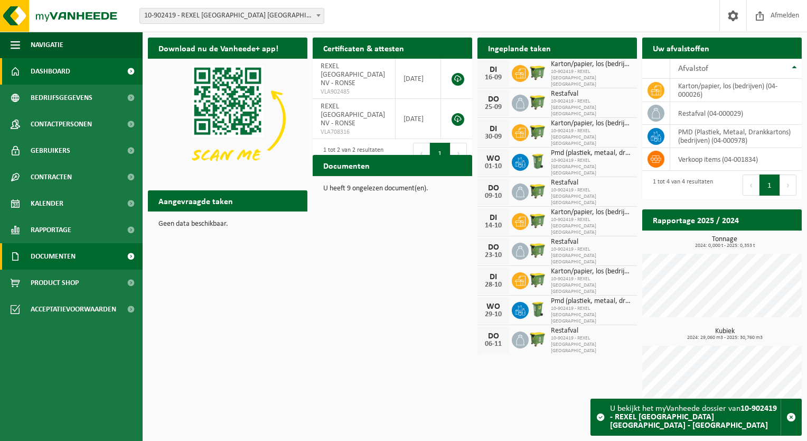
click at [67, 253] on span "Documenten" at bounding box center [53, 256] width 45 height 26
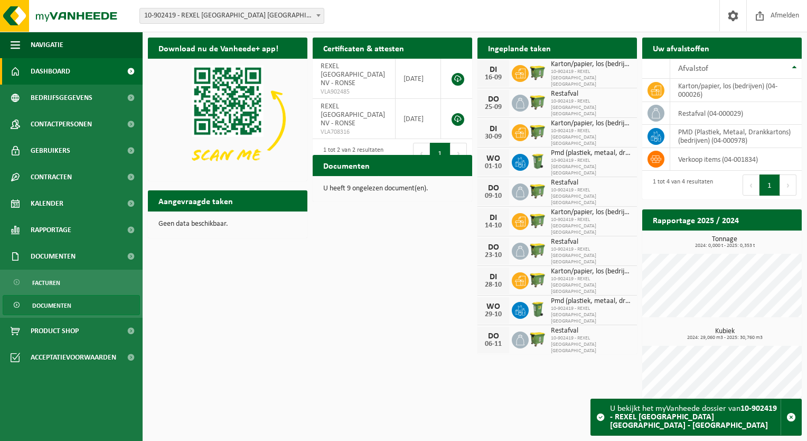
click at [58, 302] on span "Documenten" at bounding box center [51, 305] width 39 height 20
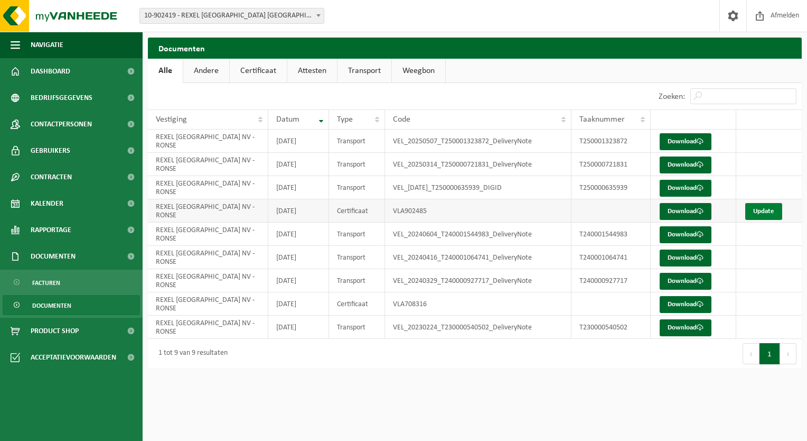
click at [764, 215] on link "Update" at bounding box center [764, 211] width 37 height 17
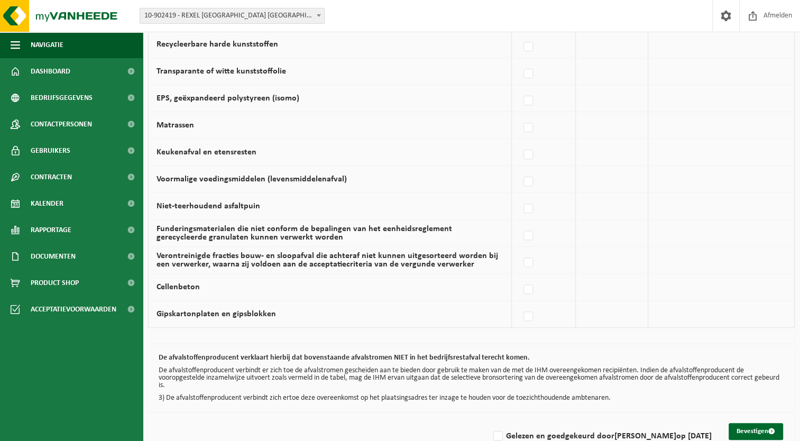
scroll to position [666, 0]
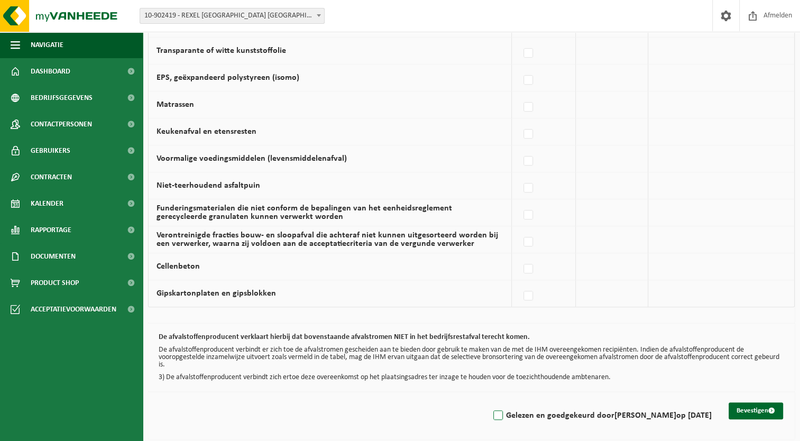
click at [491, 409] on label "Gelezen en goedgekeurd door [PERSON_NAME] op [DATE]" at bounding box center [601, 415] width 220 height 16
click at [489, 402] on input "Gelezen en goedgekeurd door [PERSON_NAME] op [DATE]" at bounding box center [489, 402] width 1 height 1
checkbox input "true"
click at [744, 407] on button "Bevestigen" at bounding box center [755, 410] width 54 height 17
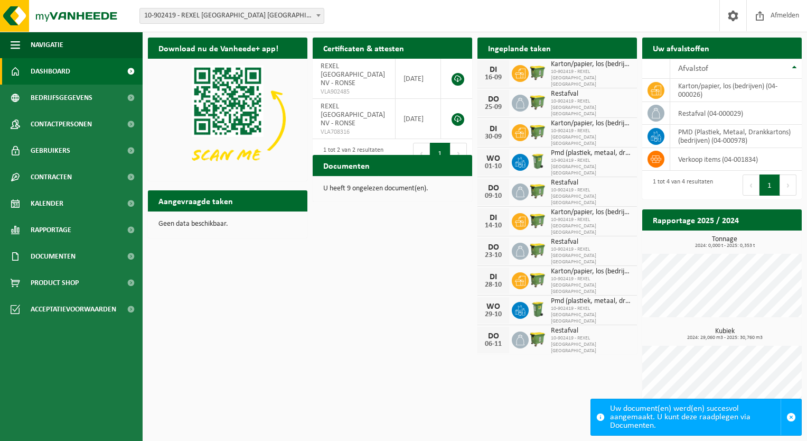
click at [321, 14] on span at bounding box center [318, 15] width 11 height 14
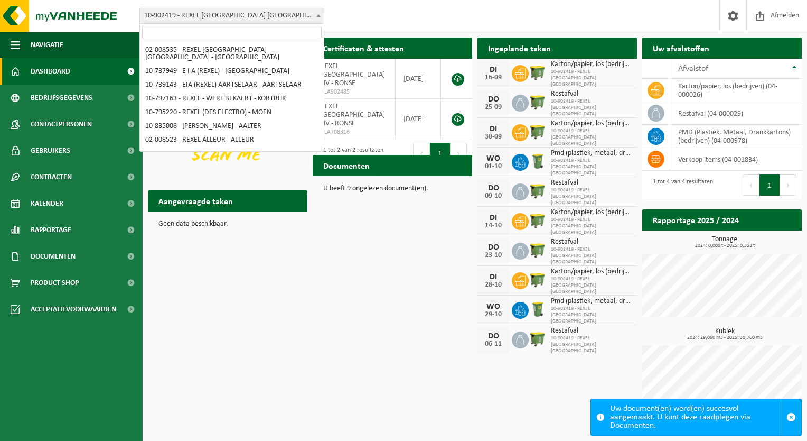
scroll to position [709, 0]
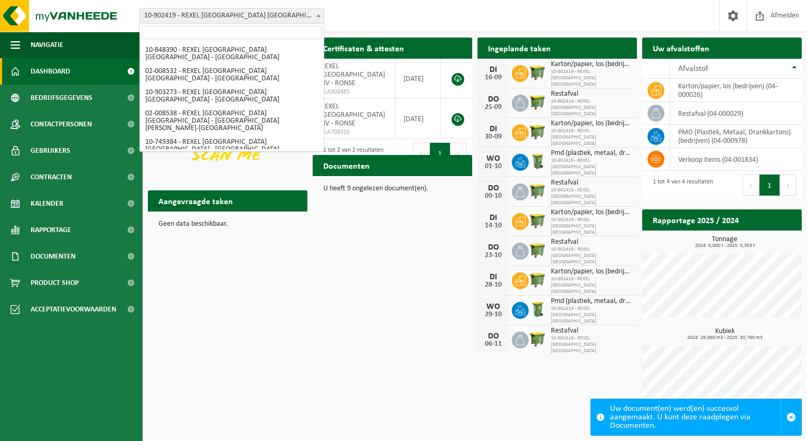
select select "3218"
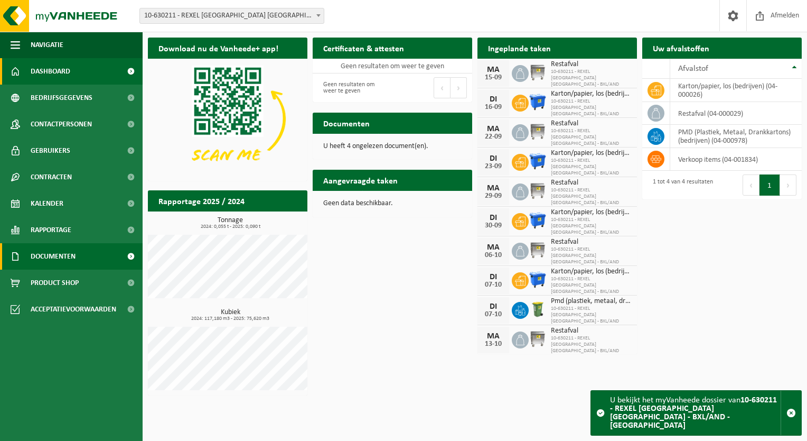
click at [114, 253] on link "Documenten" at bounding box center [71, 256] width 143 height 26
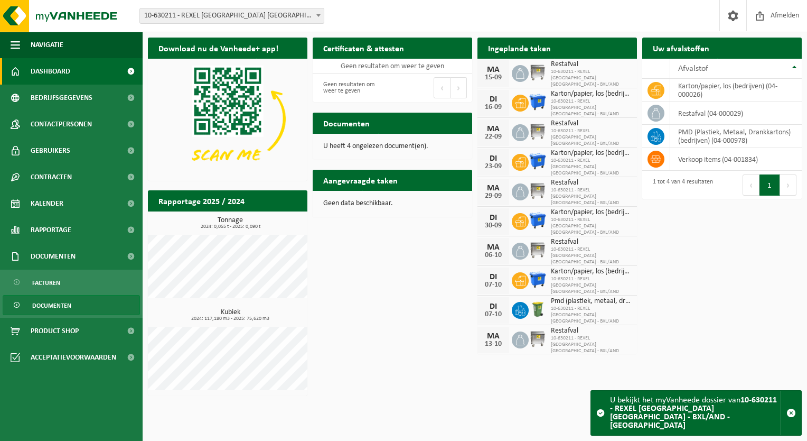
click at [81, 301] on link "Documenten" at bounding box center [71, 305] width 137 height 20
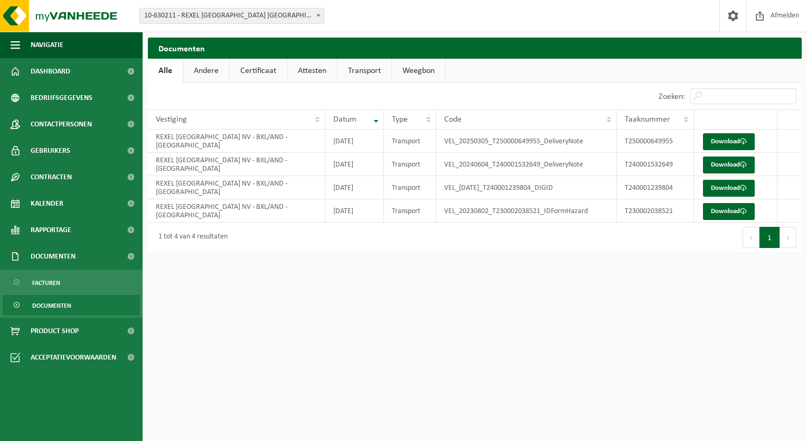
click at [315, 16] on span at bounding box center [318, 15] width 11 height 14
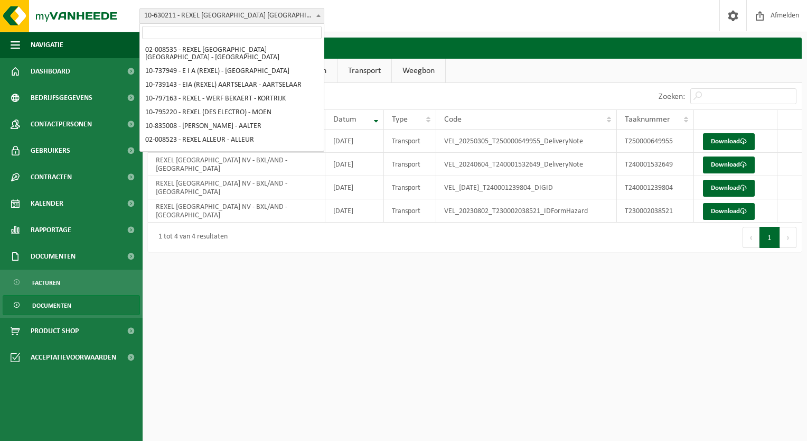
scroll to position [708, 0]
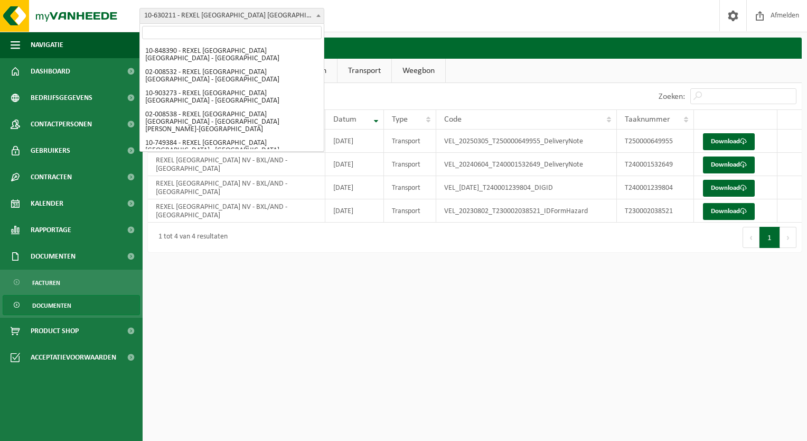
select select "3382"
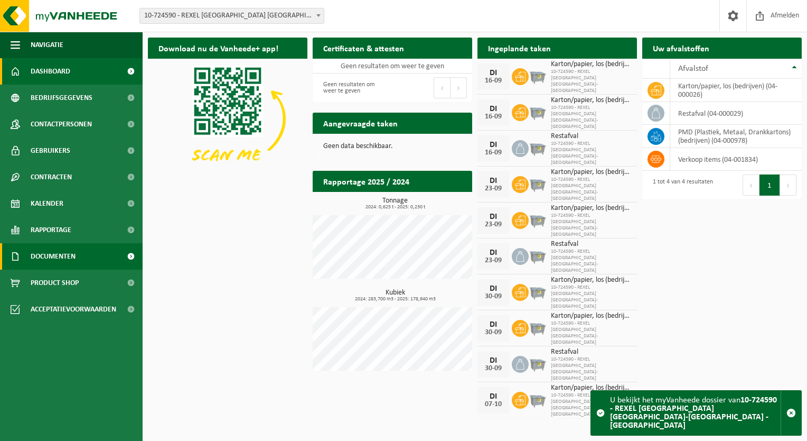
click at [89, 250] on link "Documenten" at bounding box center [71, 256] width 143 height 26
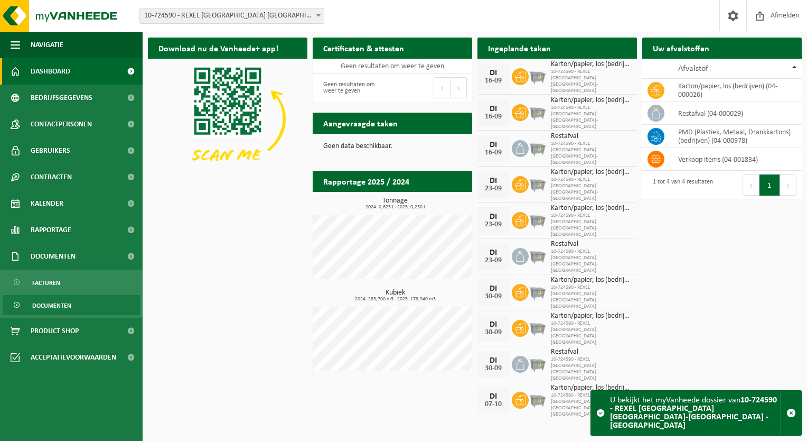
click at [57, 304] on span "Documenten" at bounding box center [51, 305] width 39 height 20
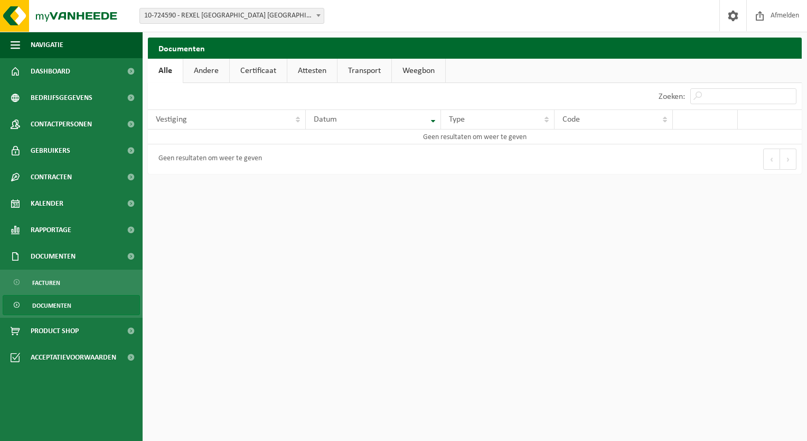
click at [319, 14] on b at bounding box center [319, 15] width 4 height 3
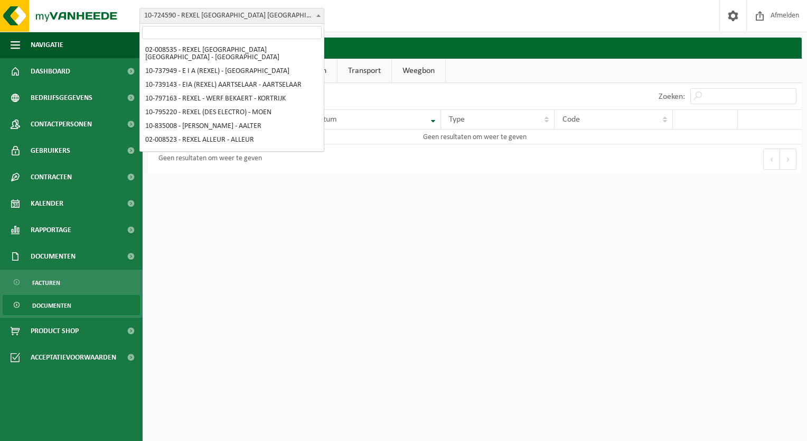
scroll to position [729, 0]
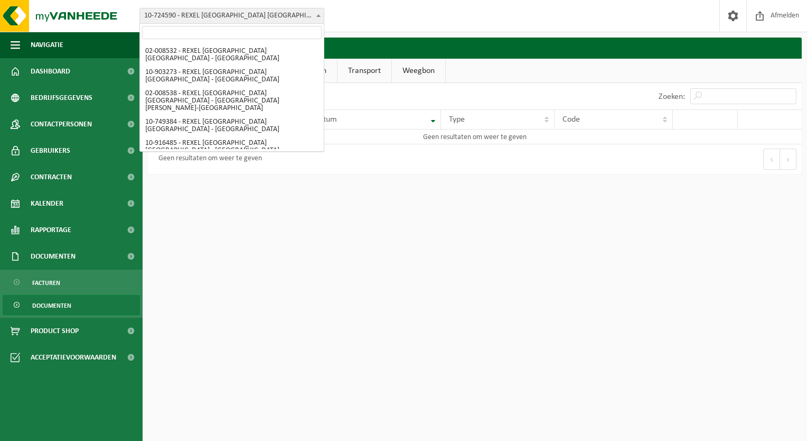
select select "1344"
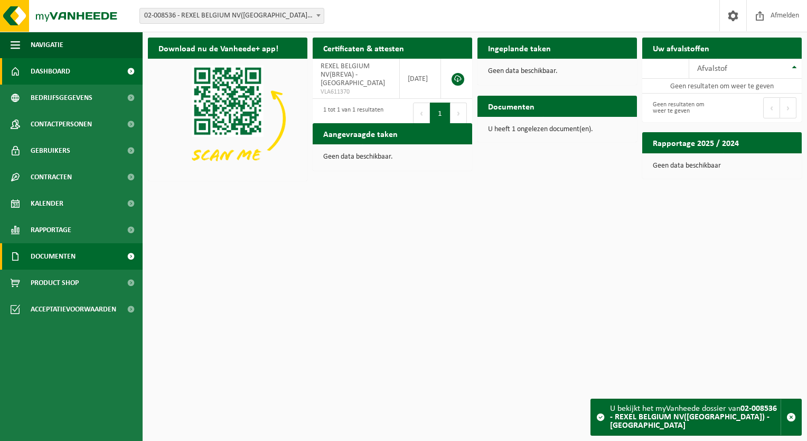
click at [67, 256] on span "Documenten" at bounding box center [53, 256] width 45 height 26
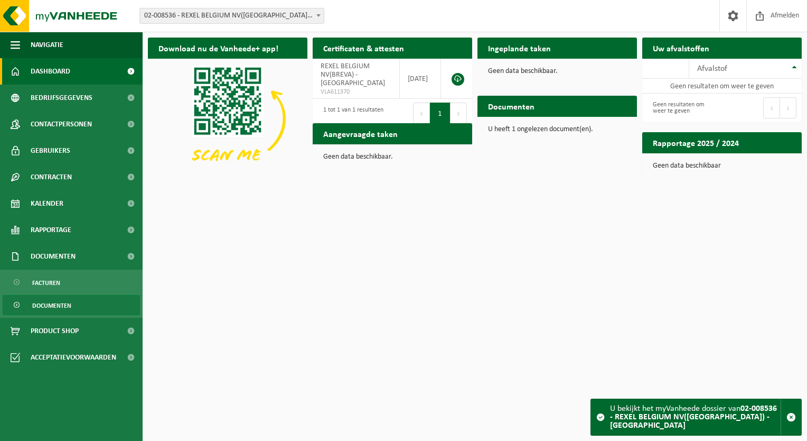
click at [55, 303] on span "Documenten" at bounding box center [51, 305] width 39 height 20
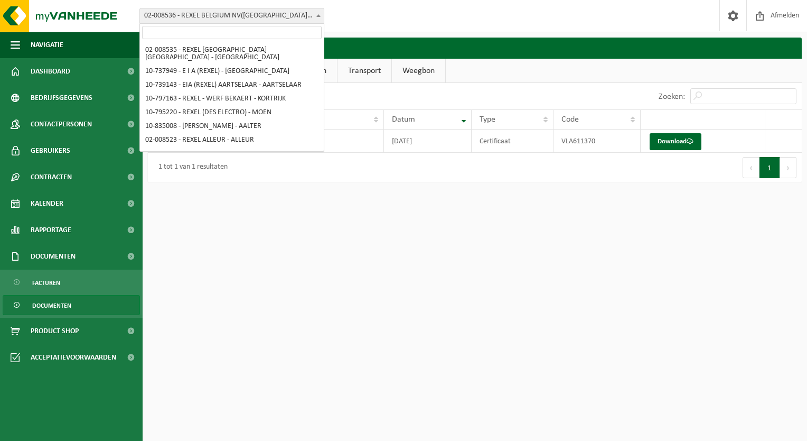
click at [318, 12] on span at bounding box center [318, 15] width 11 height 14
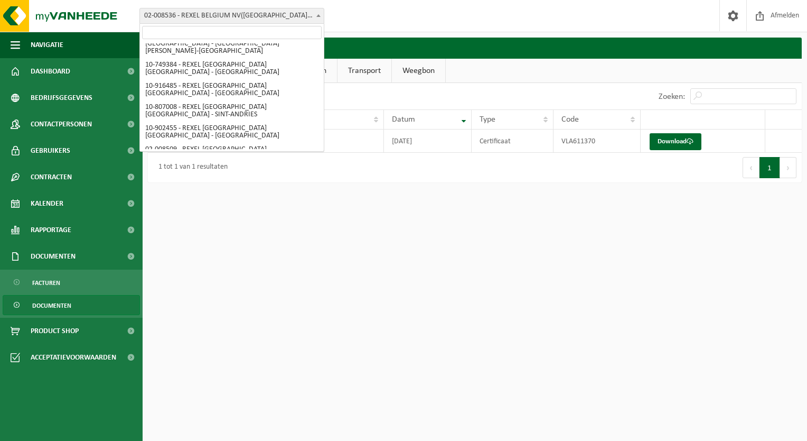
scroll to position [807, 0]
select select "20384"
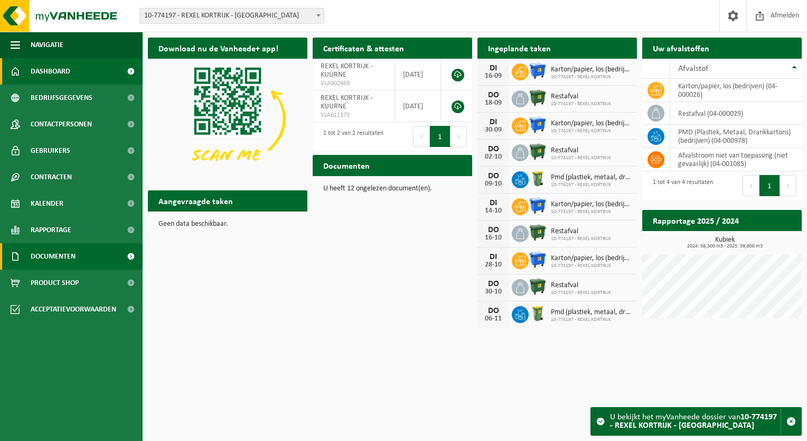
click at [74, 253] on span "Documenten" at bounding box center [53, 256] width 45 height 26
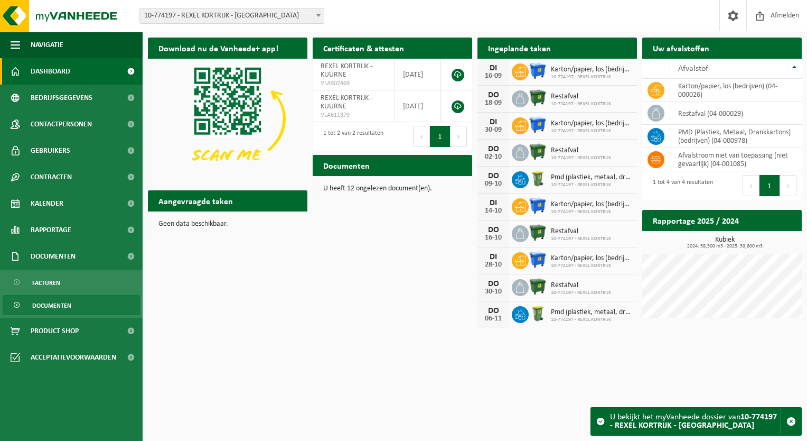
click at [57, 303] on span "Documenten" at bounding box center [51, 305] width 39 height 20
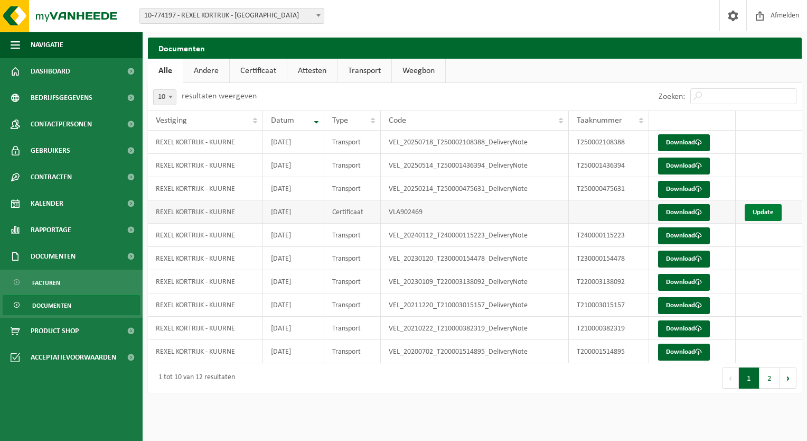
click at [764, 207] on link "Update" at bounding box center [763, 212] width 37 height 17
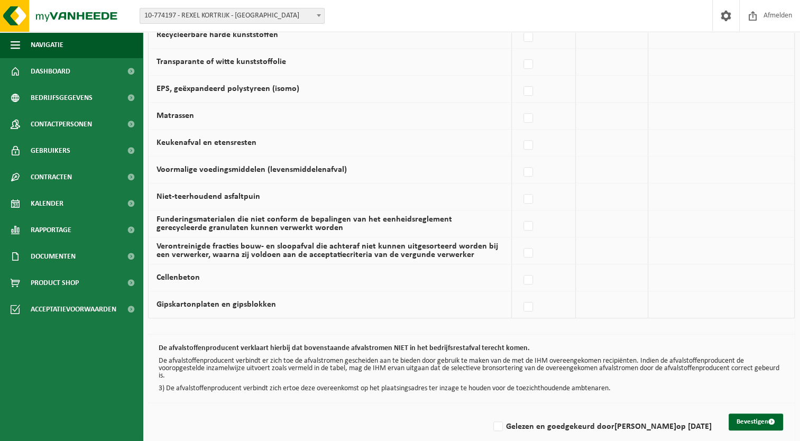
scroll to position [666, 0]
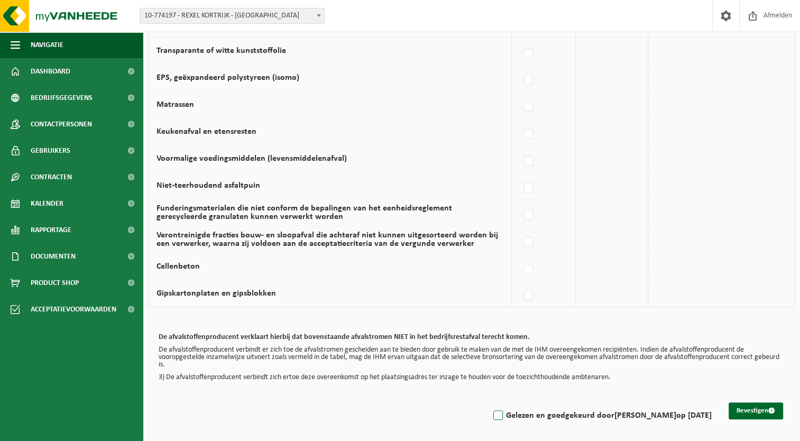
click at [491, 407] on label "Gelezen en goedgekeurd door FABRICE MOENAERT op 15/09/25" at bounding box center [601, 415] width 220 height 16
click at [489, 402] on input "Gelezen en goedgekeurd door FABRICE MOENAERT op 15/09/25" at bounding box center [489, 402] width 1 height 1
checkbox input "true"
click at [747, 403] on button "Bevestigen" at bounding box center [755, 410] width 54 height 17
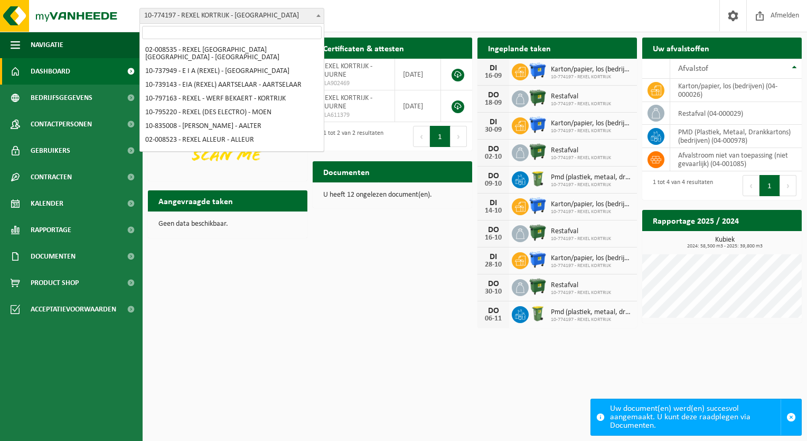
click at [321, 12] on span at bounding box center [318, 15] width 11 height 14
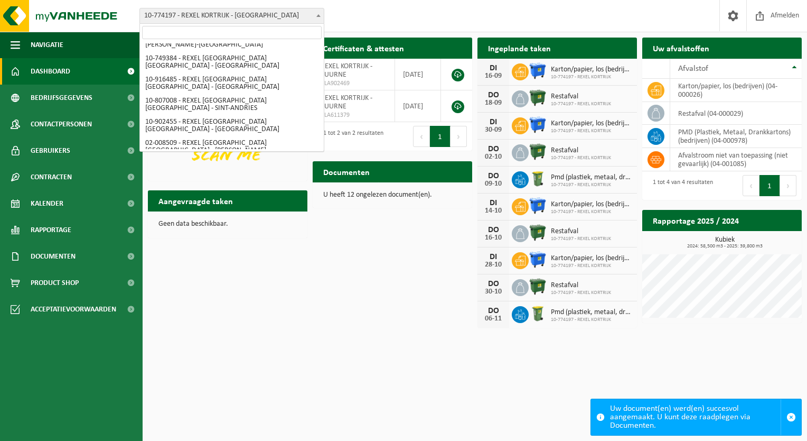
select select "5476"
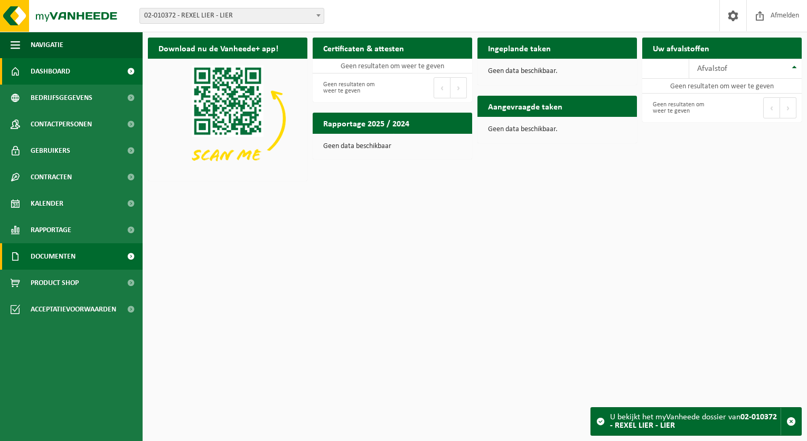
click at [41, 257] on span "Documenten" at bounding box center [53, 256] width 45 height 26
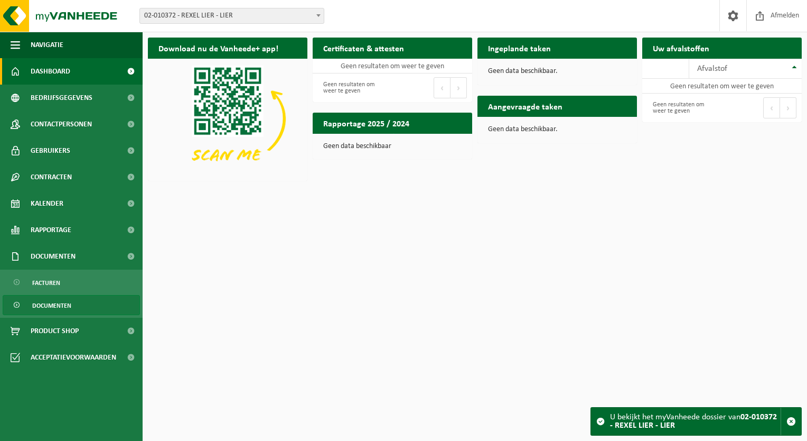
click at [48, 301] on span "Documenten" at bounding box center [51, 305] width 39 height 20
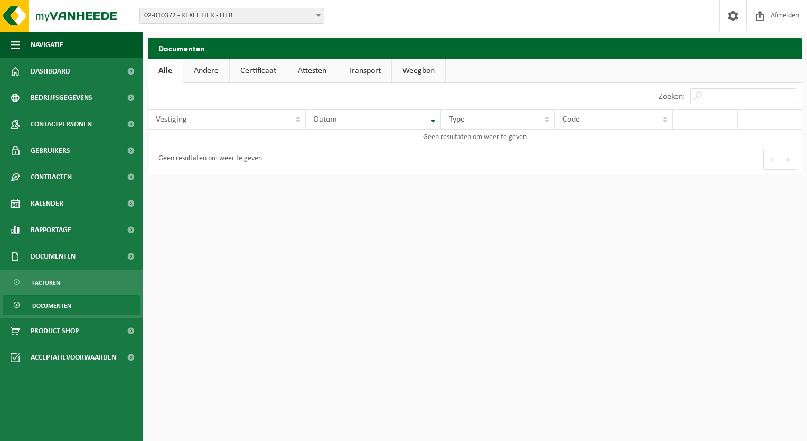
click at [321, 17] on span at bounding box center [318, 15] width 11 height 14
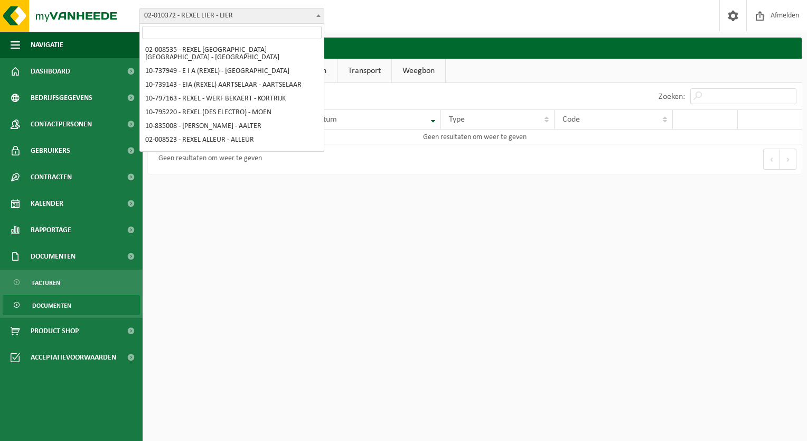
scroll to position [828, 0]
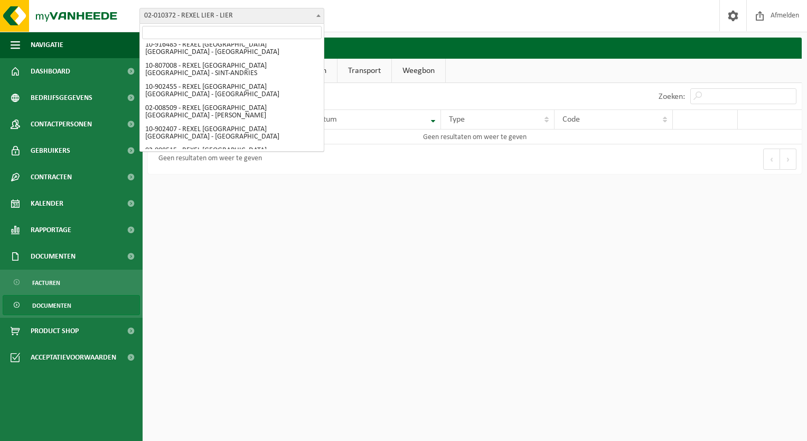
select select "1332"
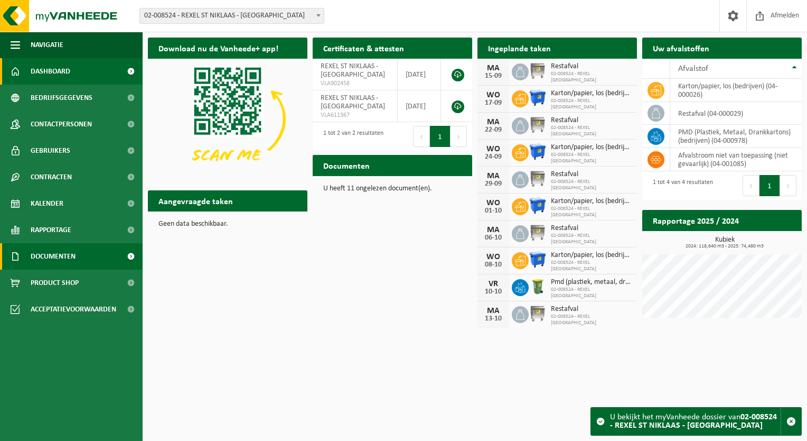
click at [75, 248] on span "Documenten" at bounding box center [53, 256] width 45 height 26
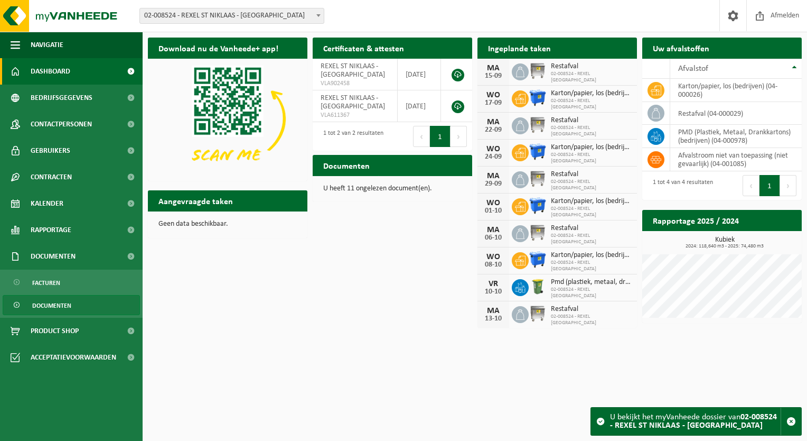
click at [53, 301] on span "Documenten" at bounding box center [51, 305] width 39 height 20
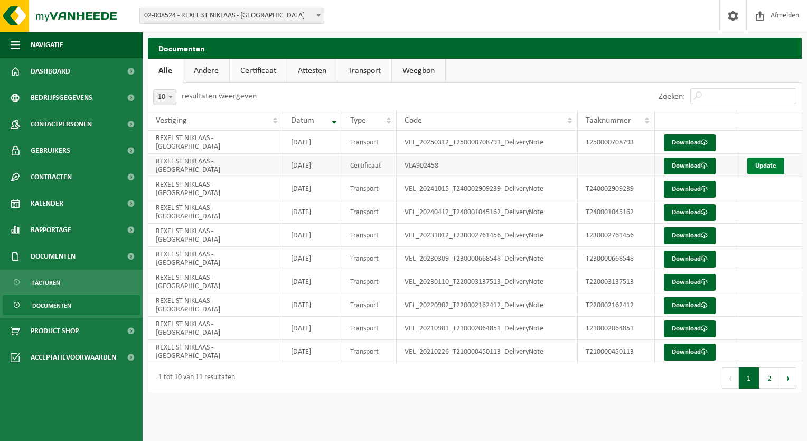
click at [759, 163] on link "Update" at bounding box center [766, 165] width 37 height 17
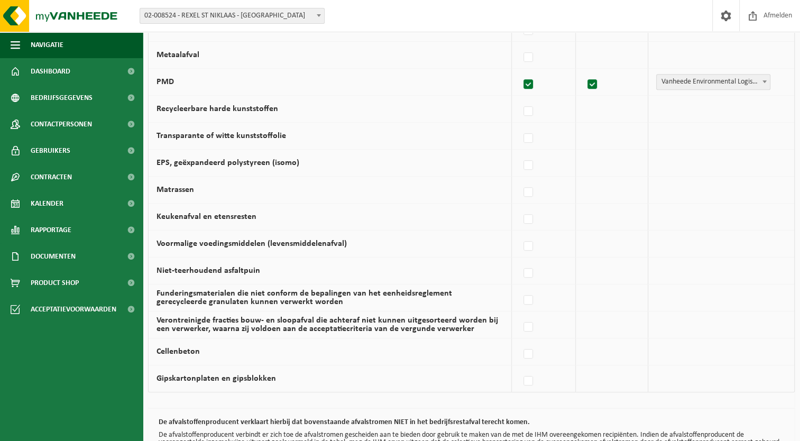
scroll to position [666, 0]
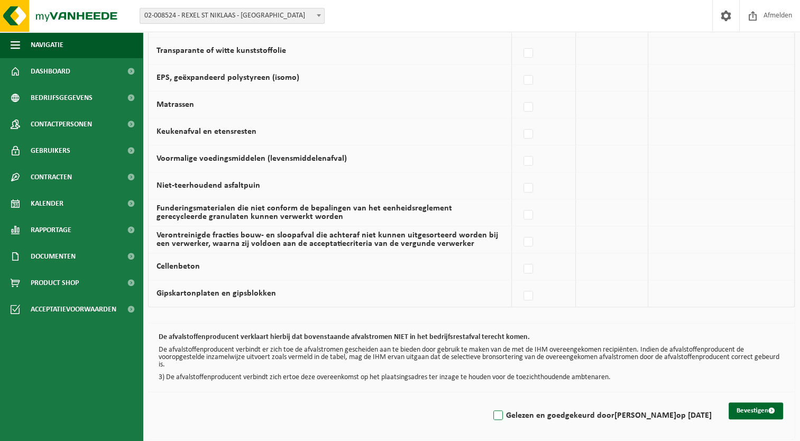
click at [491, 408] on label "Gelezen en goedgekeurd door FABRICE MOENAERT op 15/09/25" at bounding box center [601, 415] width 220 height 16
click at [489, 402] on input "Gelezen en goedgekeurd door FABRICE MOENAERT op 15/09/25" at bounding box center [489, 402] width 1 height 1
checkbox input "true"
click at [750, 405] on button "Bevestigen" at bounding box center [755, 410] width 54 height 17
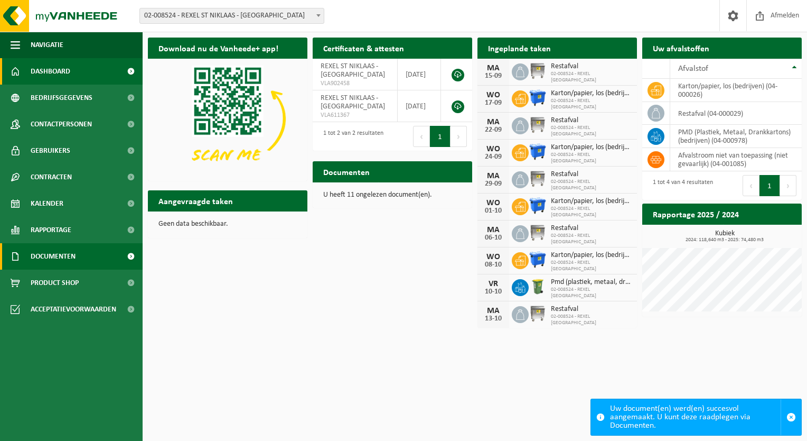
click at [71, 253] on span "Documenten" at bounding box center [53, 256] width 45 height 26
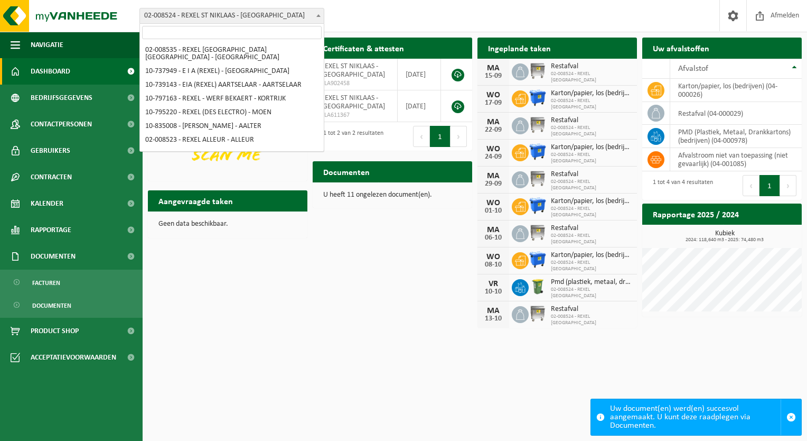
click at [317, 16] on b at bounding box center [319, 15] width 4 height 3
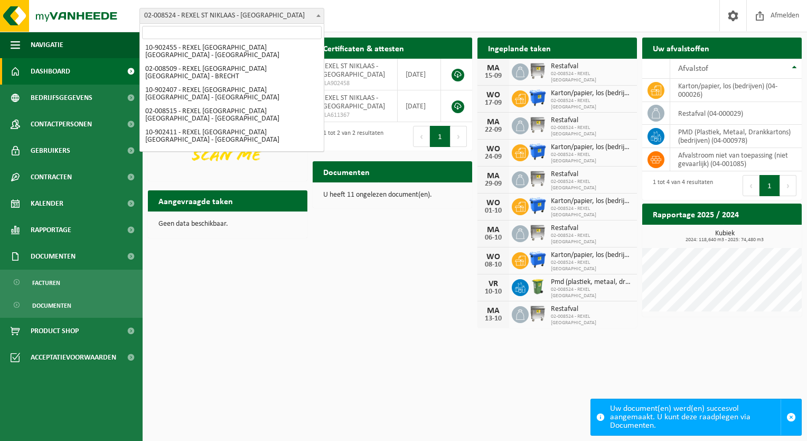
select select "99574"
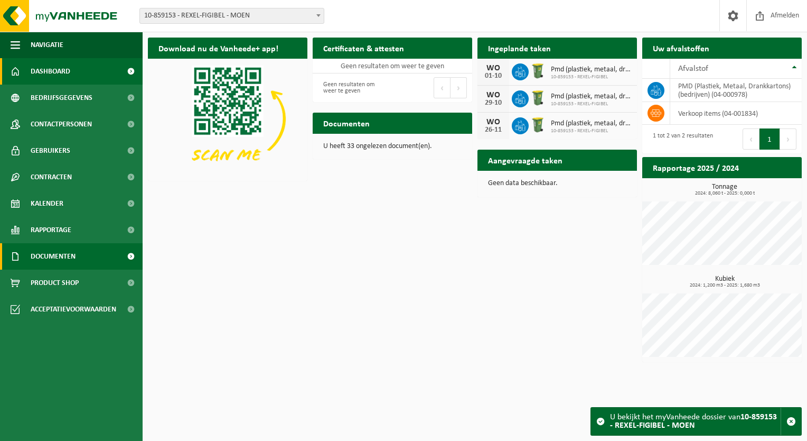
click at [61, 254] on span "Documenten" at bounding box center [53, 256] width 45 height 26
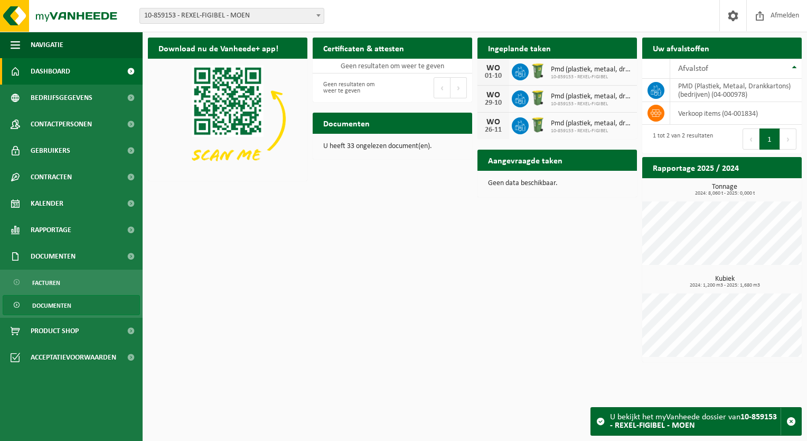
click at [53, 302] on span "Documenten" at bounding box center [51, 305] width 39 height 20
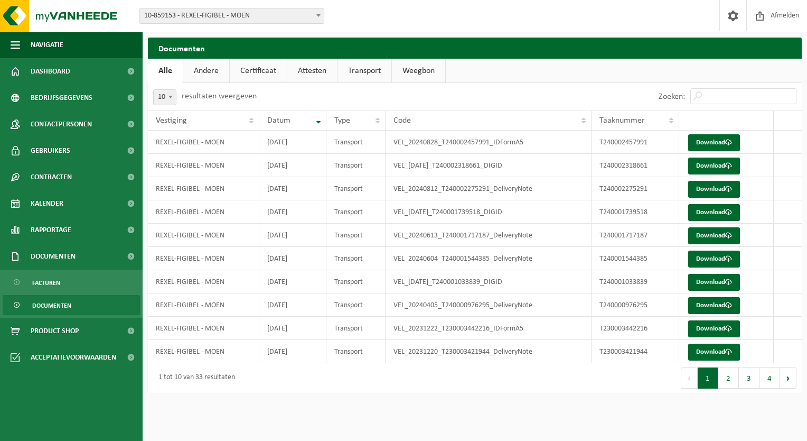
click at [317, 15] on span at bounding box center [318, 15] width 11 height 14
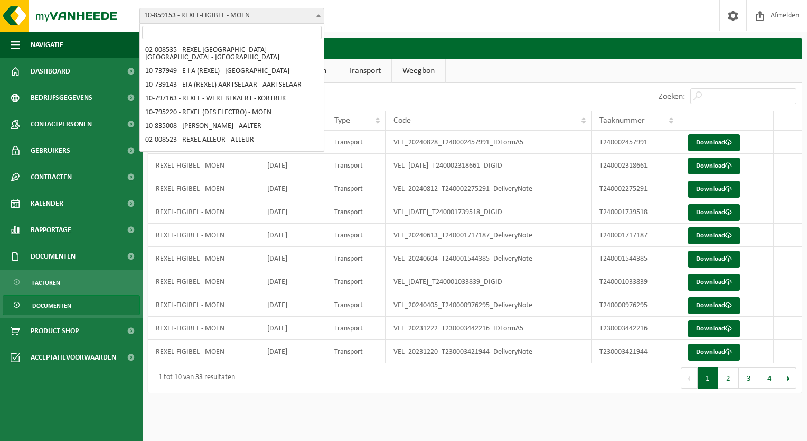
scroll to position [867, 0]
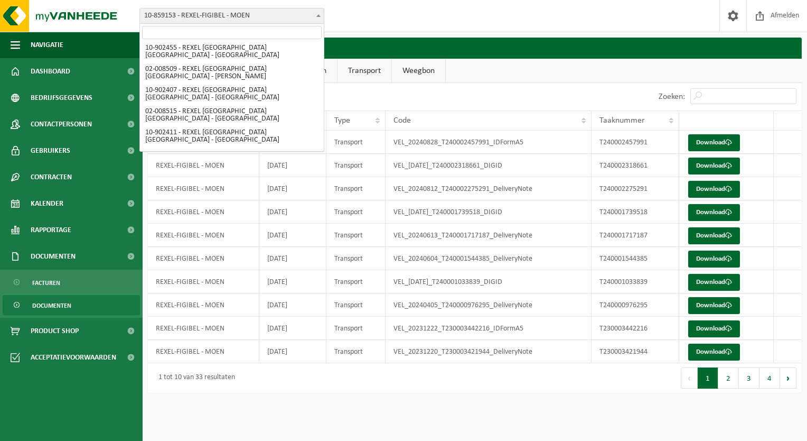
select select "126795"
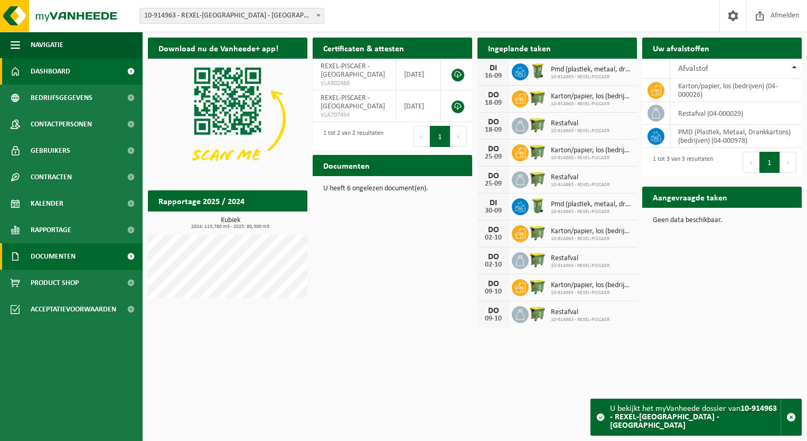
click at [79, 254] on link "Documenten" at bounding box center [71, 256] width 143 height 26
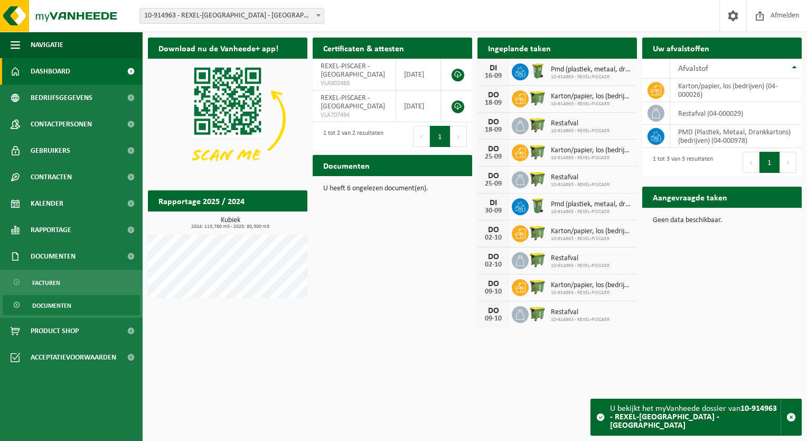
click at [59, 301] on span "Documenten" at bounding box center [51, 305] width 39 height 20
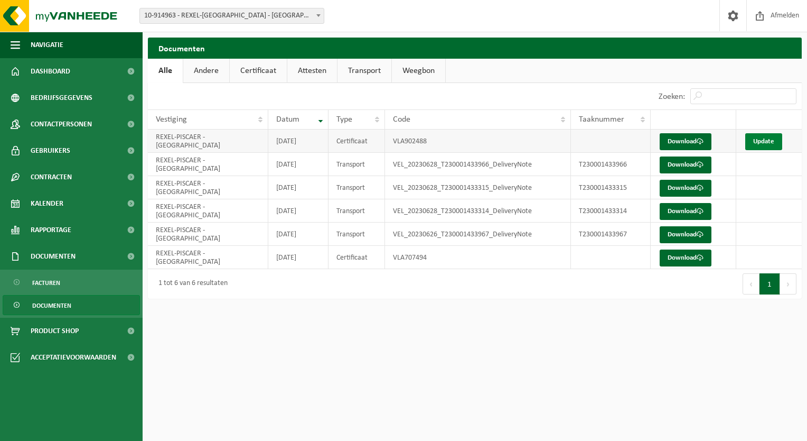
click at [758, 140] on link "Update" at bounding box center [764, 141] width 37 height 17
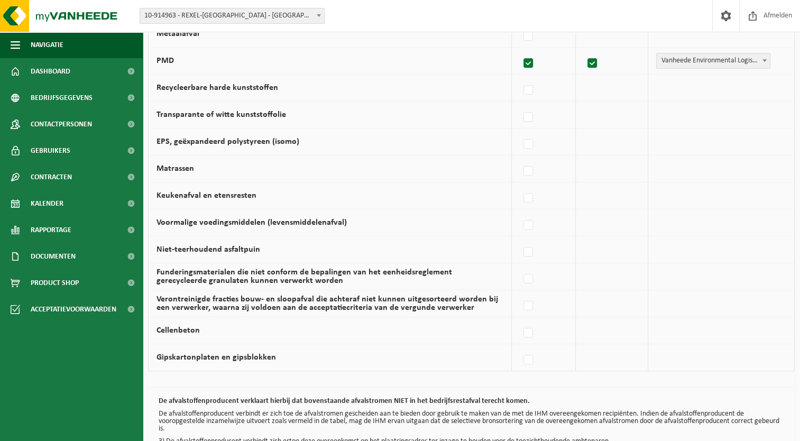
scroll to position [666, 0]
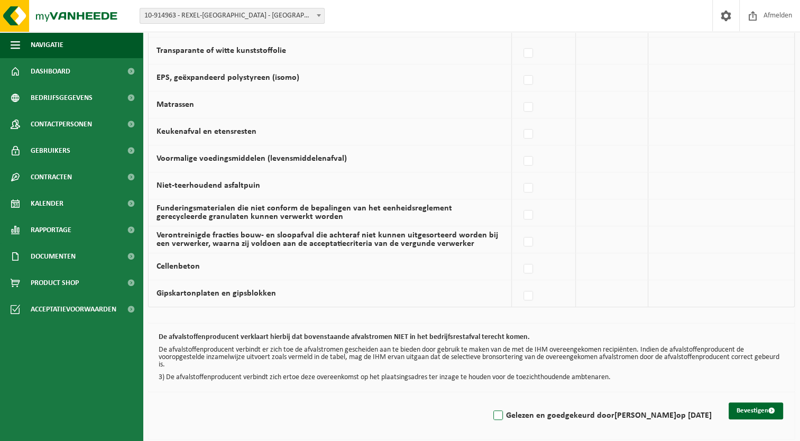
click at [491, 413] on label "Gelezen en goedgekeurd door FABRICE MOENAERT op 15/09/25" at bounding box center [601, 415] width 220 height 16
click at [489, 402] on input "Gelezen en goedgekeurd door FABRICE MOENAERT op 15/09/25" at bounding box center [489, 402] width 1 height 1
checkbox input "true"
click at [755, 406] on button "Bevestigen" at bounding box center [755, 410] width 54 height 17
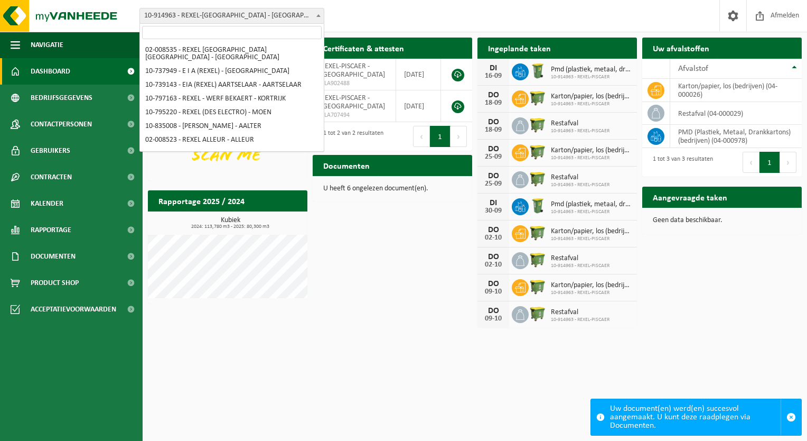
click at [321, 14] on span at bounding box center [318, 15] width 11 height 14
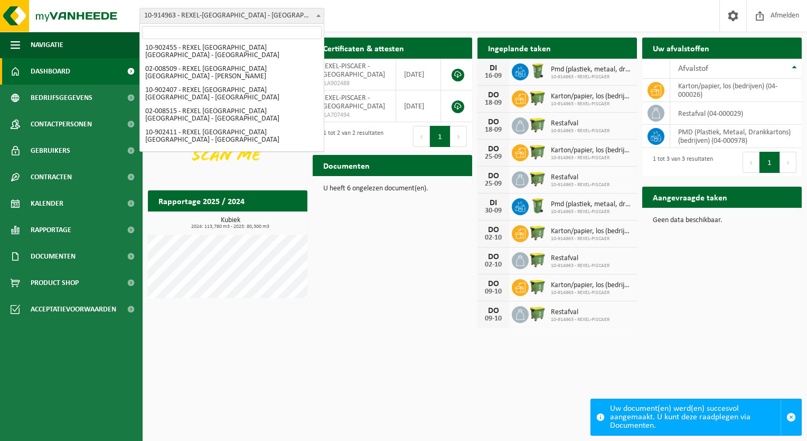
select select "5159"
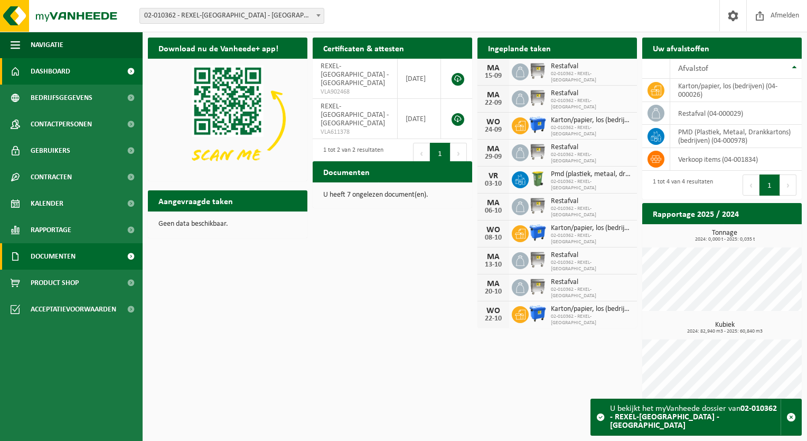
click at [56, 257] on span "Documenten" at bounding box center [53, 256] width 45 height 26
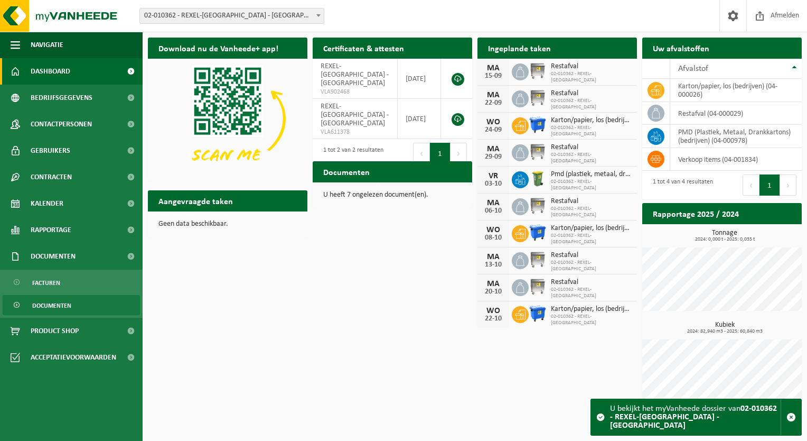
click at [55, 308] on span "Documenten" at bounding box center [51, 305] width 39 height 20
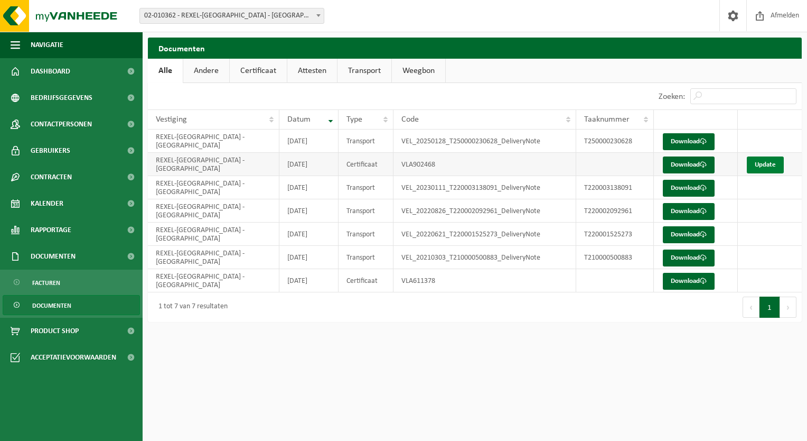
click at [760, 164] on link "Update" at bounding box center [765, 164] width 37 height 17
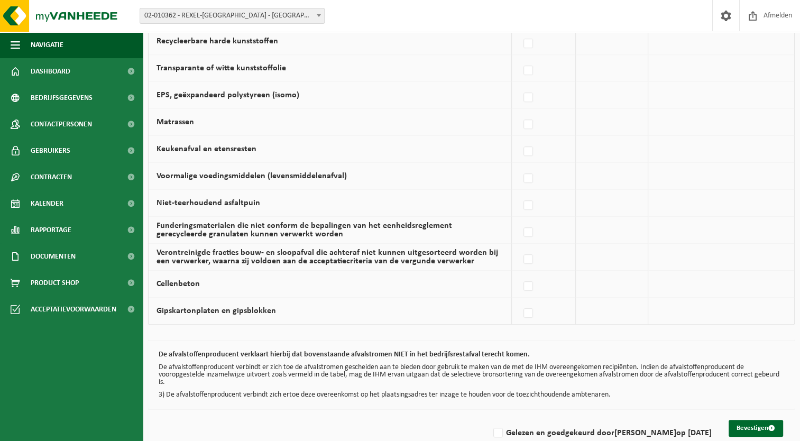
scroll to position [666, 0]
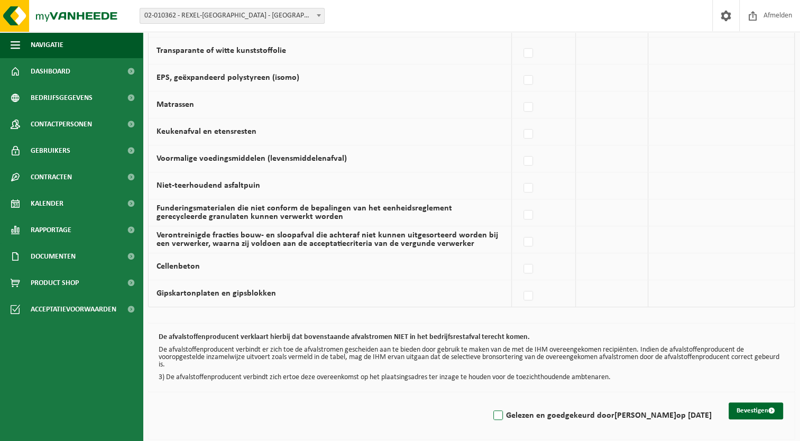
click at [491, 410] on label "Gelezen en goedgekeurd door [PERSON_NAME] op [DATE]" at bounding box center [601, 415] width 220 height 16
click at [489, 402] on input "Gelezen en goedgekeurd door [PERSON_NAME] op [DATE]" at bounding box center [489, 402] width 1 height 1
checkbox input "true"
click at [742, 407] on button "Bevestigen" at bounding box center [755, 410] width 54 height 17
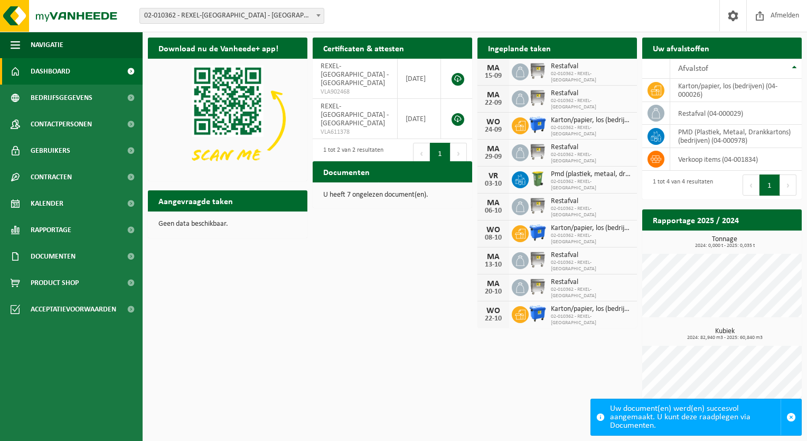
click at [72, 71] on link "Dashboard" at bounding box center [71, 71] width 143 height 26
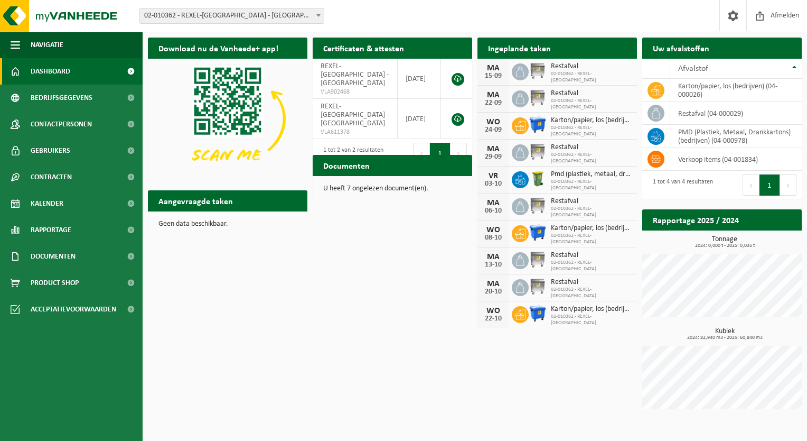
click at [317, 15] on b at bounding box center [319, 15] width 4 height 3
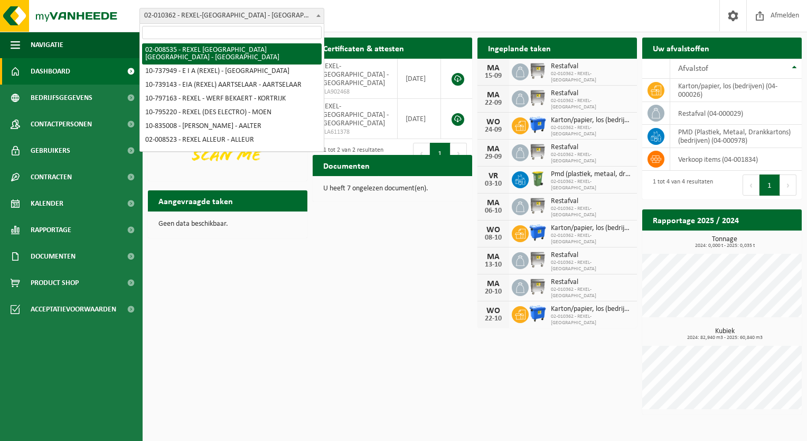
select select "1343"
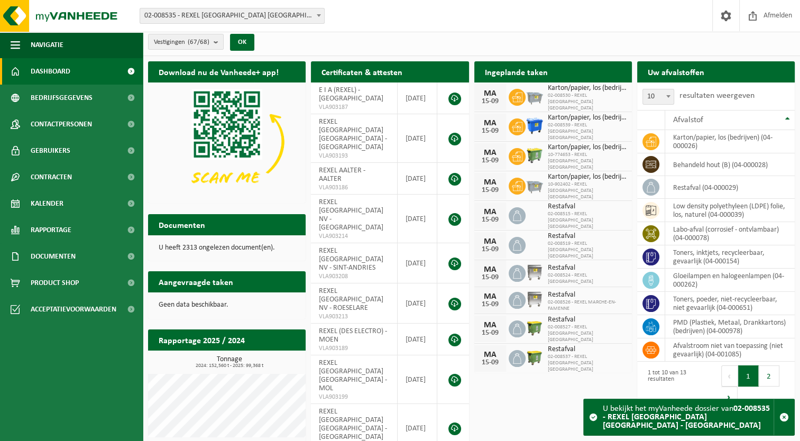
scroll to position [101, 0]
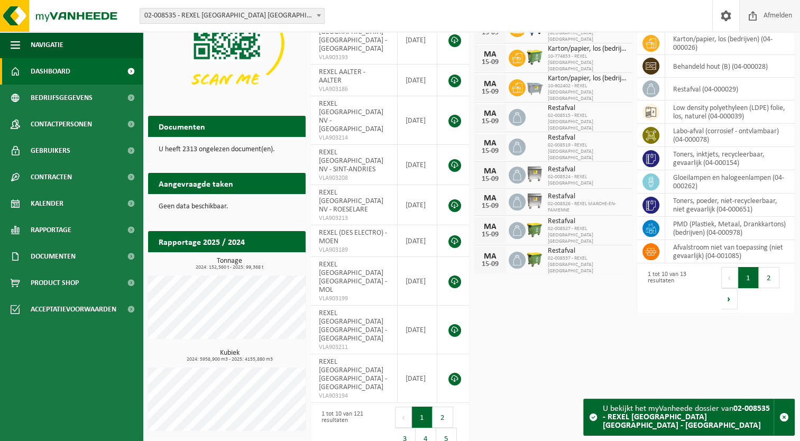
click at [778, 14] on span "Afmelden" at bounding box center [777, 15] width 34 height 31
